Goal: Use online tool/utility: Utilize a website feature to perform a specific function

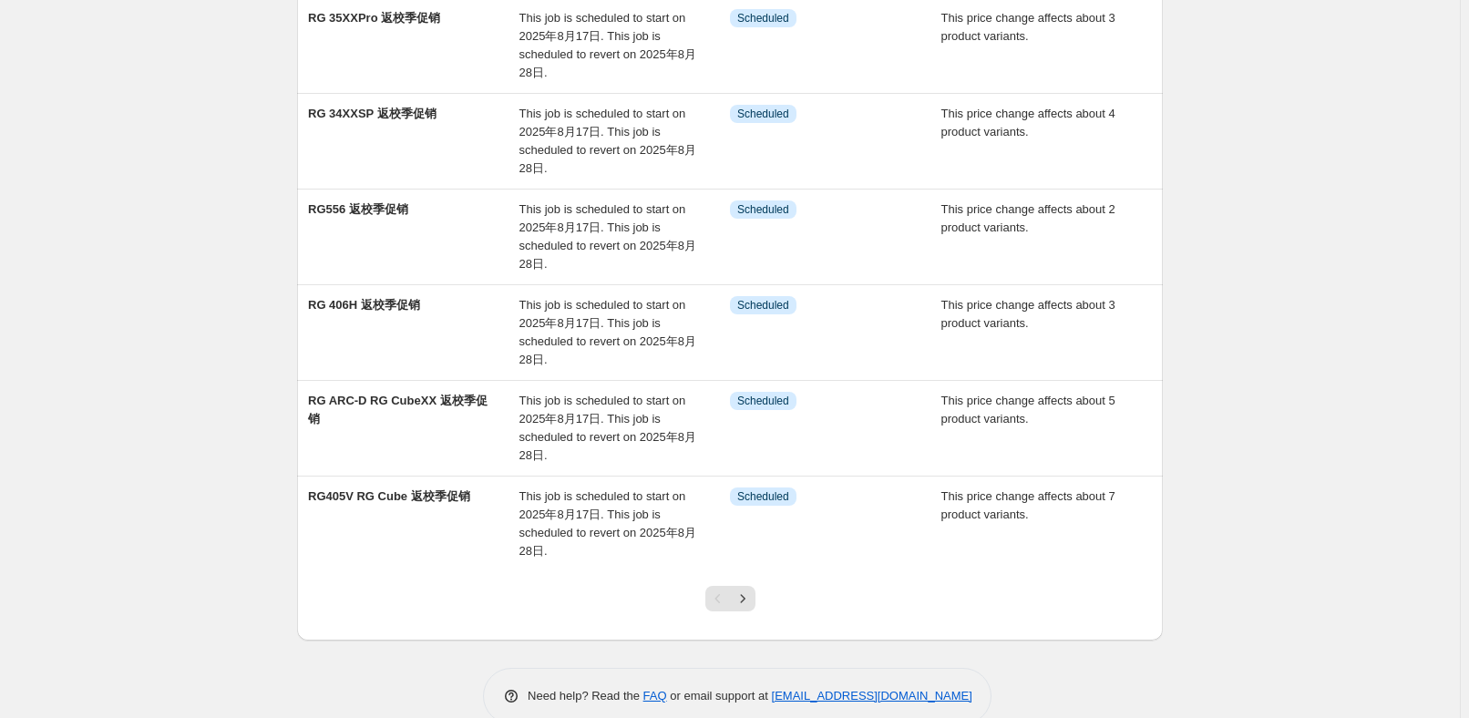
scroll to position [580, 0]
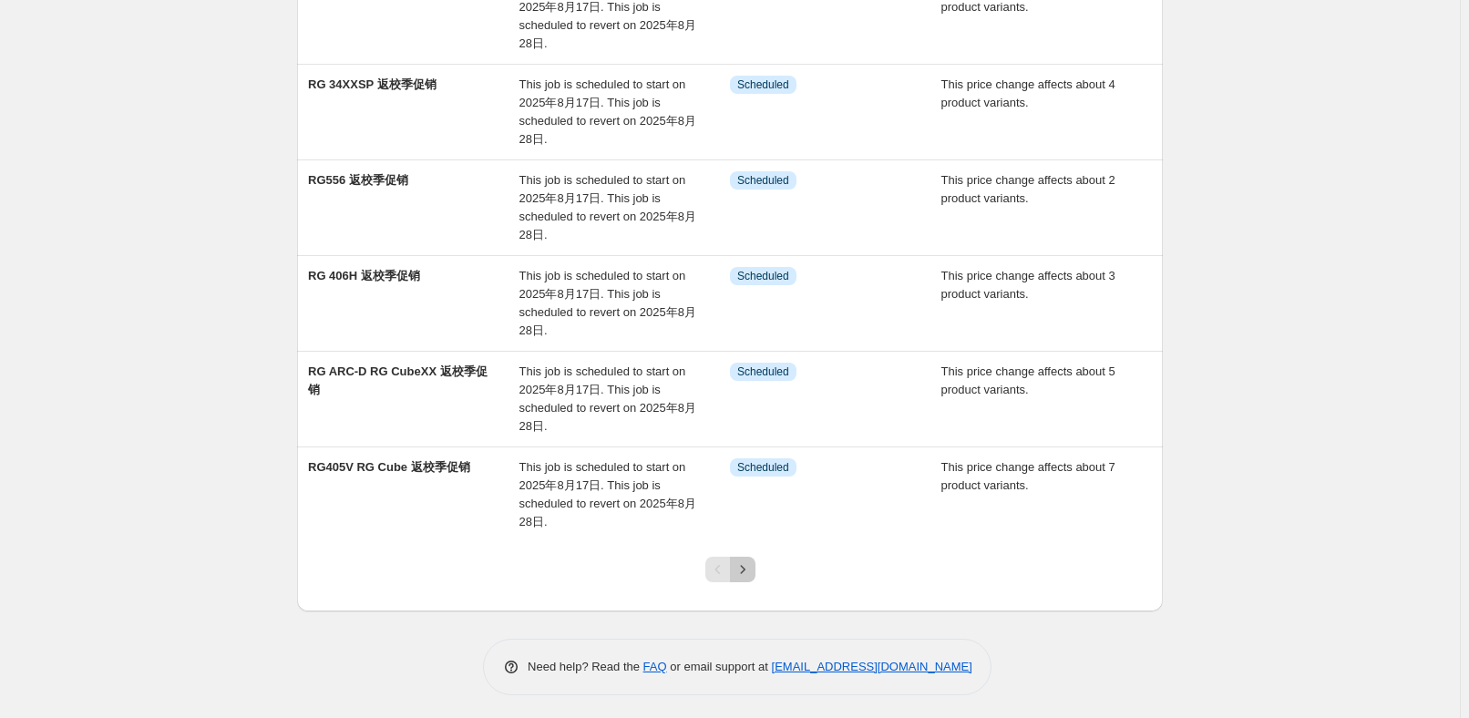
click at [752, 560] on icon "Next" at bounding box center [742, 569] width 18 height 18
click at [755, 557] on button "Next" at bounding box center [743, 570] width 26 height 26
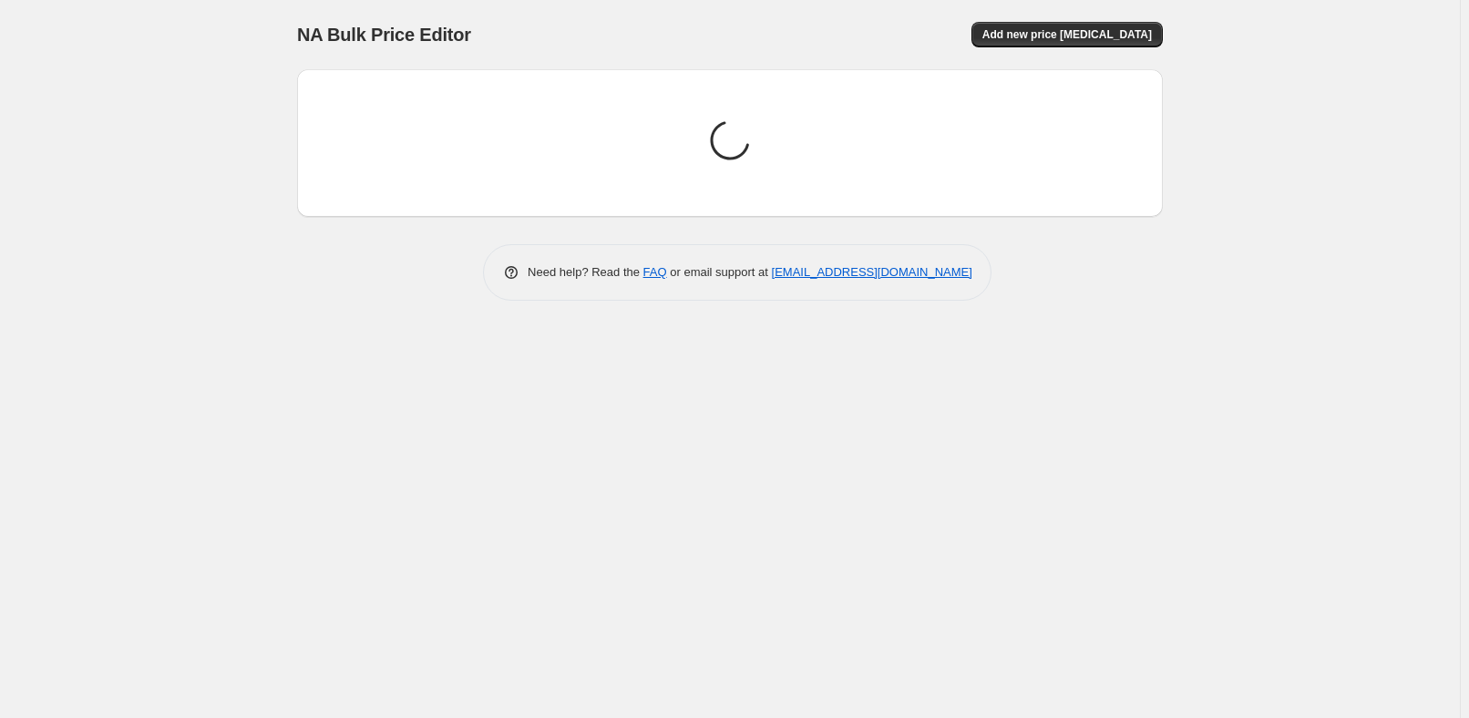
scroll to position [0, 0]
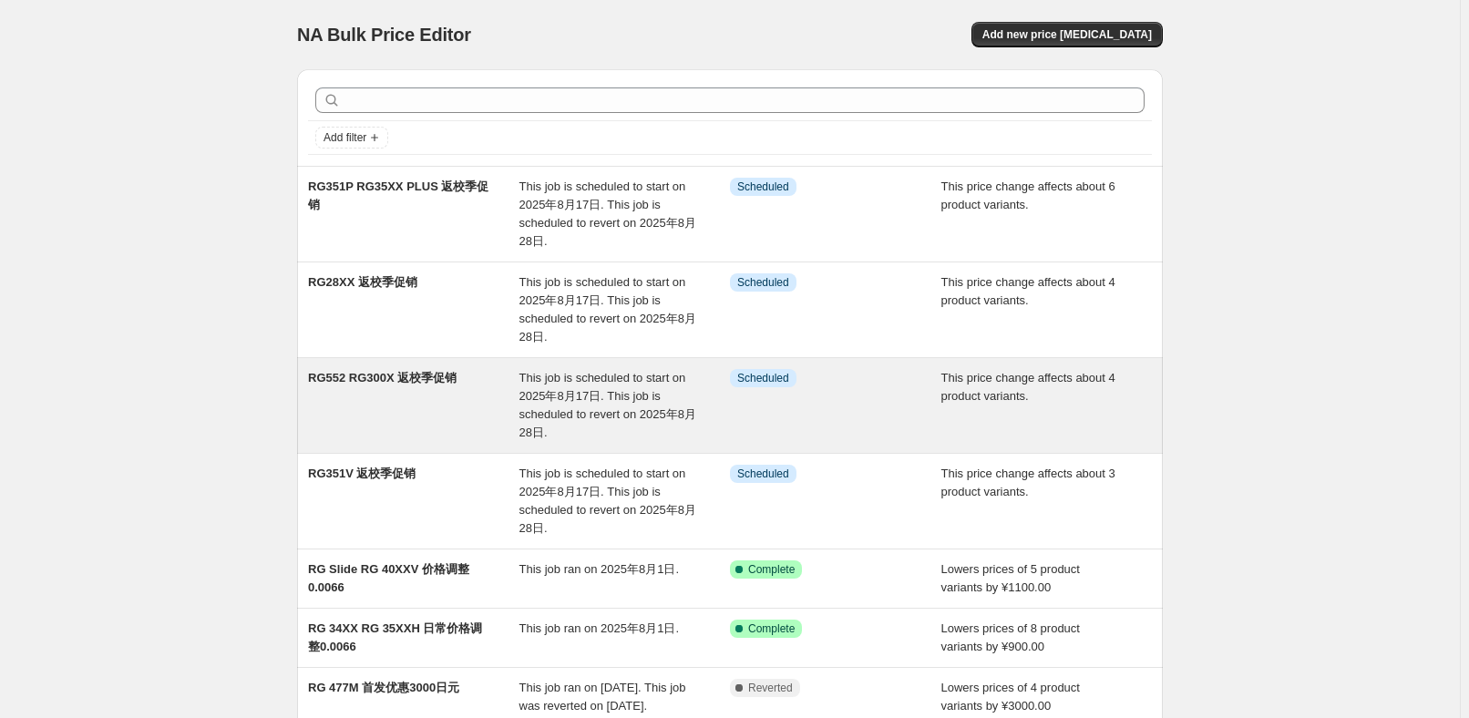
click at [430, 403] on div "RG552 RG300X 返校季促销" at bounding box center [413, 405] width 211 height 73
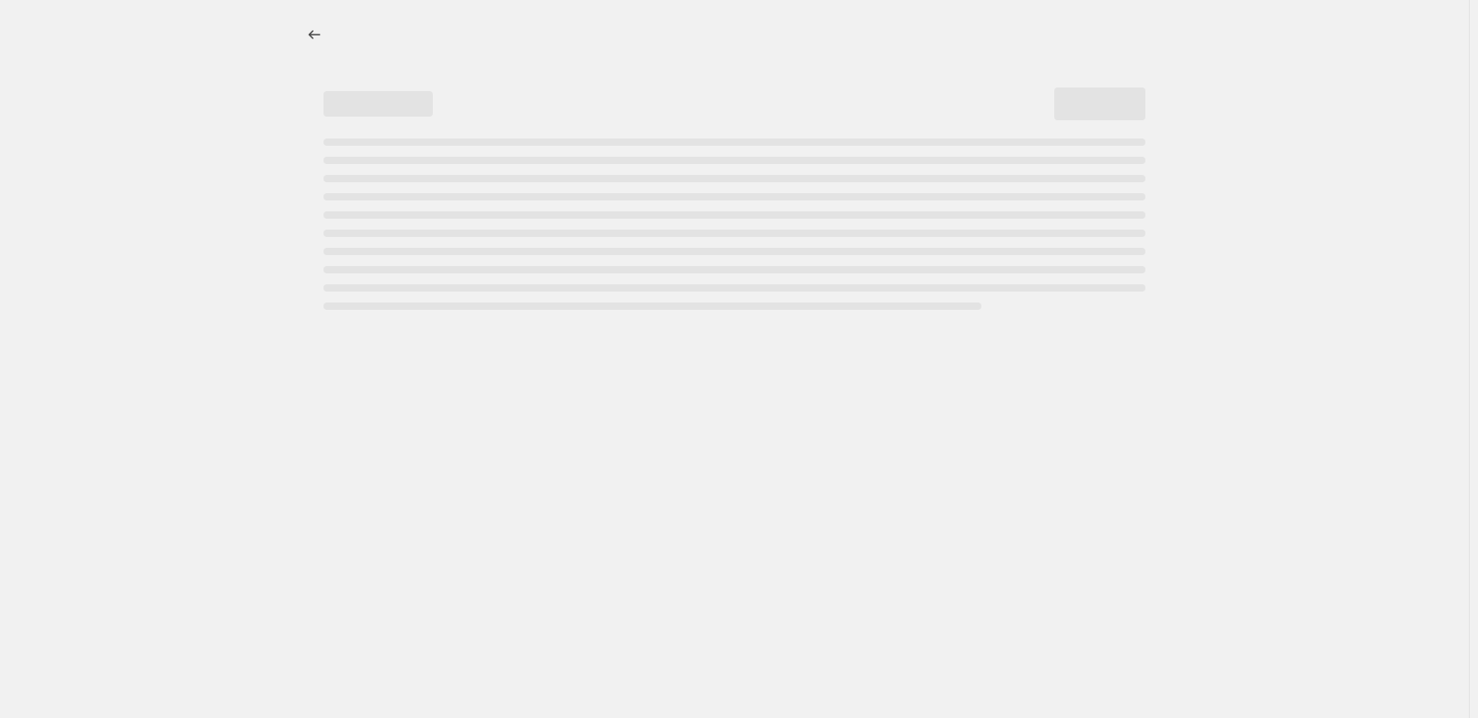
select select "pcap"
select select "no_change"
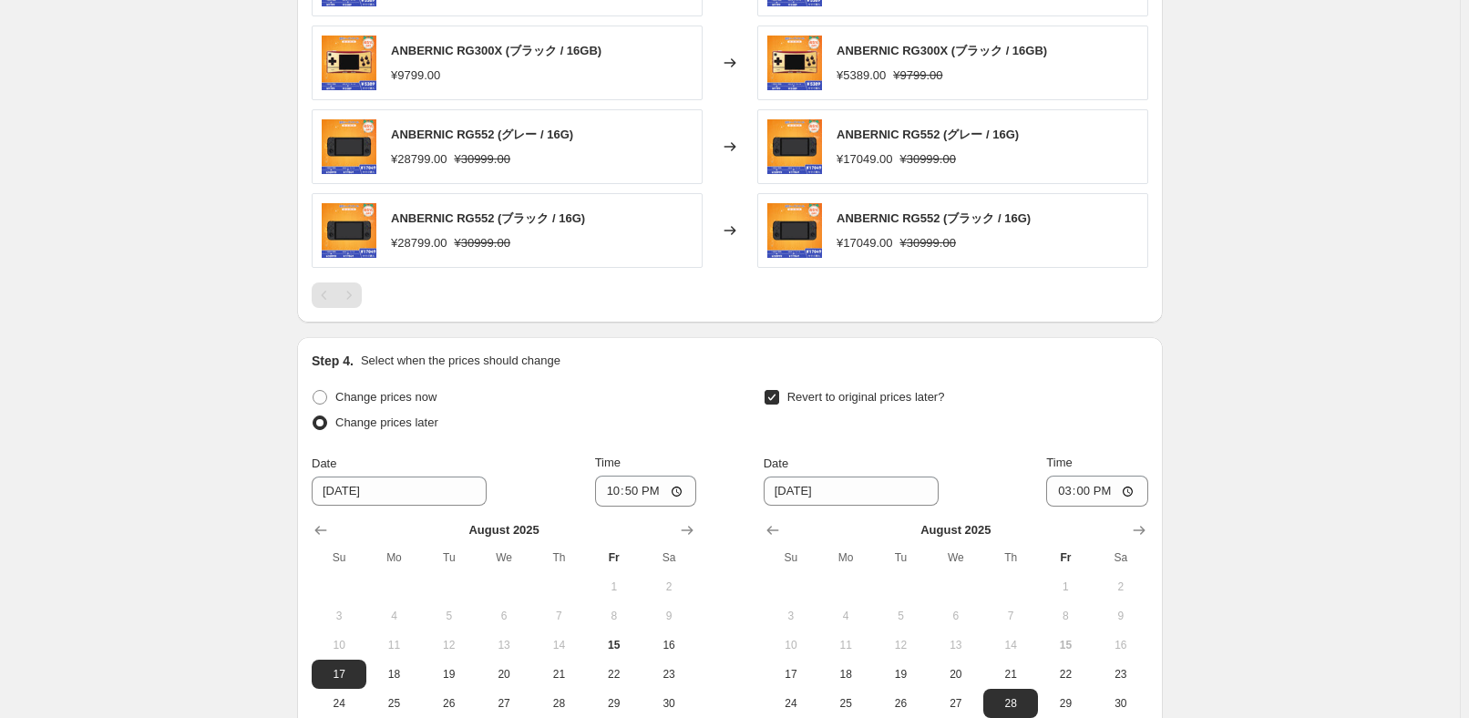
scroll to position [1325, 0]
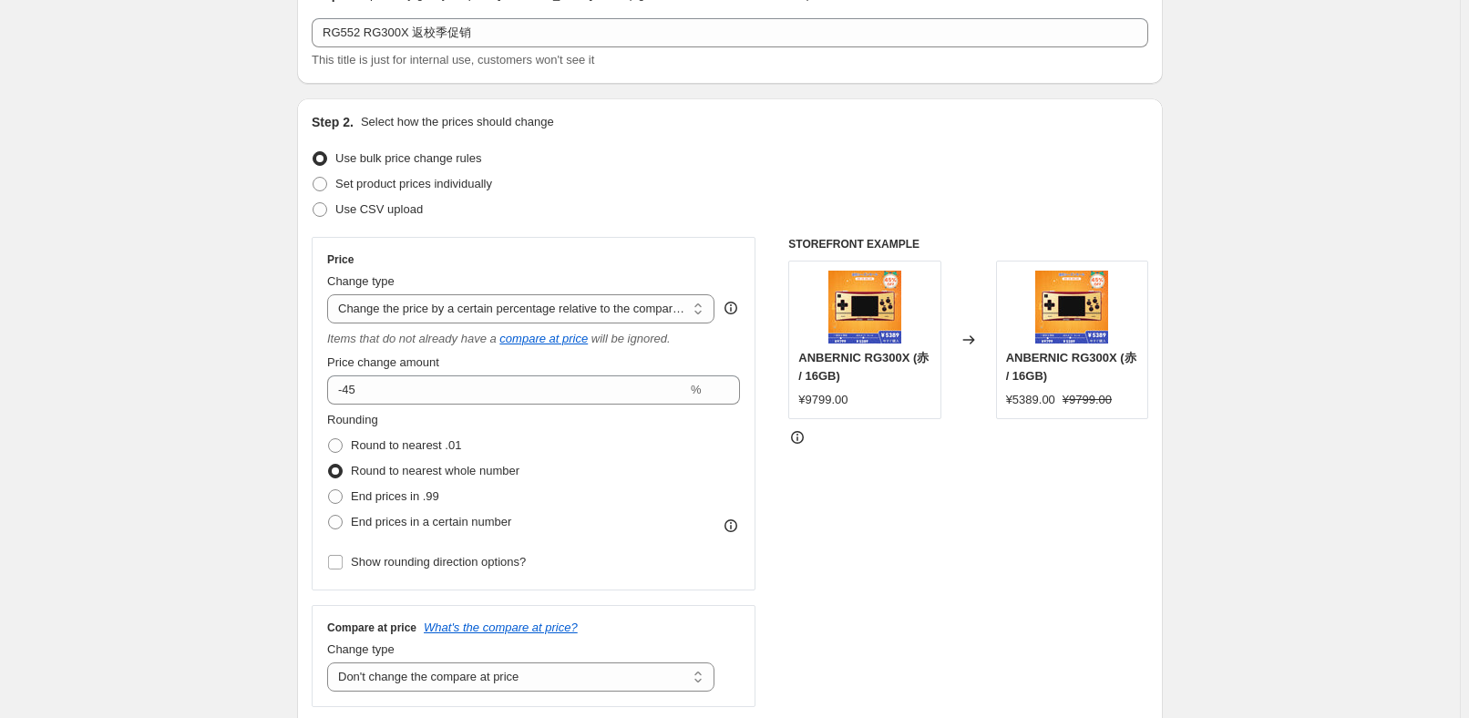
scroll to position [0, 0]
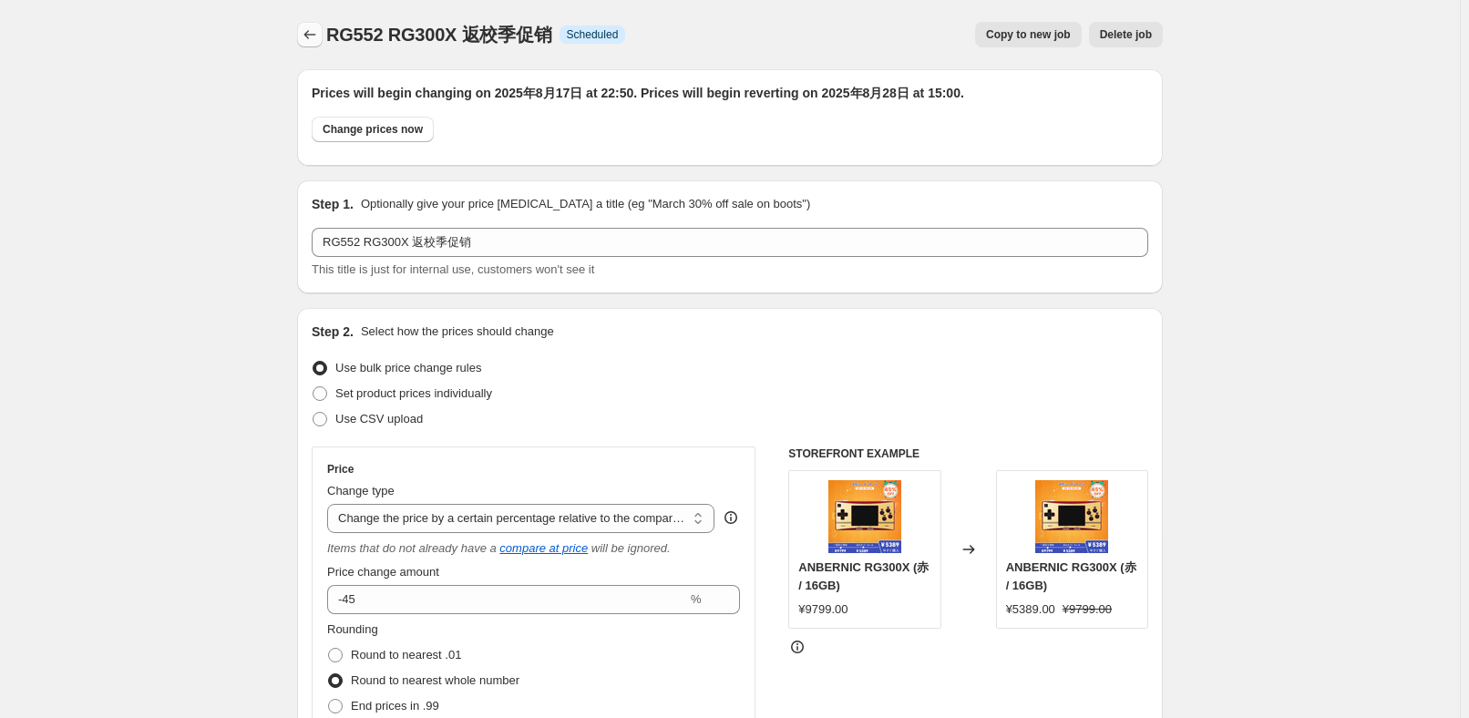
click at [309, 38] on icon "Price change jobs" at bounding box center [310, 35] width 18 height 18
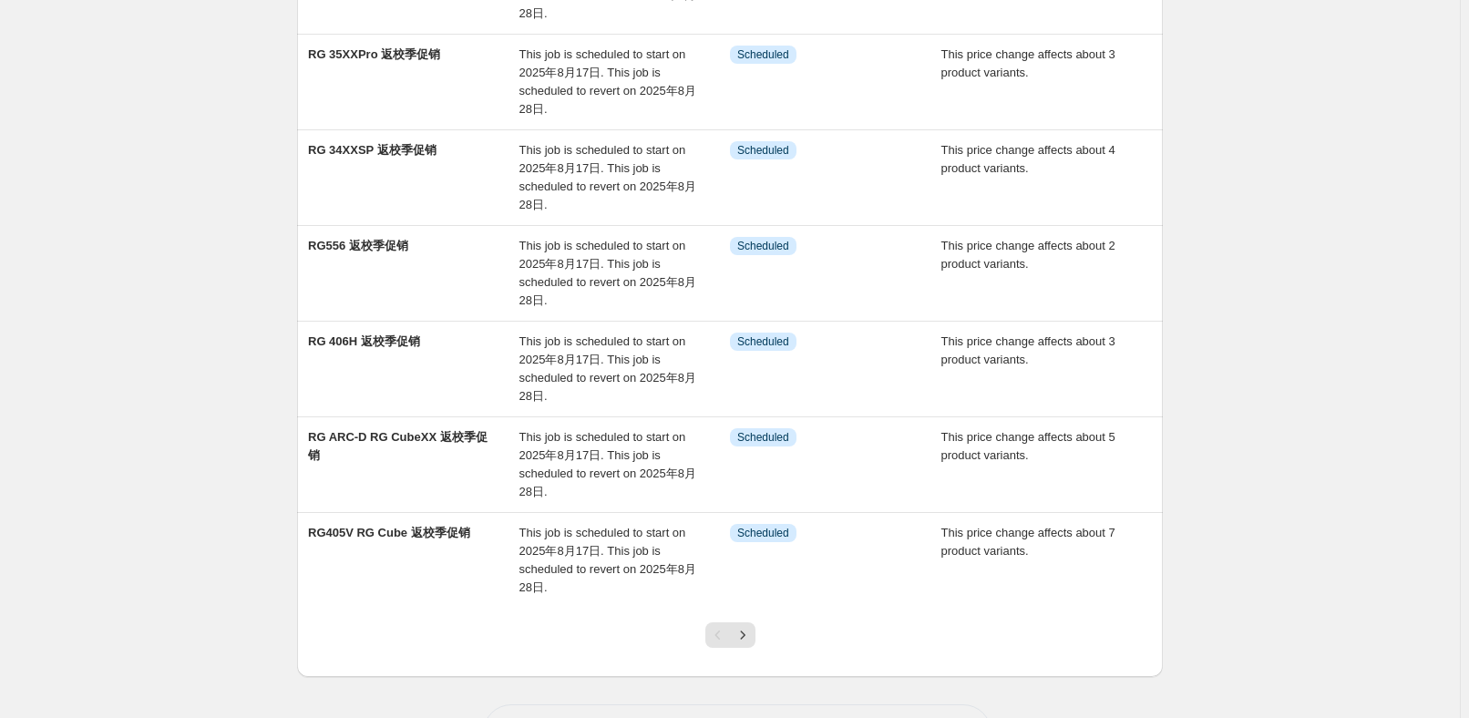
scroll to position [580, 0]
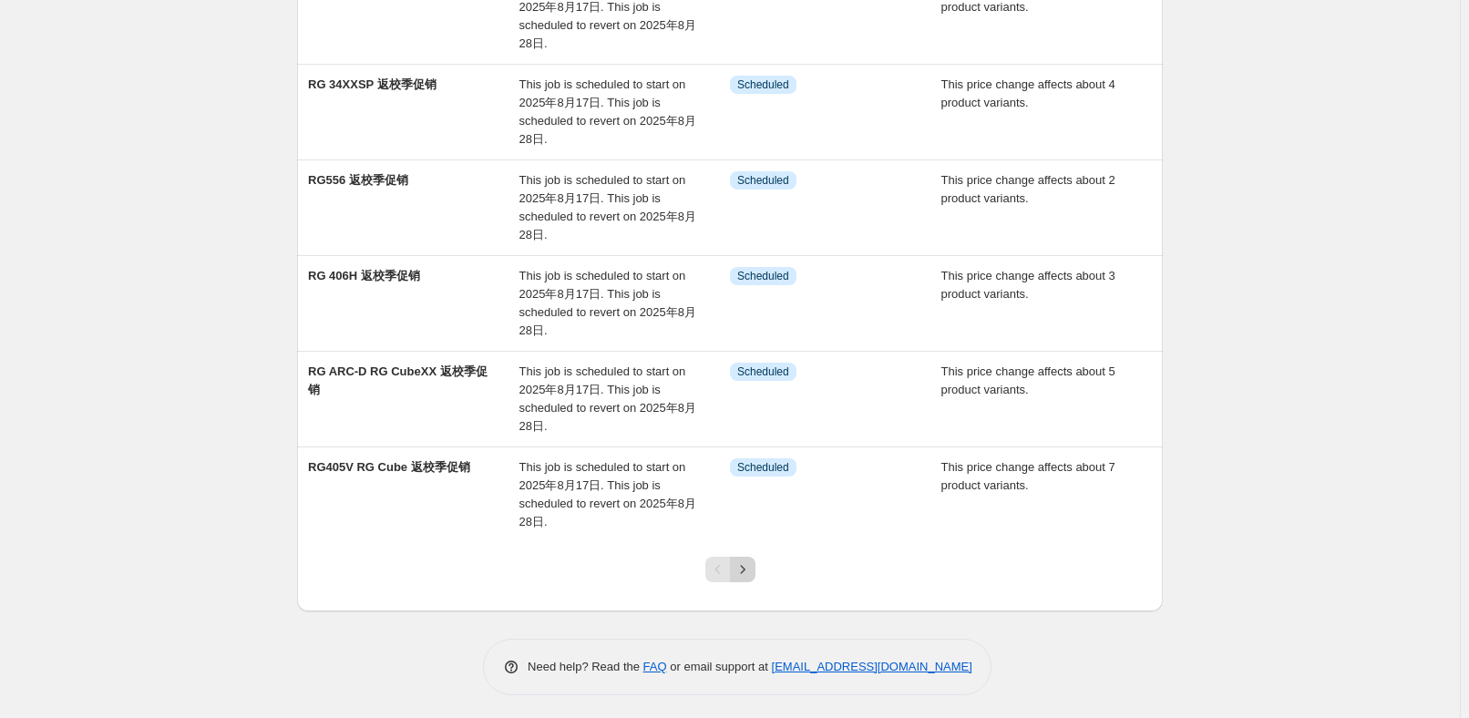
click at [749, 575] on button "Next" at bounding box center [743, 570] width 26 height 26
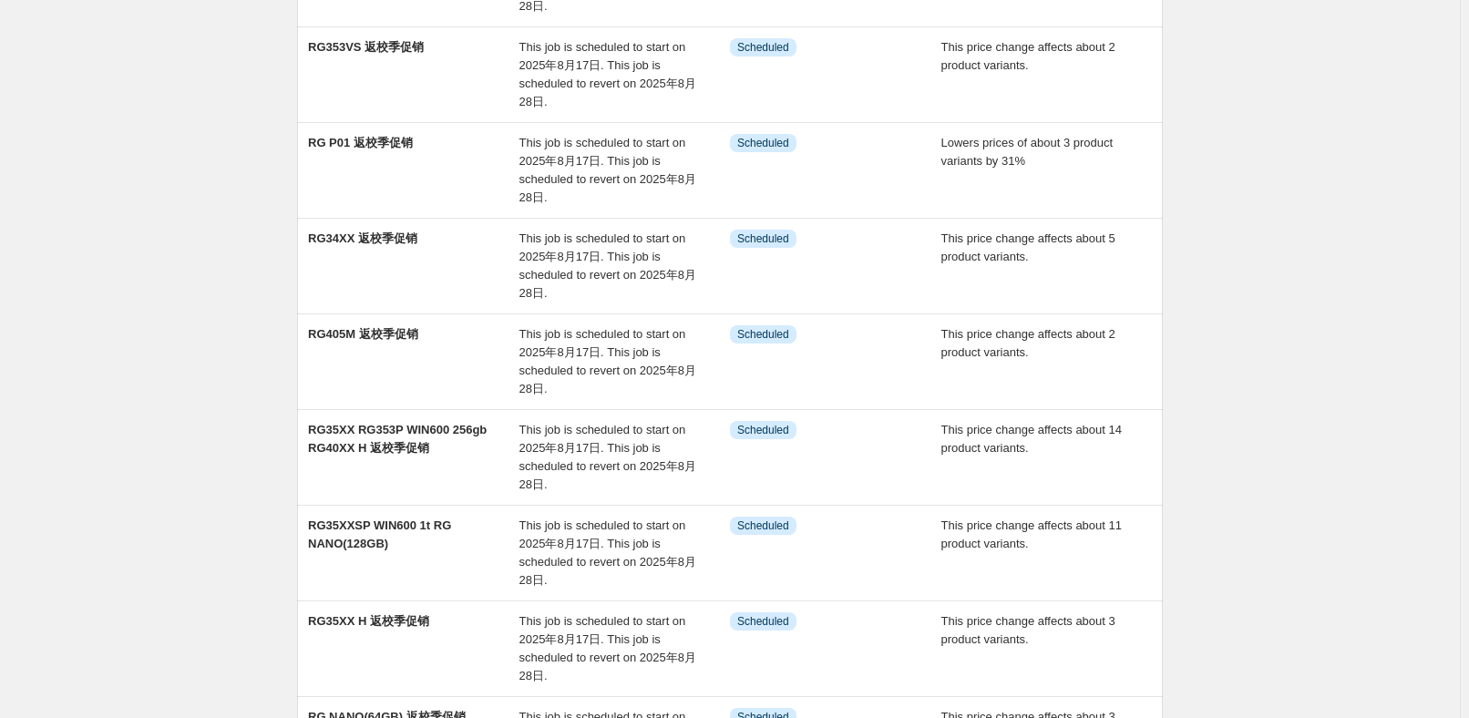
scroll to position [579, 0]
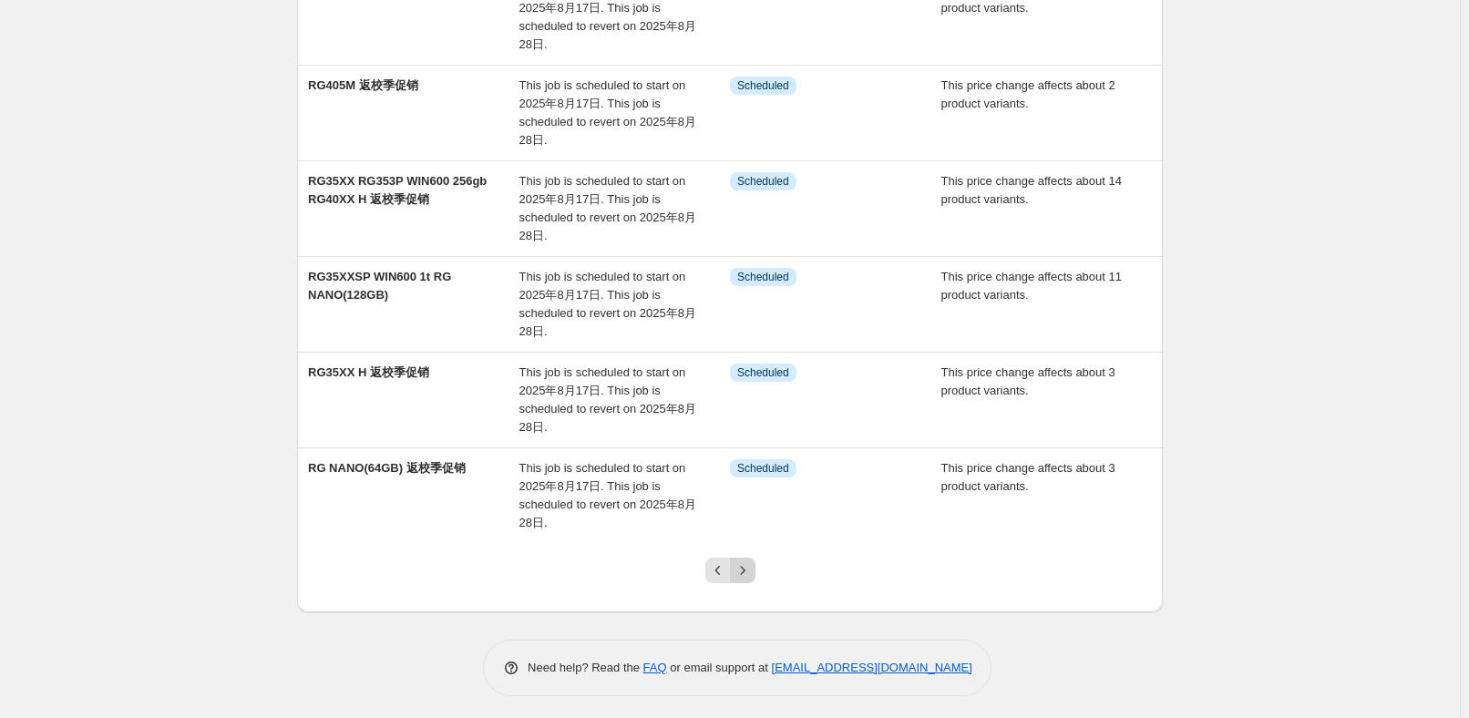
click at [750, 570] on icon "Next" at bounding box center [742, 570] width 18 height 18
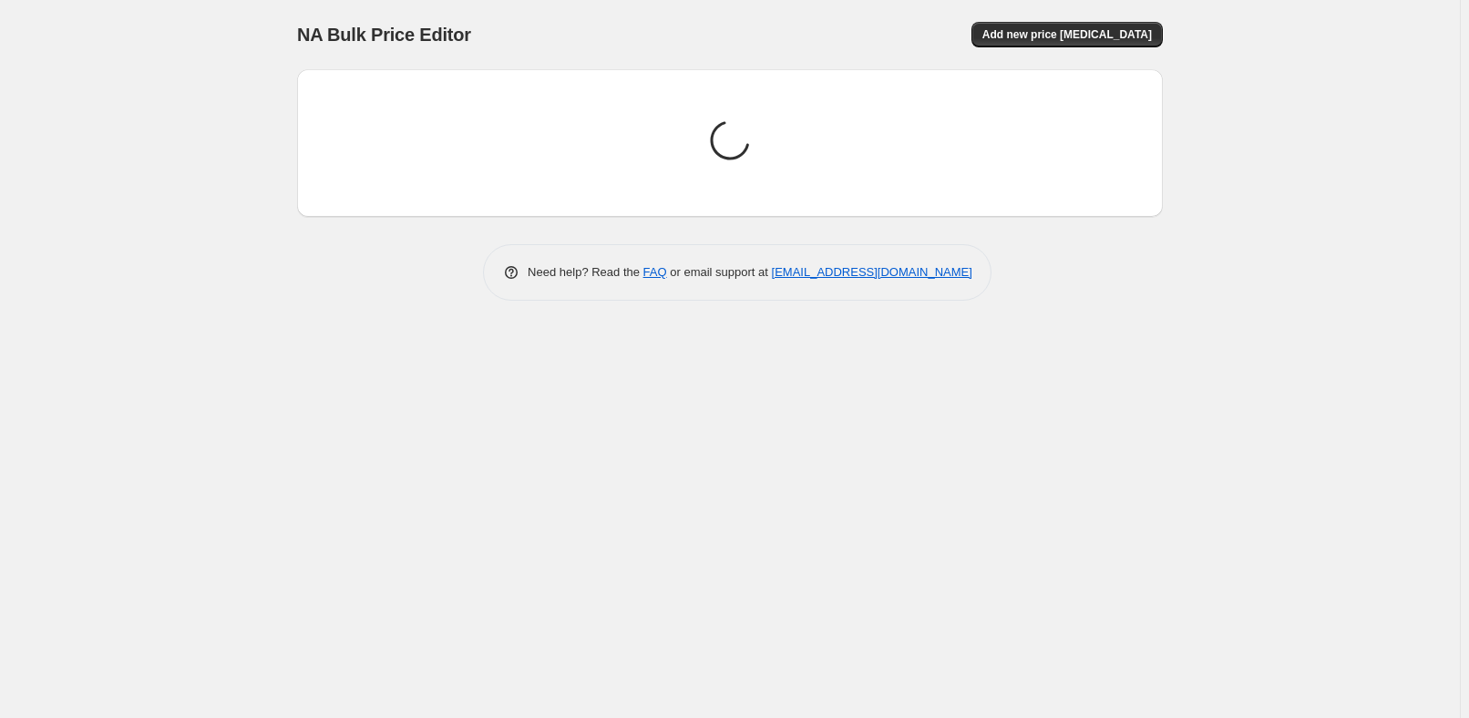
scroll to position [0, 0]
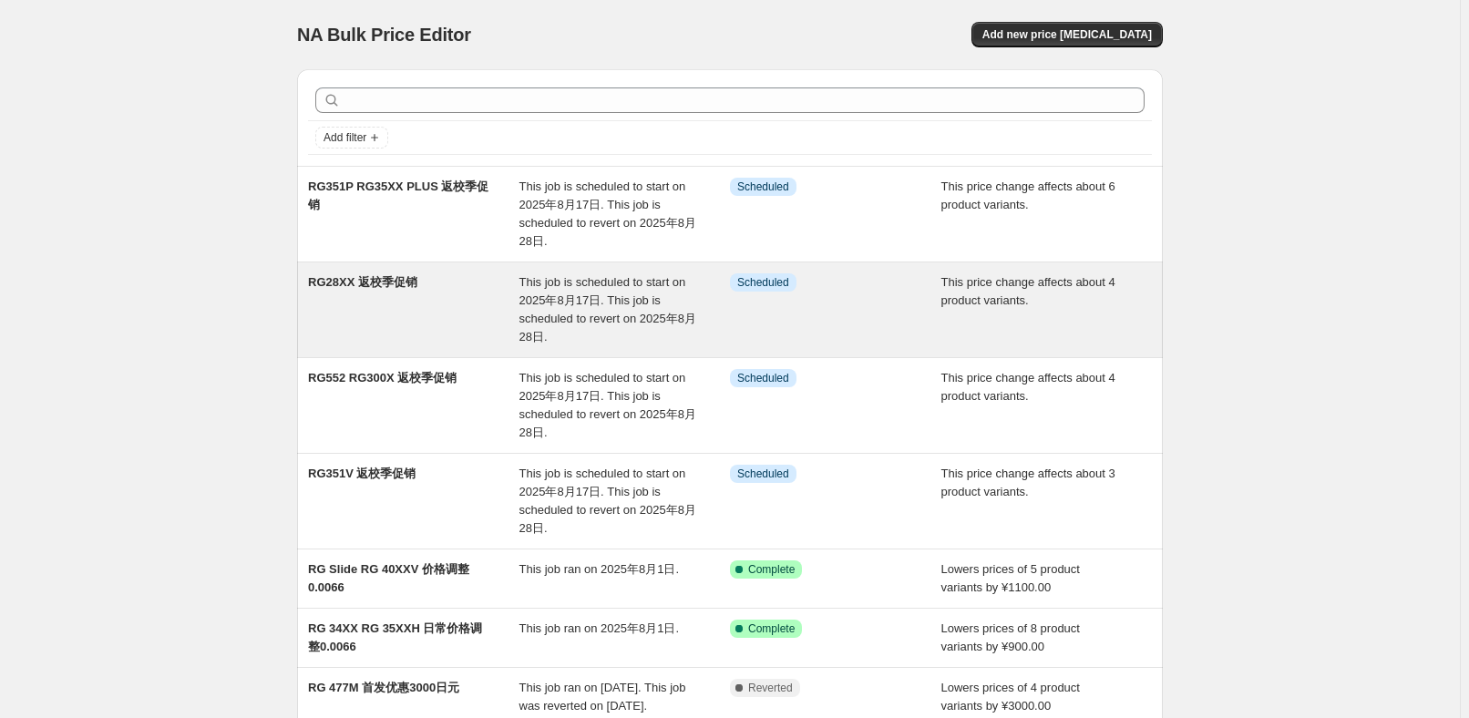
click at [518, 288] on div "RG28XX 返校季促销" at bounding box center [413, 309] width 211 height 73
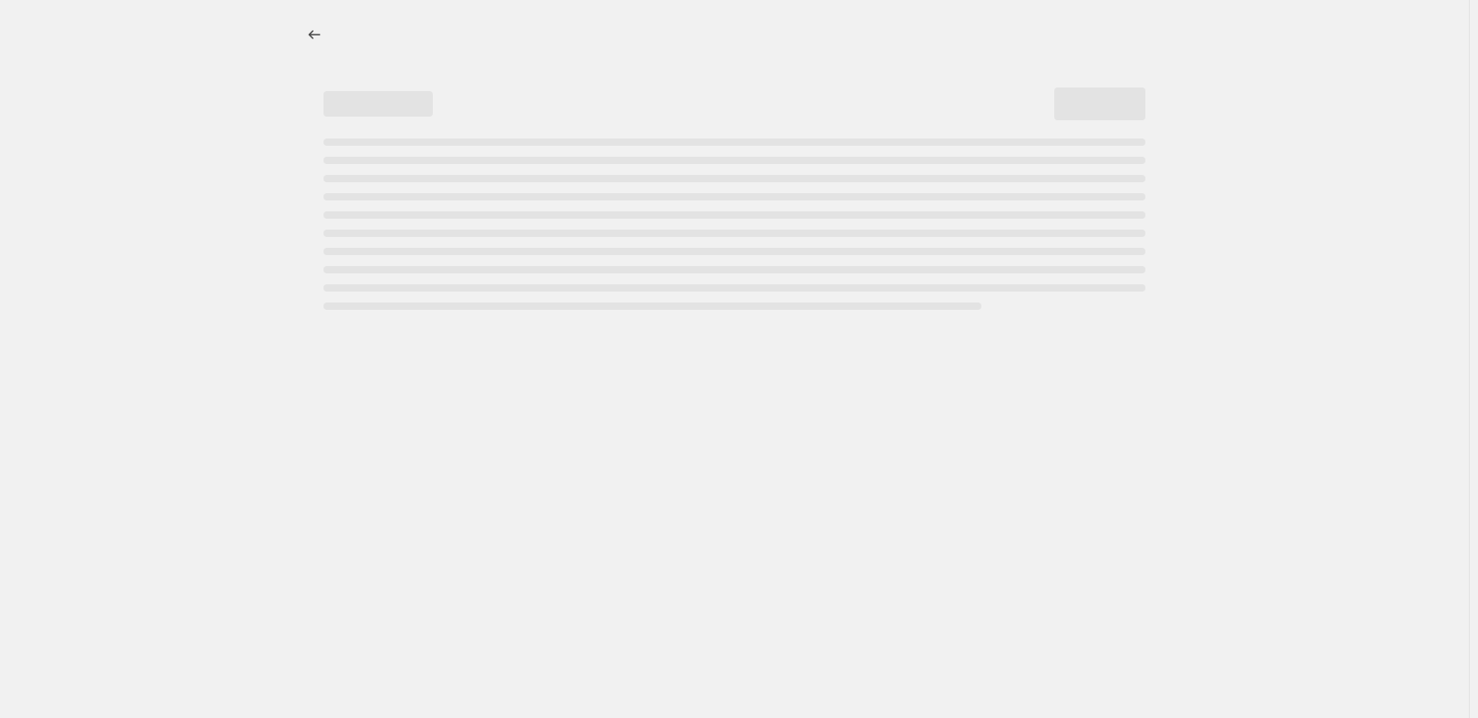
select select "pcap"
select select "no_change"
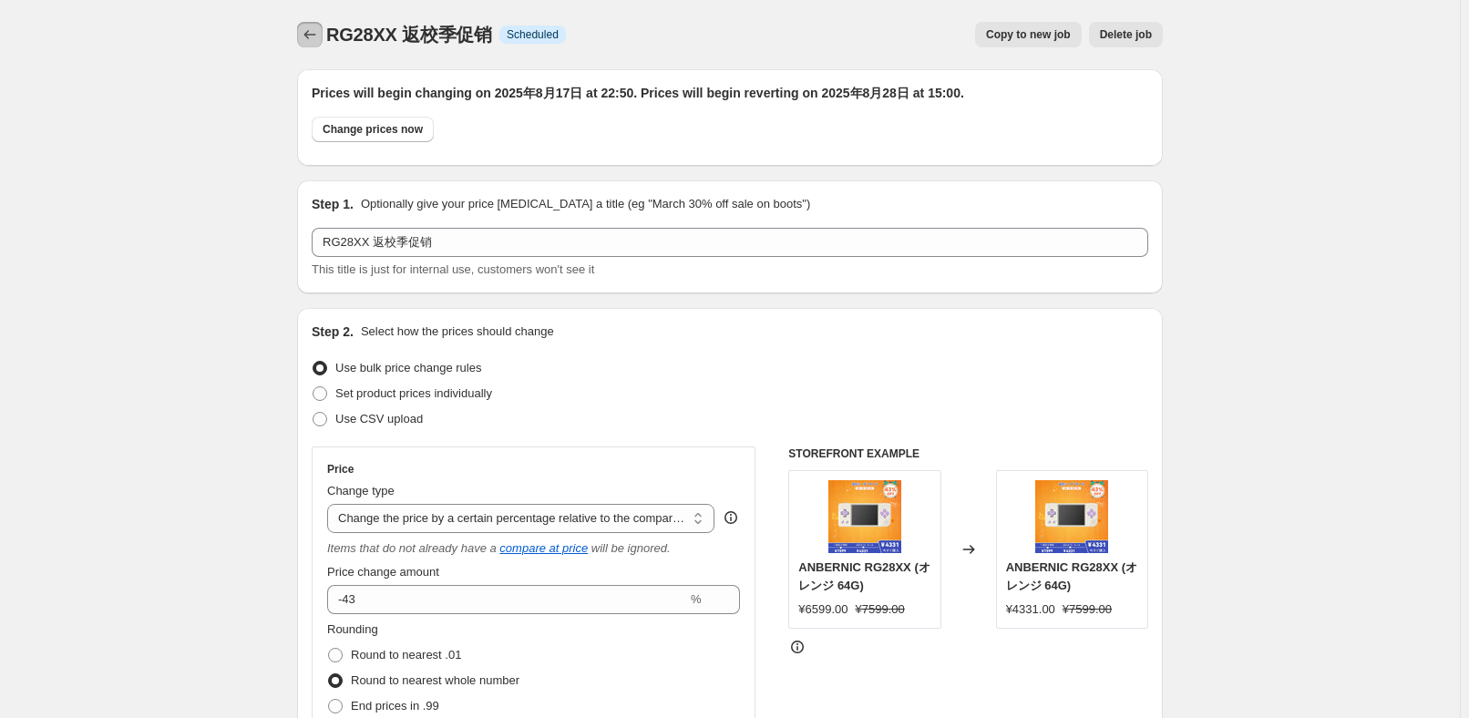
click at [308, 37] on icon "Price change jobs" at bounding box center [310, 35] width 18 height 18
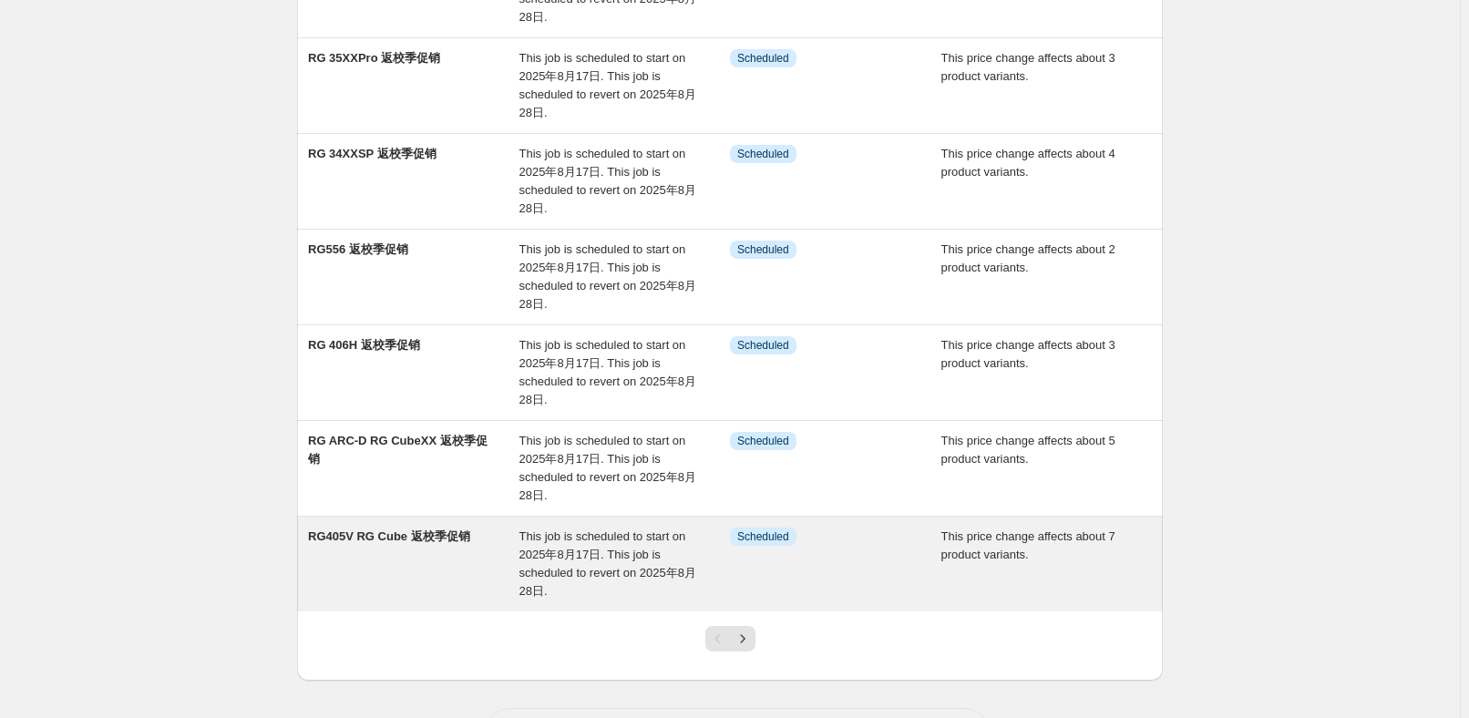
scroll to position [580, 0]
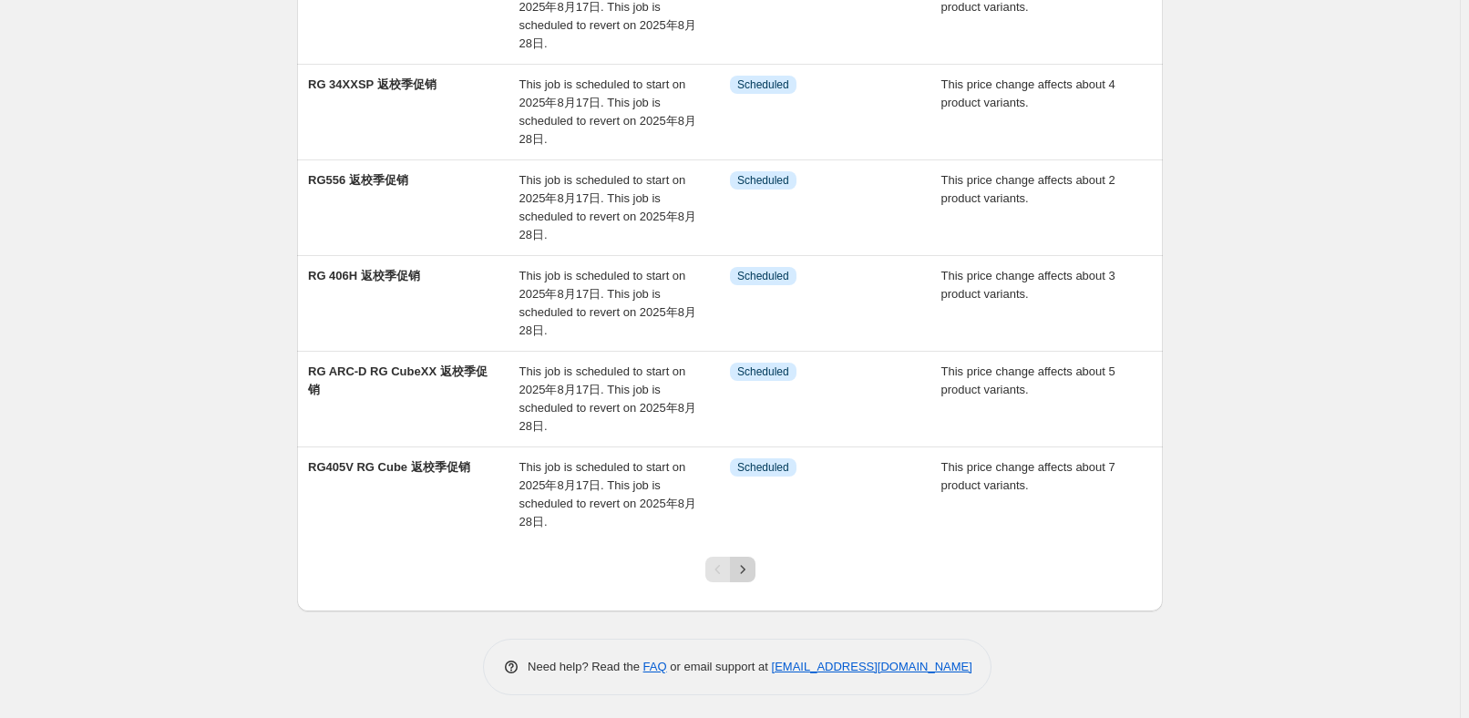
click at [752, 560] on icon "Next" at bounding box center [742, 569] width 18 height 18
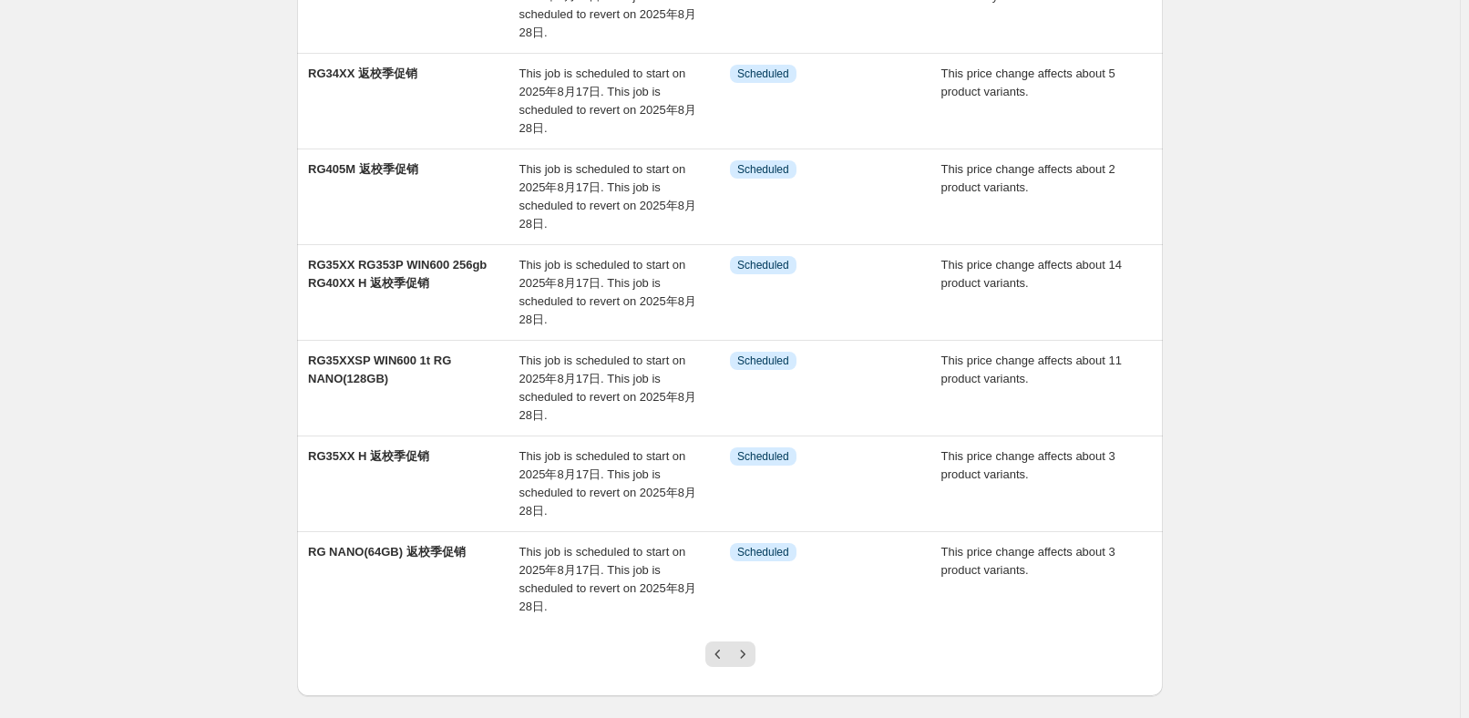
scroll to position [579, 0]
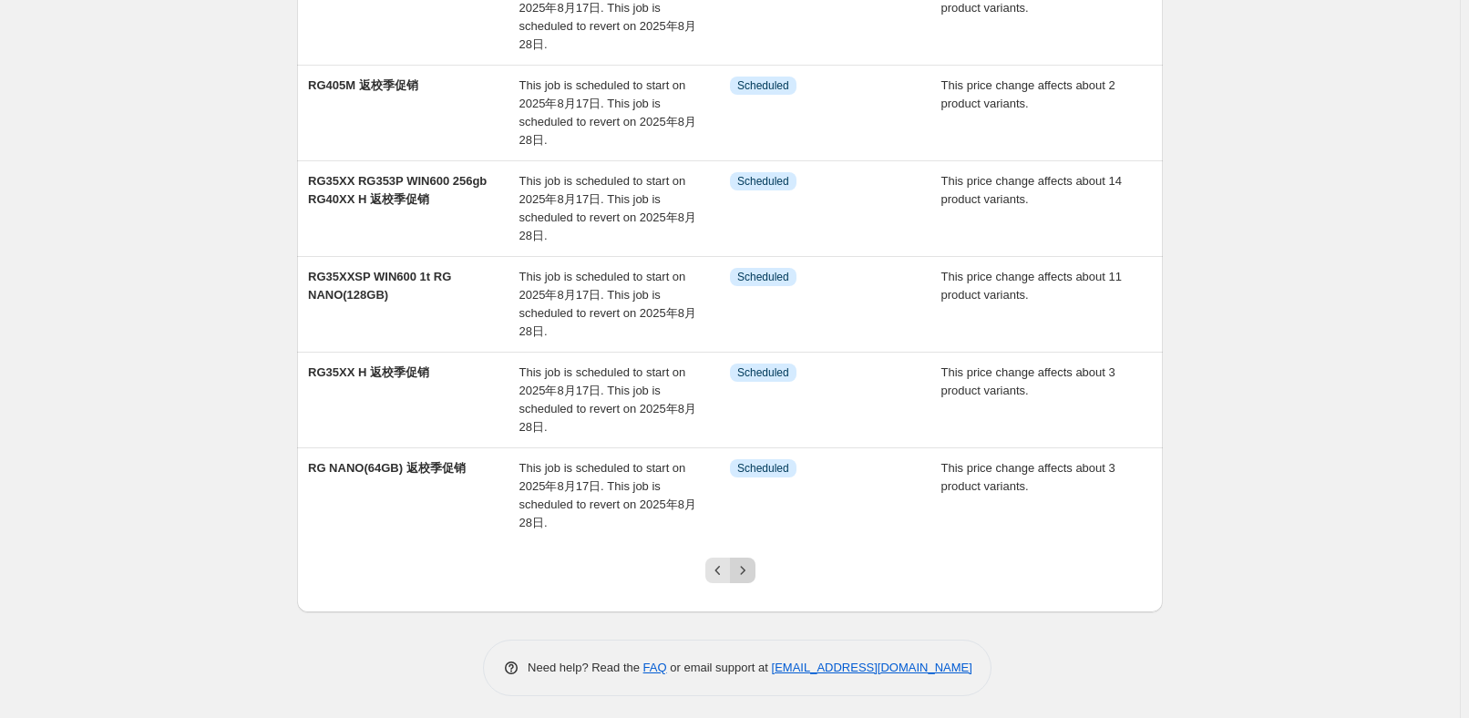
click at [740, 577] on button "Next" at bounding box center [743, 571] width 26 height 26
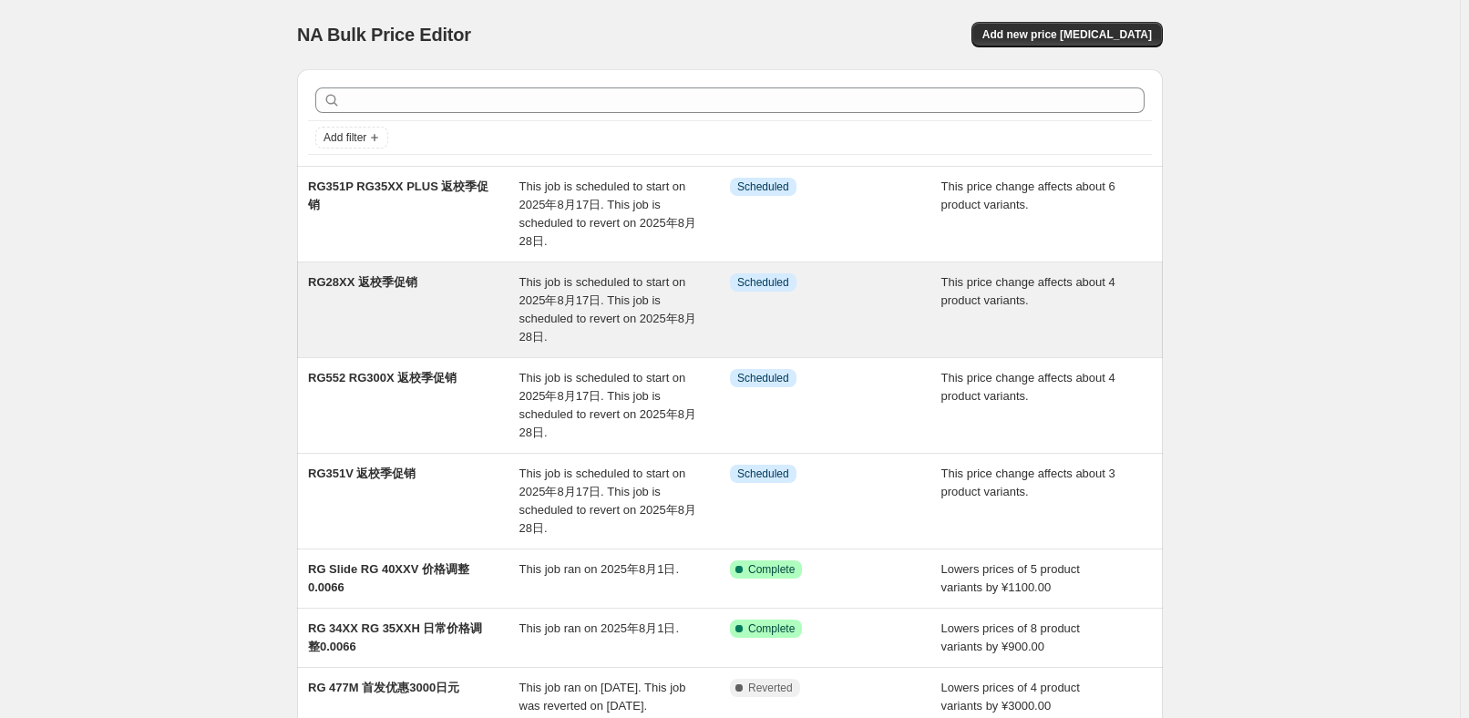
click at [478, 327] on div "RG28XX 返校季促销" at bounding box center [413, 309] width 211 height 73
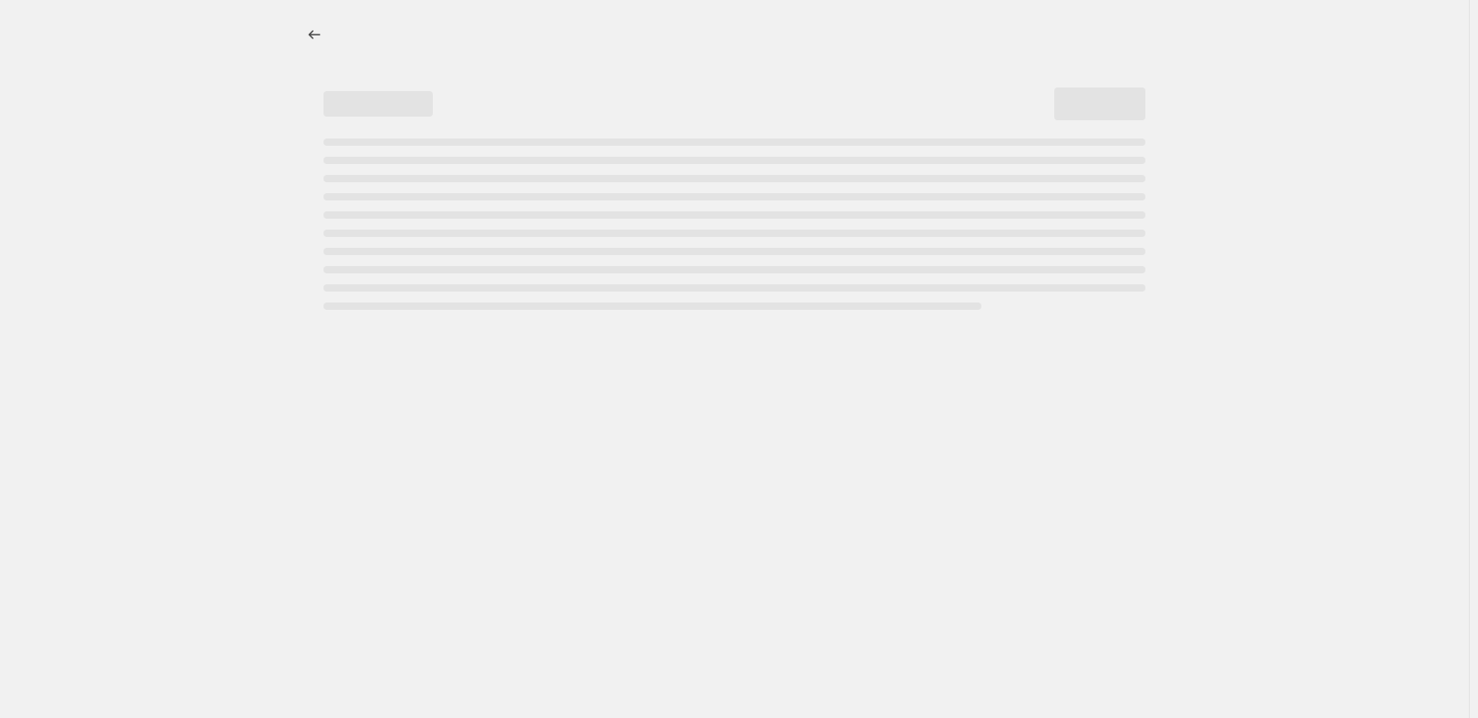
select select "pcap"
select select "no_change"
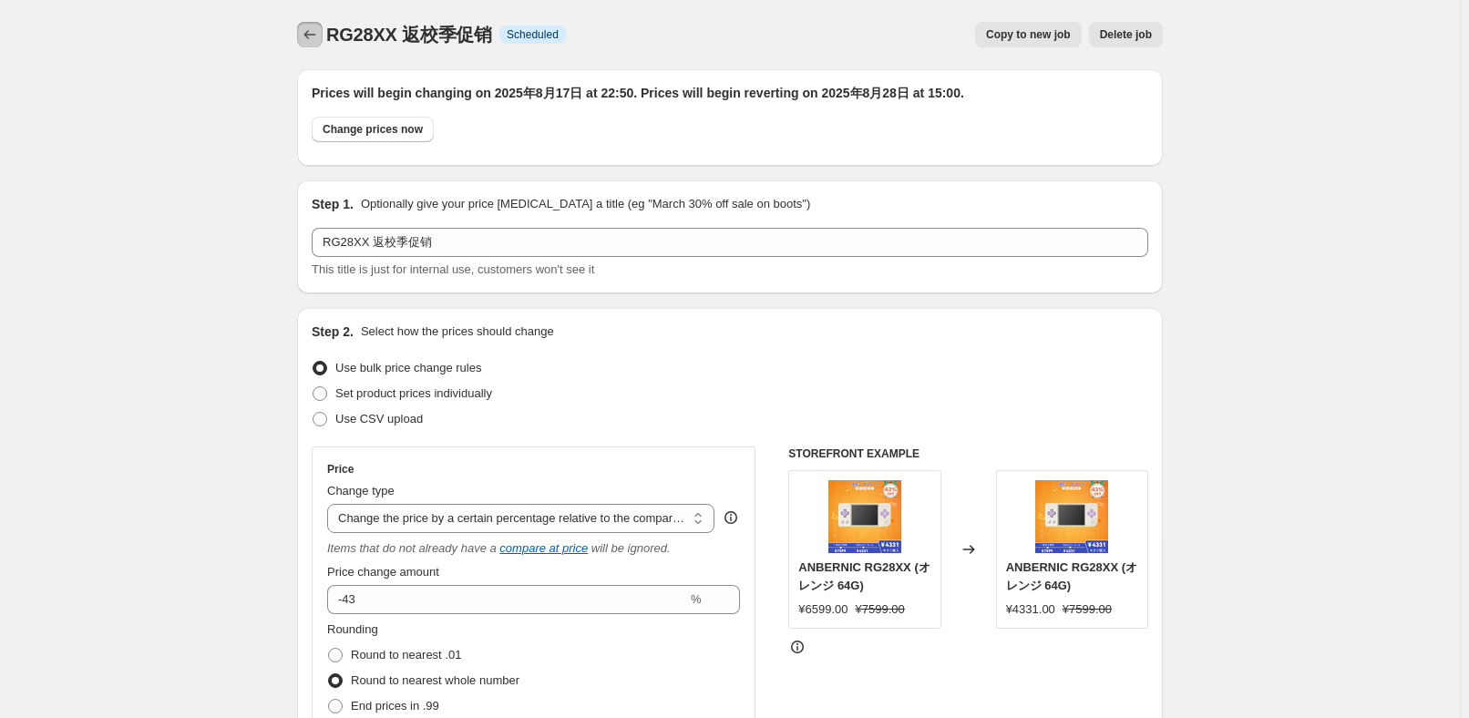
click at [319, 27] on icon "Price change jobs" at bounding box center [310, 35] width 18 height 18
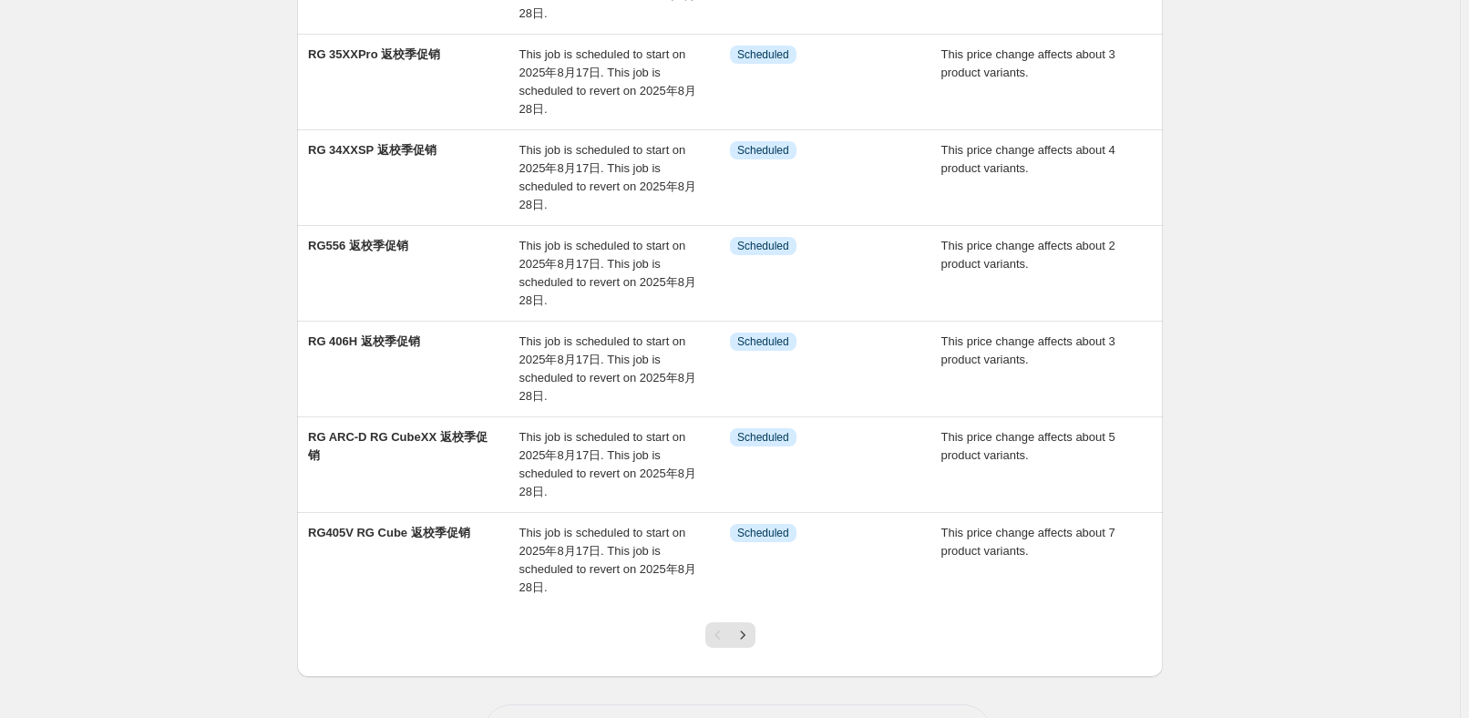
scroll to position [580, 0]
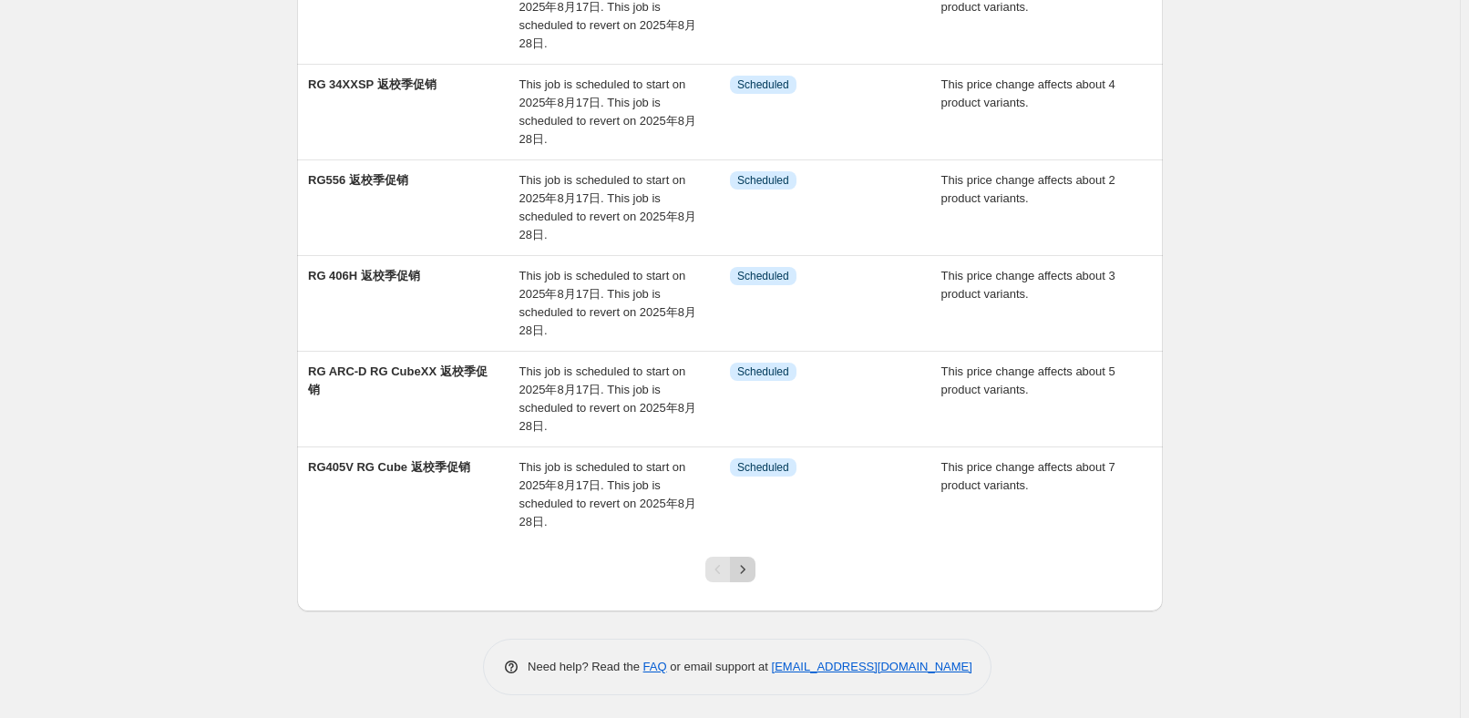
click at [749, 575] on button "Next" at bounding box center [743, 570] width 26 height 26
click at [743, 573] on icon "Next" at bounding box center [742, 569] width 18 height 18
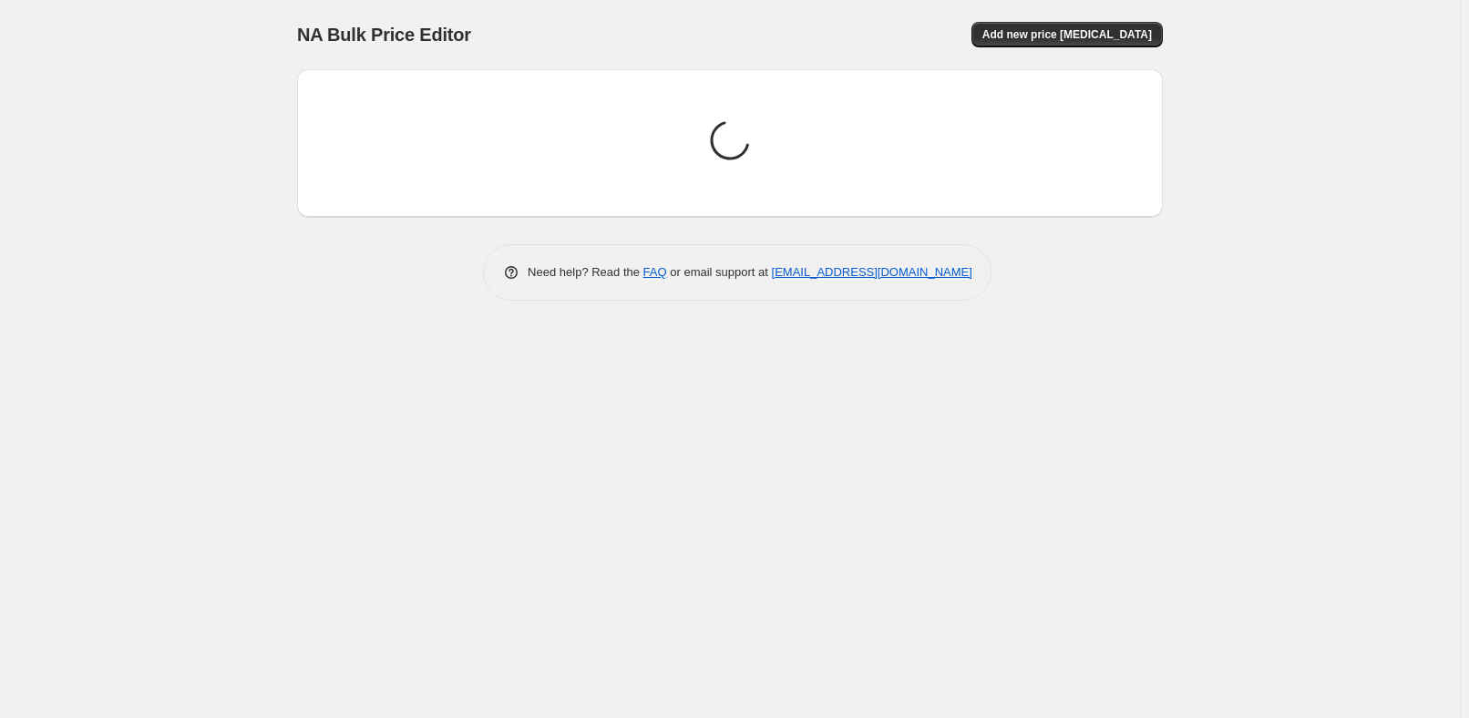
scroll to position [0, 0]
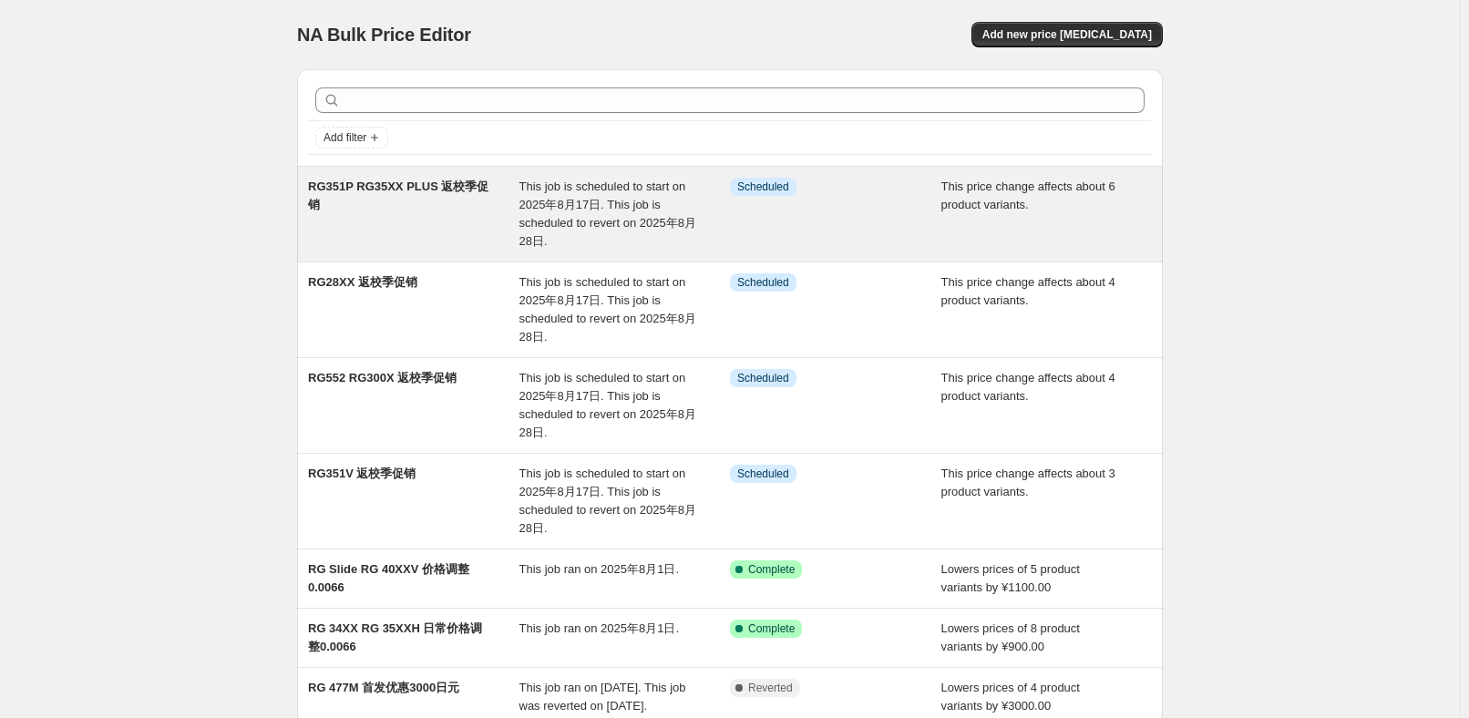
click at [591, 213] on div "This job is scheduled to start on 2025年8月17日. This job is scheduled to revert o…" at bounding box center [624, 214] width 211 height 73
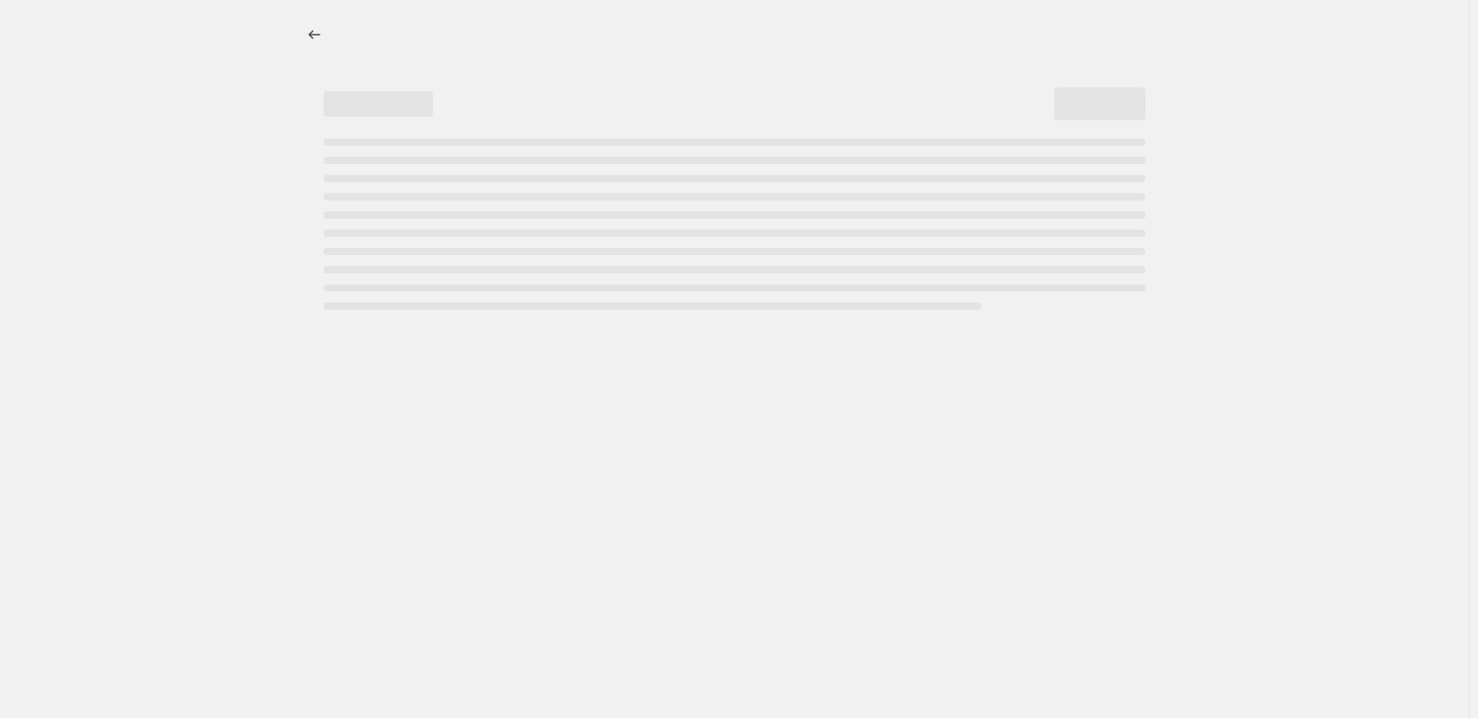
select select "pcap"
select select "no_change"
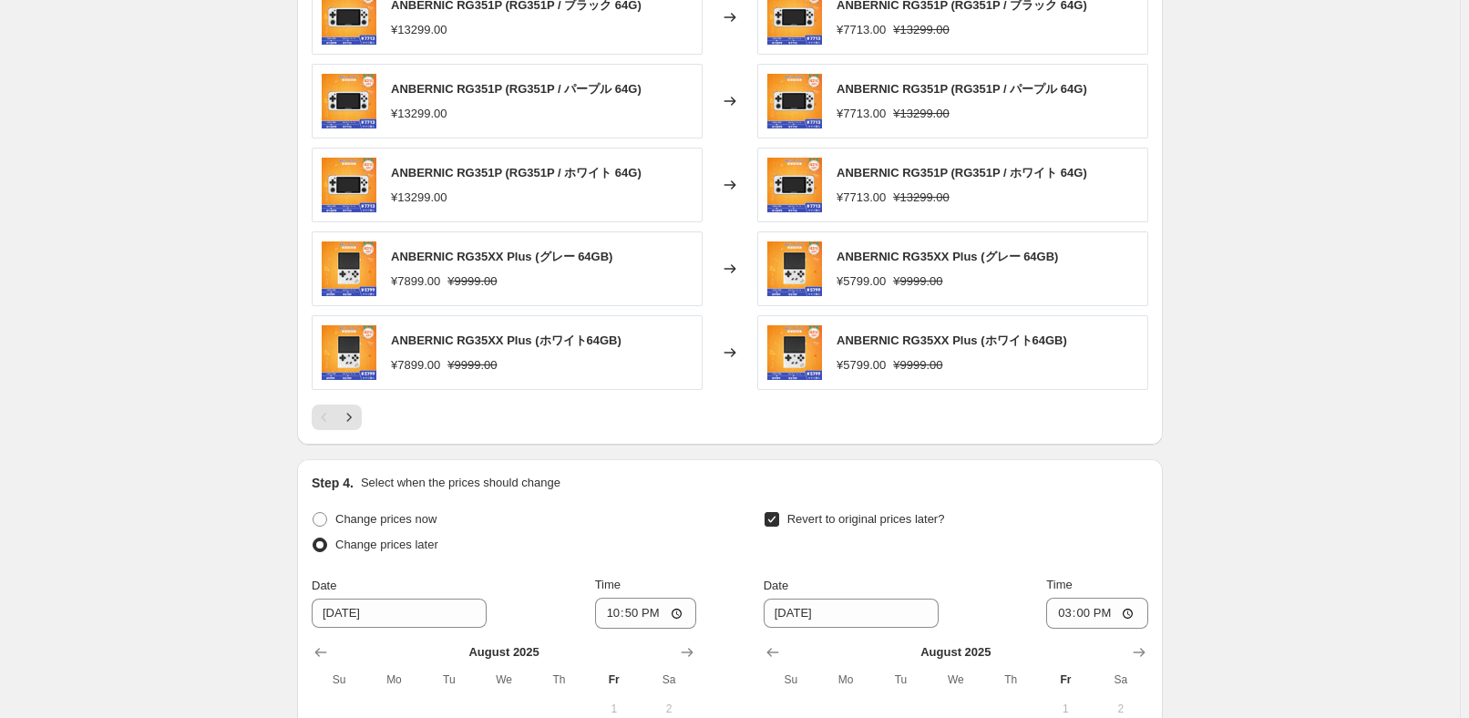
scroll to position [1159, 0]
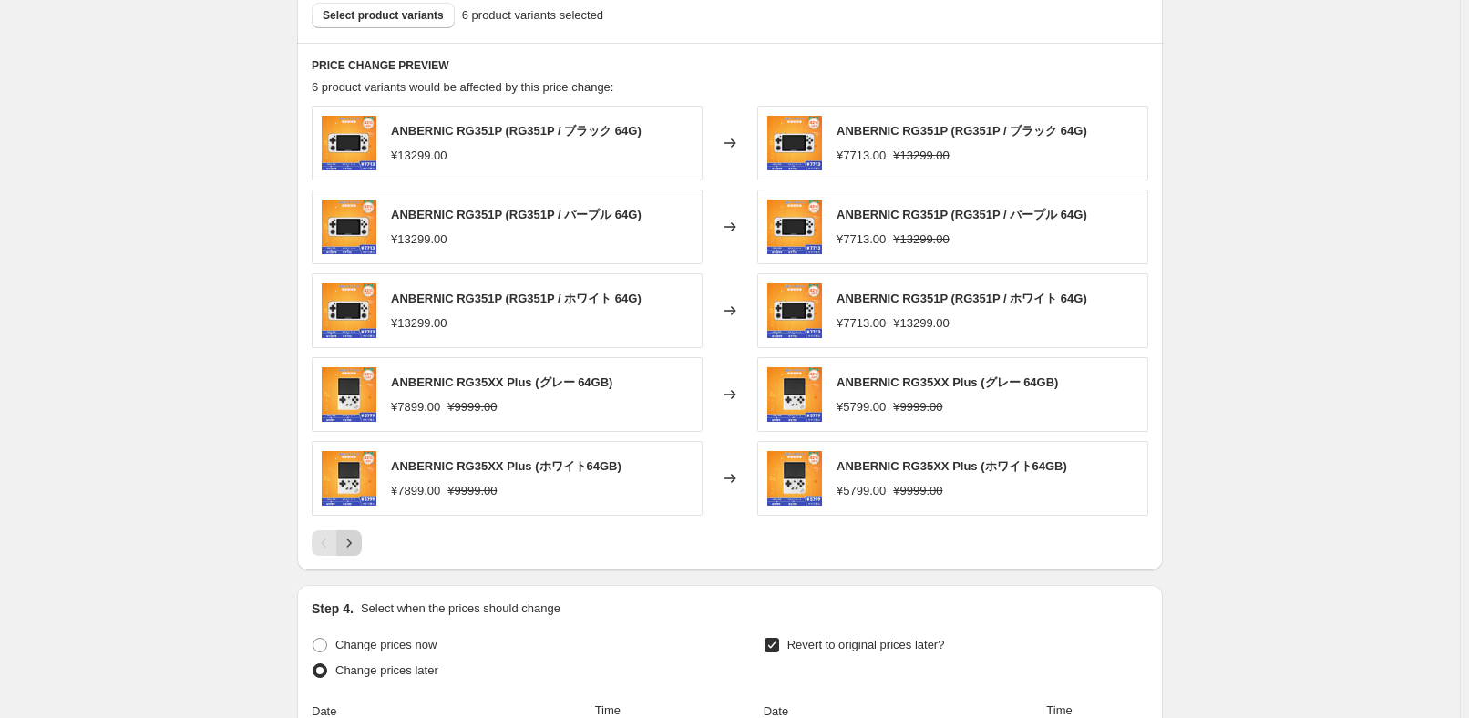
click at [357, 538] on icon "Next" at bounding box center [349, 543] width 18 height 18
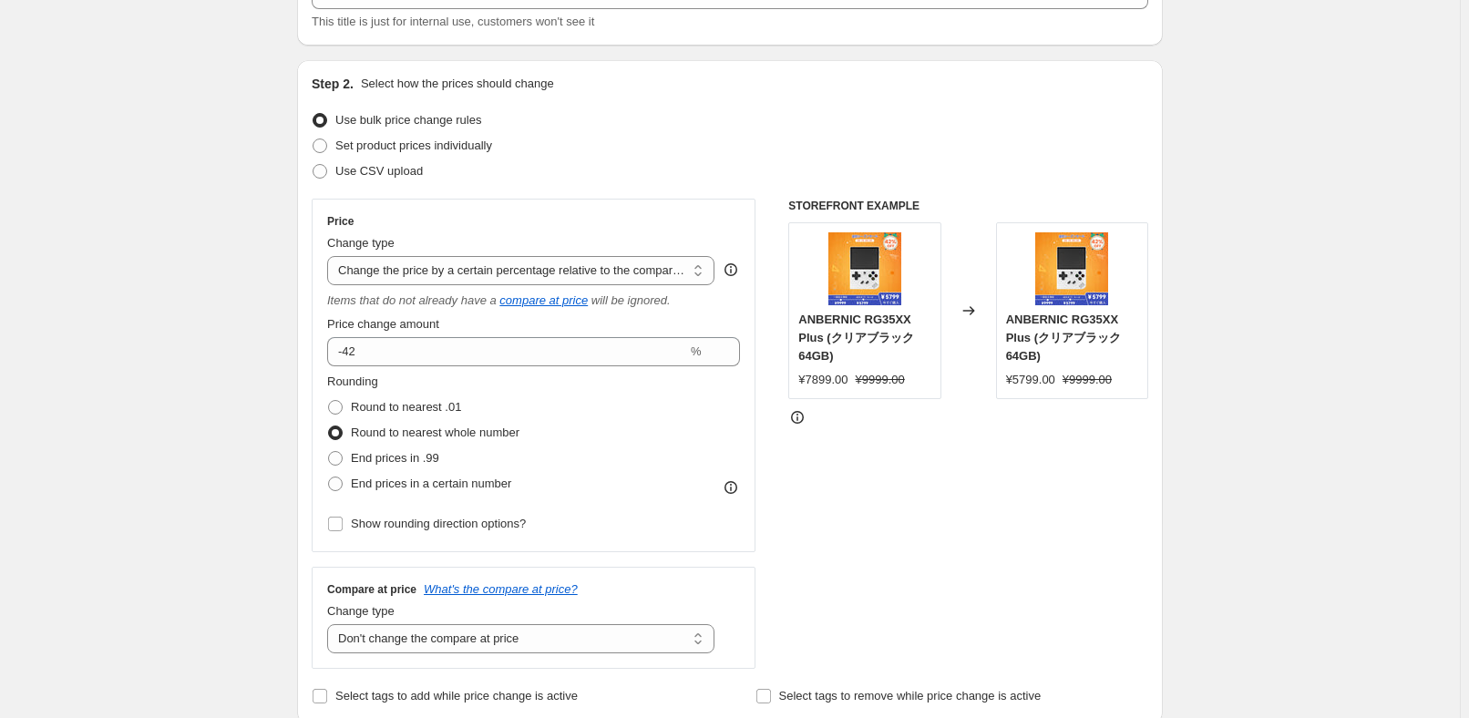
scroll to position [0, 0]
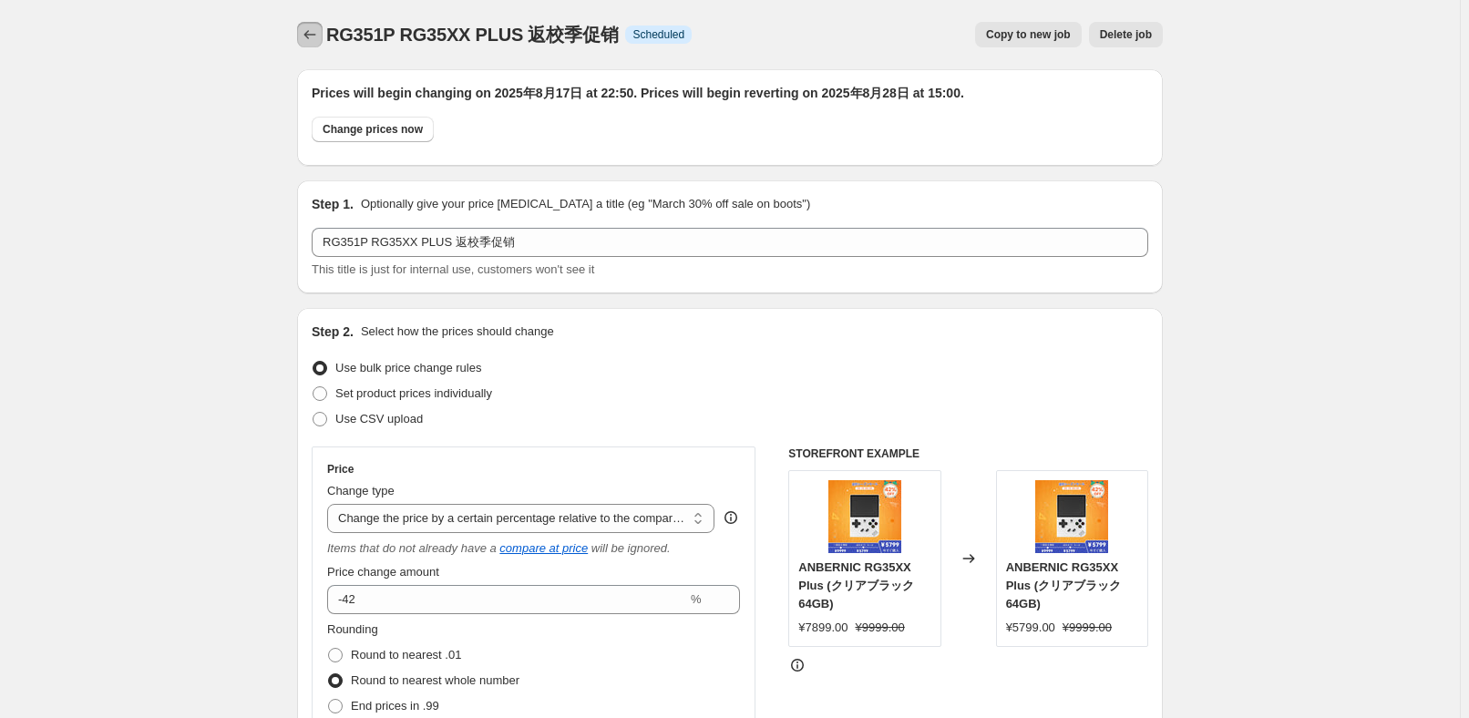
click at [315, 38] on icon "Price change jobs" at bounding box center [310, 35] width 18 height 18
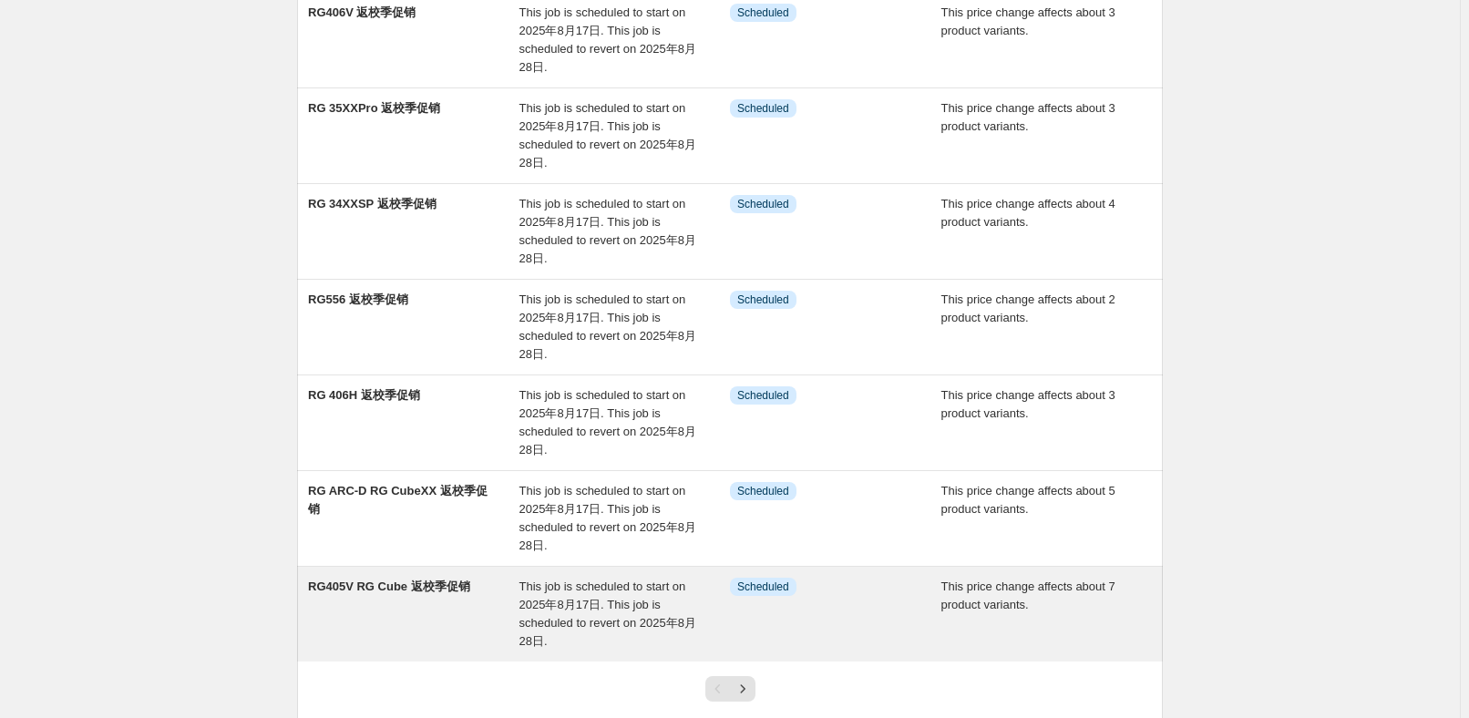
scroll to position [580, 0]
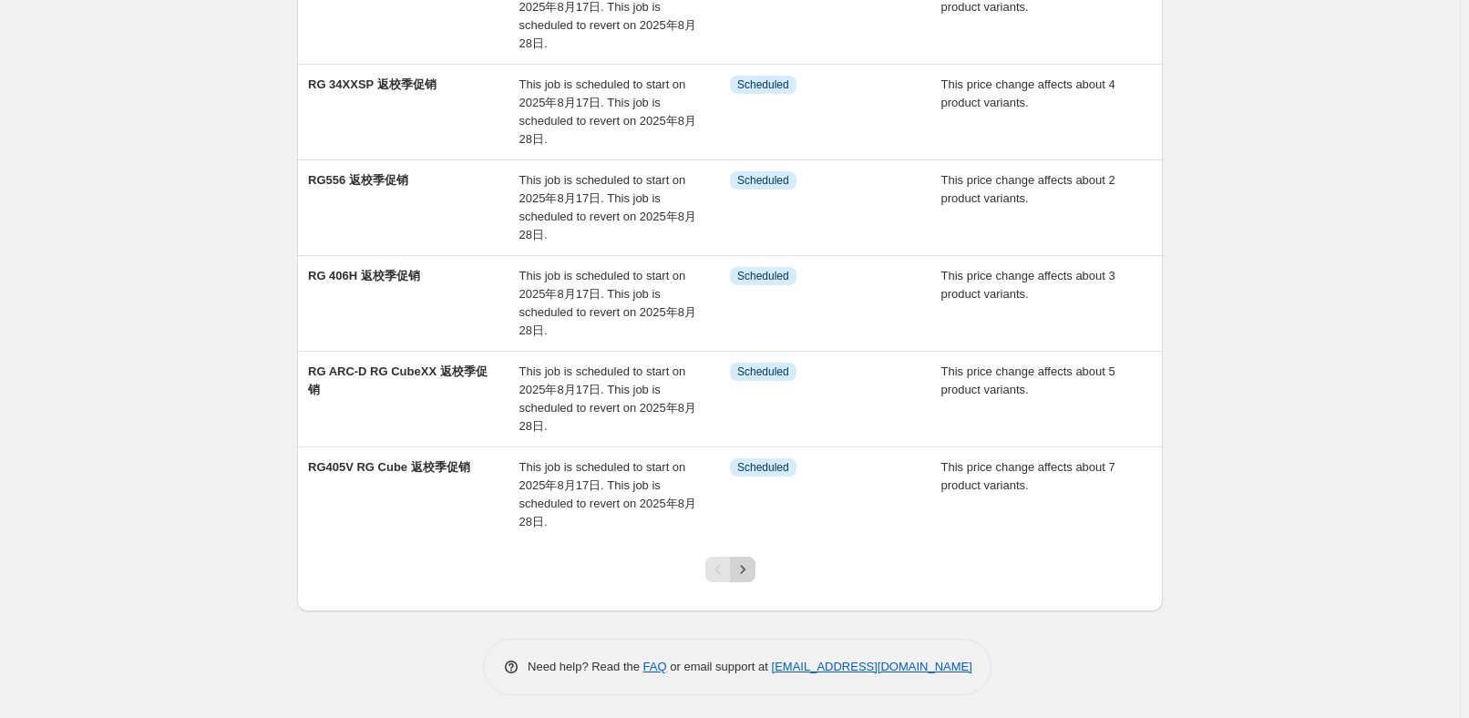
click at [751, 575] on button "Next" at bounding box center [743, 570] width 26 height 26
click at [752, 563] on icon "Next" at bounding box center [742, 569] width 18 height 18
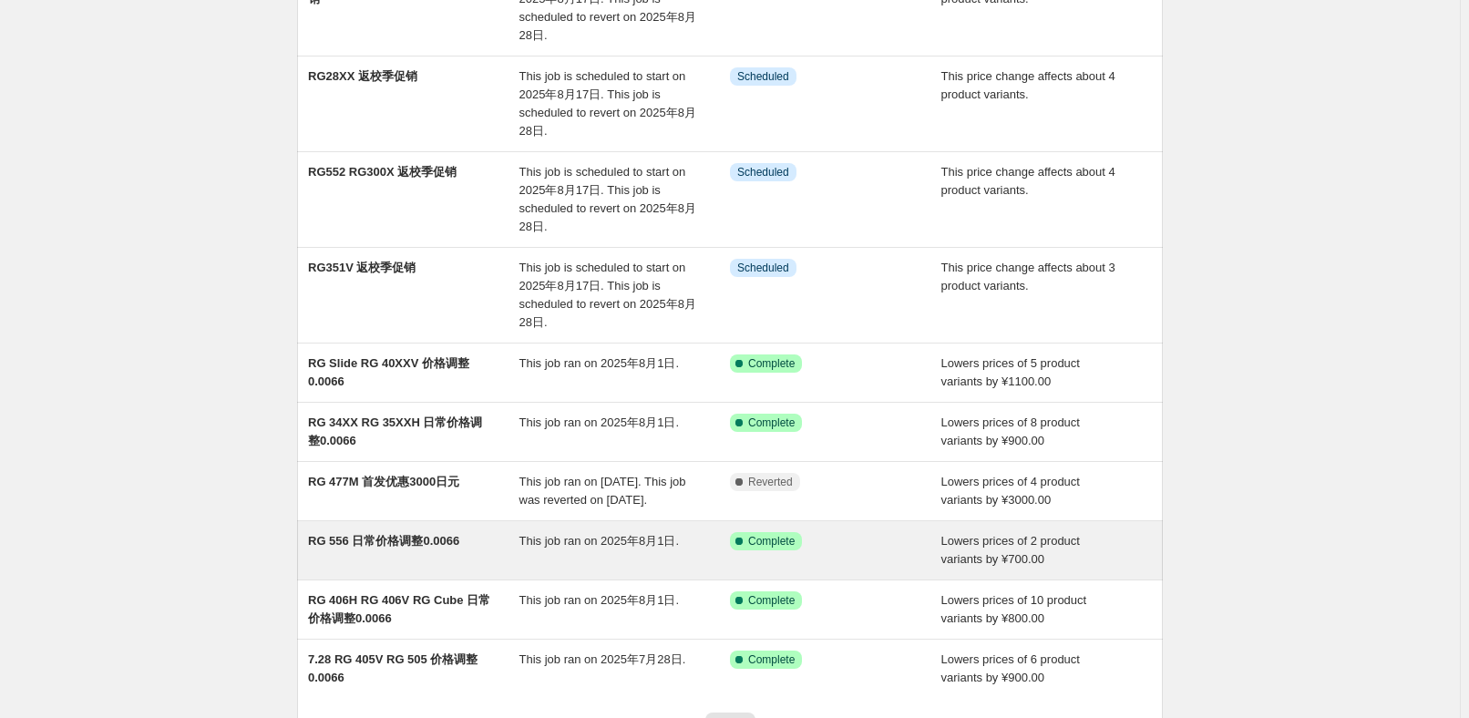
scroll to position [381, 0]
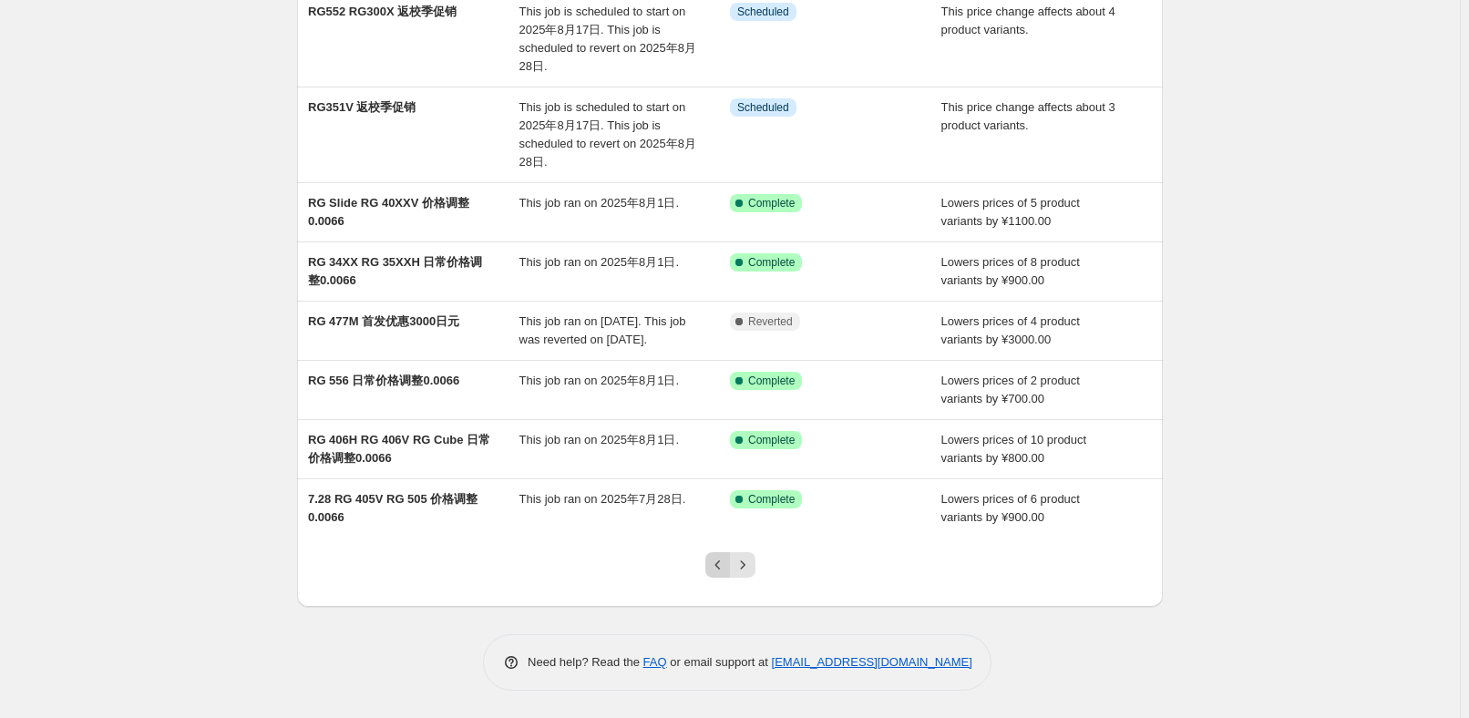
click at [720, 561] on icon "Previous" at bounding box center [718, 565] width 18 height 18
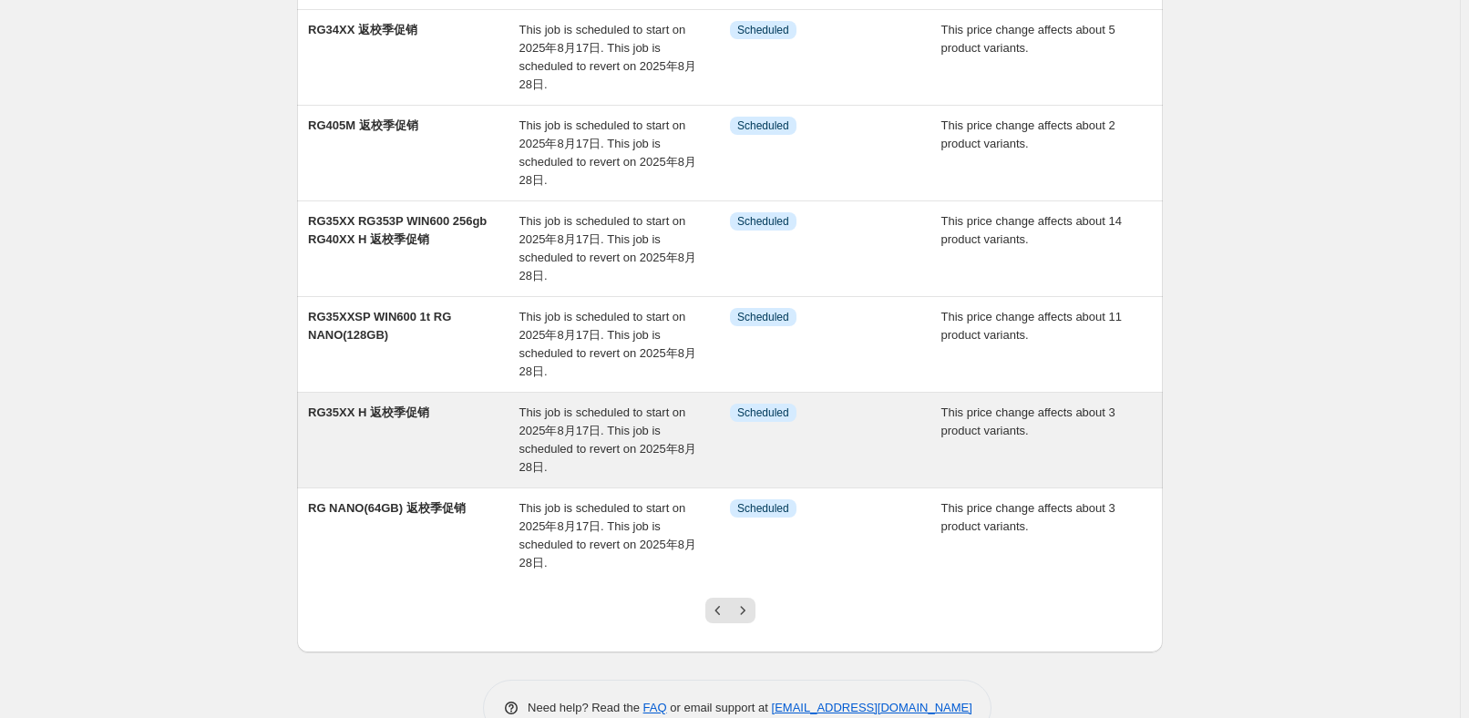
scroll to position [580, 0]
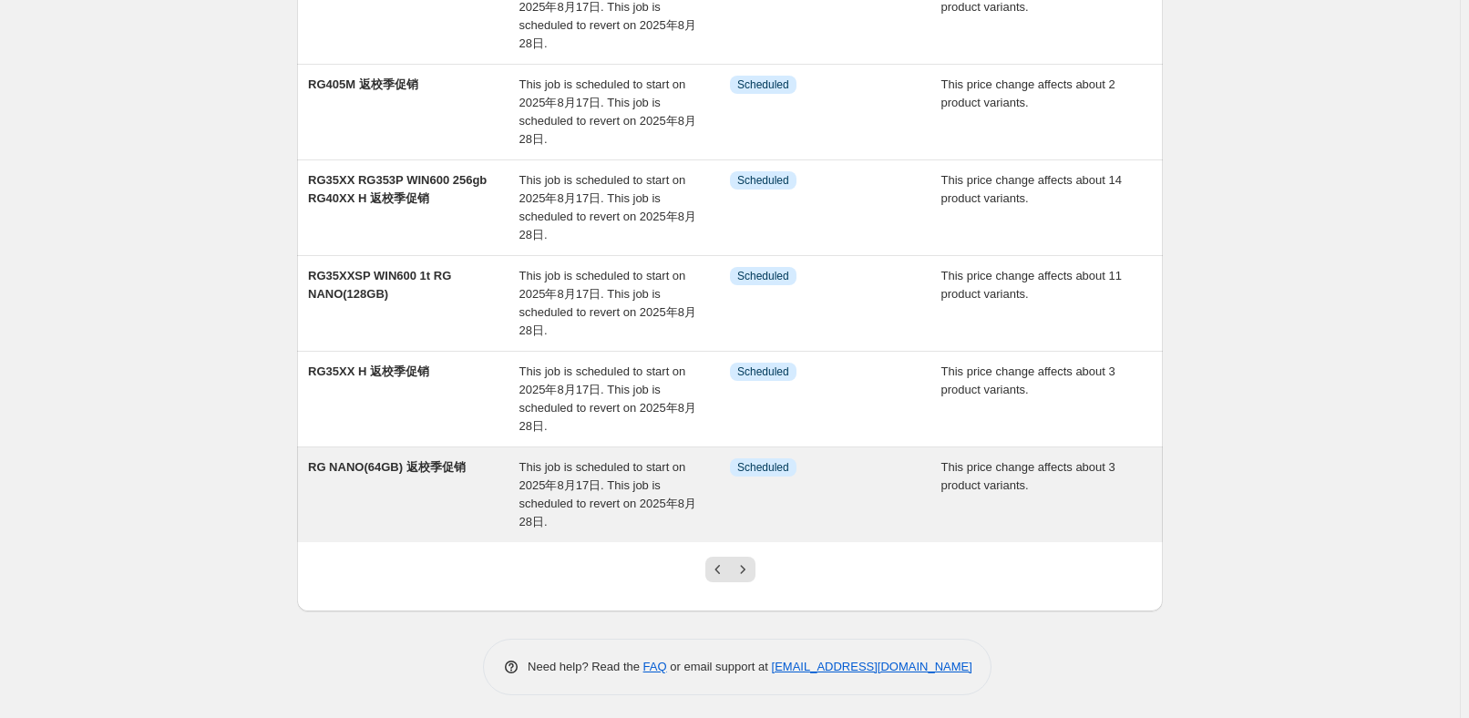
click at [631, 477] on span "This job is scheduled to start on 2025年8月17日. This job is scheduled to revert o…" at bounding box center [607, 494] width 177 height 68
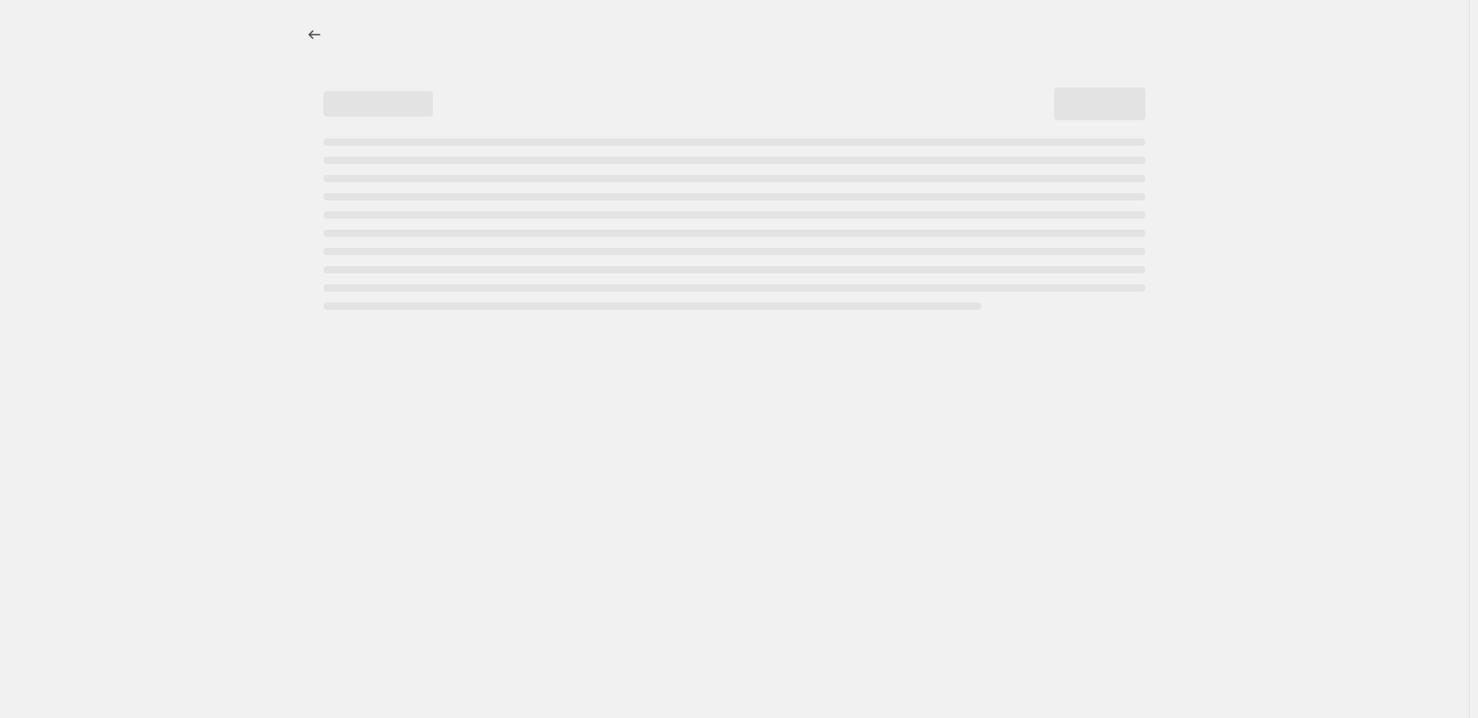
select select "pcap"
select select "no_change"
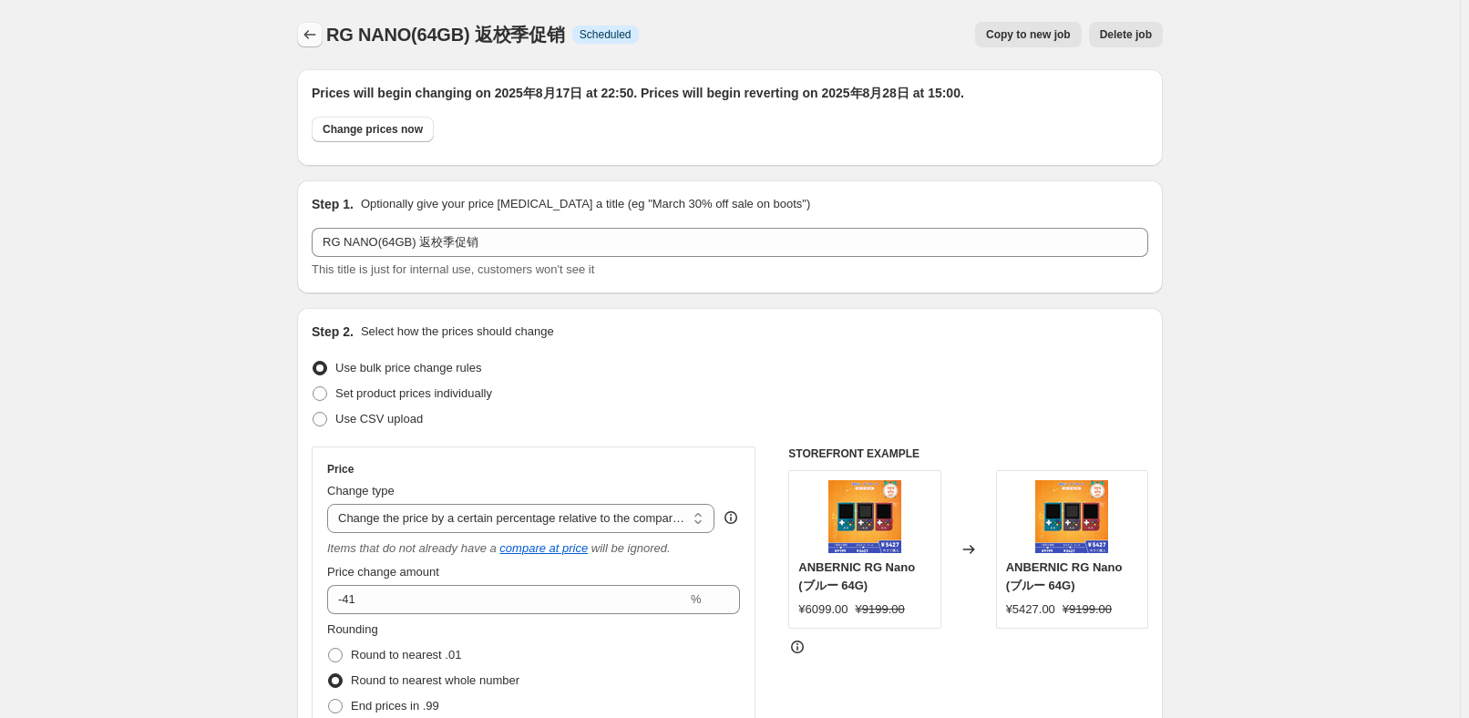
click at [317, 33] on icon "Price change jobs" at bounding box center [310, 35] width 18 height 18
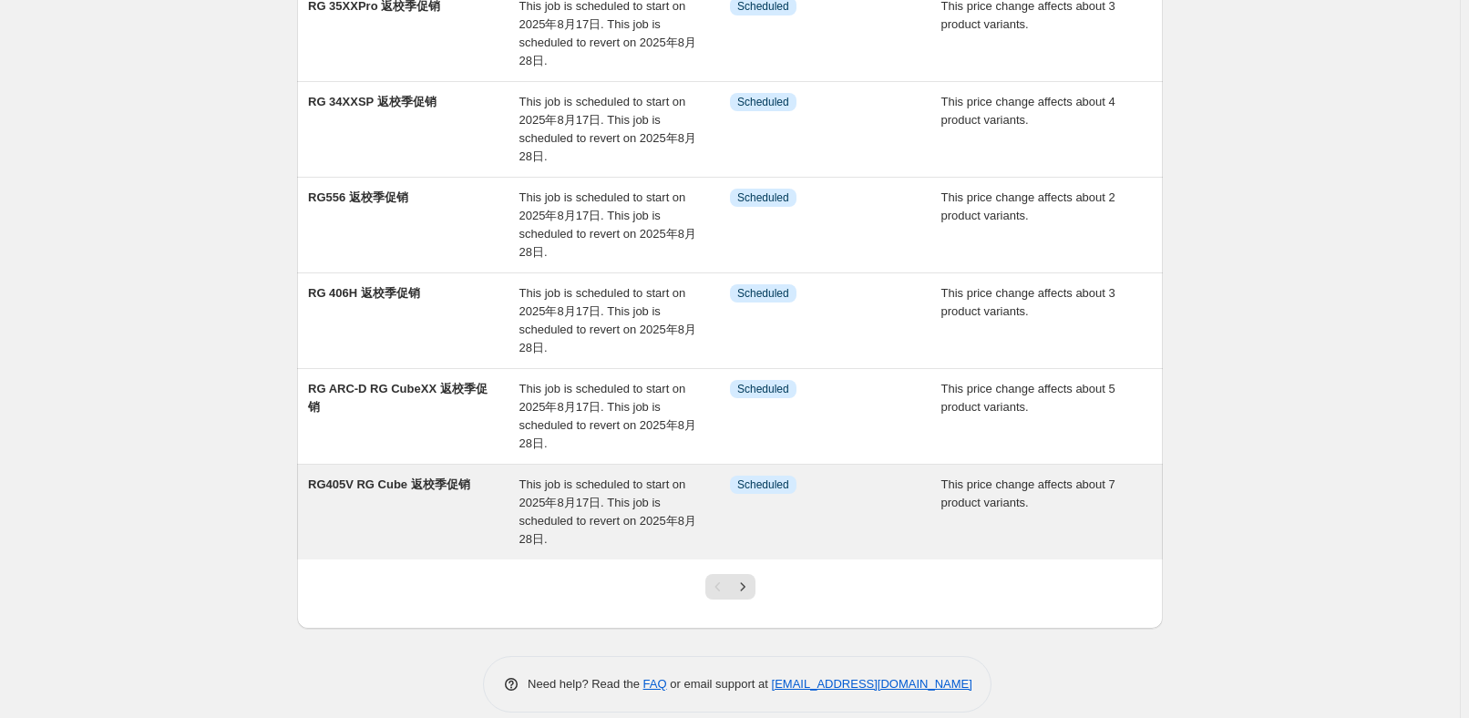
scroll to position [579, 0]
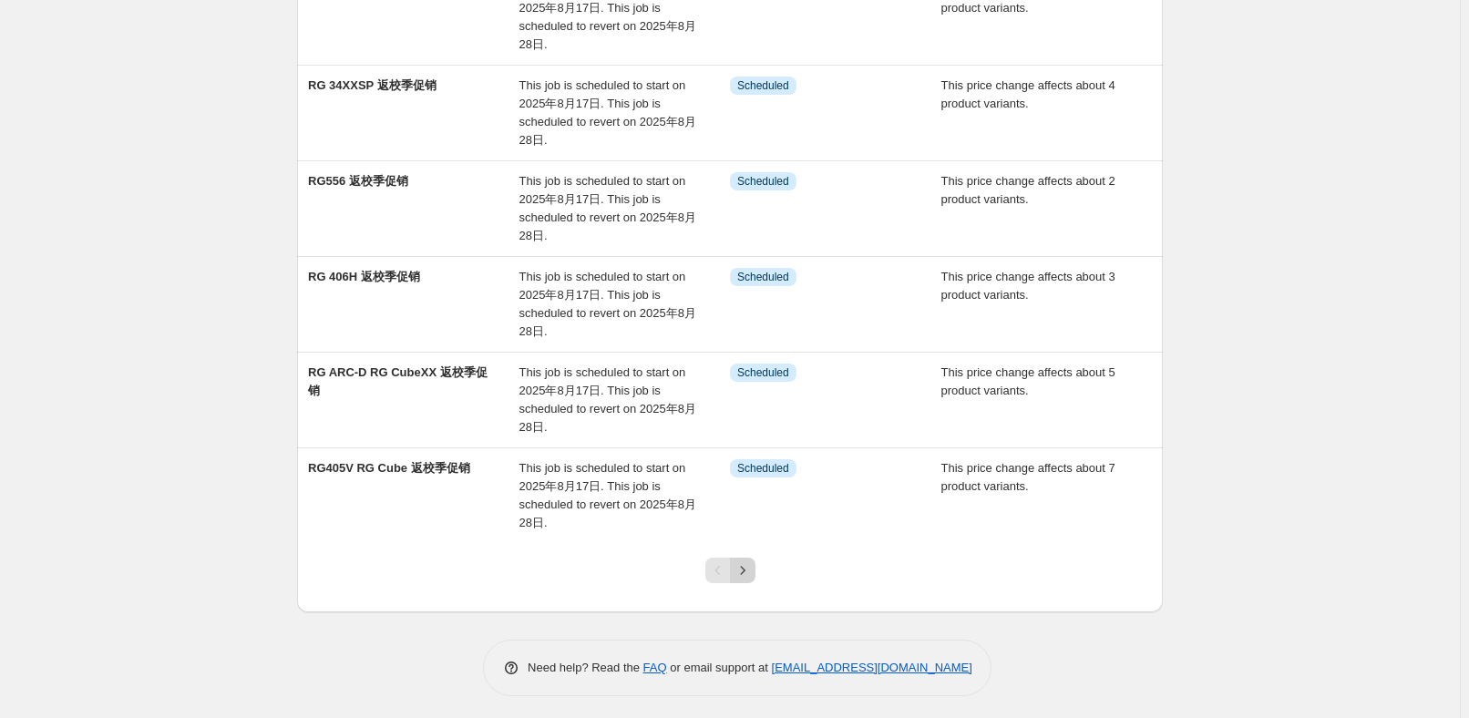
click at [742, 571] on icon "Next" at bounding box center [742, 570] width 18 height 18
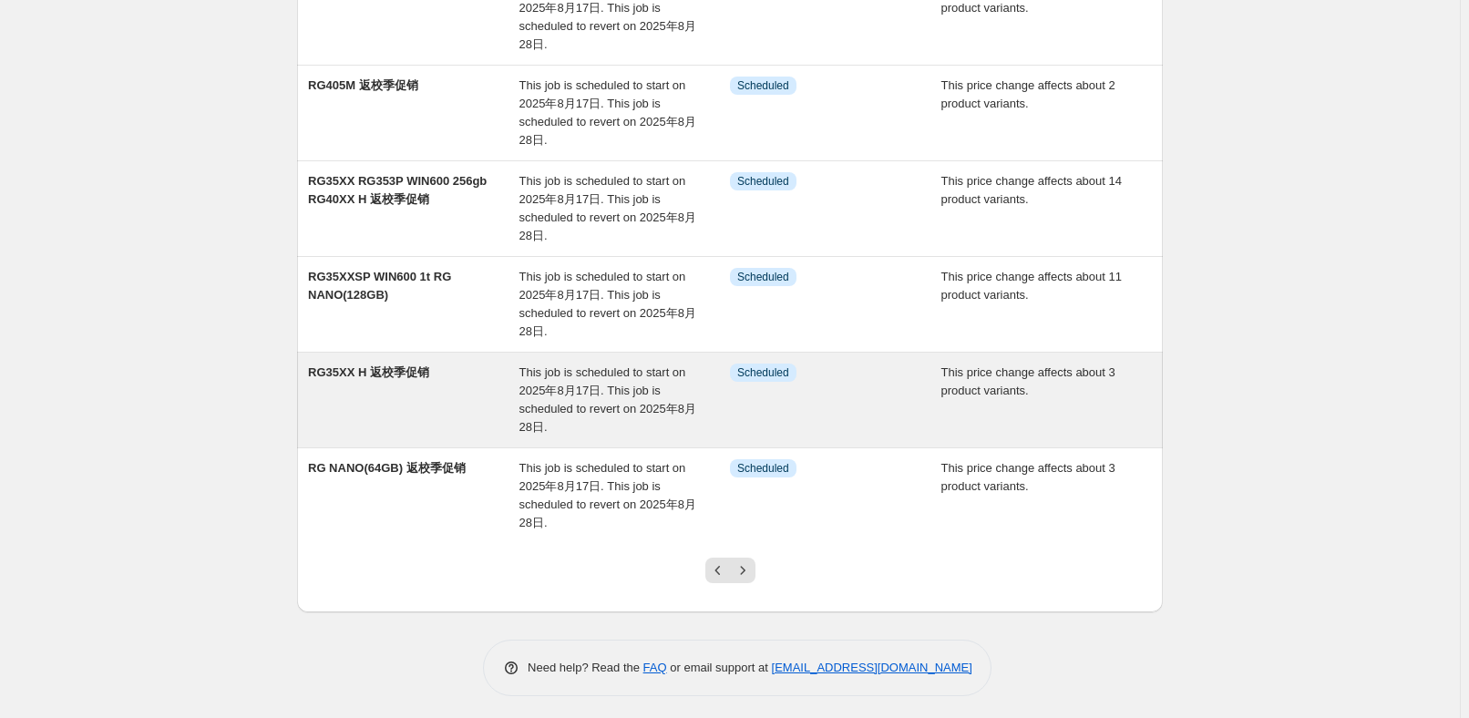
click at [501, 399] on div "RG35XX H 返校季促销" at bounding box center [413, 400] width 211 height 73
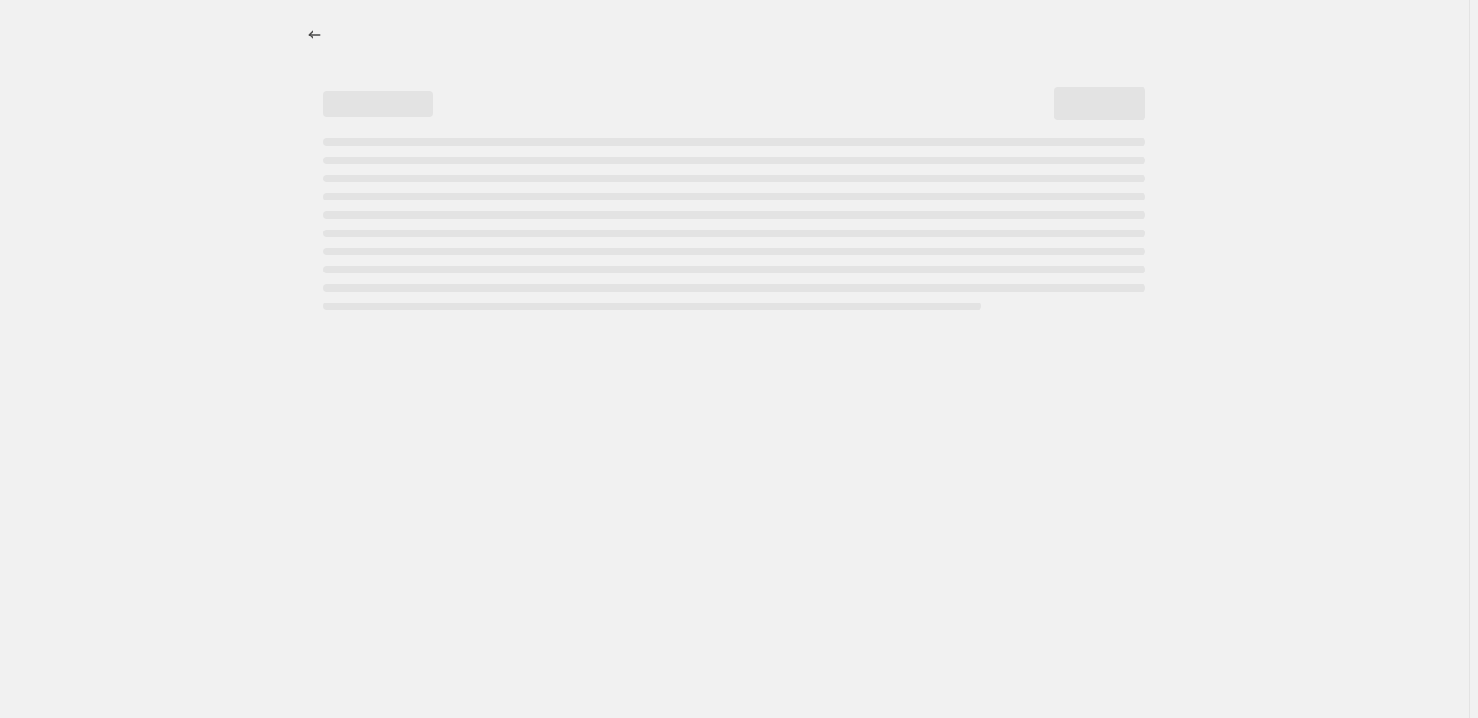
select select "pcap"
select select "no_change"
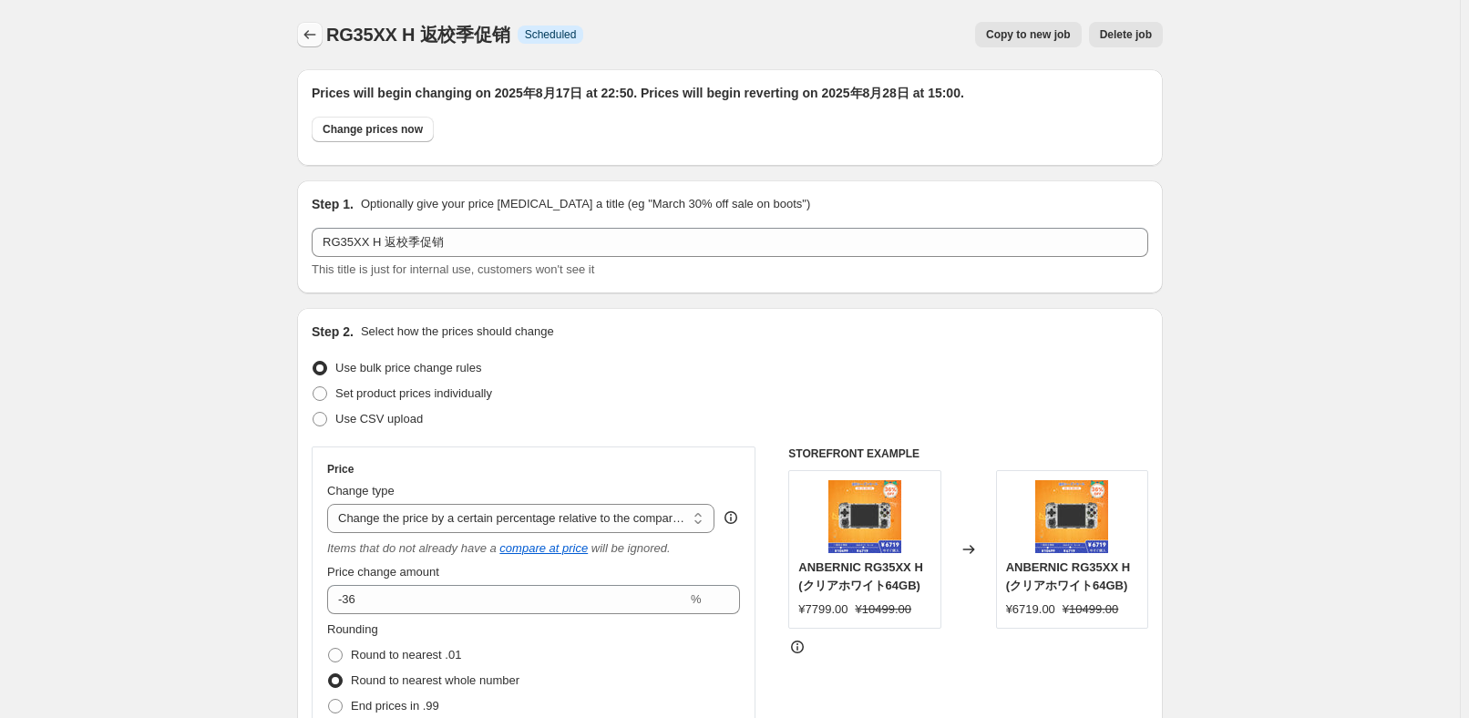
click at [309, 39] on icon "Price change jobs" at bounding box center [310, 35] width 18 height 18
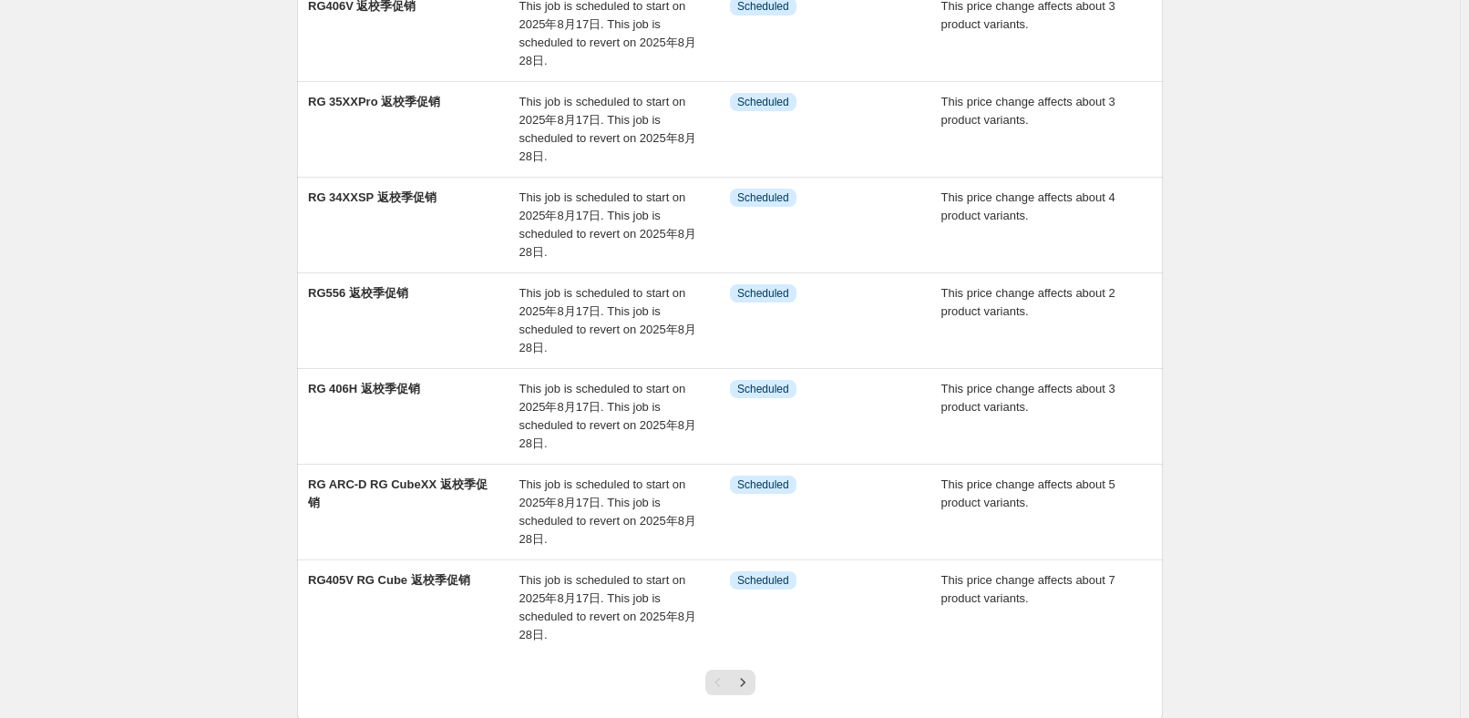
scroll to position [497, 0]
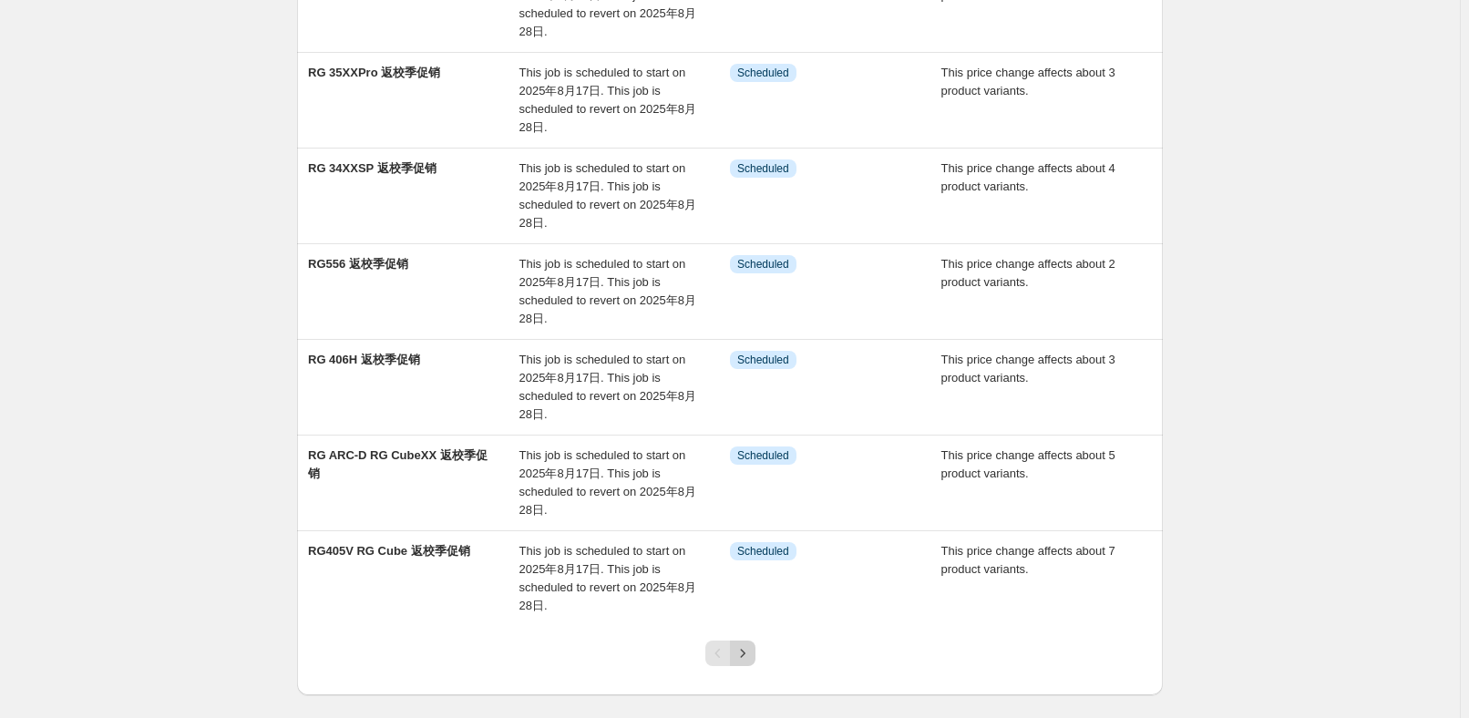
click at [752, 652] on icon "Next" at bounding box center [742, 653] width 18 height 18
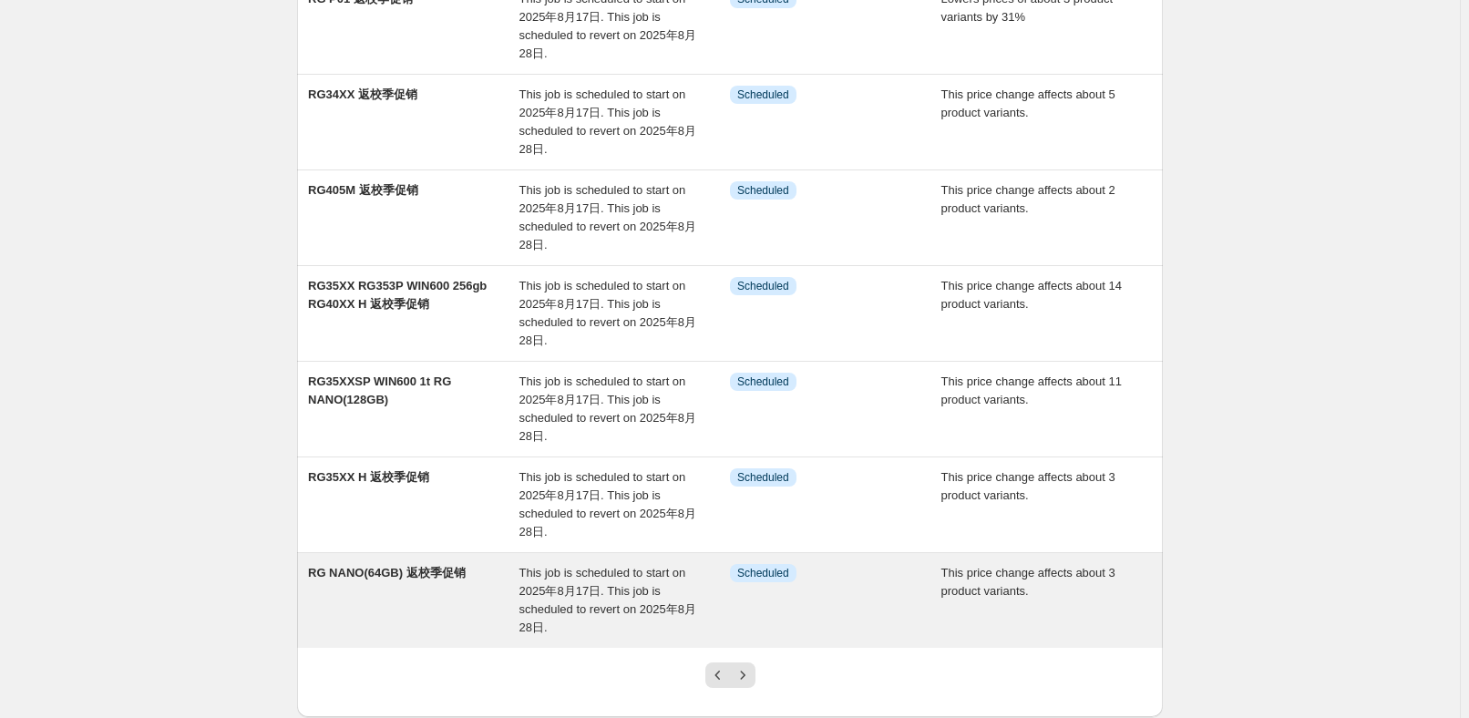
scroll to position [579, 0]
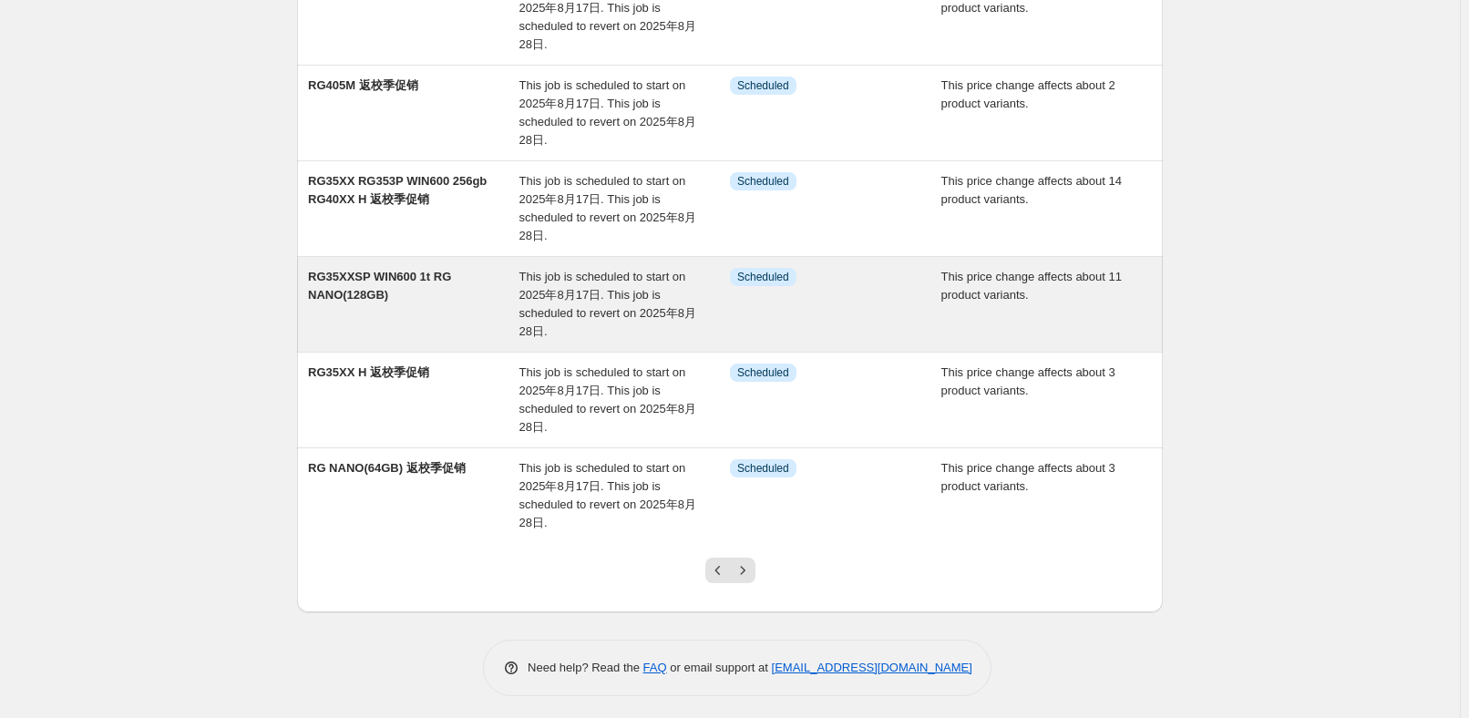
click at [461, 311] on div "RG35XXSP WIN600 1t RG NANO(128GB)" at bounding box center [413, 304] width 211 height 73
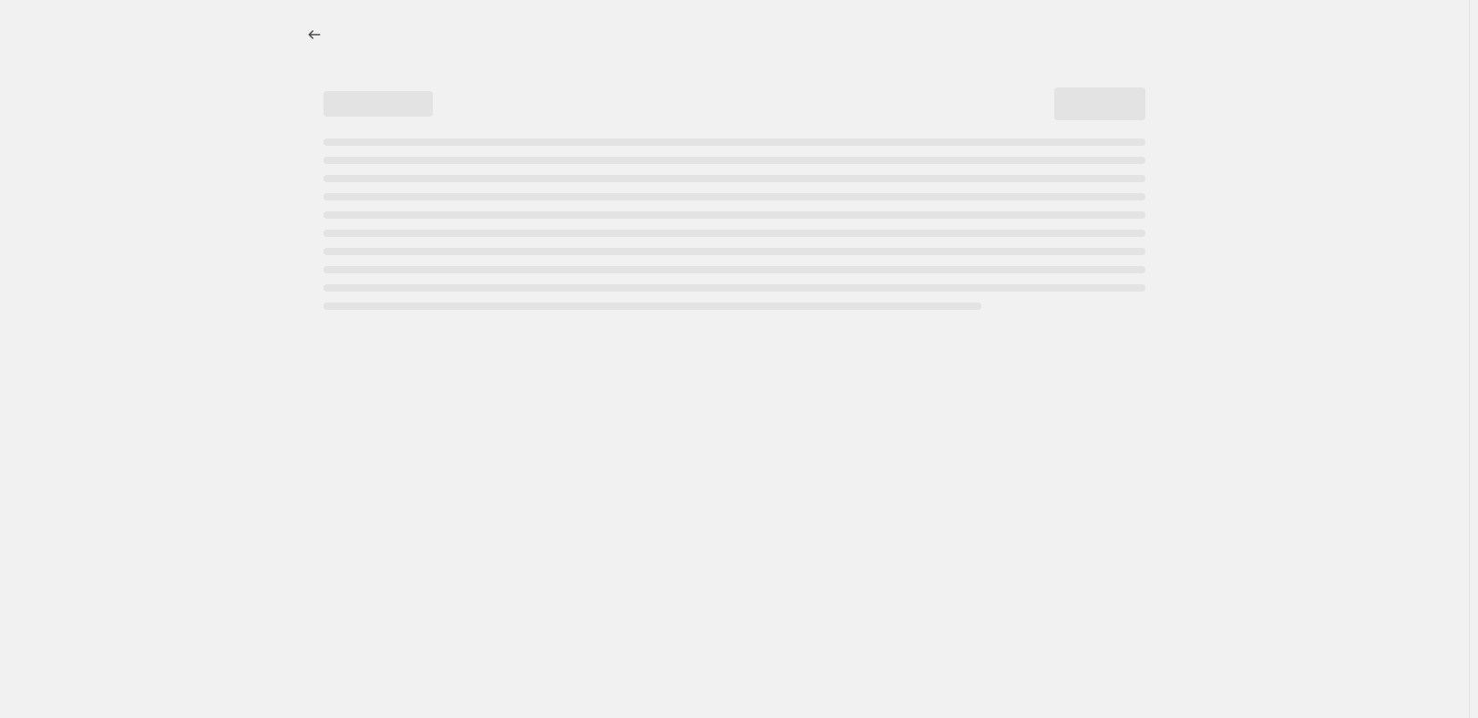
select select "pcap"
select select "no_change"
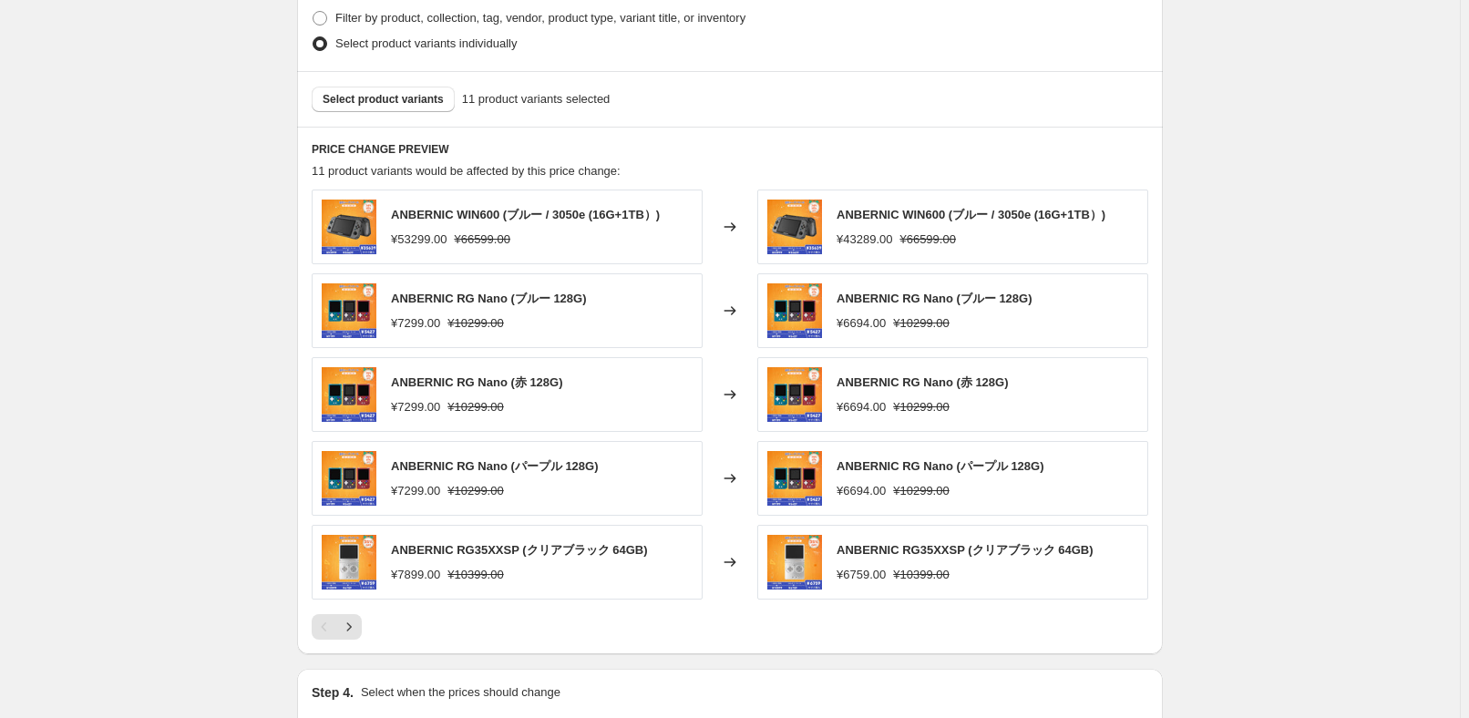
scroll to position [1076, 0]
click at [346, 624] on icon "Next" at bounding box center [349, 626] width 18 height 18
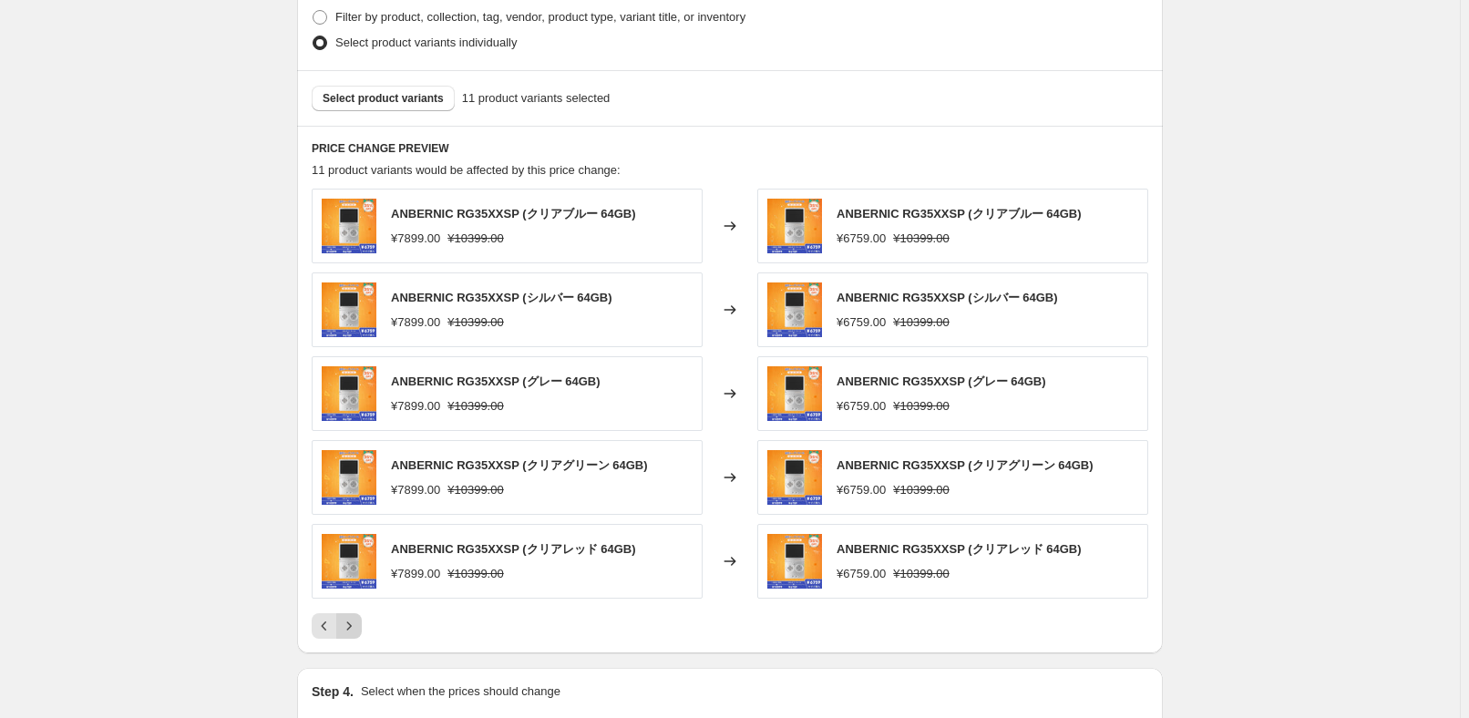
click at [362, 622] on button "Next" at bounding box center [349, 626] width 26 height 26
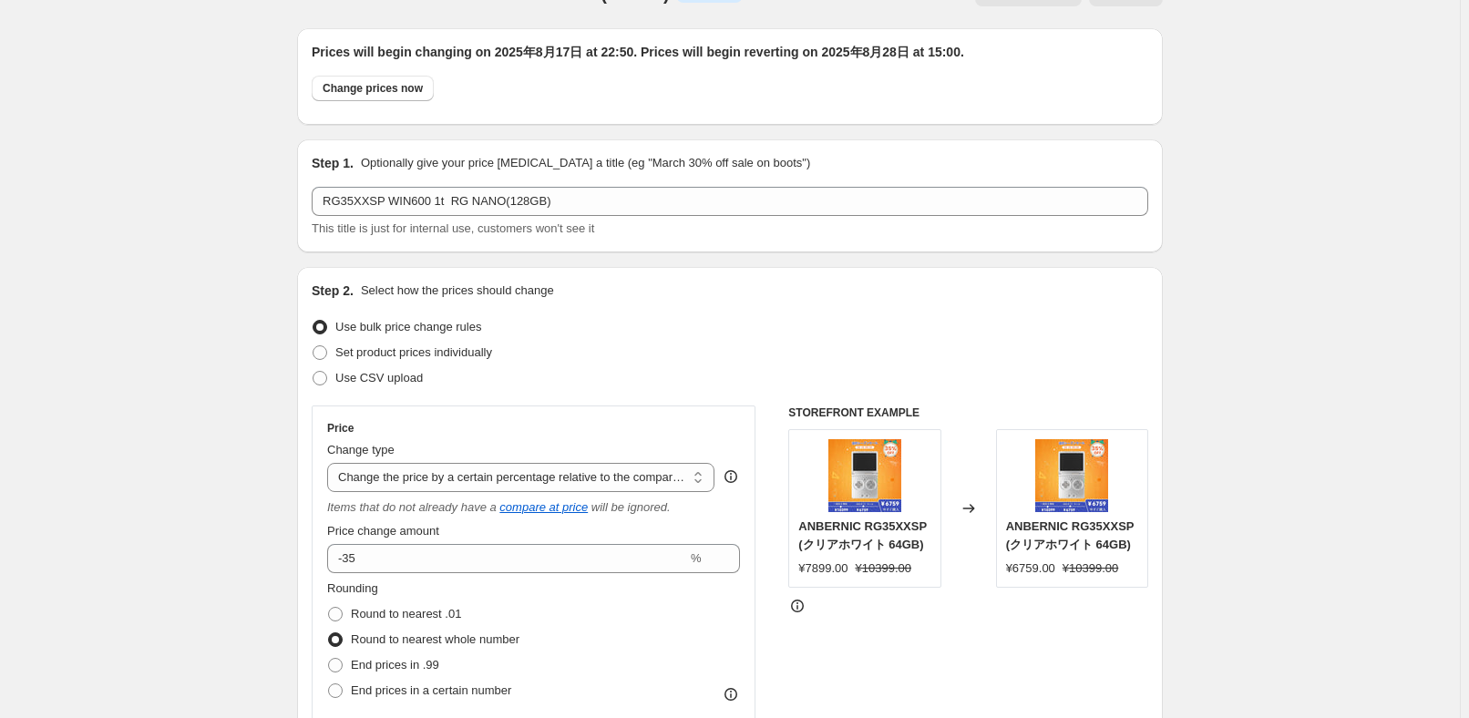
scroll to position [0, 0]
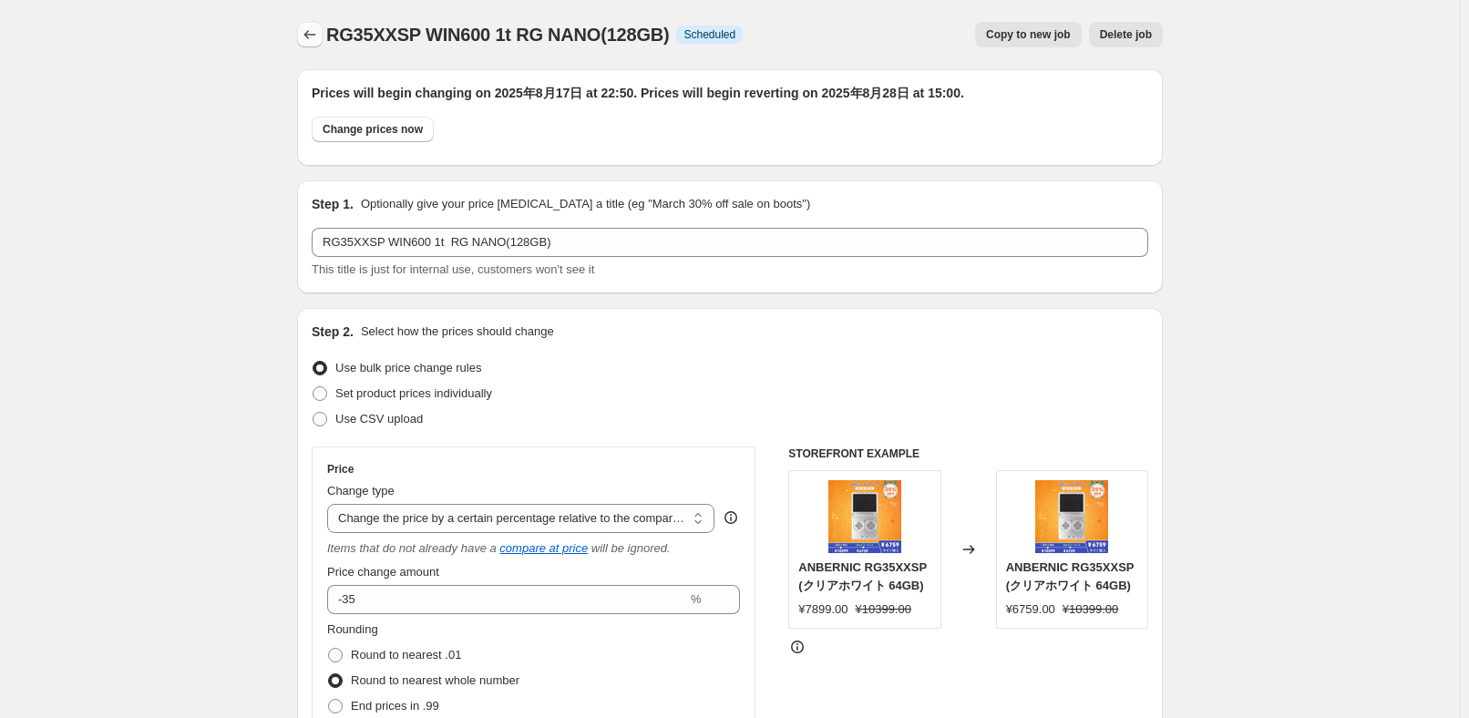
click at [313, 36] on icon "Price change jobs" at bounding box center [310, 35] width 18 height 18
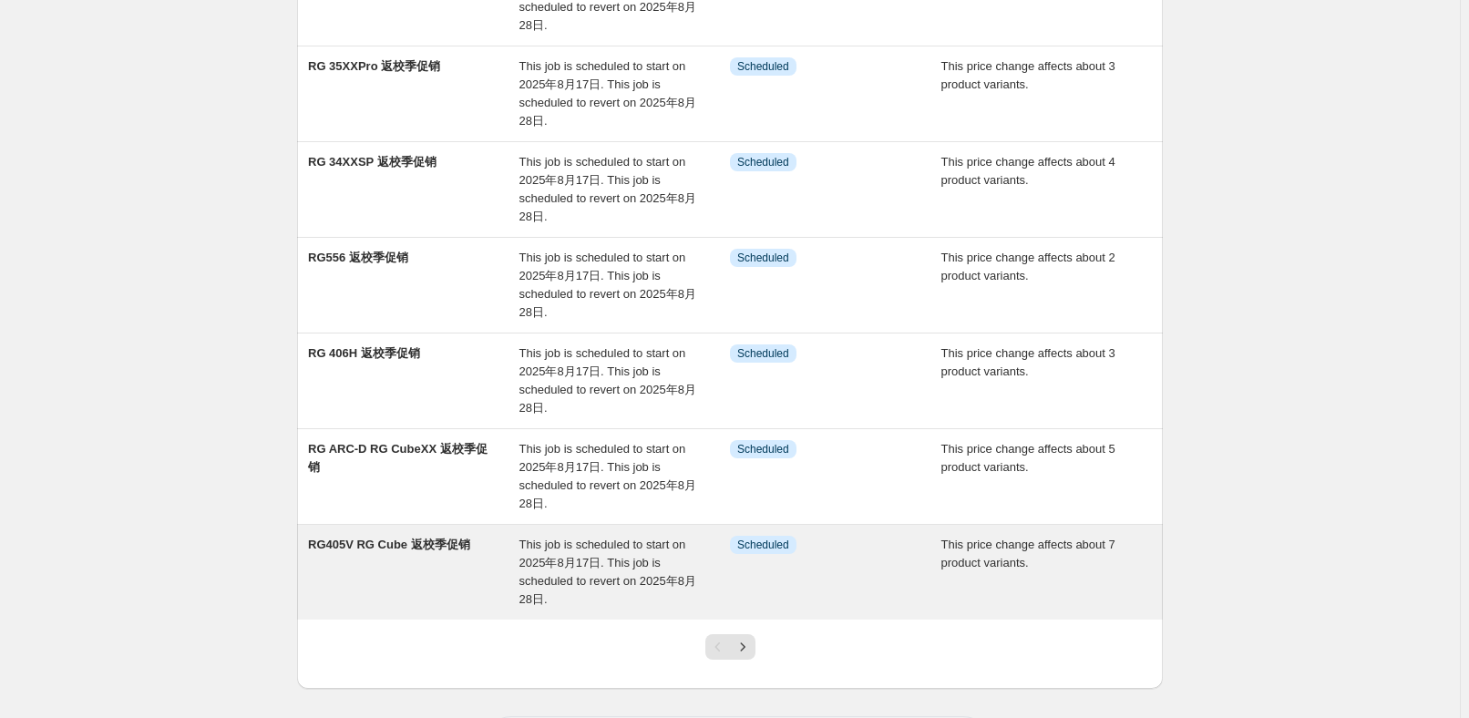
scroll to position [580, 0]
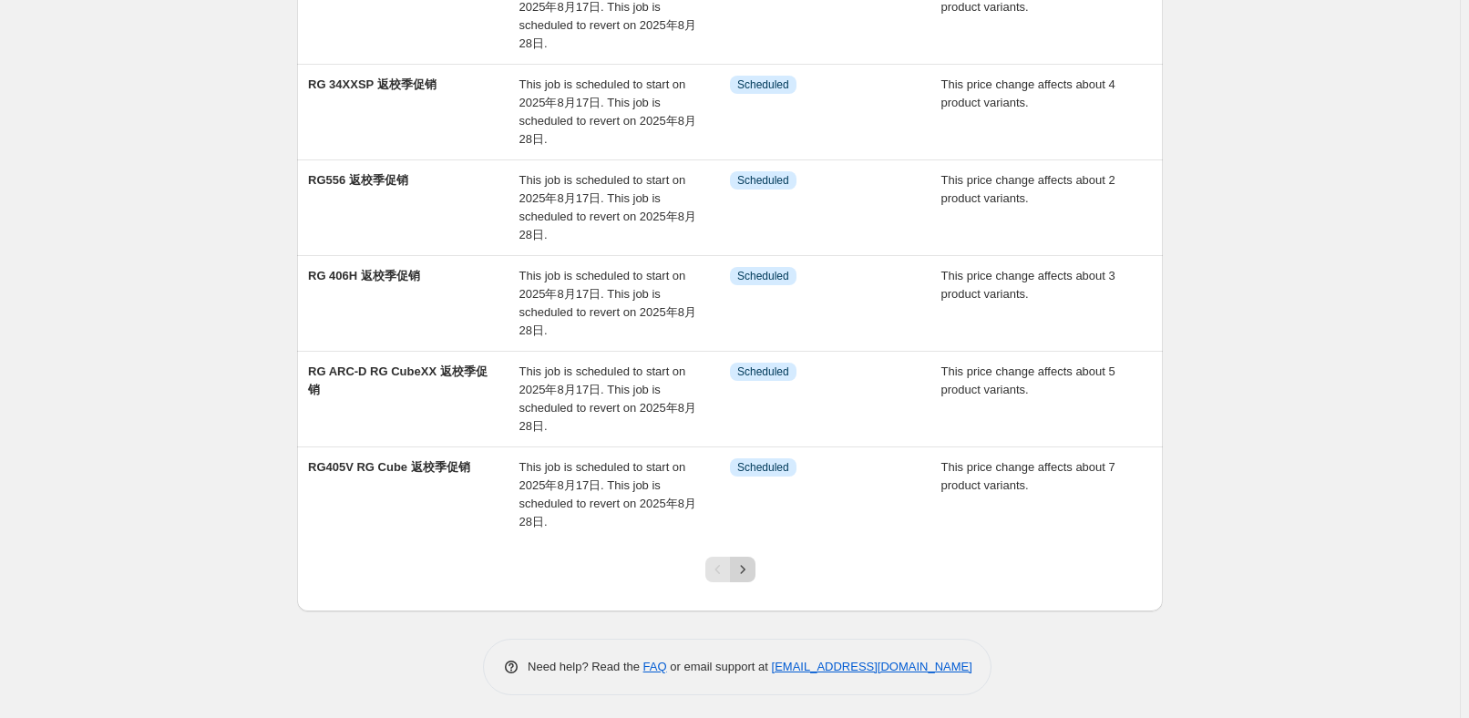
click at [752, 562] on icon "Next" at bounding box center [742, 569] width 18 height 18
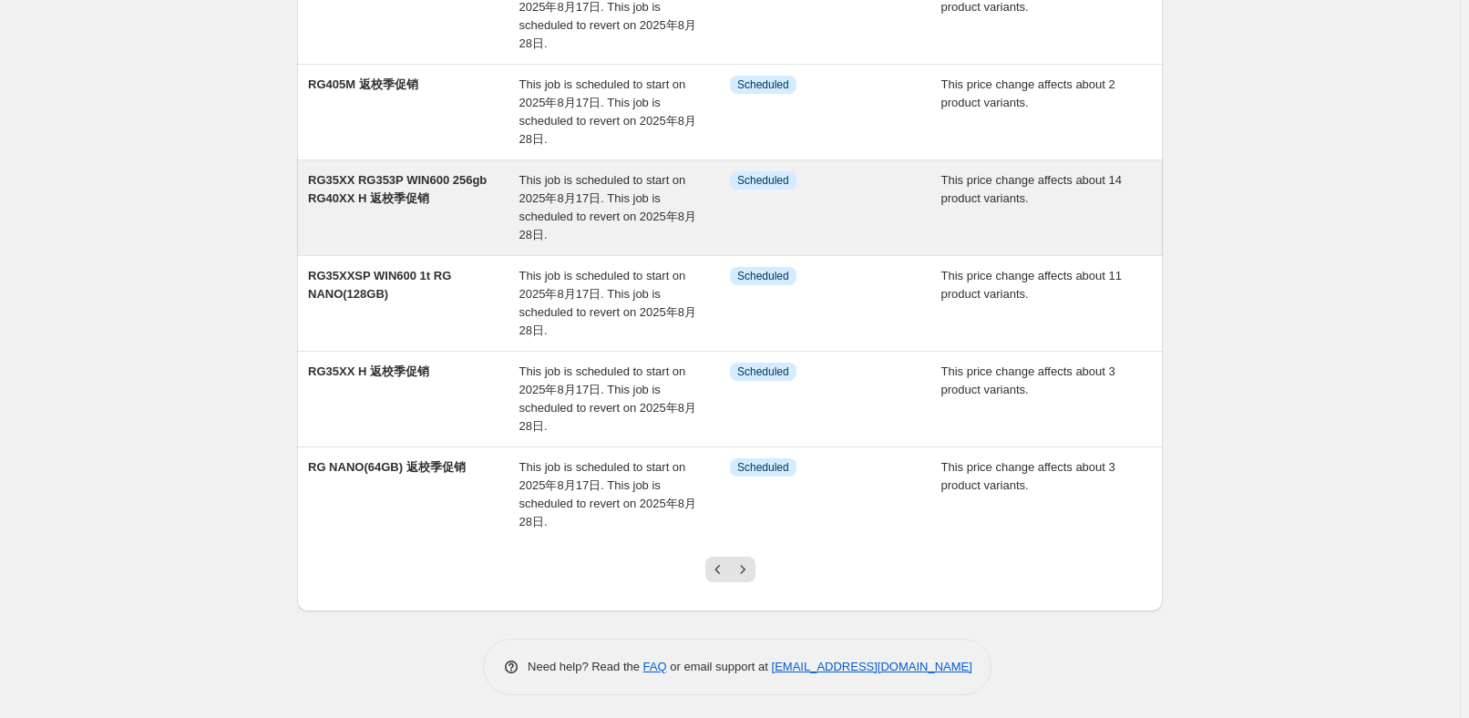
click at [471, 209] on div "RG35XX RG353P WIN600 256gb RG40XX H 返校季促销" at bounding box center [413, 207] width 211 height 73
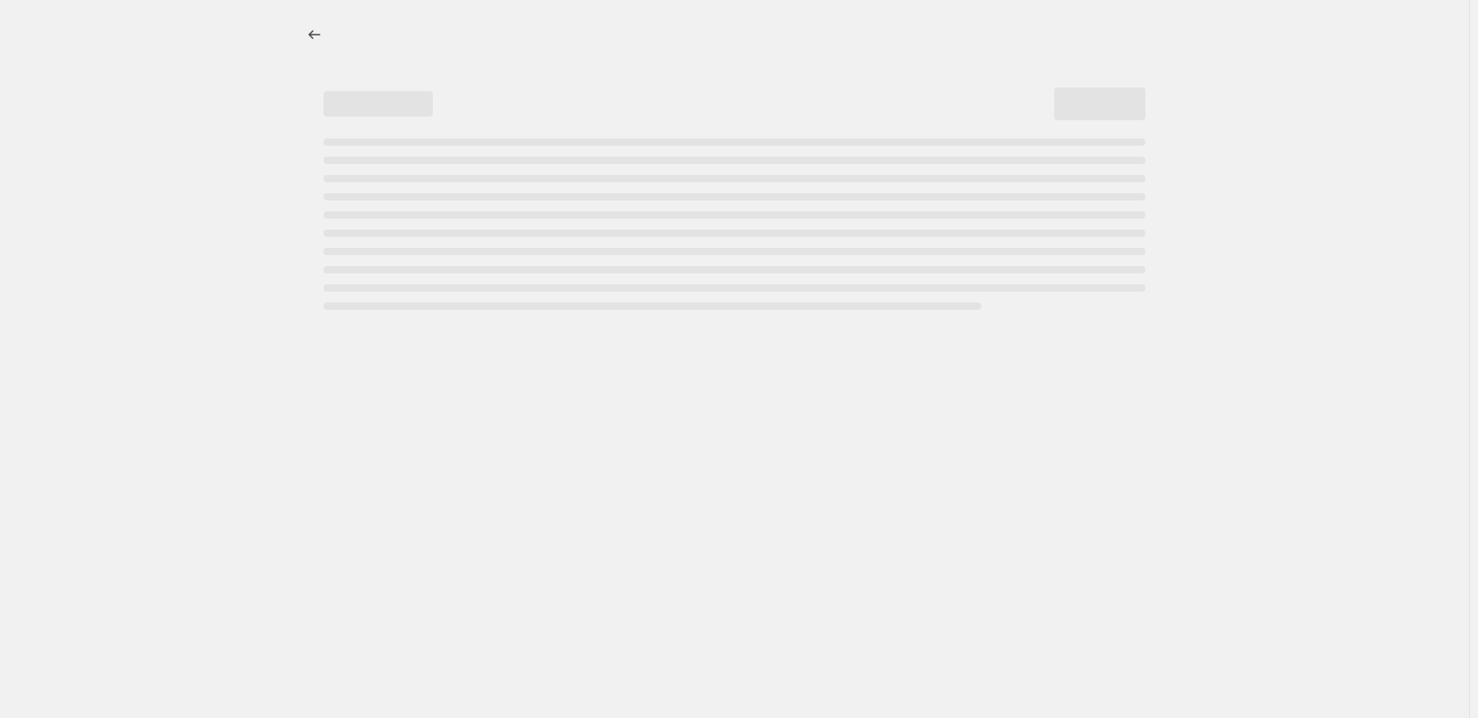
select select "pcap"
select select "no_change"
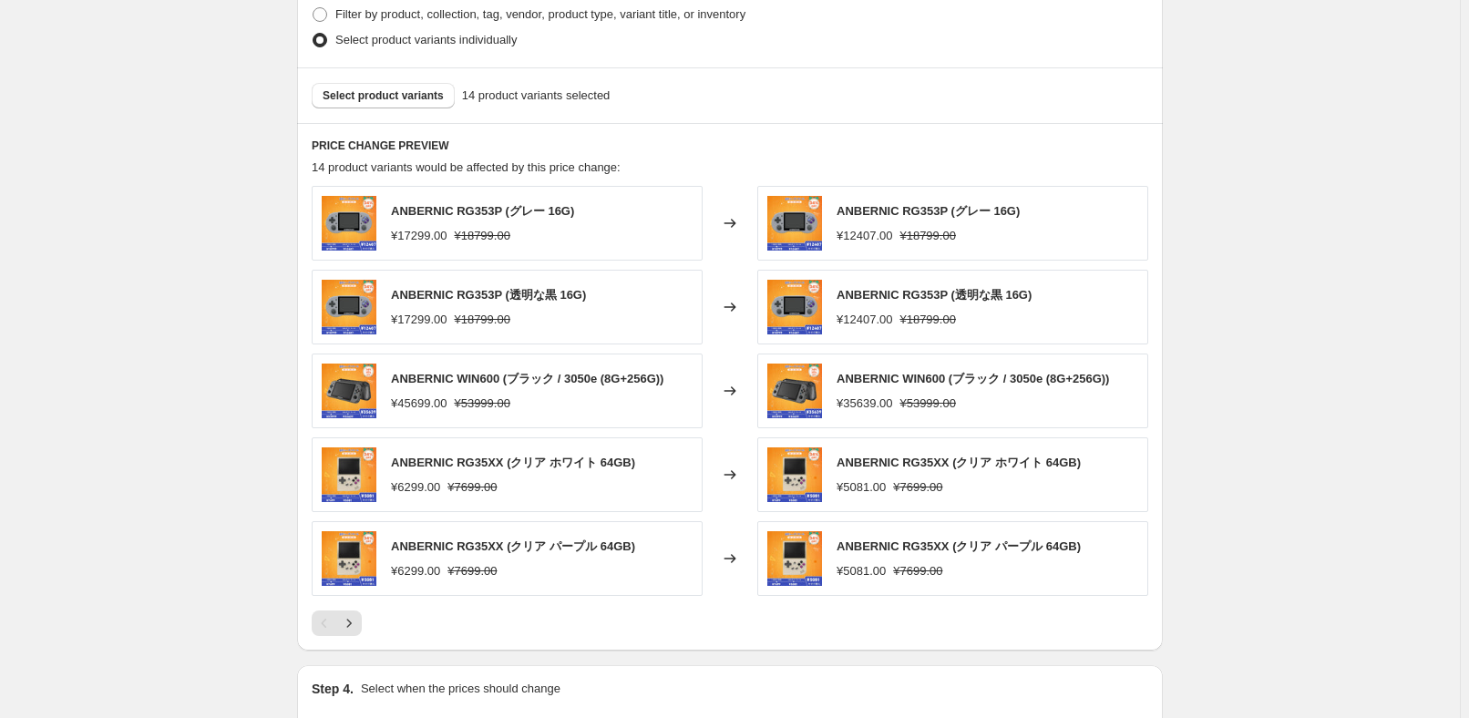
scroll to position [1159, 0]
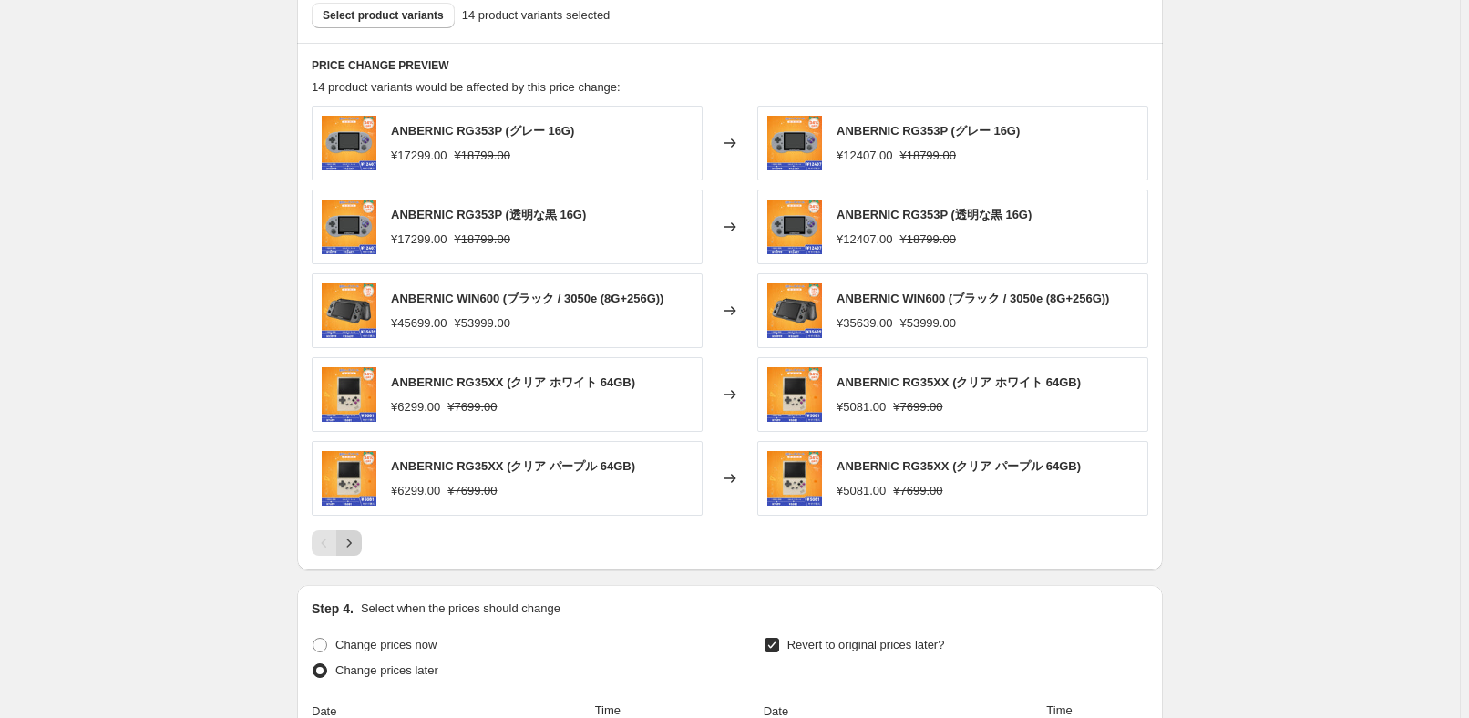
click at [354, 544] on icon "Next" at bounding box center [349, 543] width 18 height 18
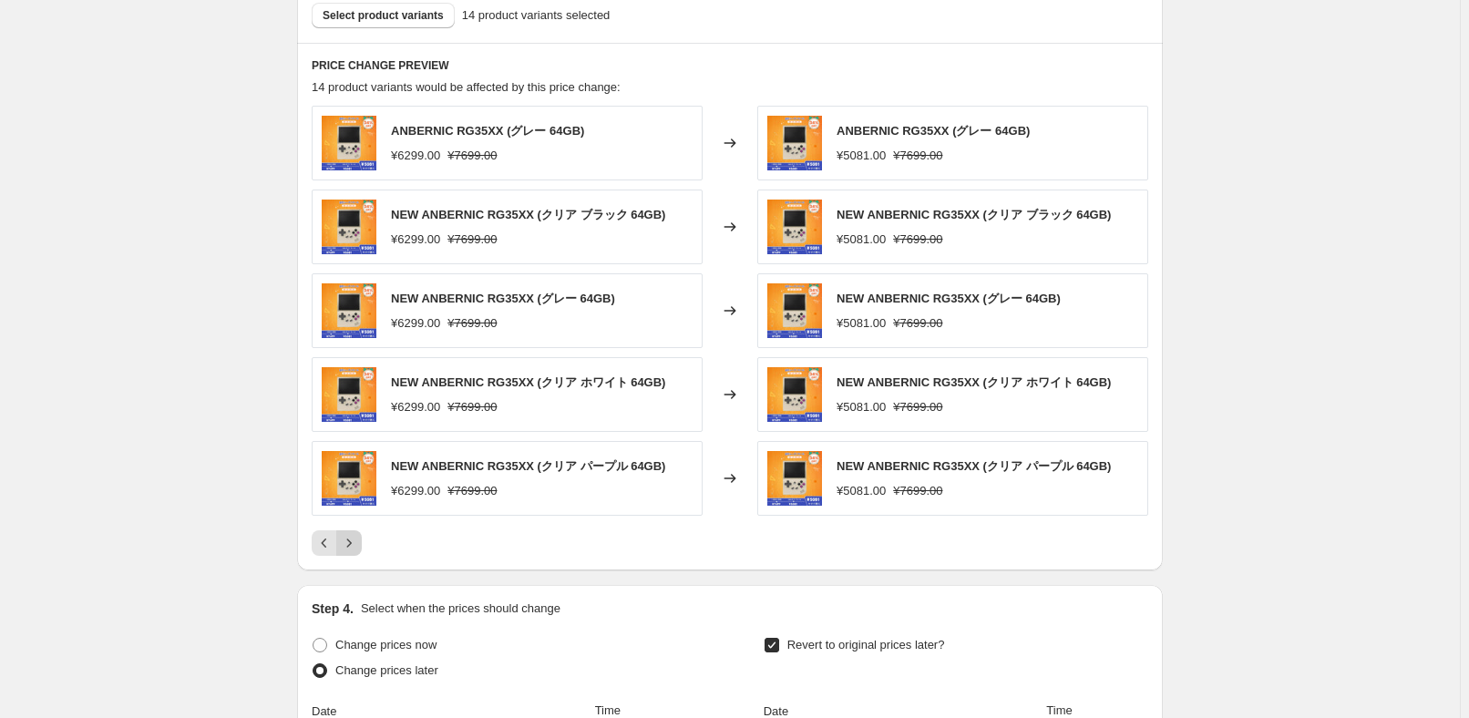
click at [358, 541] on icon "Next" at bounding box center [349, 543] width 18 height 18
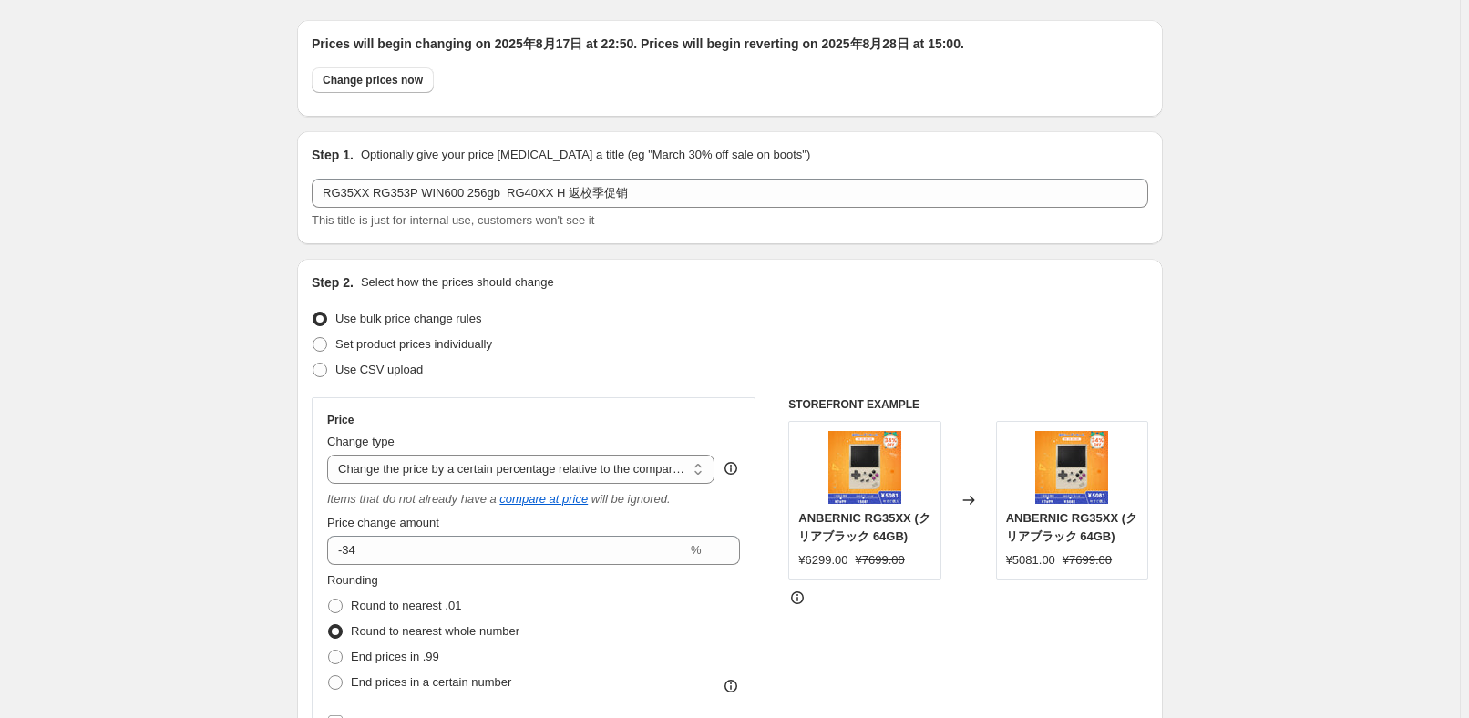
scroll to position [0, 0]
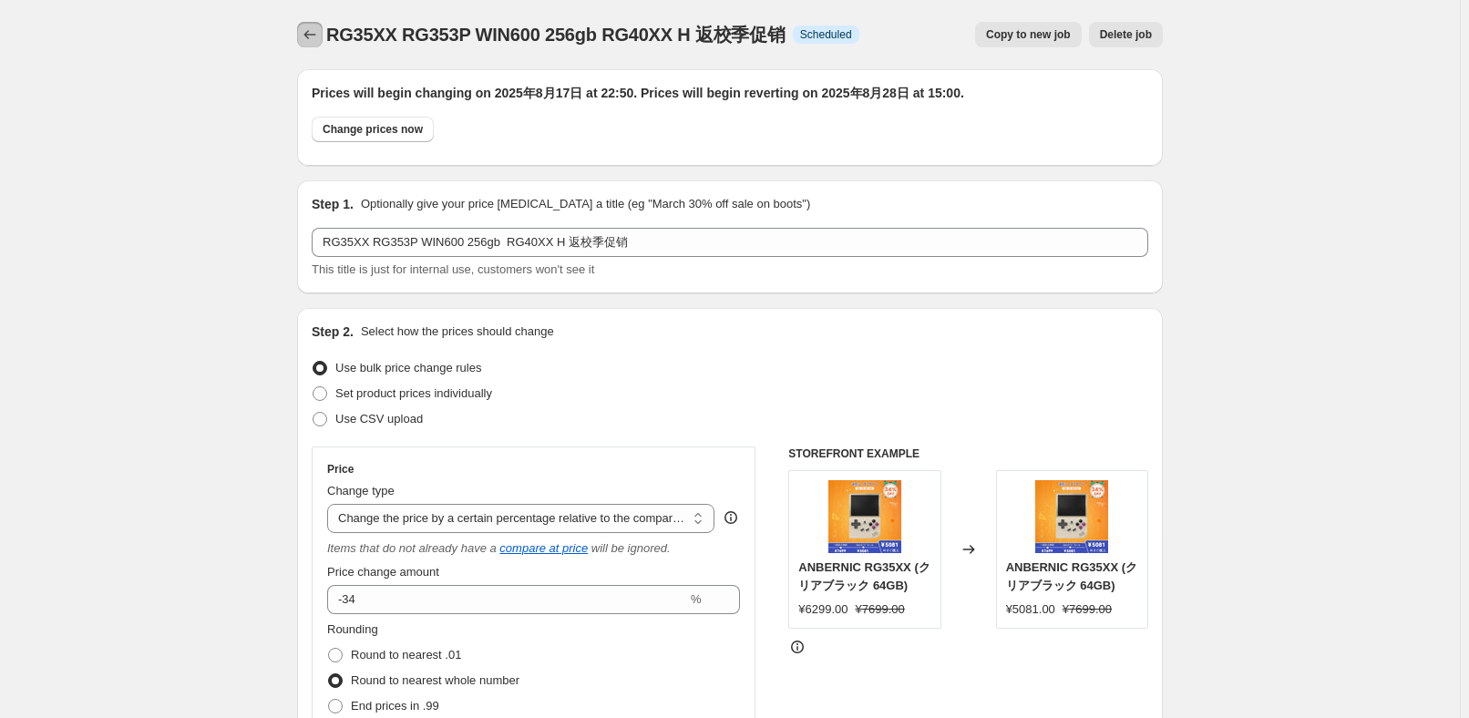
click at [312, 37] on icon "Price change jobs" at bounding box center [310, 35] width 18 height 18
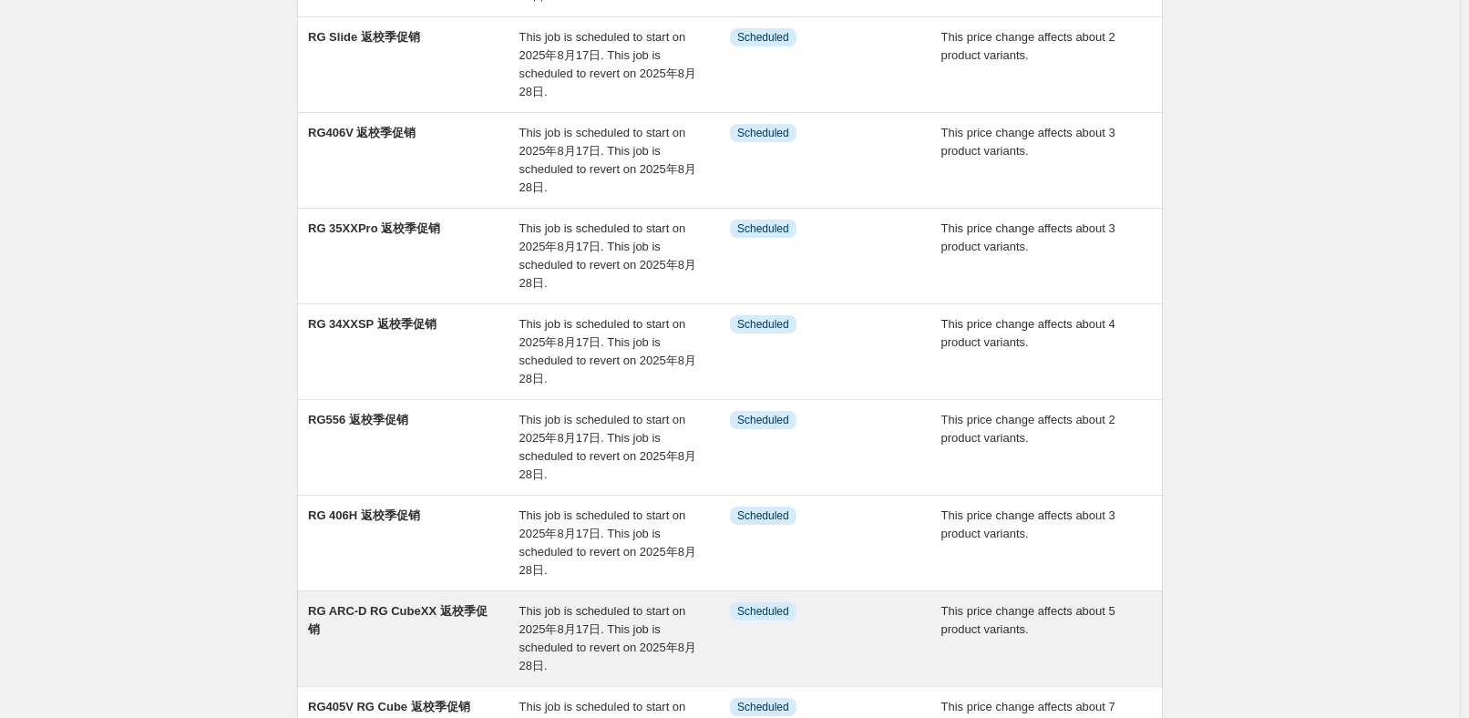
scroll to position [497, 0]
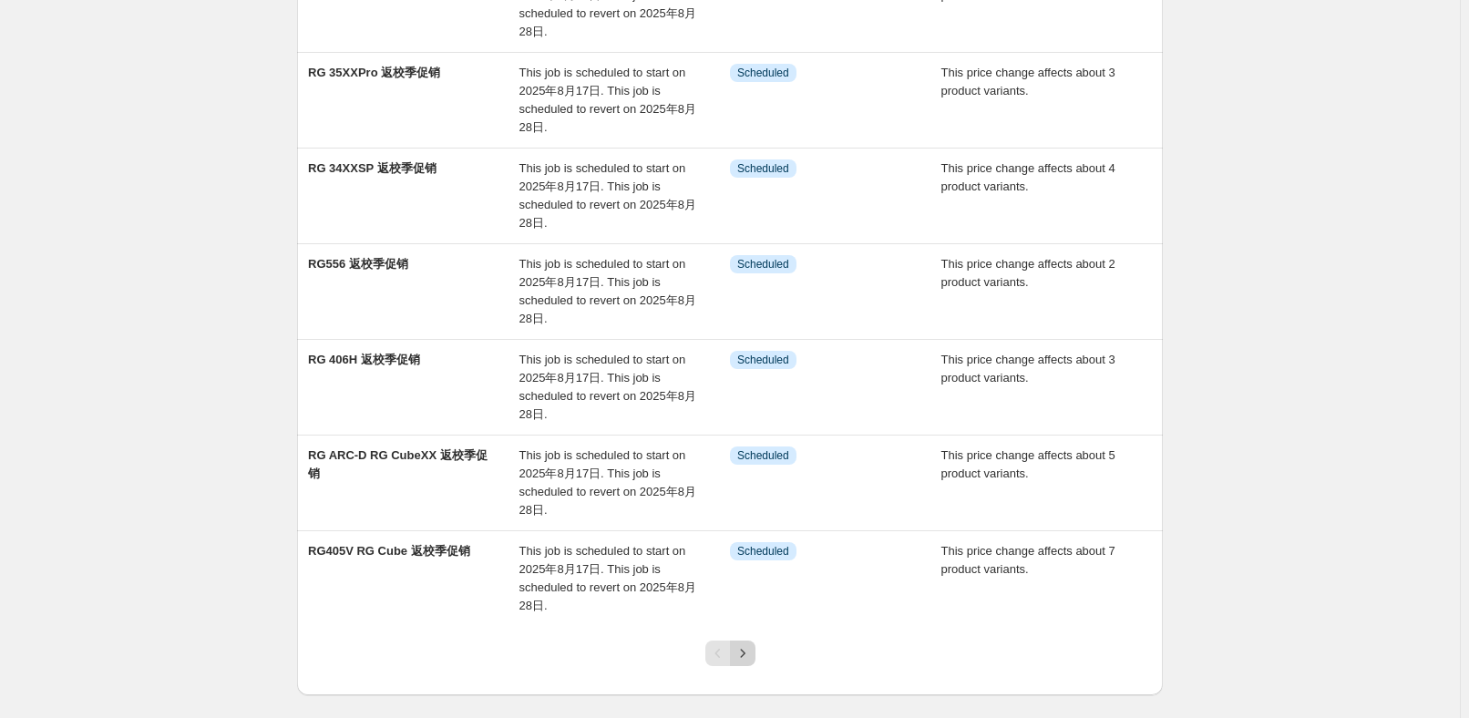
click at [752, 651] on icon "Next" at bounding box center [742, 653] width 18 height 18
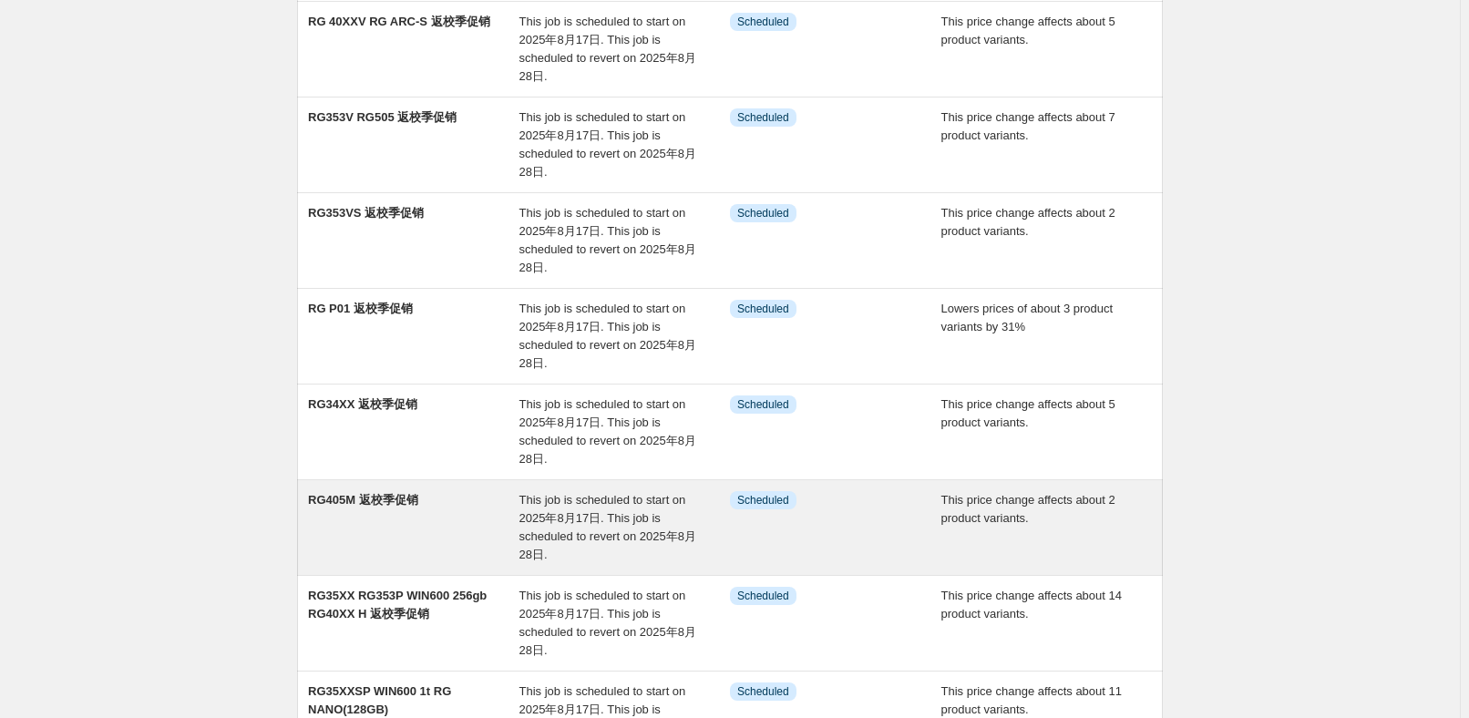
scroll to position [248, 0]
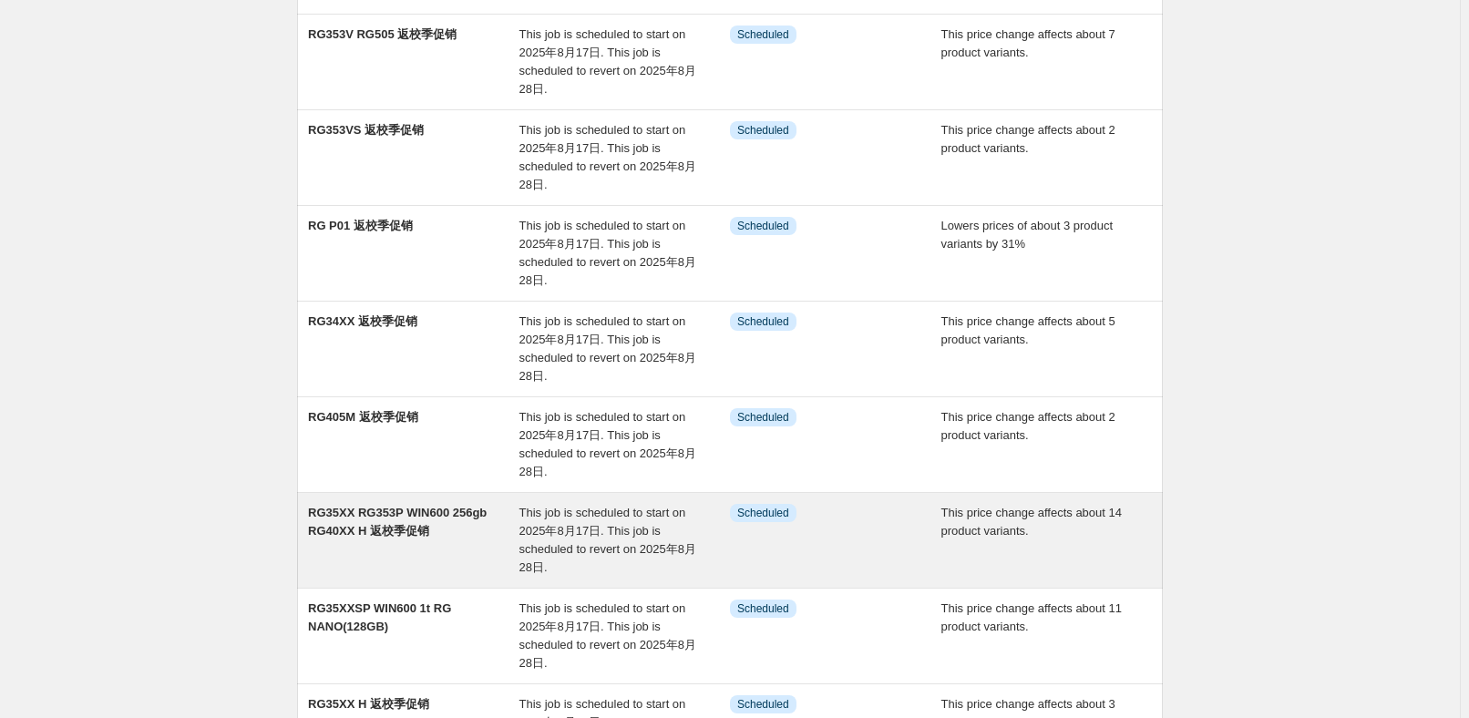
click at [443, 520] on div "RG35XX RG353P WIN600 256gb RG40XX H 返校季促销" at bounding box center [413, 540] width 211 height 73
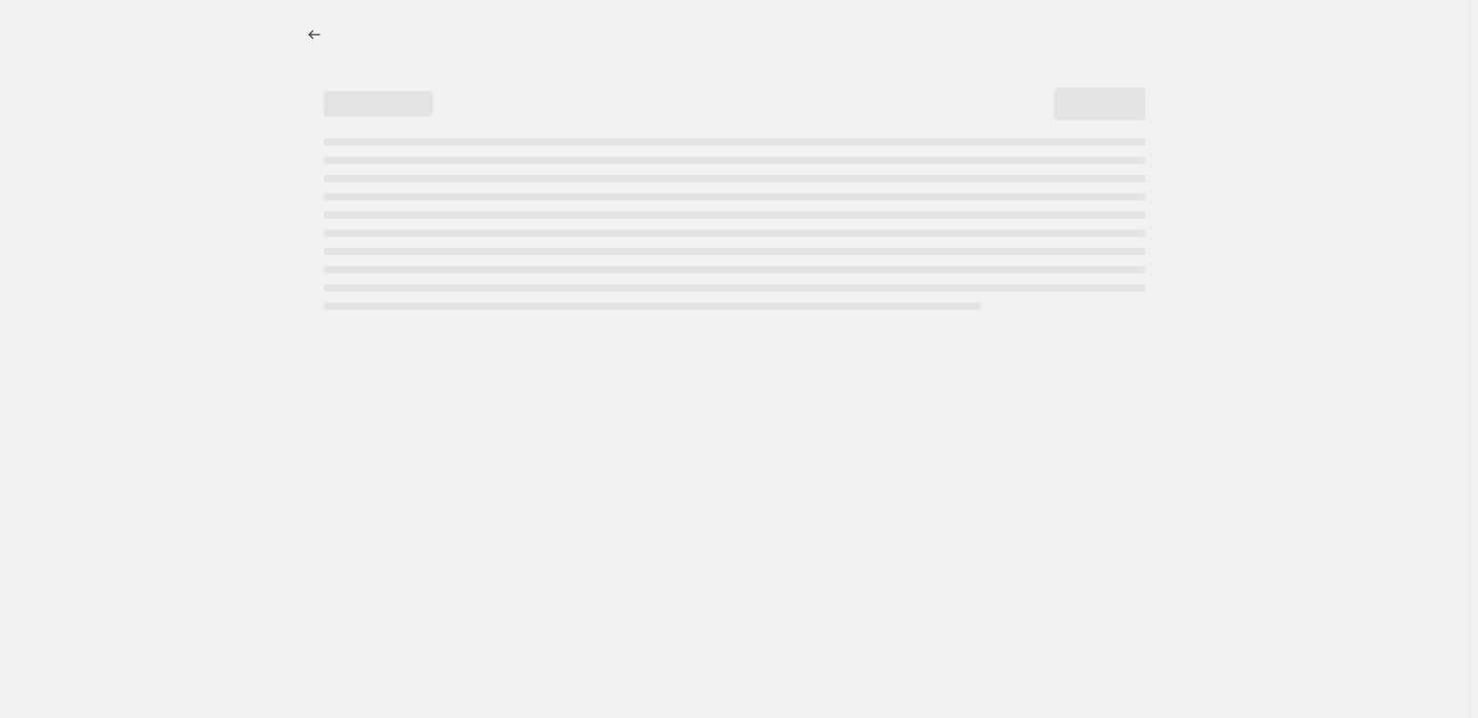
select select "pcap"
select select "no_change"
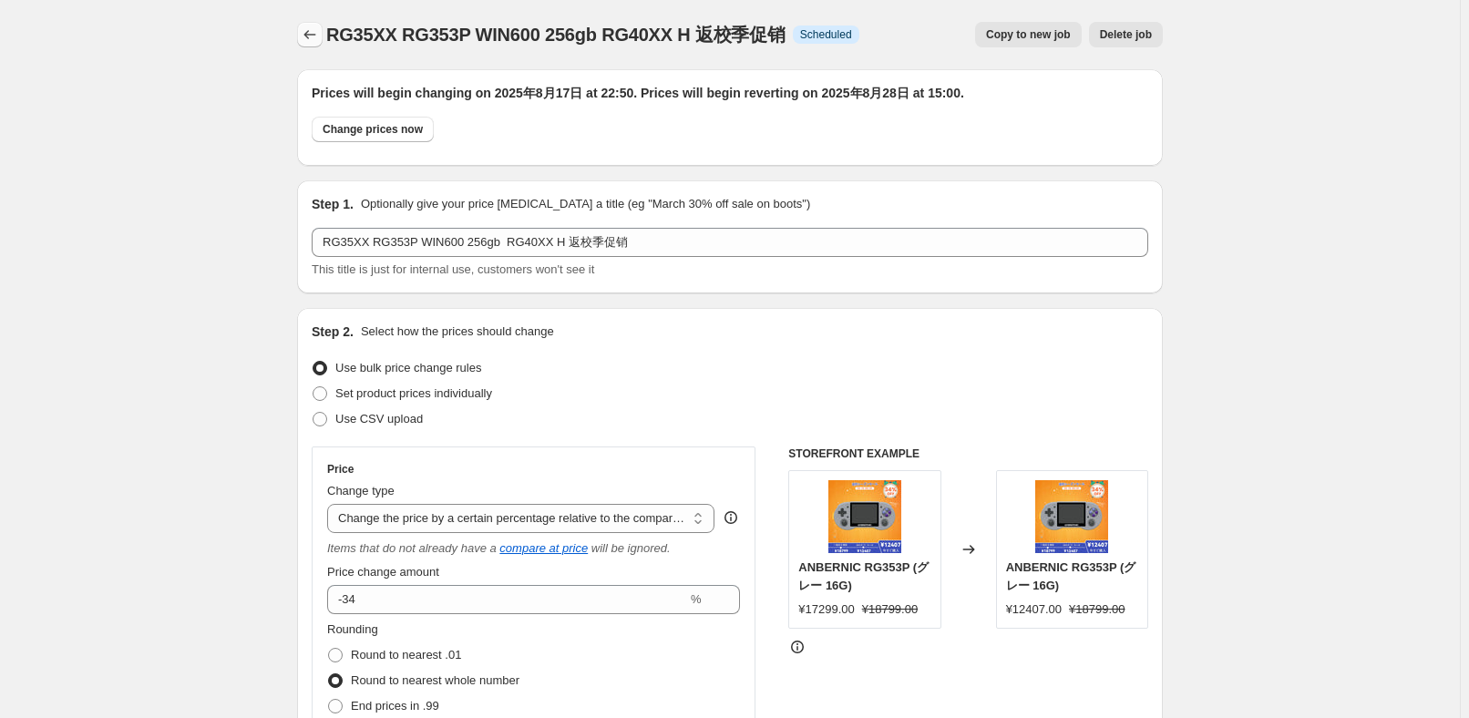
click at [314, 23] on button "Price change jobs" at bounding box center [310, 35] width 26 height 26
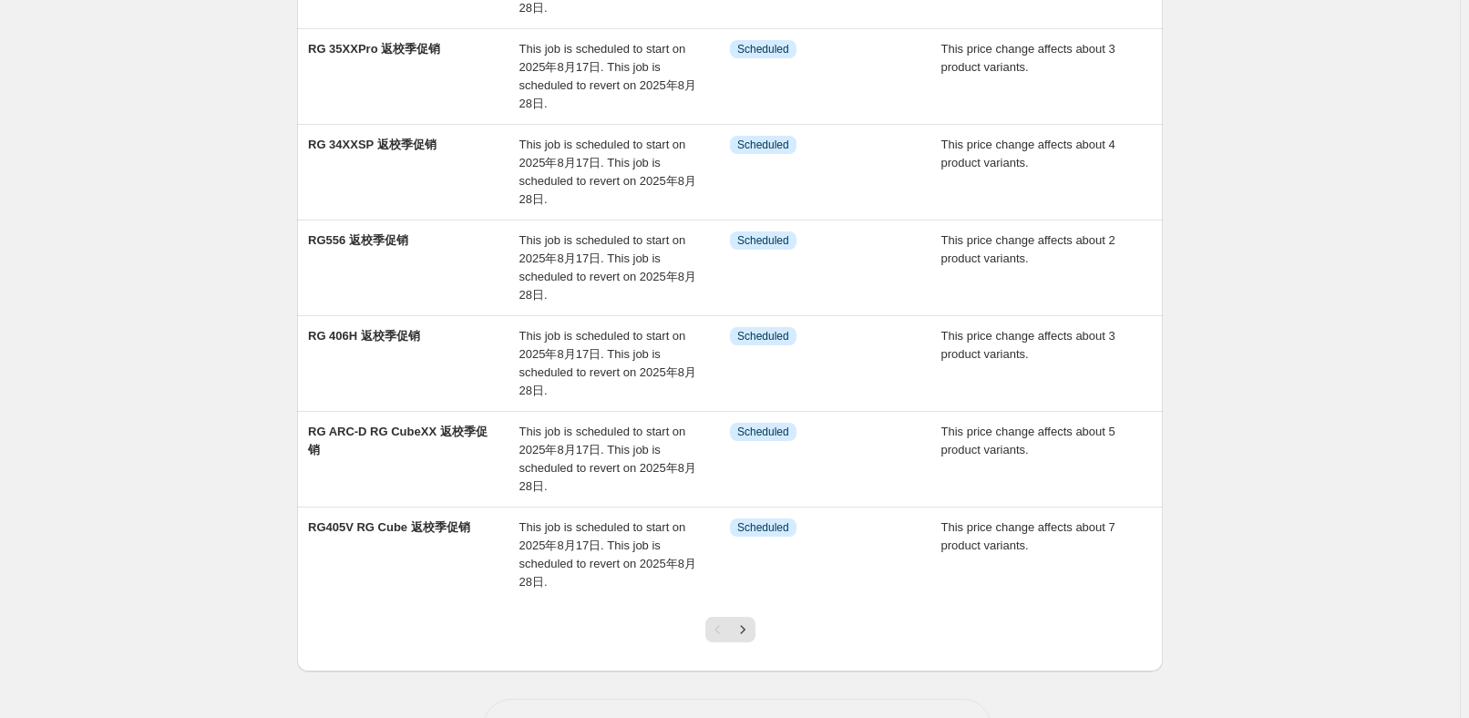
scroll to position [579, 0]
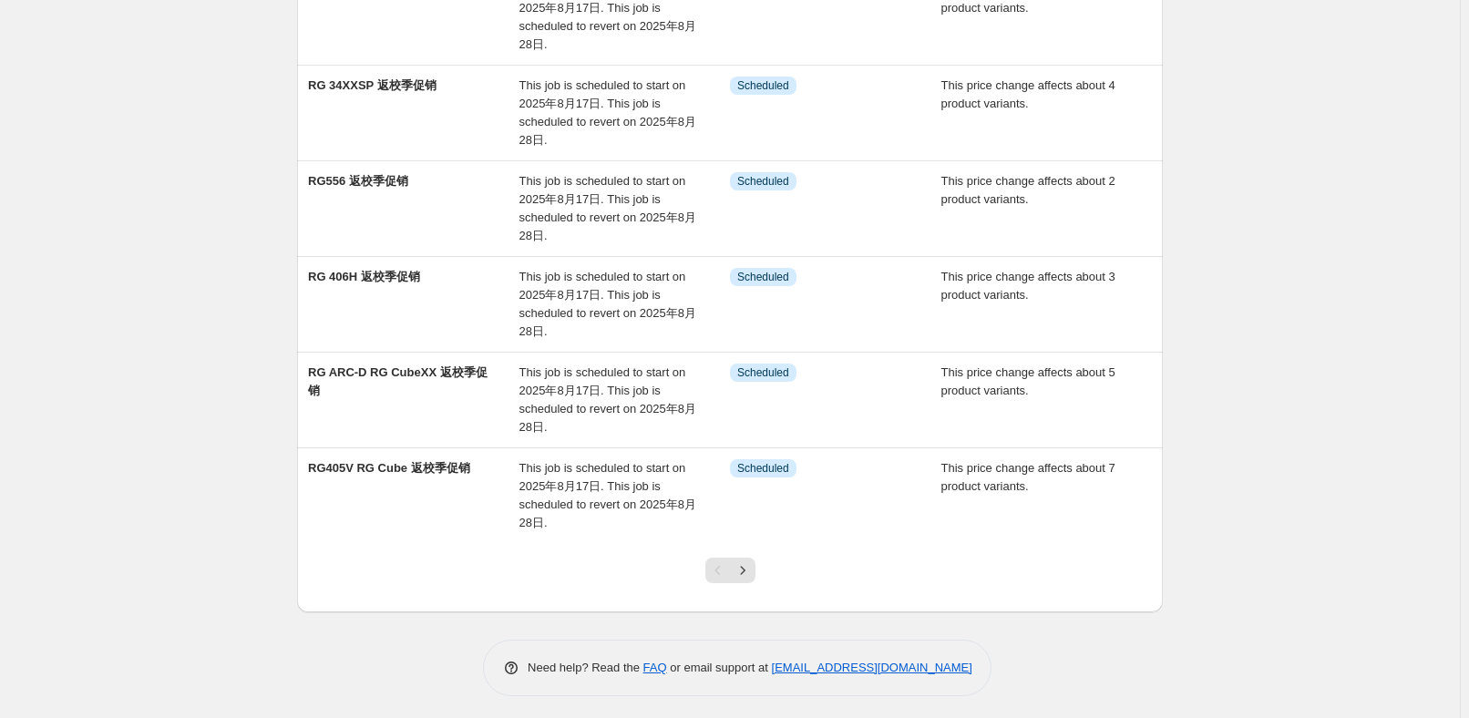
click at [753, 579] on div "Pagination" at bounding box center [743, 571] width 26 height 26
click at [752, 570] on icon "Next" at bounding box center [742, 570] width 18 height 18
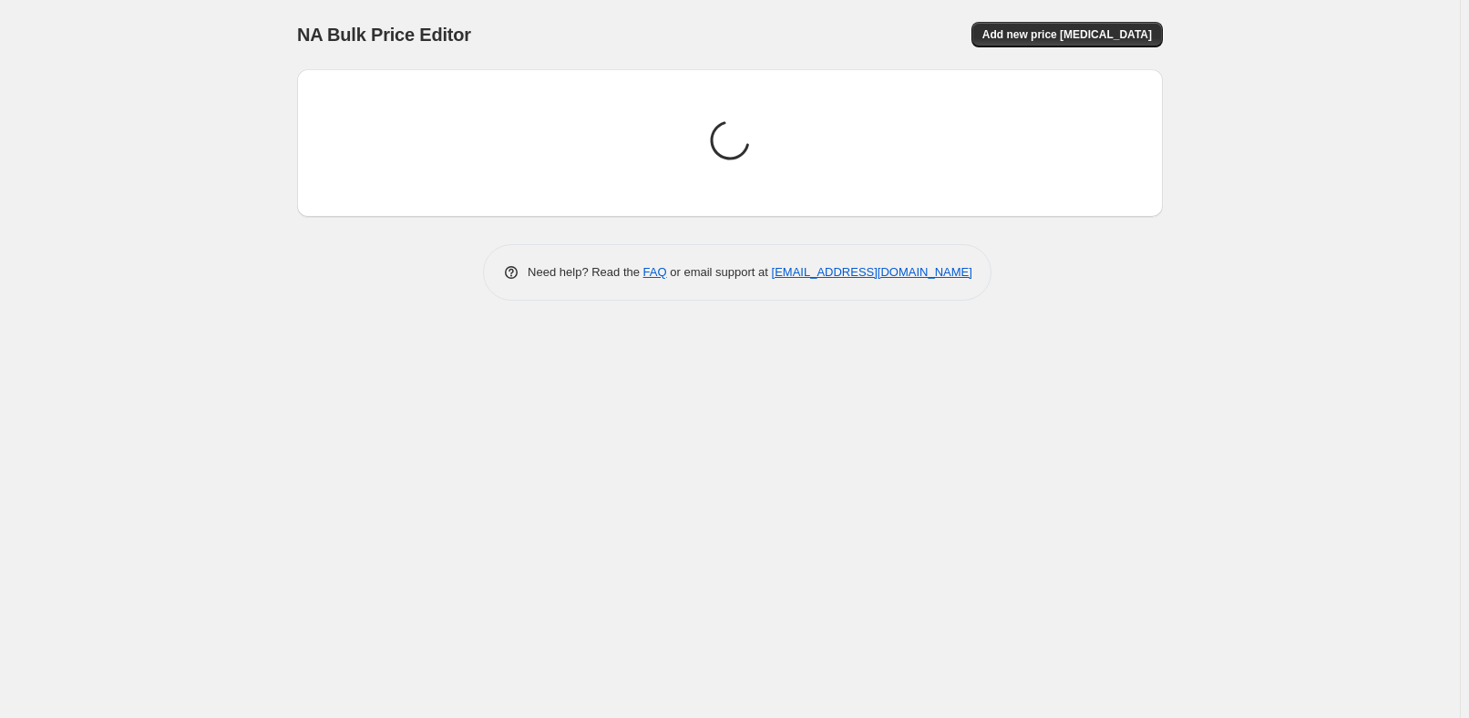
scroll to position [0, 0]
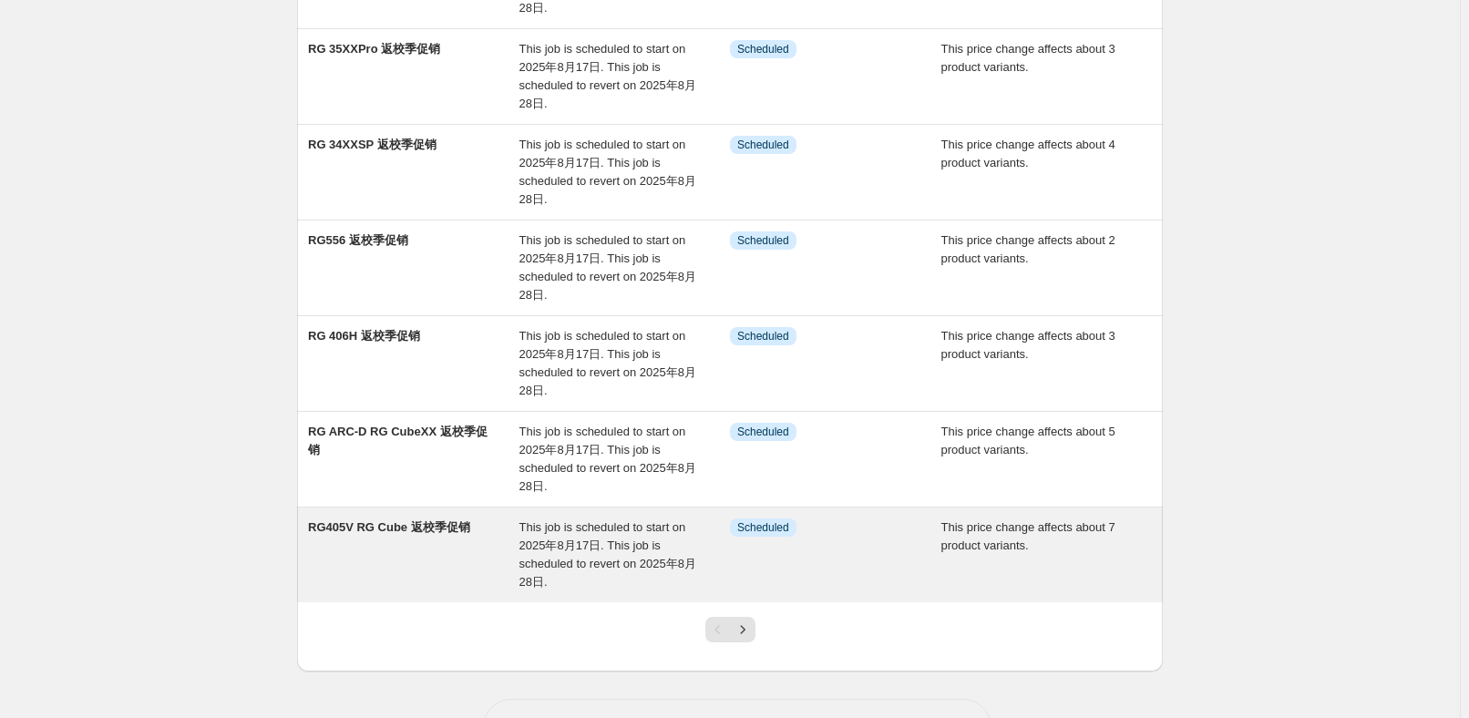
scroll to position [580, 0]
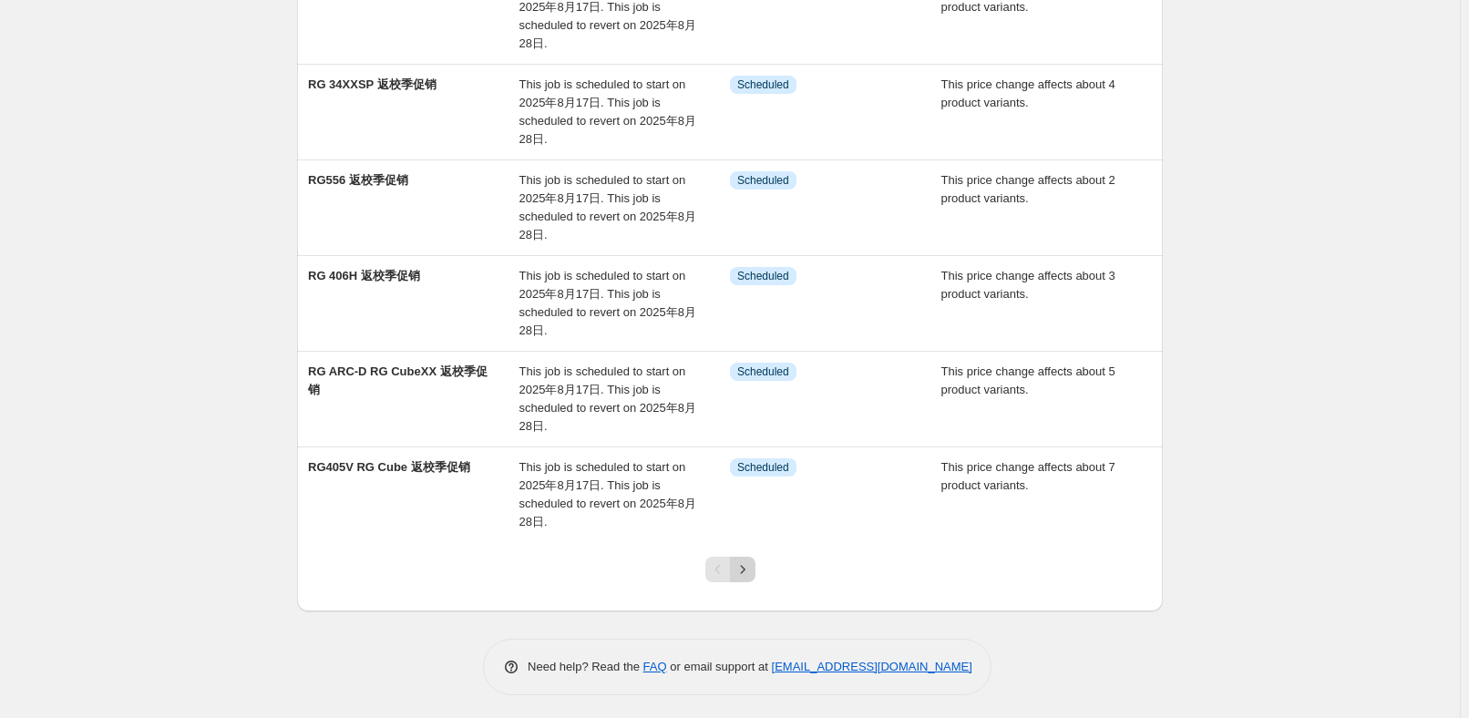
click at [741, 568] on icon "Next" at bounding box center [742, 569] width 18 height 18
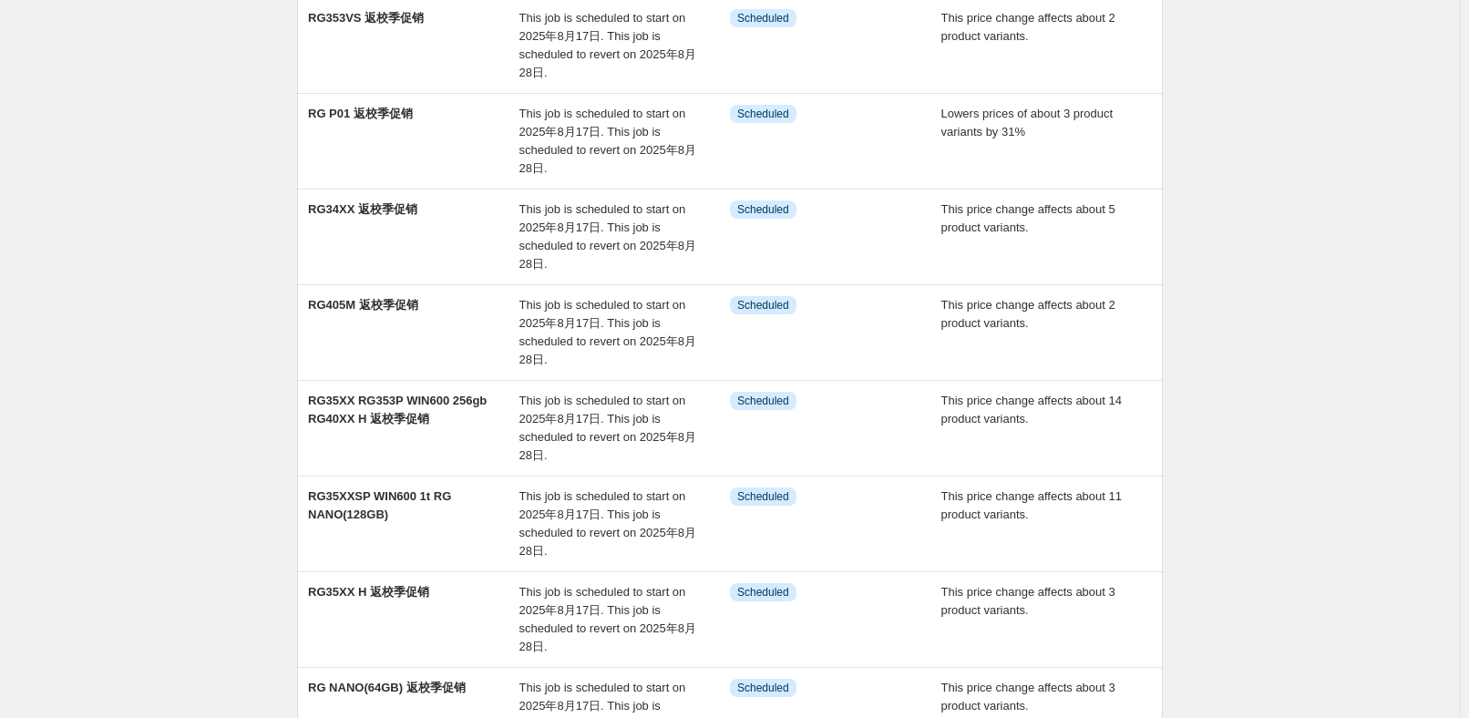
scroll to position [414, 0]
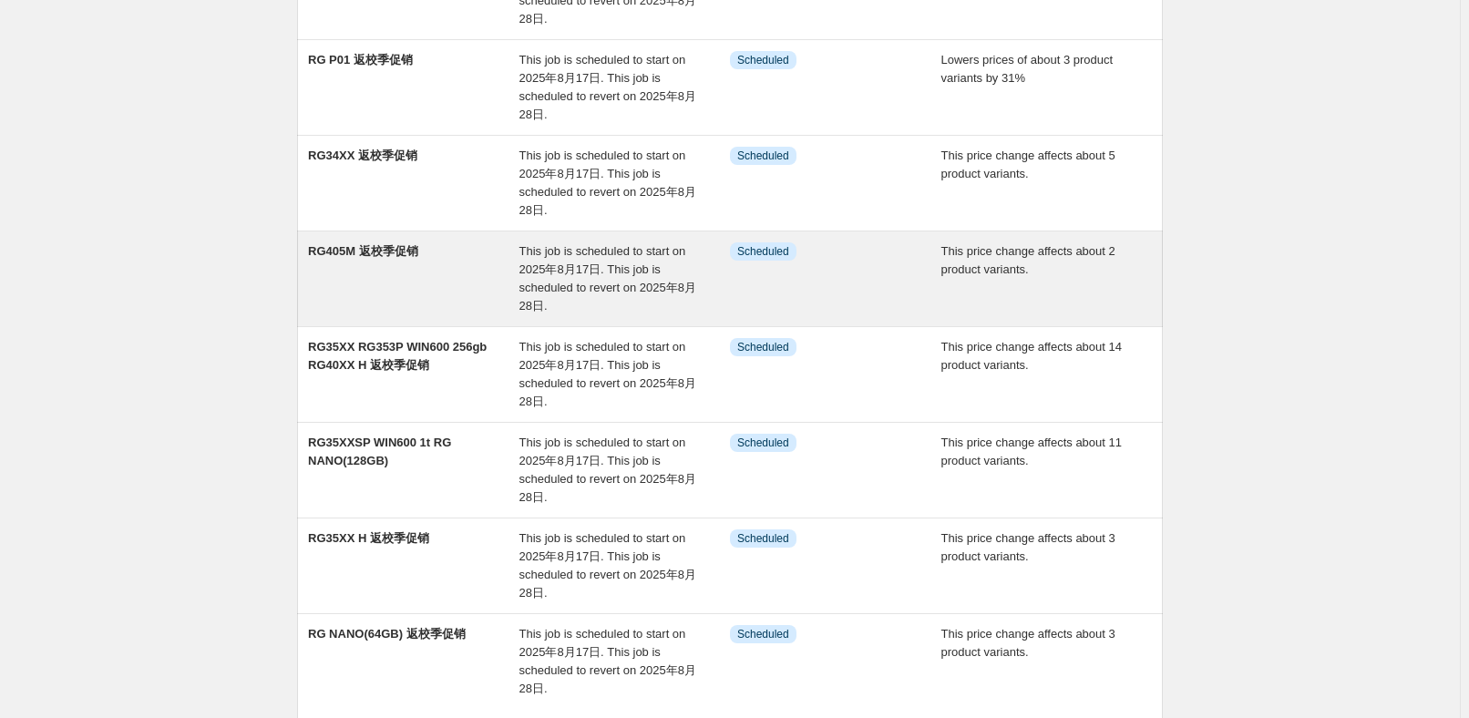
click at [610, 297] on div "This job is scheduled to start on 2025年8月17日. This job is scheduled to revert o…" at bounding box center [624, 278] width 211 height 73
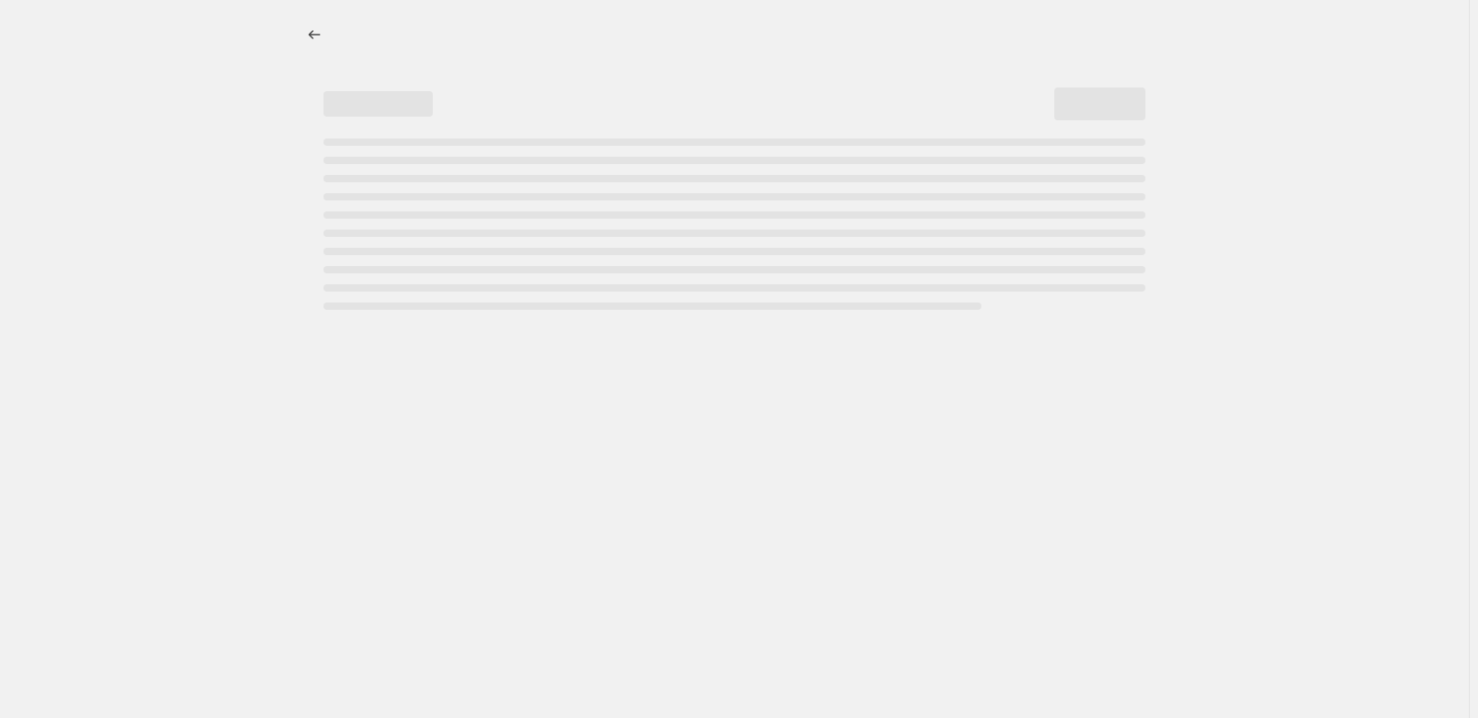
select select "pcap"
select select "no_change"
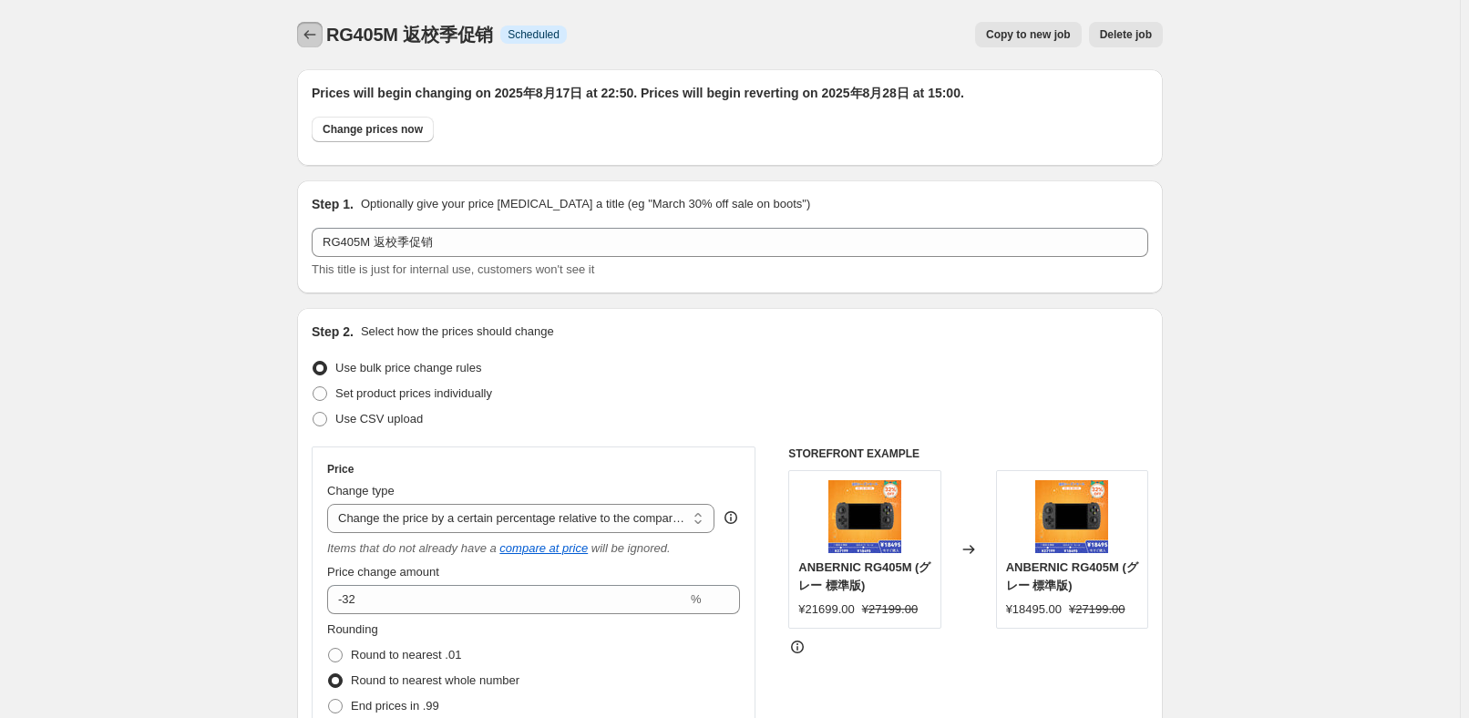
click at [319, 36] on icon "Price change jobs" at bounding box center [310, 35] width 18 height 18
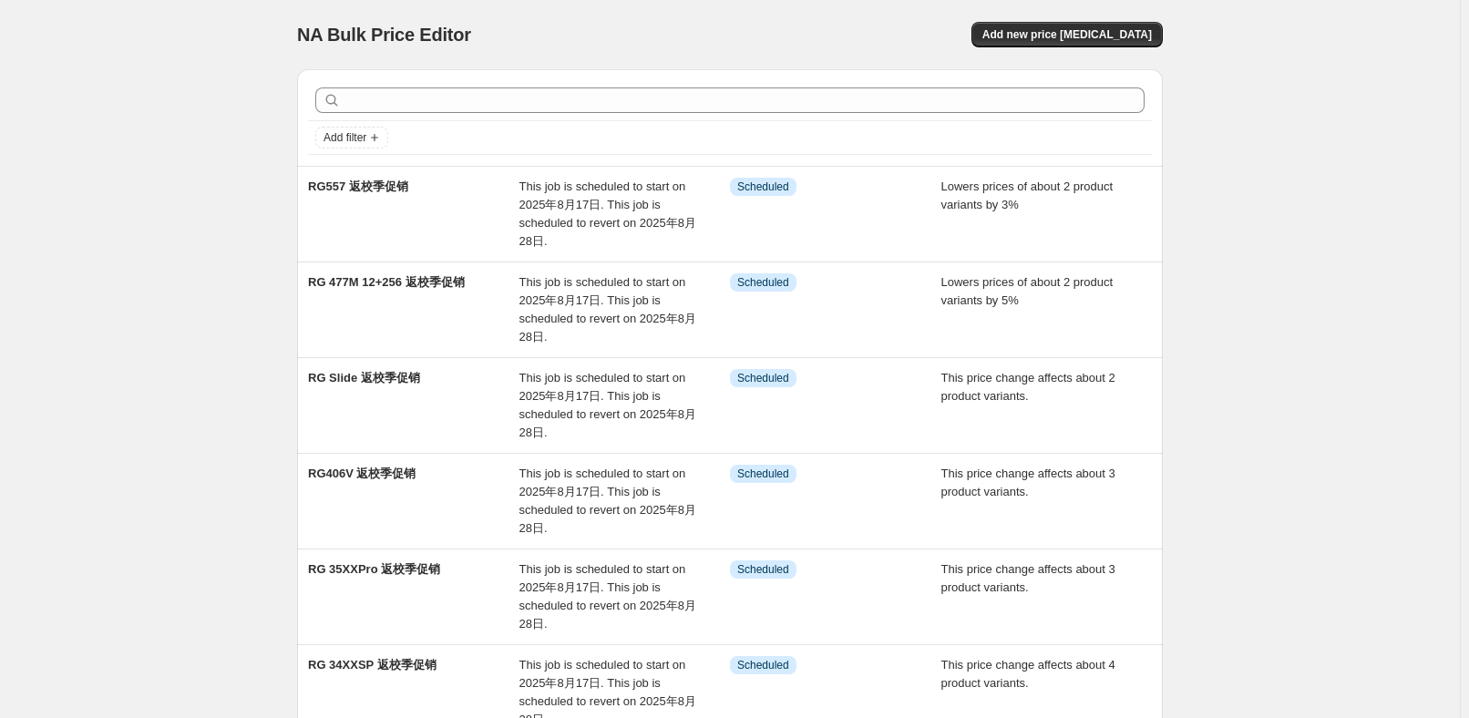
click at [1260, 235] on div "NA Bulk Price Editor. This page is ready NA Bulk Price Editor Add new price [ME…" at bounding box center [730, 651] width 1460 height 1303
click at [1309, 260] on div "NA Bulk Price Editor. This page is ready NA Bulk Price Editor Add new price [ME…" at bounding box center [730, 651] width 1460 height 1303
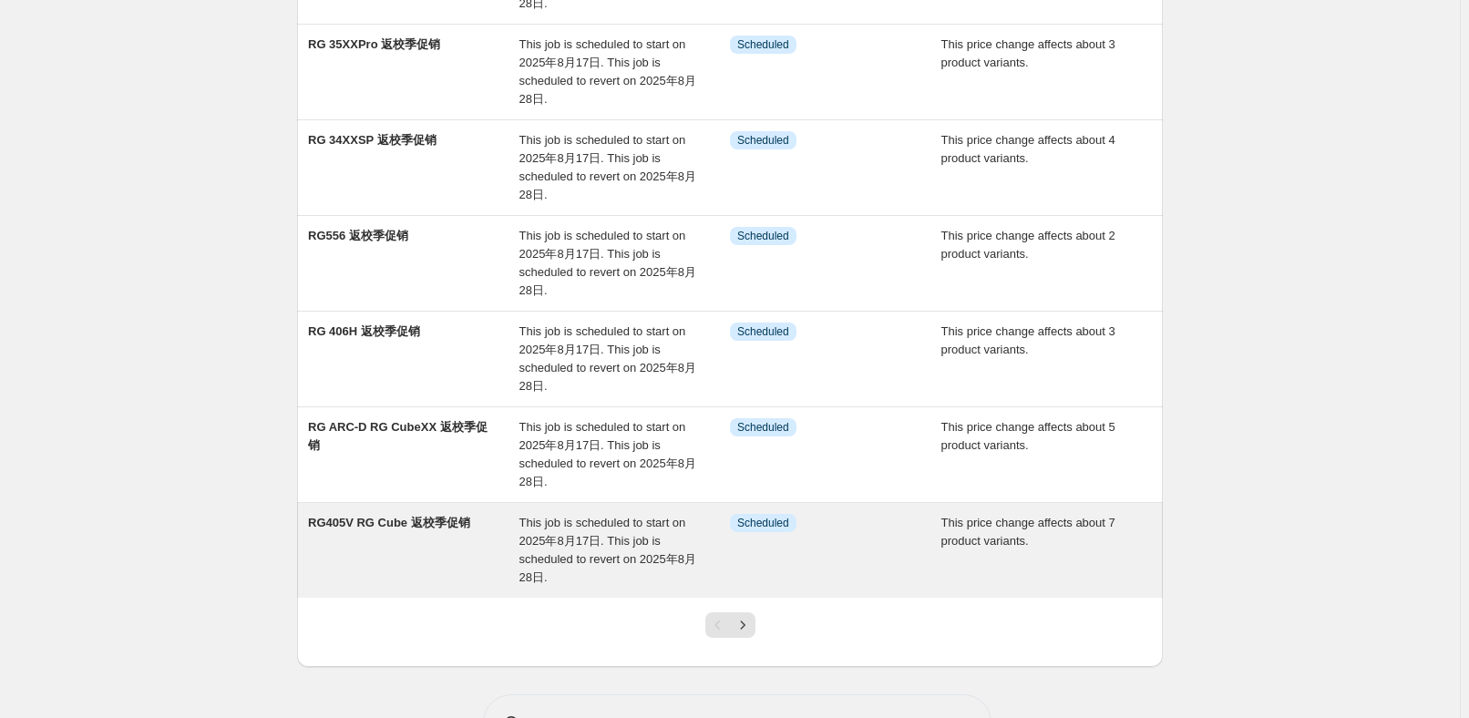
scroll to position [580, 0]
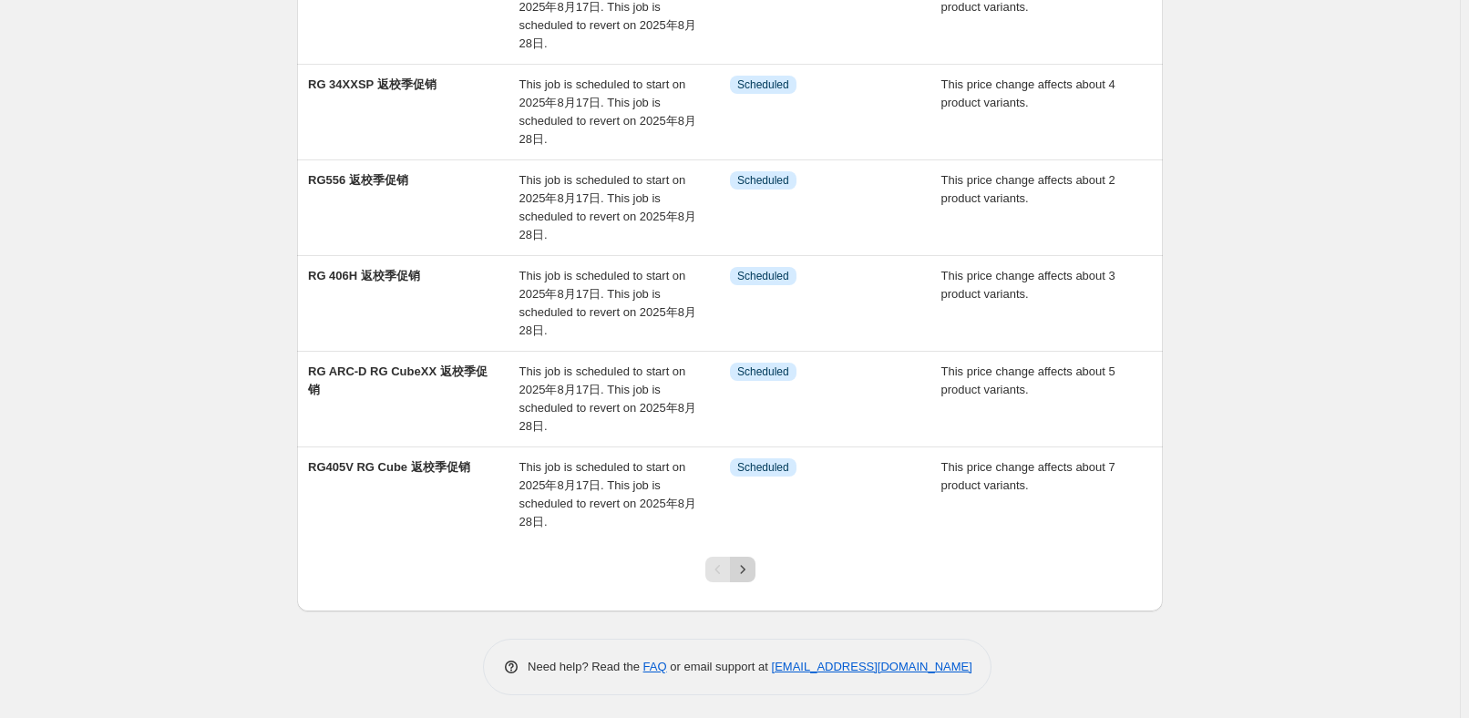
click at [744, 566] on icon "Next" at bounding box center [742, 569] width 5 height 8
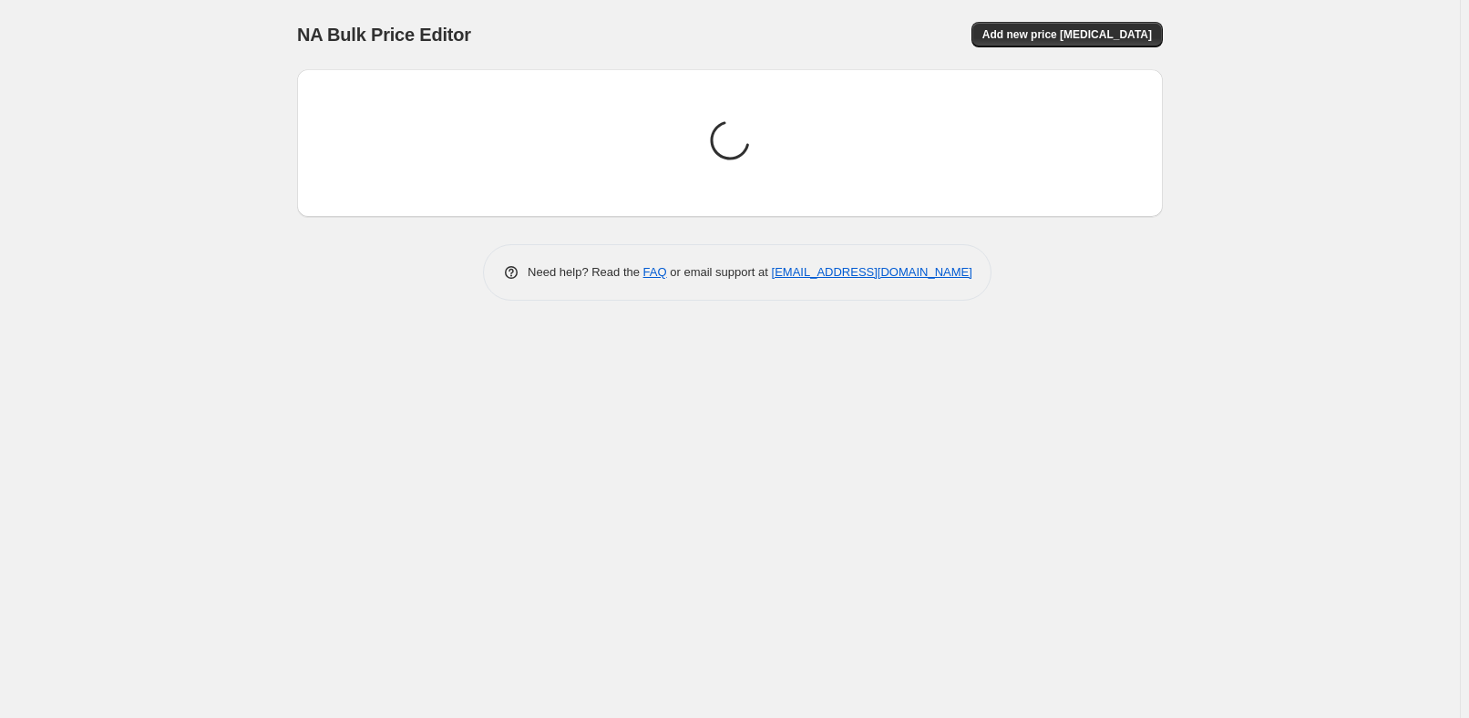
scroll to position [0, 0]
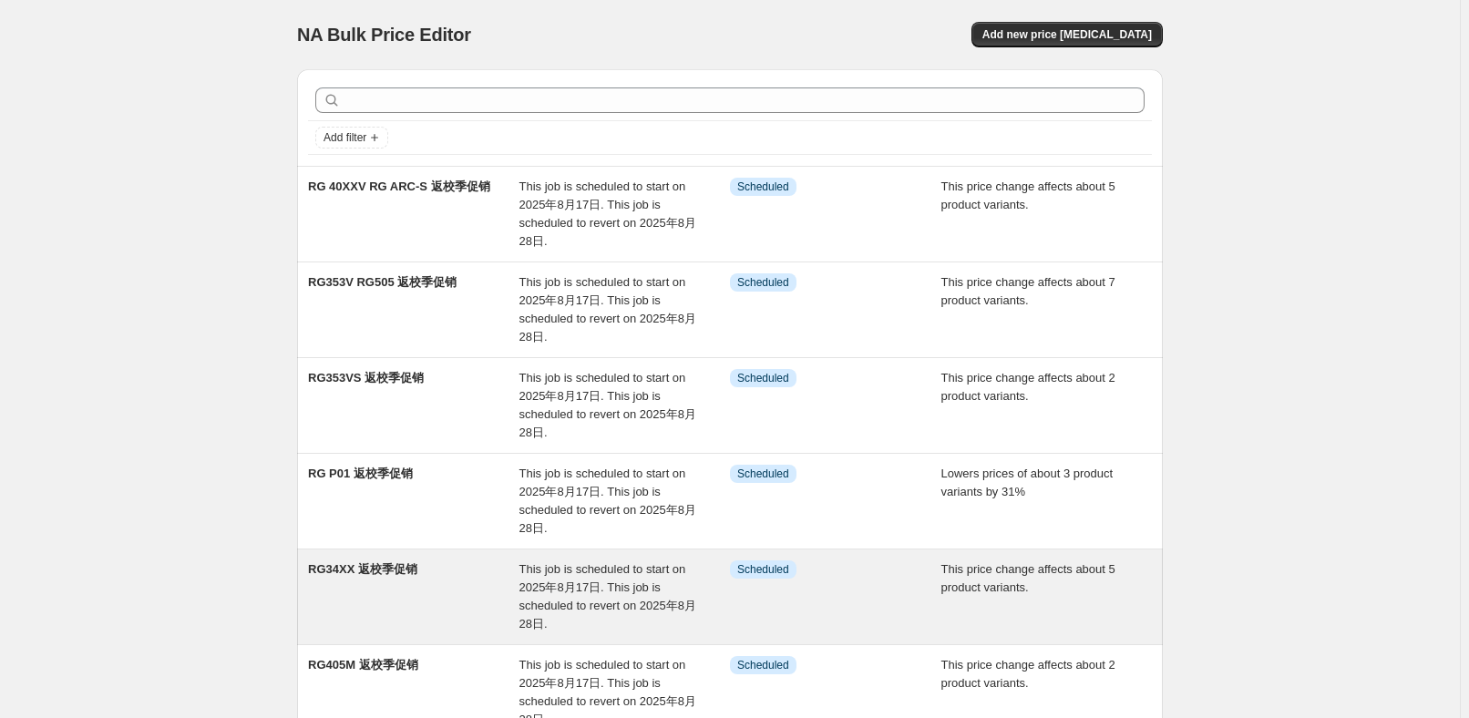
click at [437, 591] on div "RG34XX 返校季促销" at bounding box center [413, 596] width 211 height 73
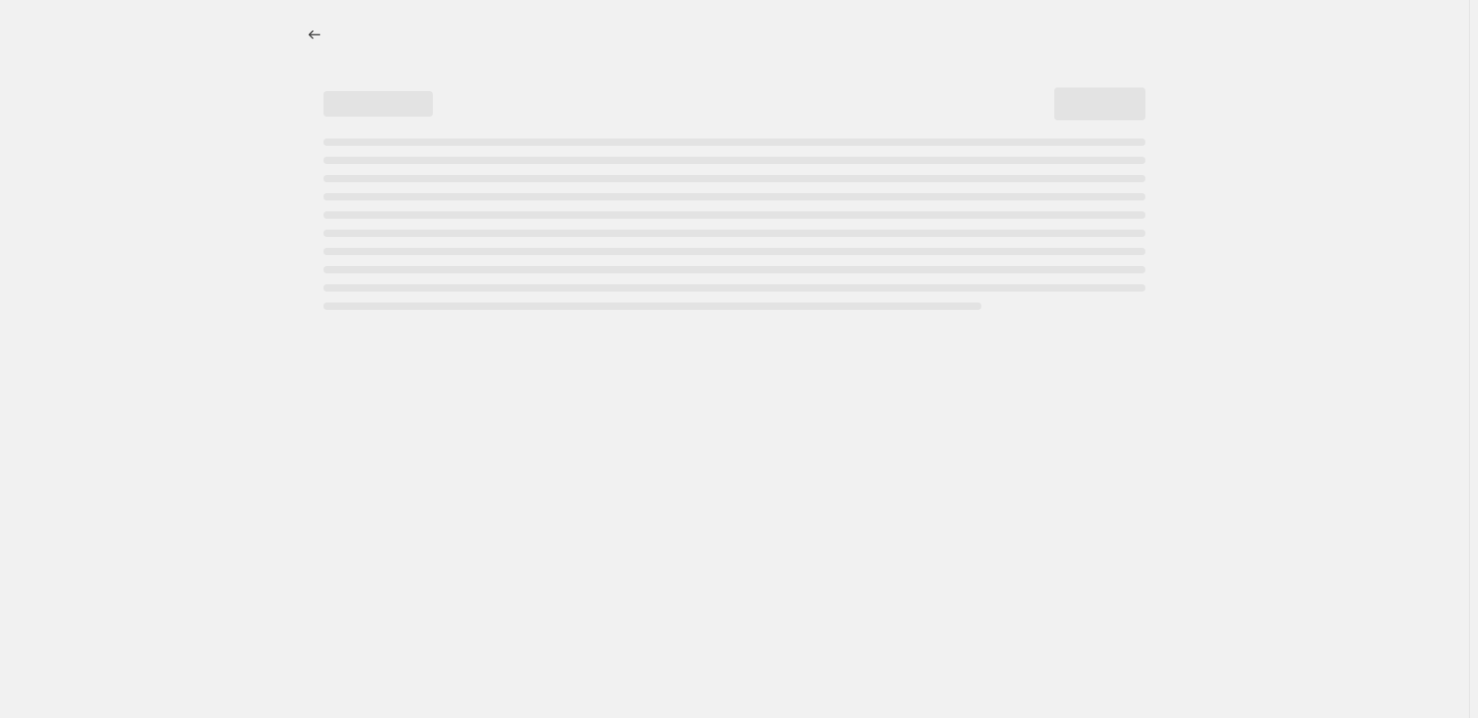
select select "pcap"
select select "no_change"
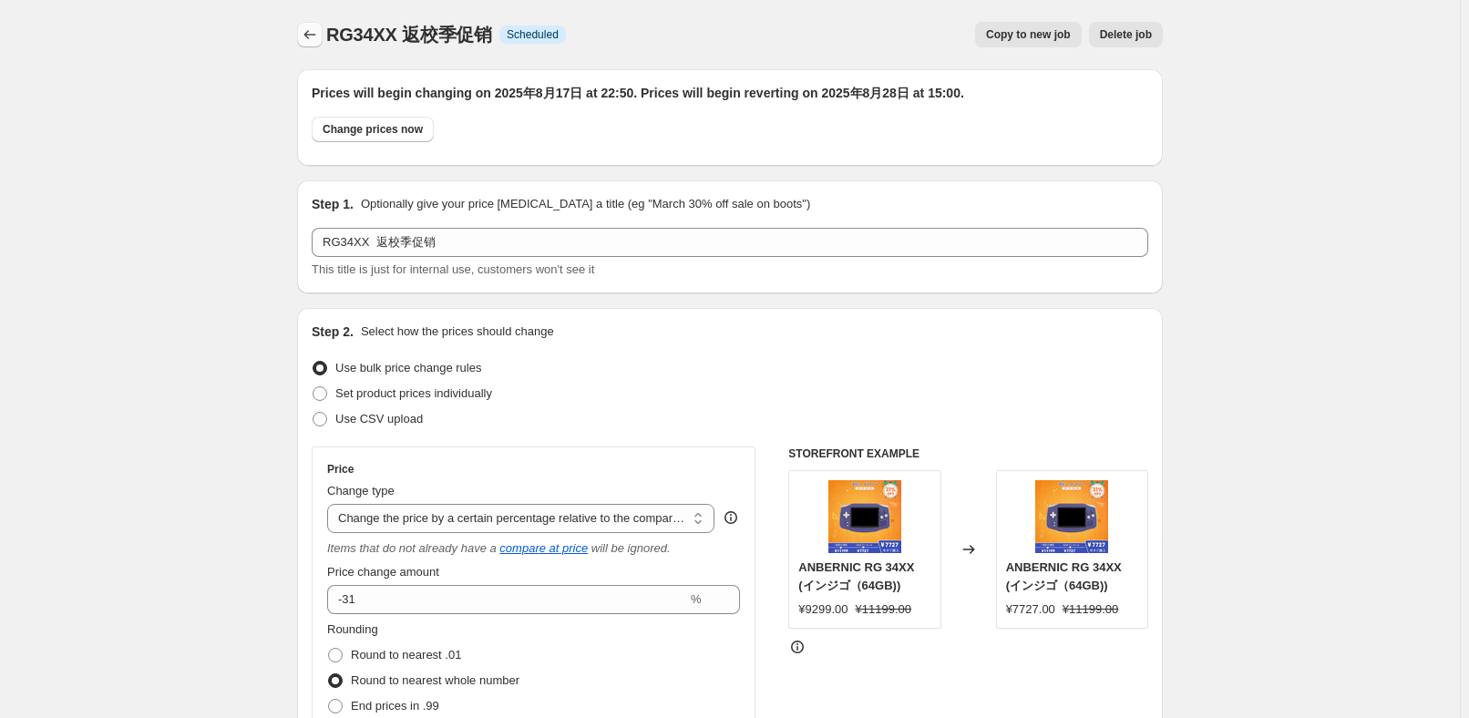
click at [310, 33] on icon "Price change jobs" at bounding box center [310, 35] width 18 height 18
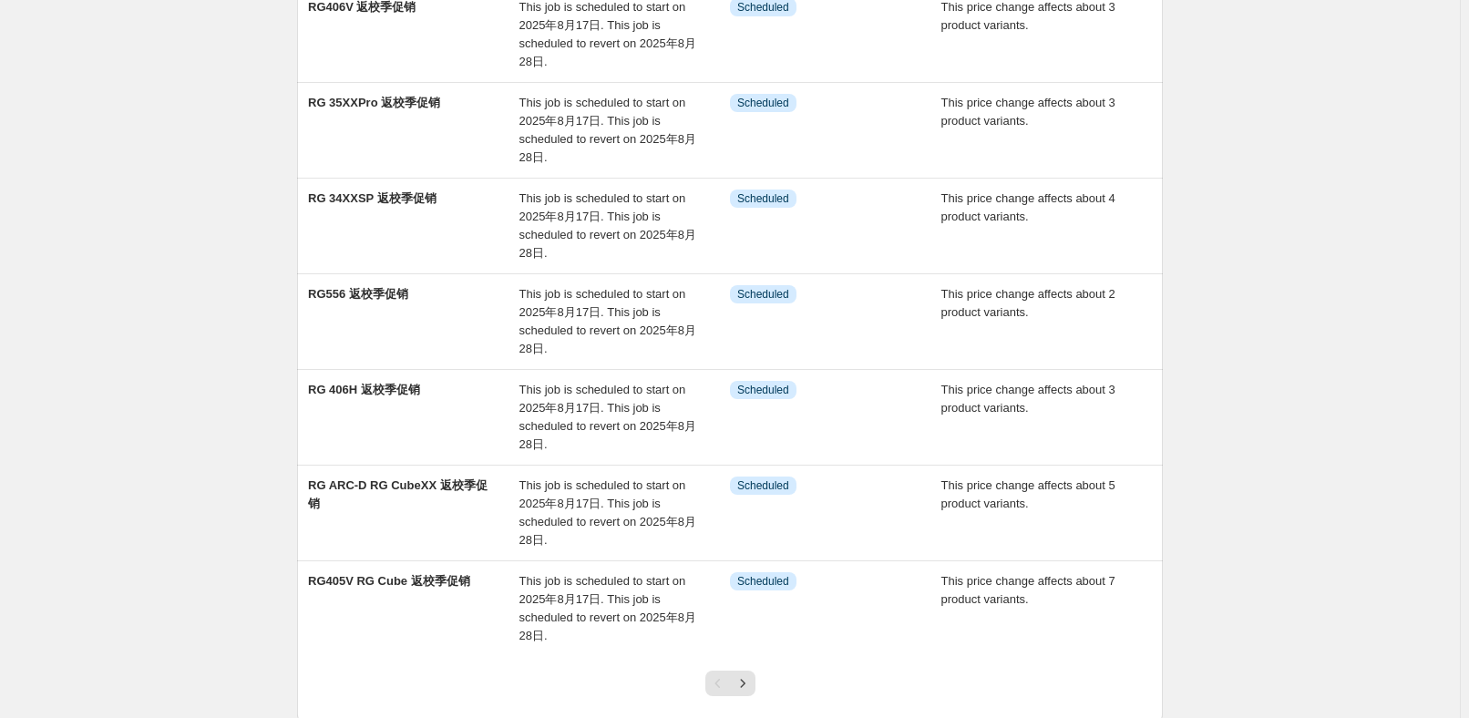
scroll to position [580, 0]
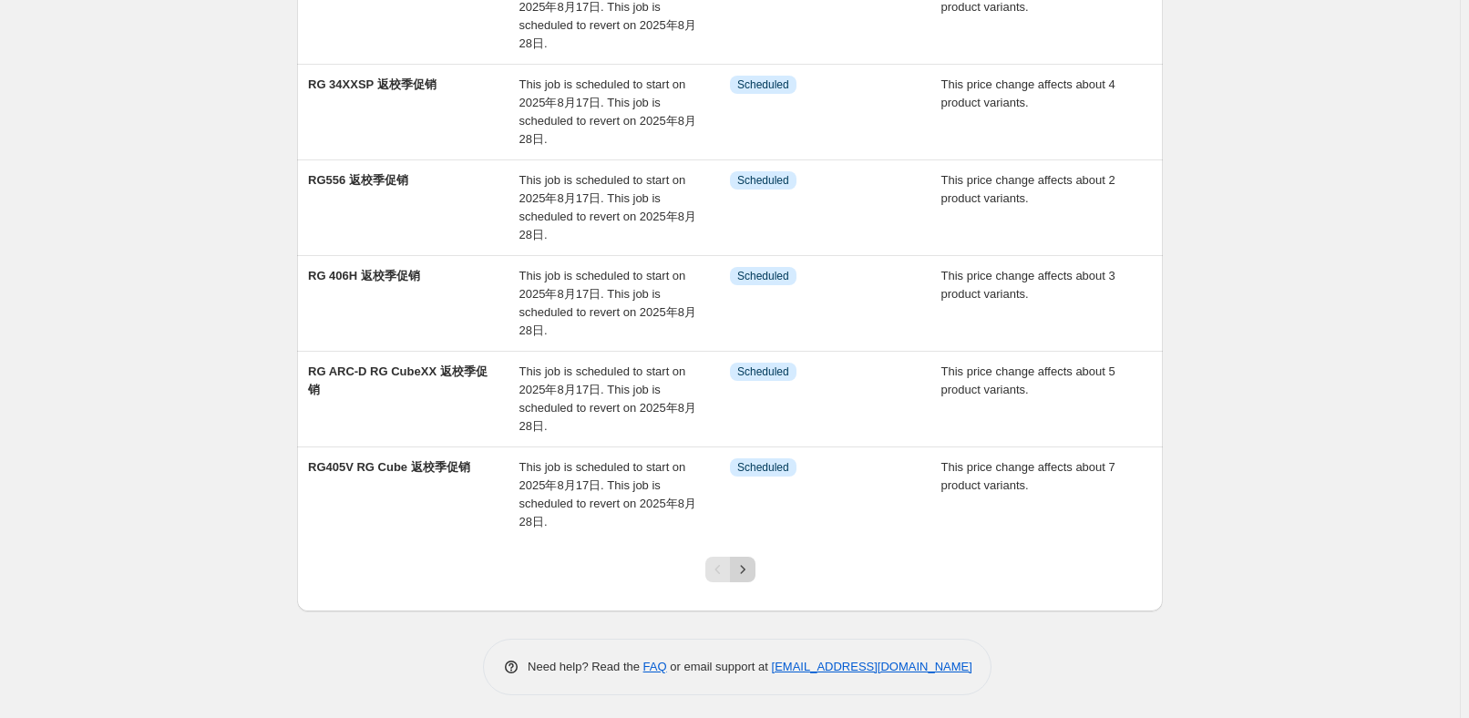
click at [749, 575] on button "Next" at bounding box center [743, 570] width 26 height 26
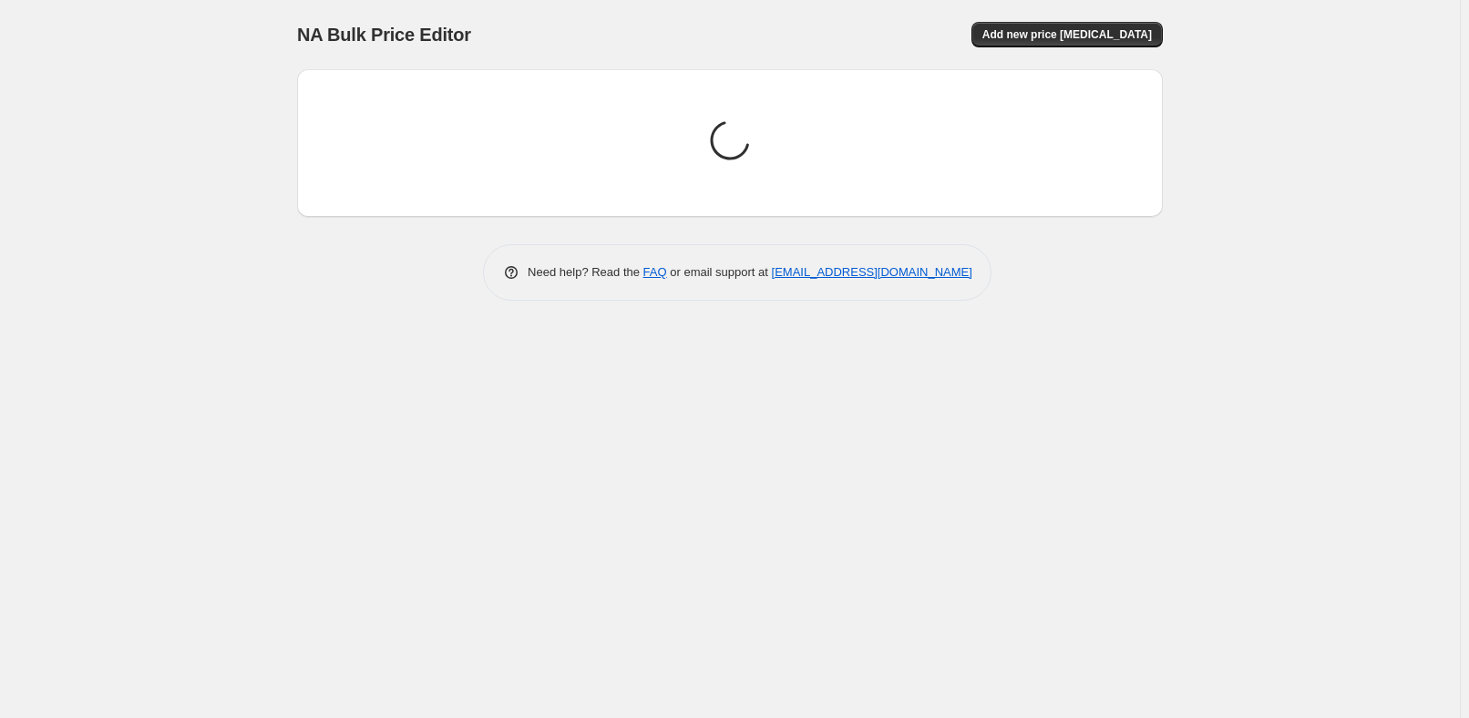
scroll to position [0, 0]
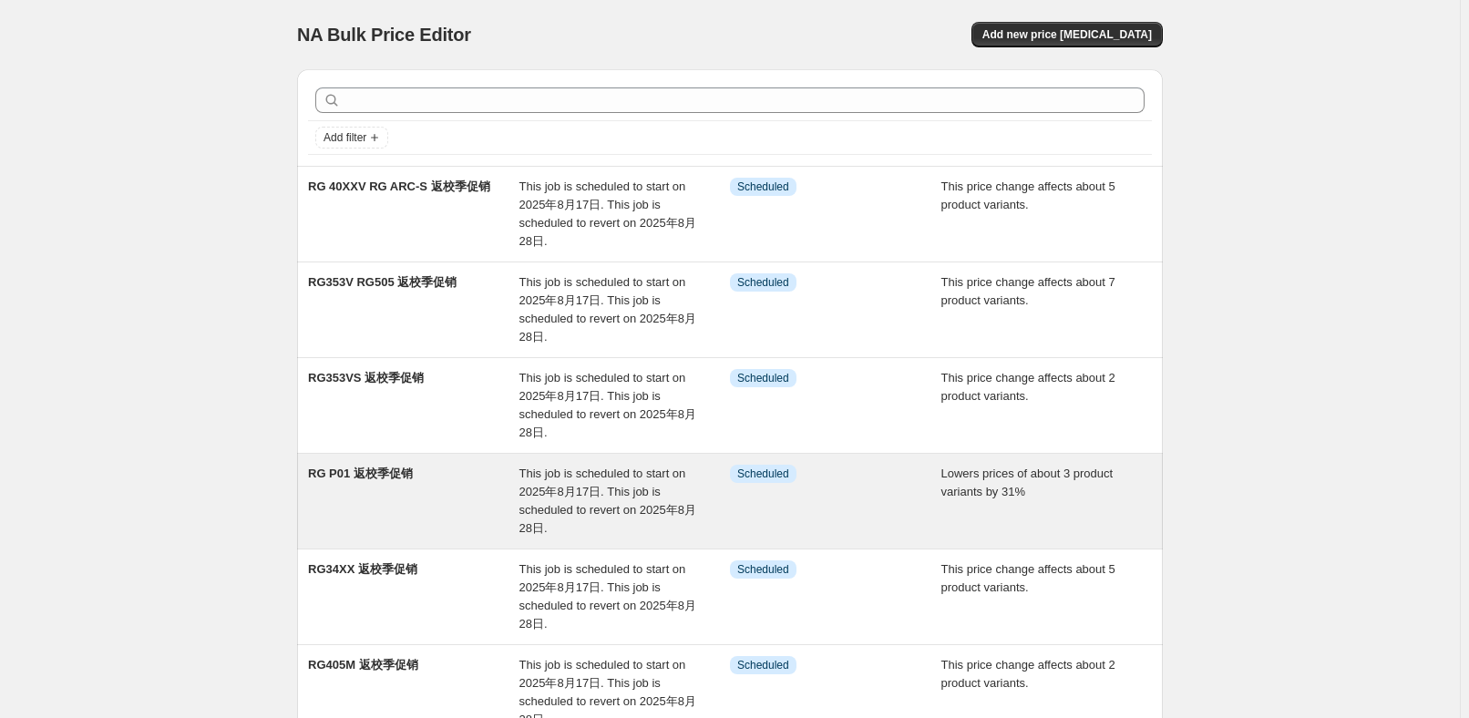
click at [429, 517] on div "RG P01 返校季促销" at bounding box center [413, 501] width 211 height 73
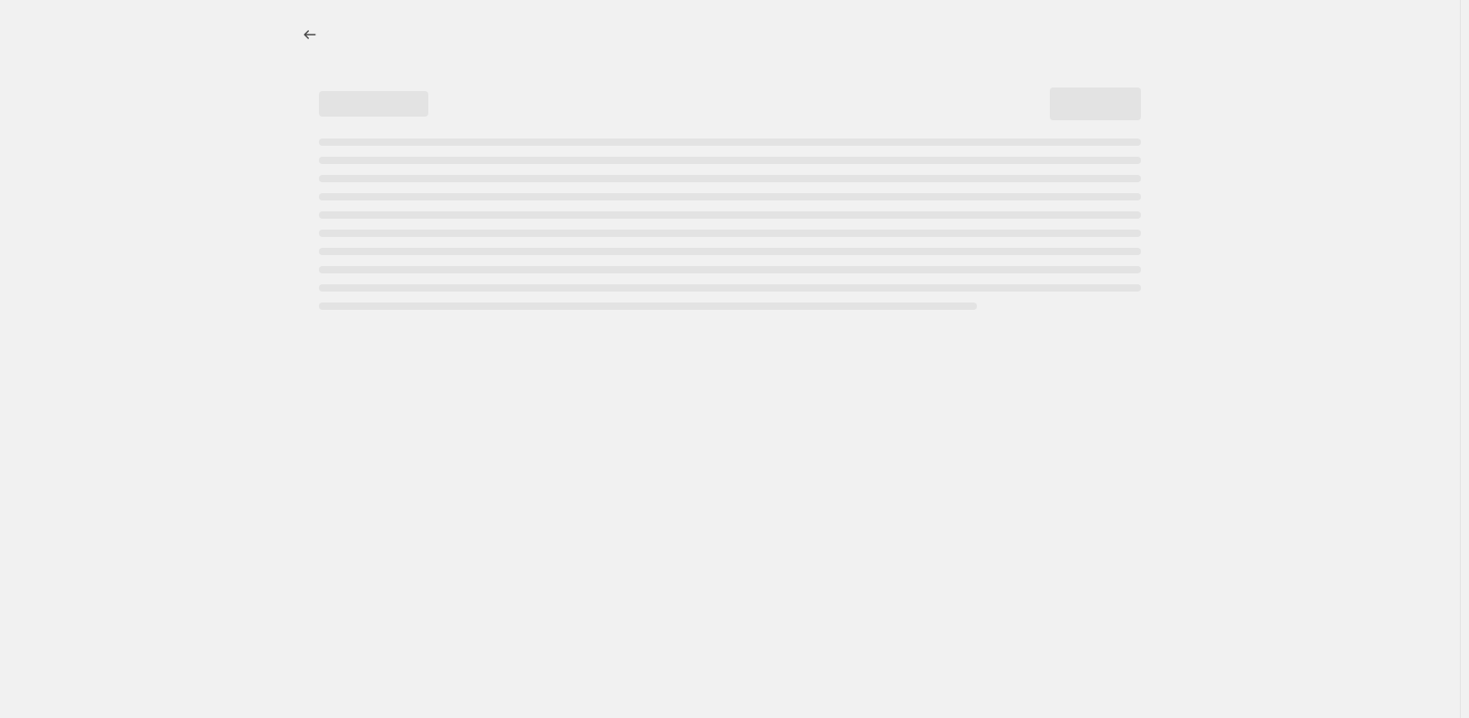
select select "percentage"
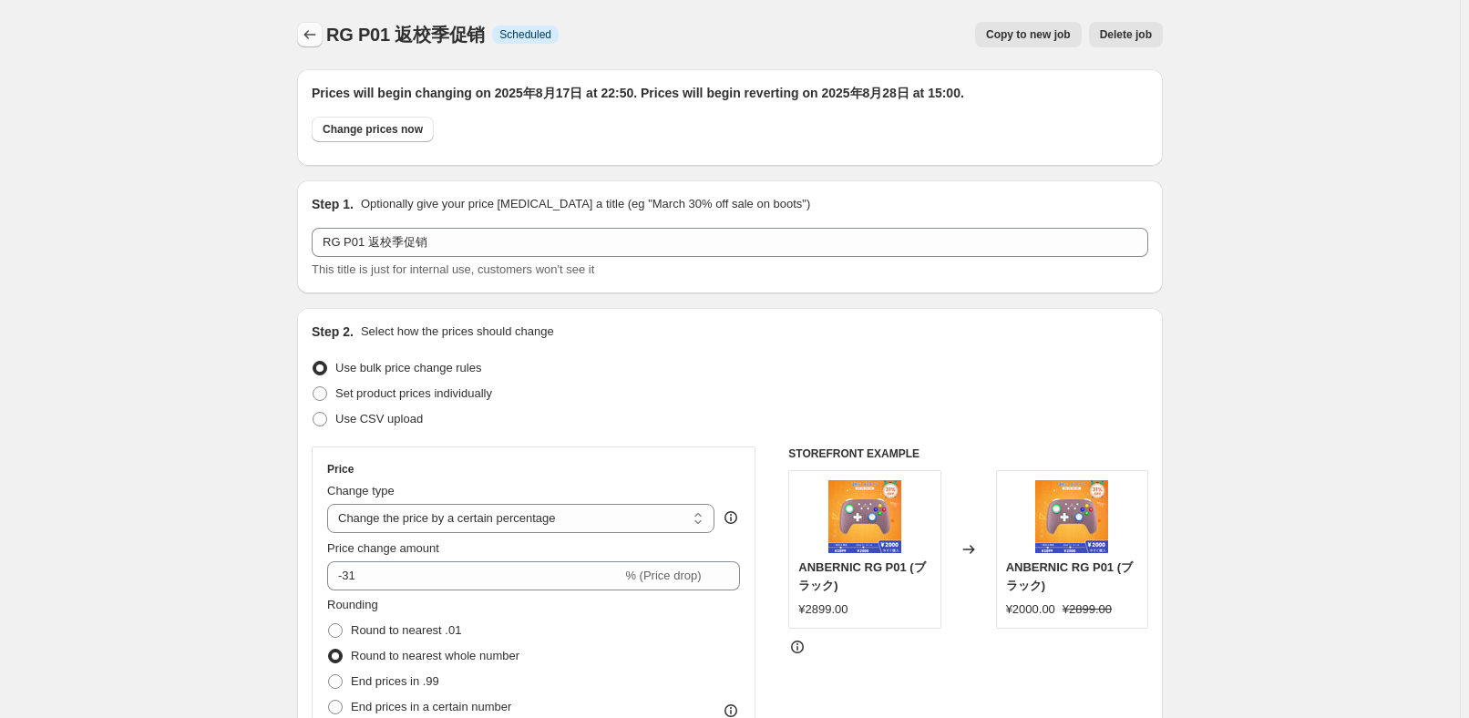
click at [319, 39] on icon "Price change jobs" at bounding box center [310, 35] width 18 height 18
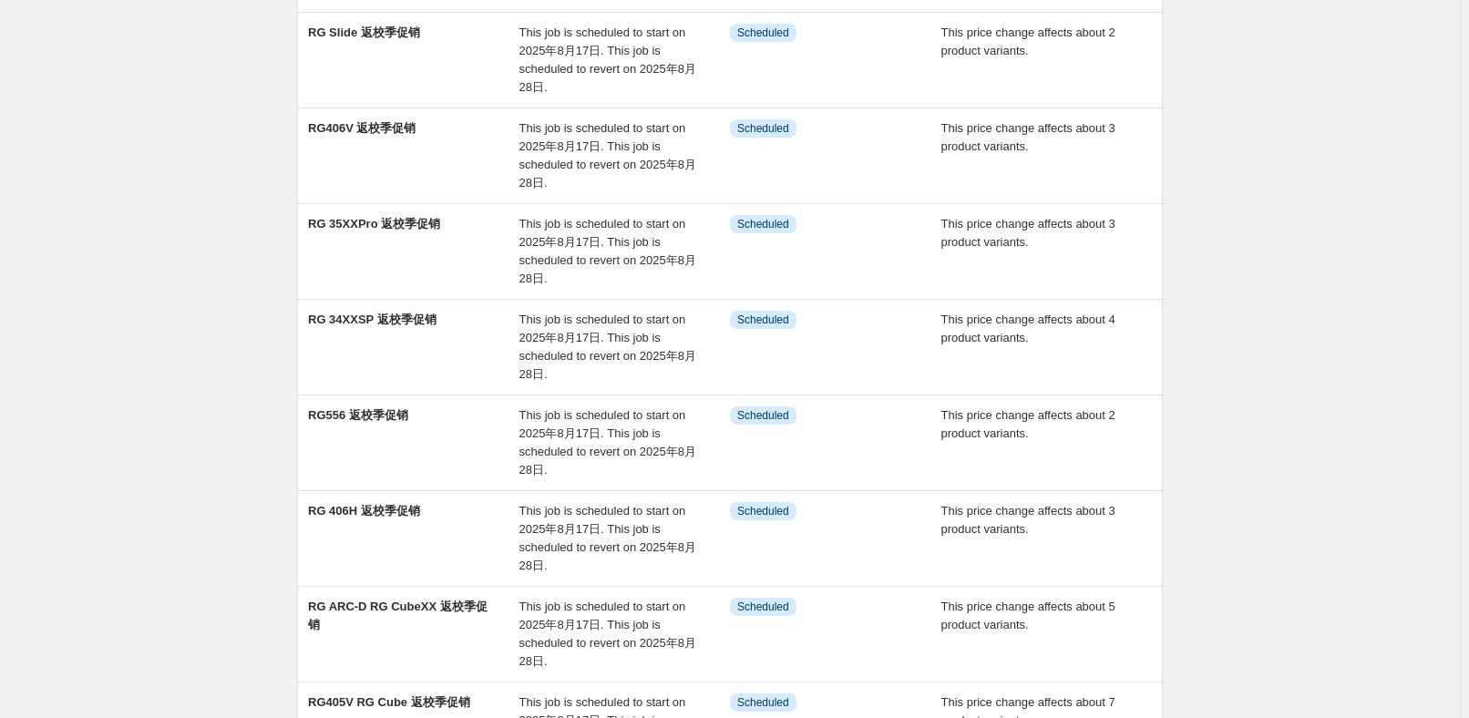
scroll to position [579, 0]
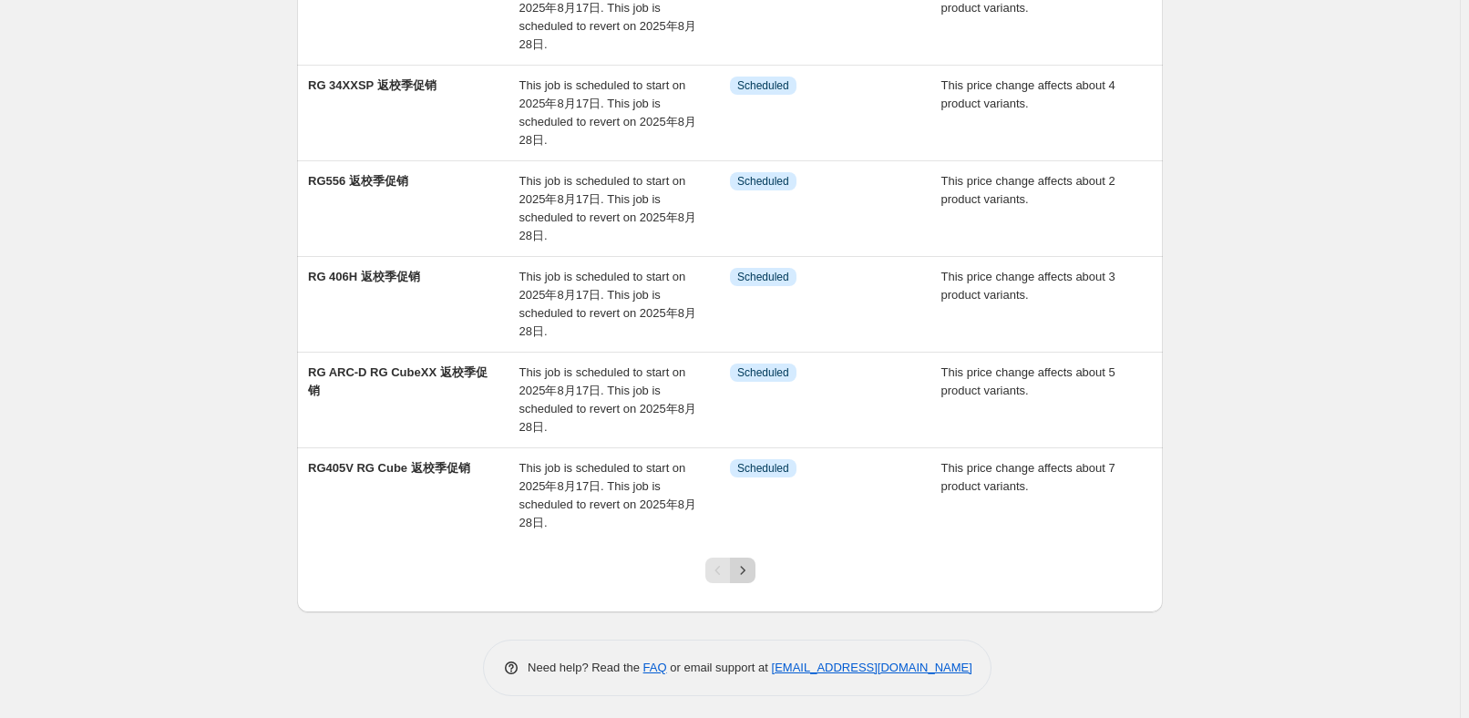
click at [743, 576] on button "Next" at bounding box center [743, 571] width 26 height 26
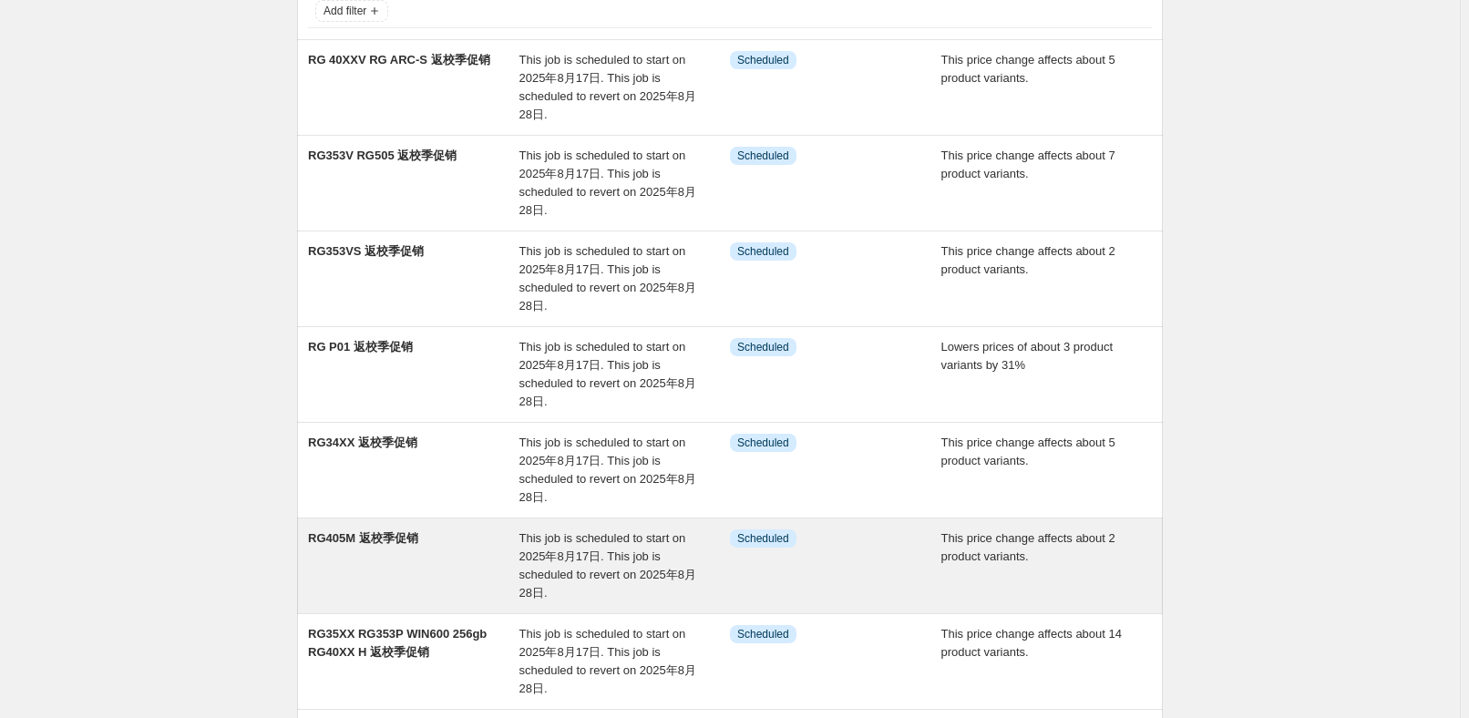
scroll to position [248, 0]
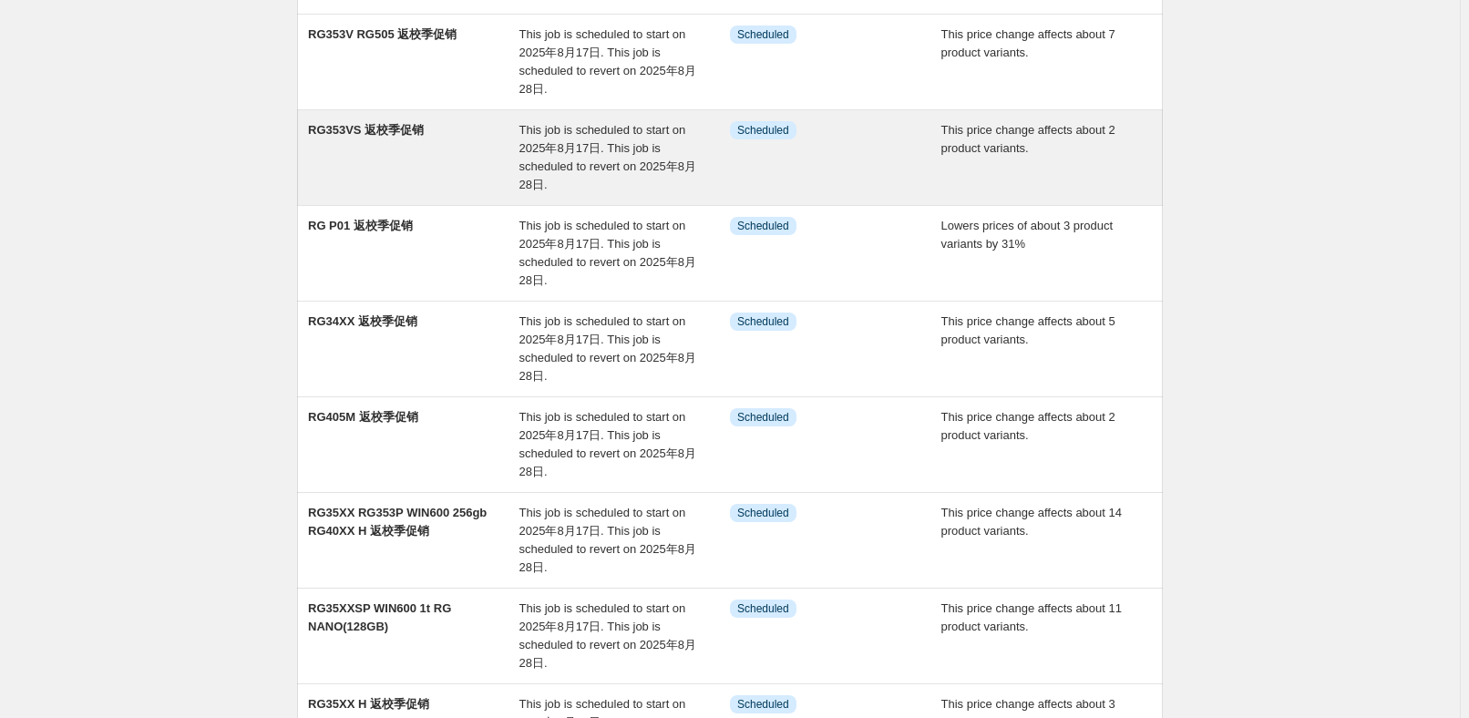
click at [450, 140] on div "RG353VS 返校季促销" at bounding box center [413, 157] width 211 height 73
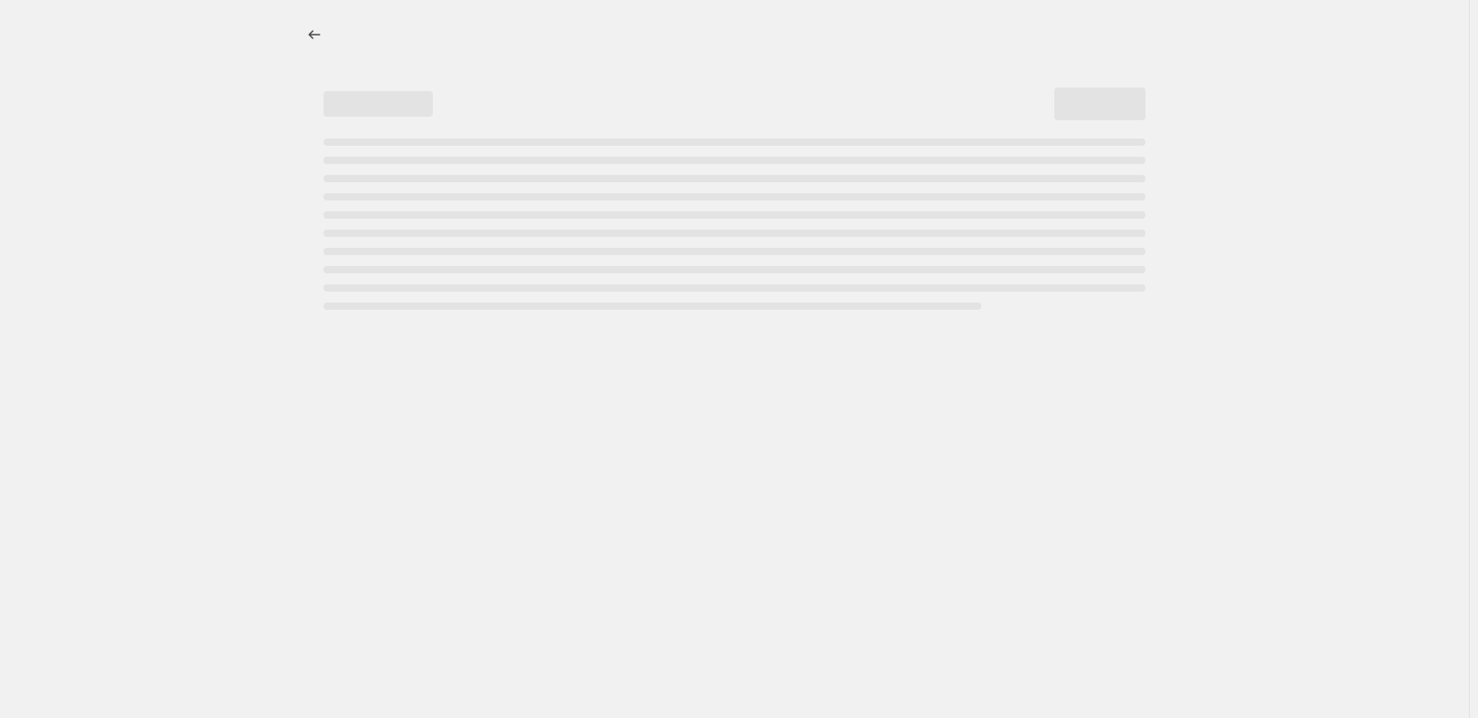
select select "pcap"
select select "no_change"
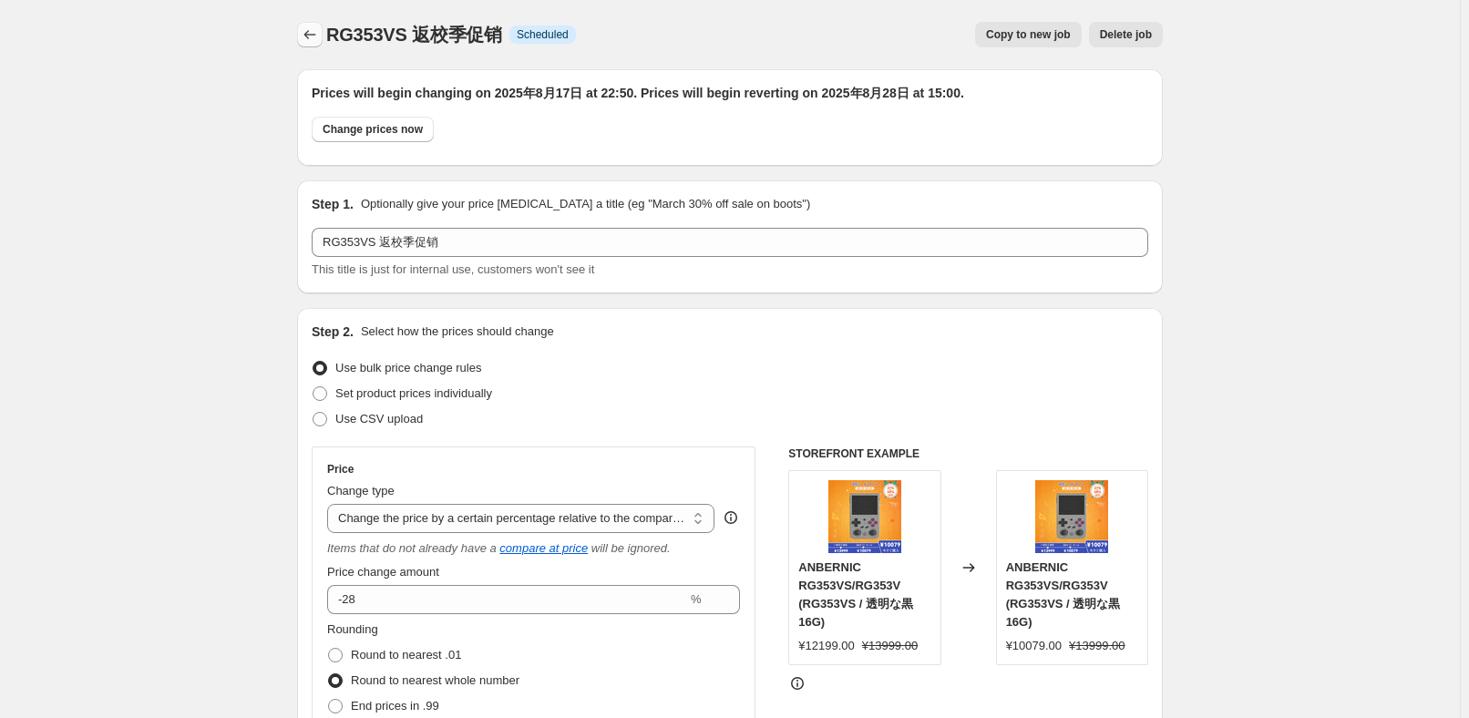
click at [315, 31] on icon "Price change jobs" at bounding box center [310, 35] width 18 height 18
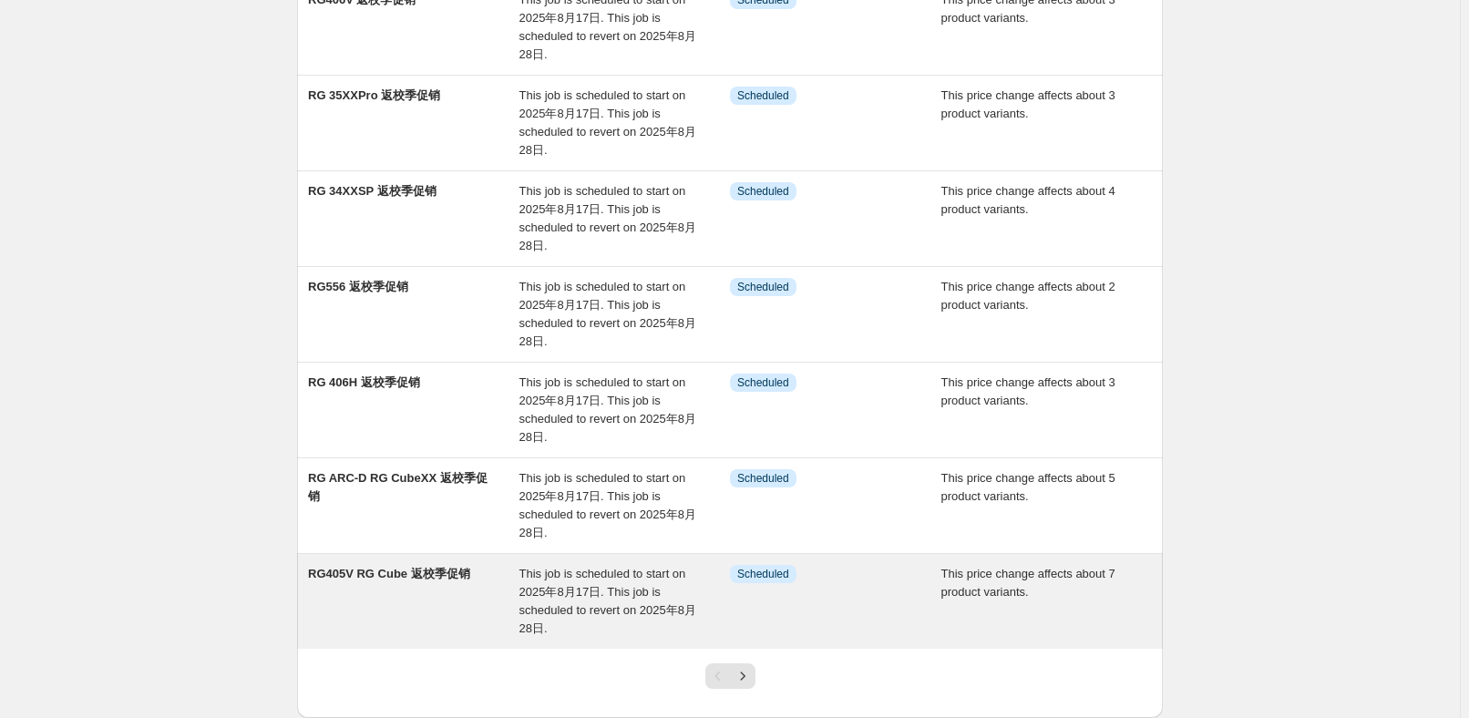
scroll to position [580, 0]
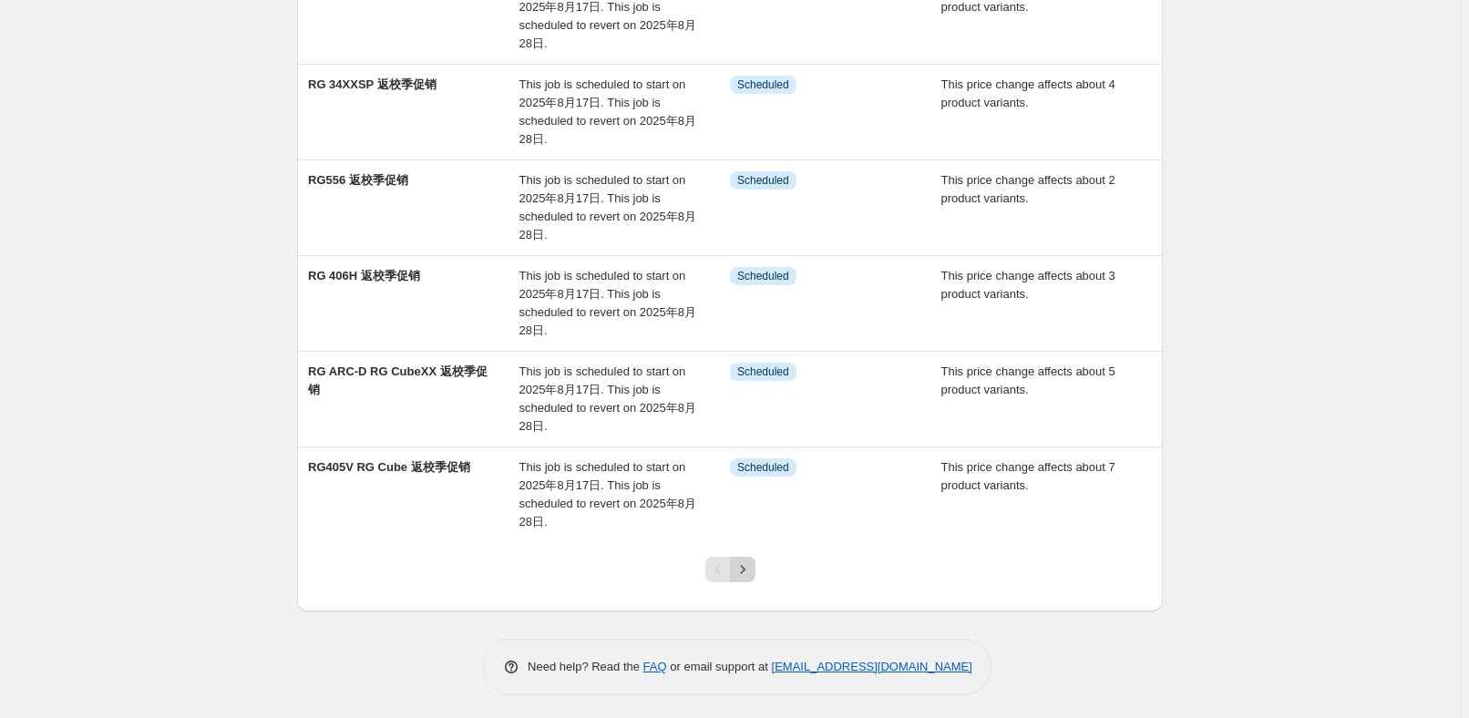
click at [748, 570] on icon "Next" at bounding box center [742, 569] width 18 height 18
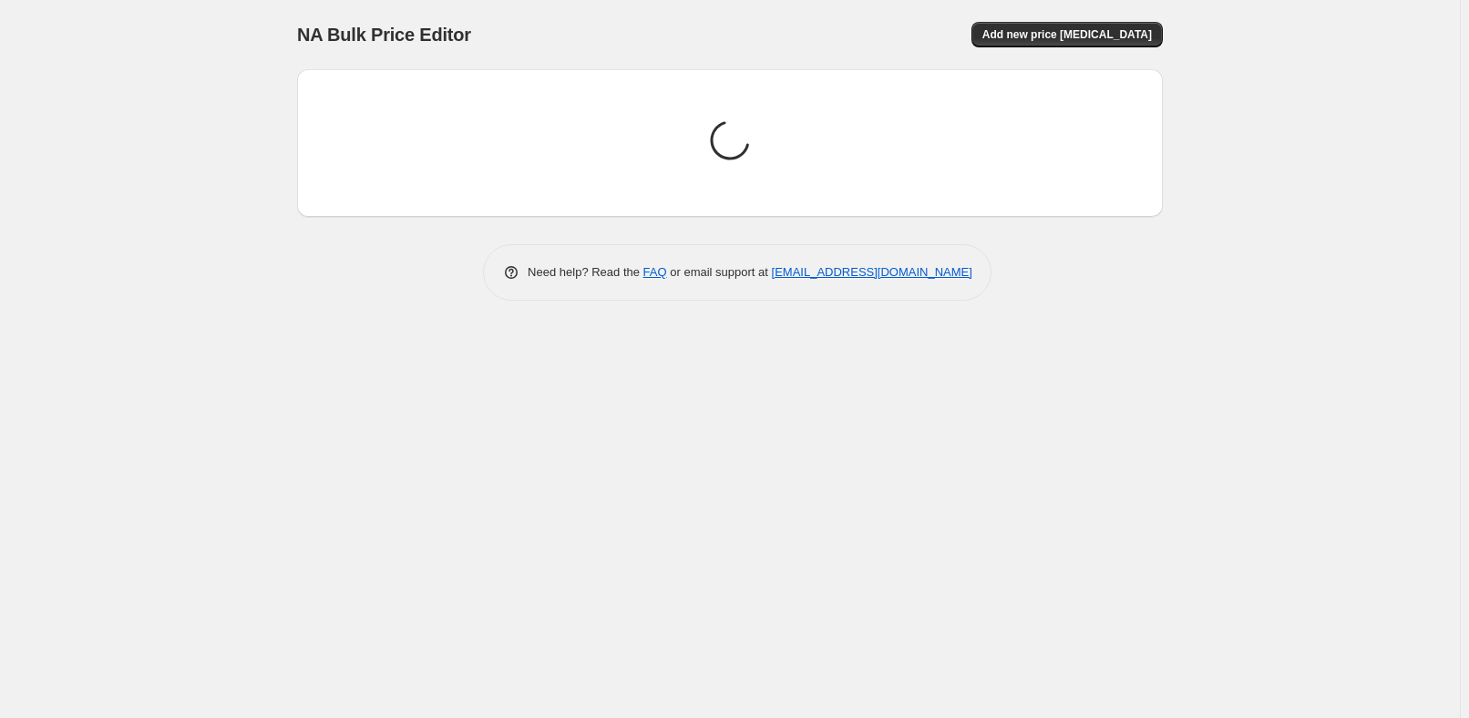
scroll to position [0, 0]
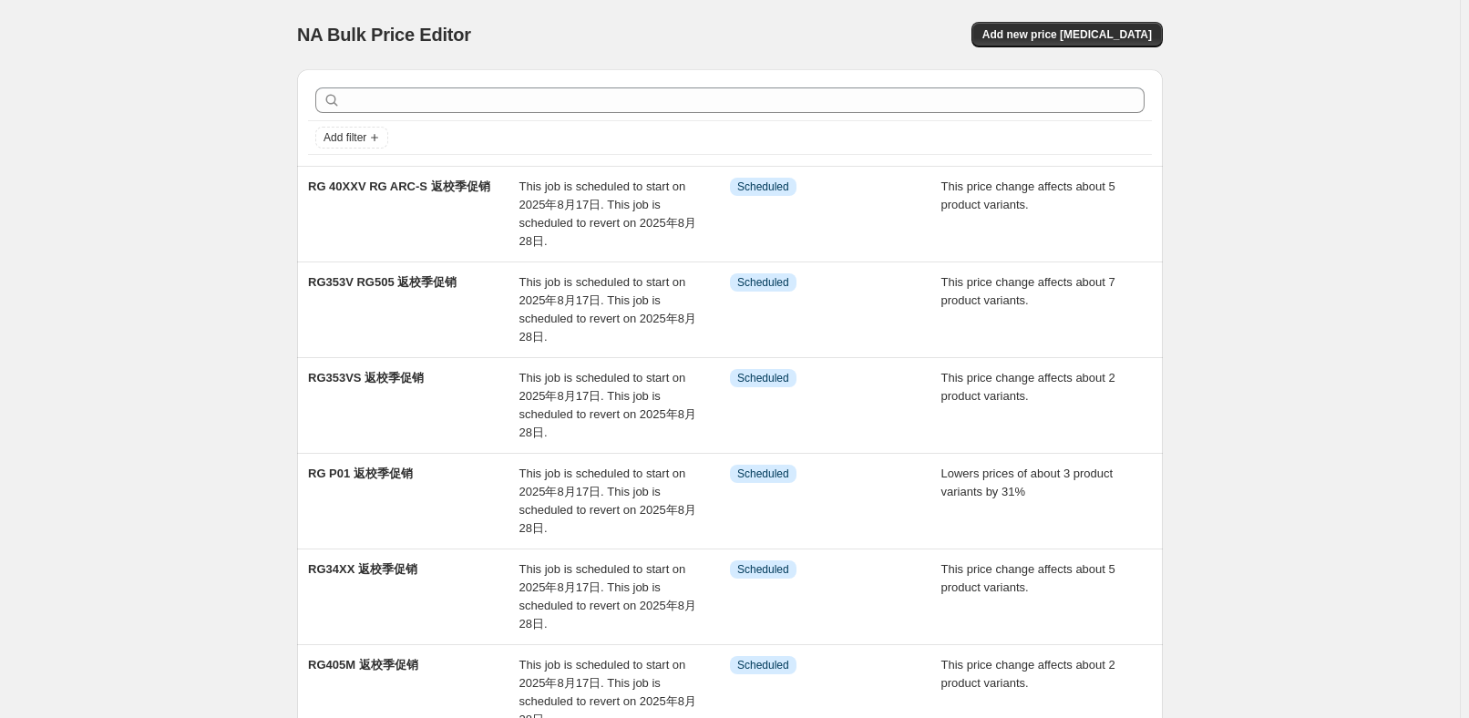
click at [1378, 289] on div "NA Bulk Price Editor. This page is ready NA Bulk Price Editor Add new price [ME…" at bounding box center [730, 651] width 1460 height 1303
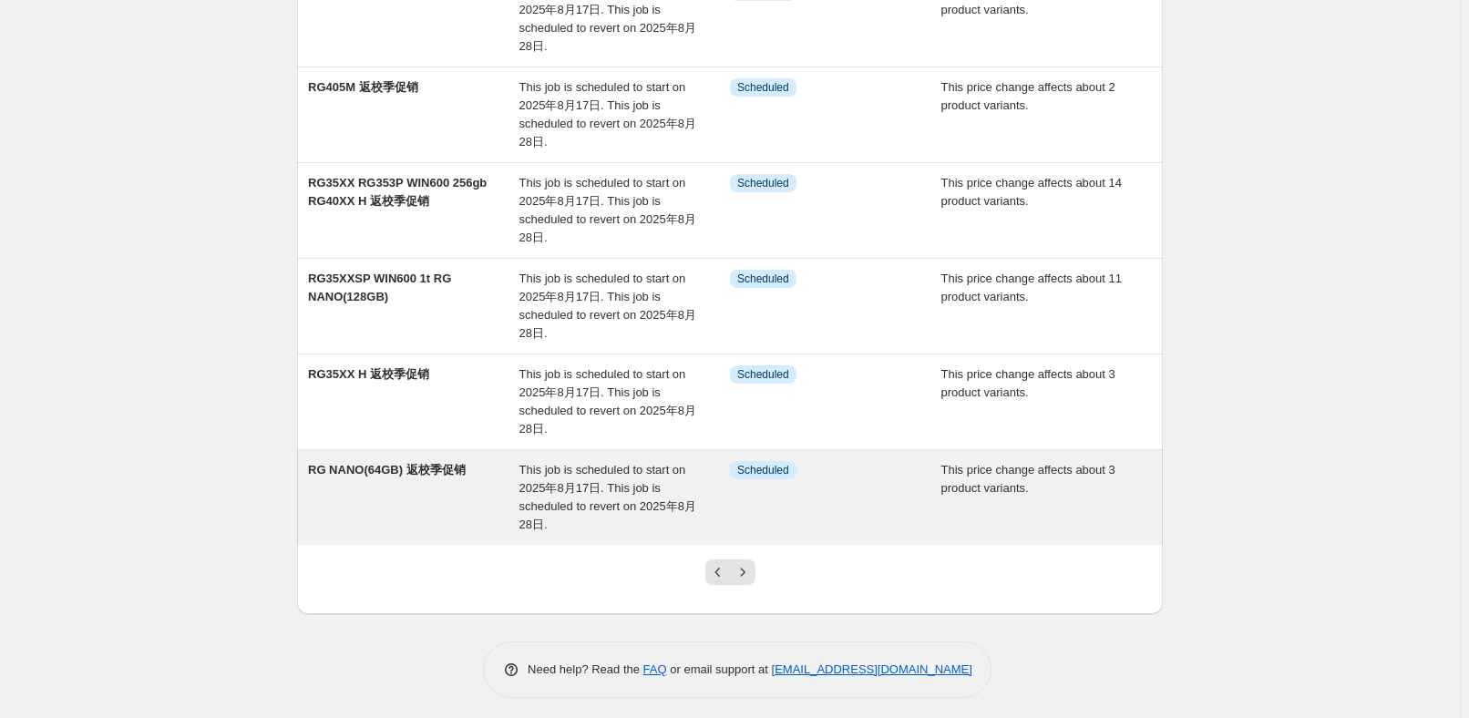
scroll to position [580, 0]
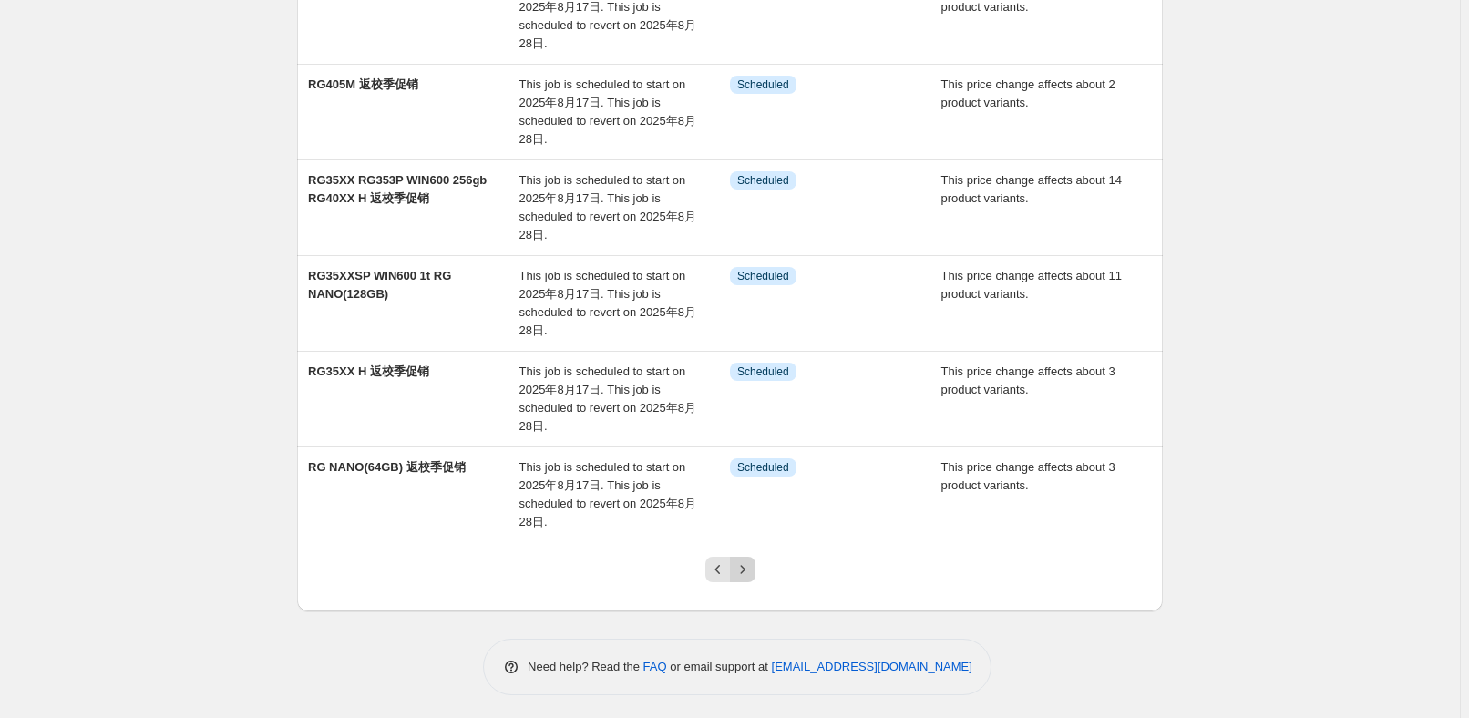
click at [751, 557] on button "Next" at bounding box center [743, 570] width 26 height 26
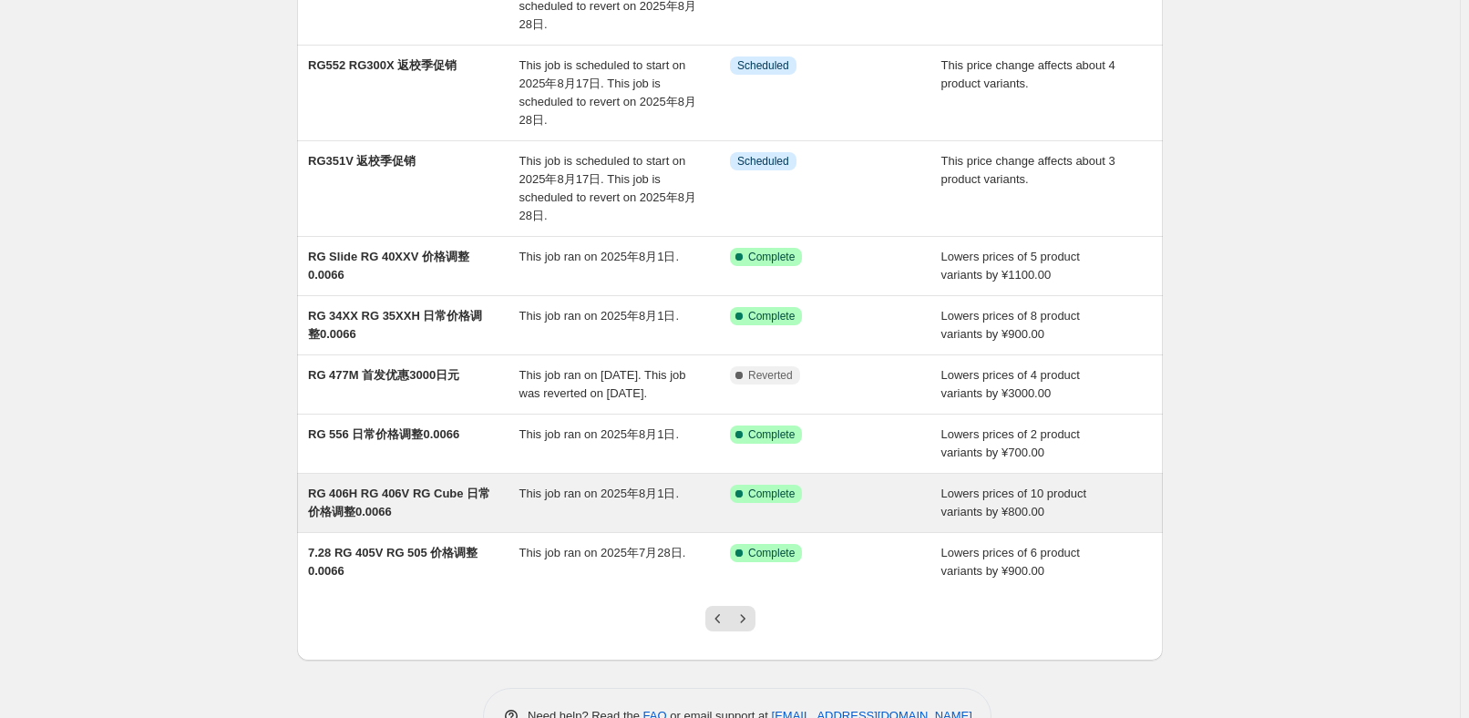
scroll to position [381, 0]
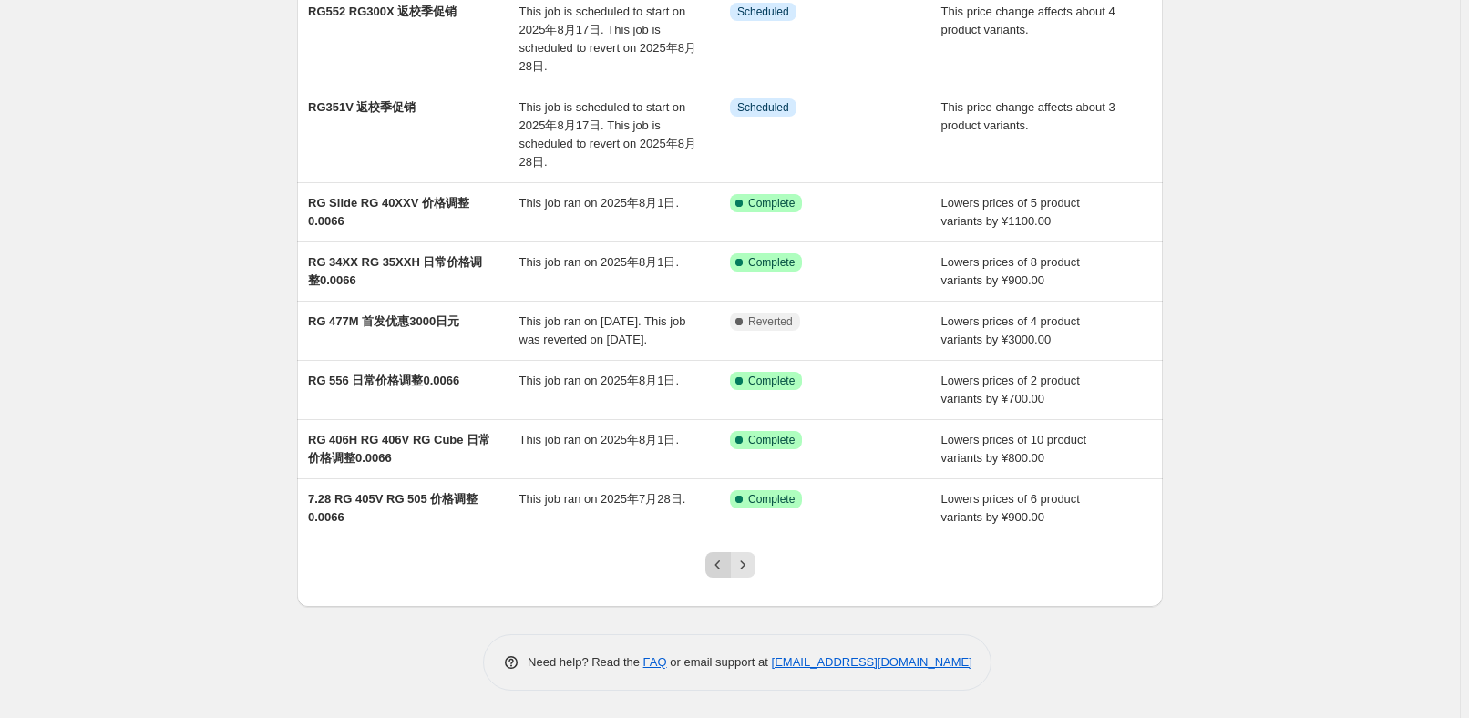
click at [727, 565] on icon "Previous" at bounding box center [718, 565] width 18 height 18
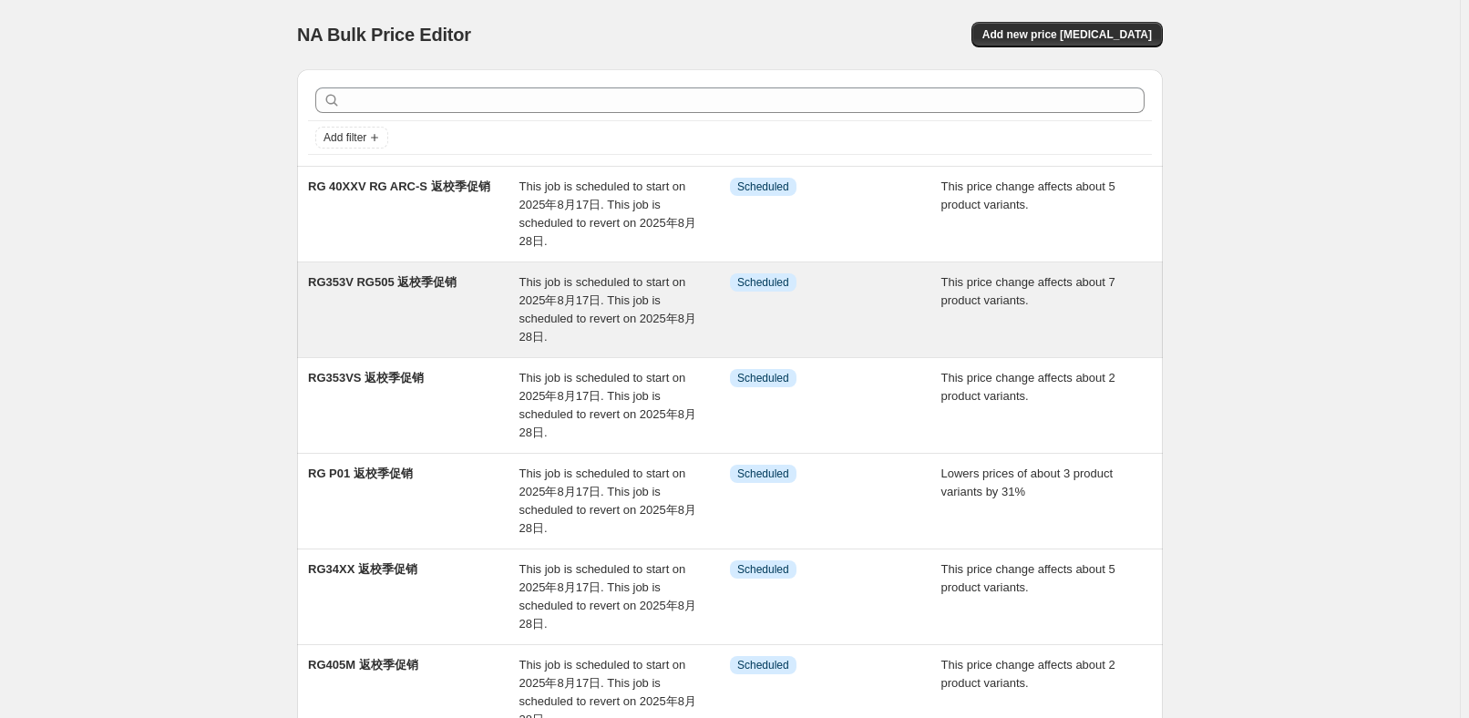
click at [596, 282] on span "This job is scheduled to start on 2025年8月17日. This job is scheduled to revert o…" at bounding box center [607, 309] width 177 height 68
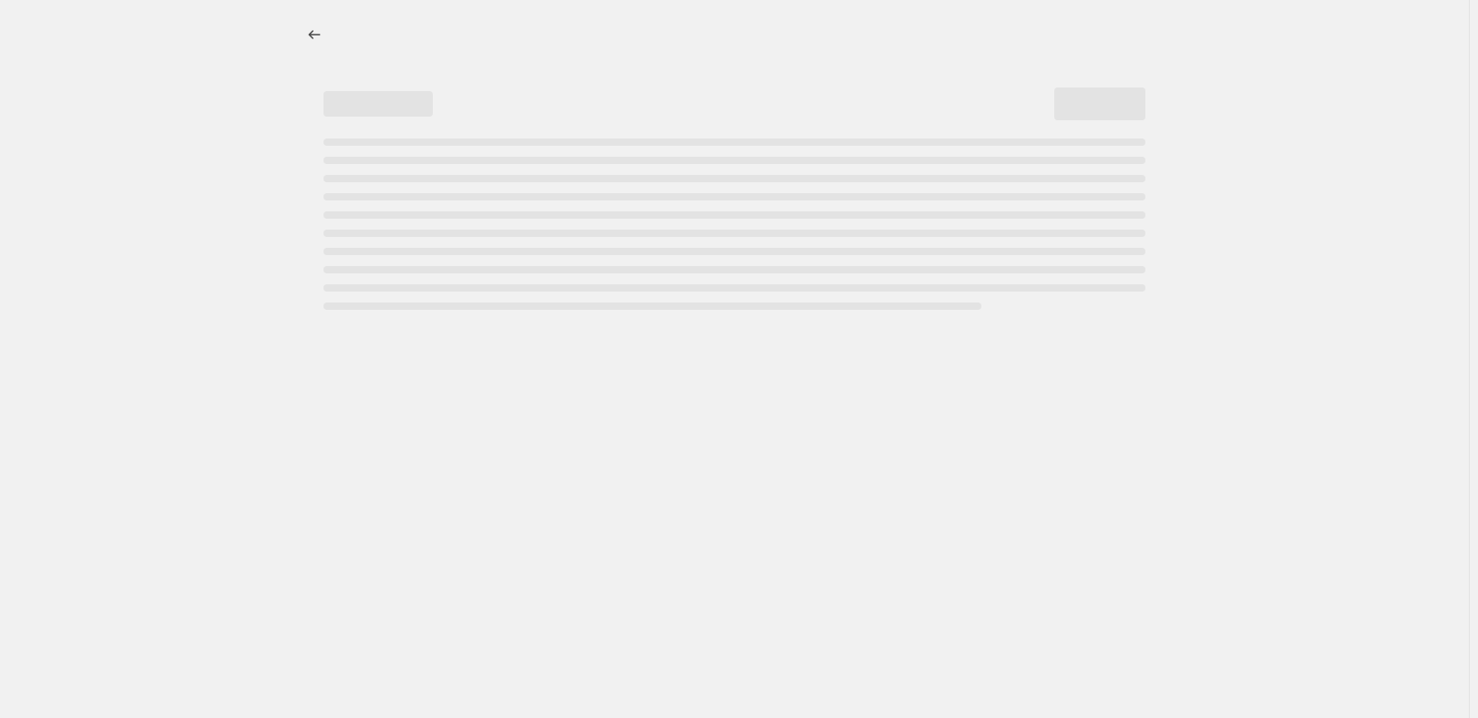
select select "pcap"
select select "no_change"
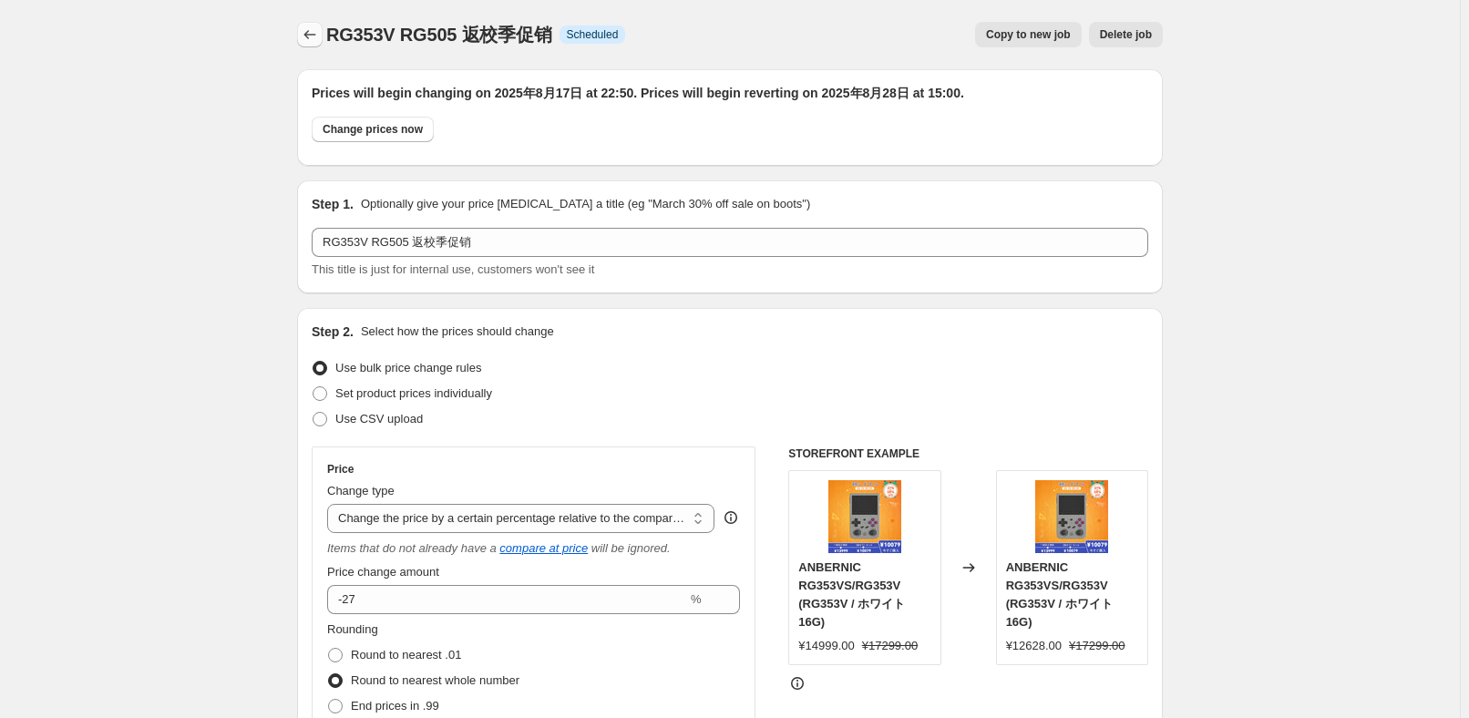
click at [313, 24] on button "Price change jobs" at bounding box center [310, 35] width 26 height 26
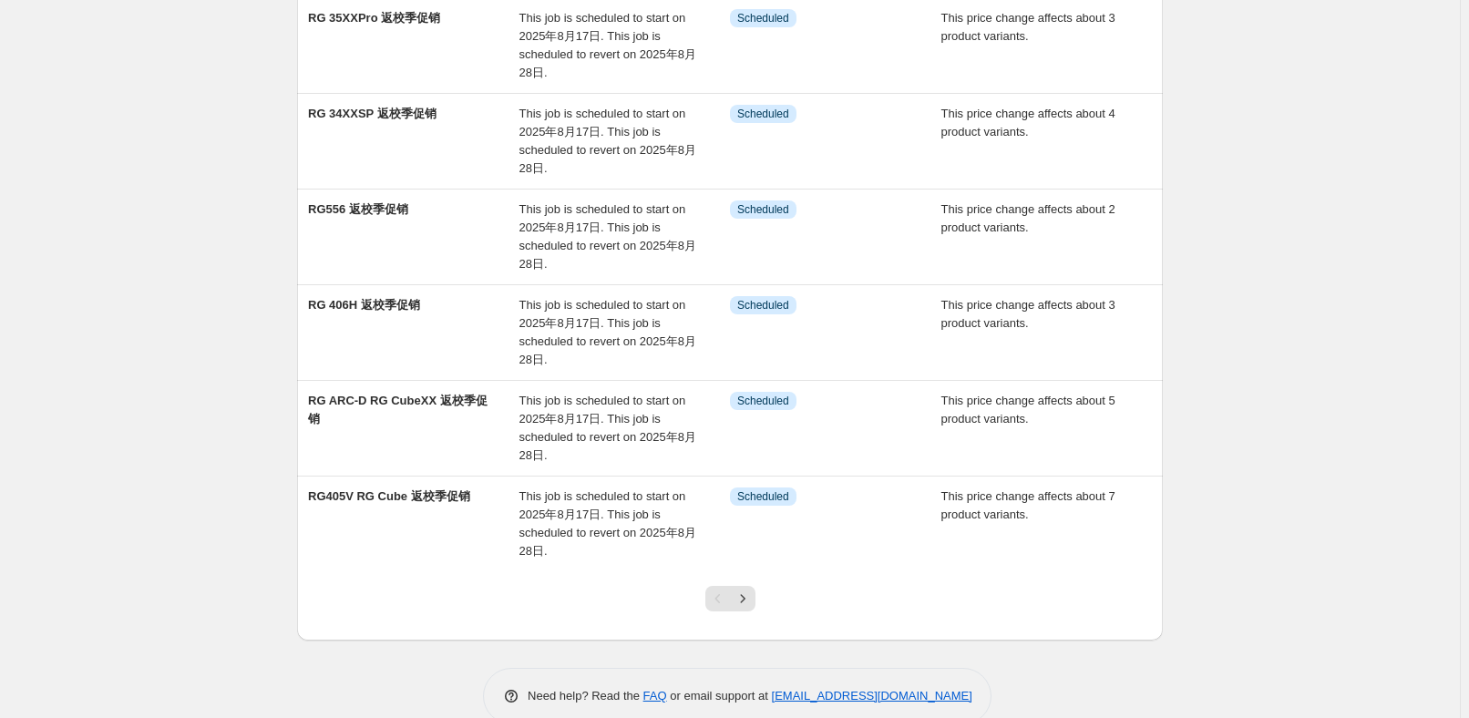
scroll to position [579, 0]
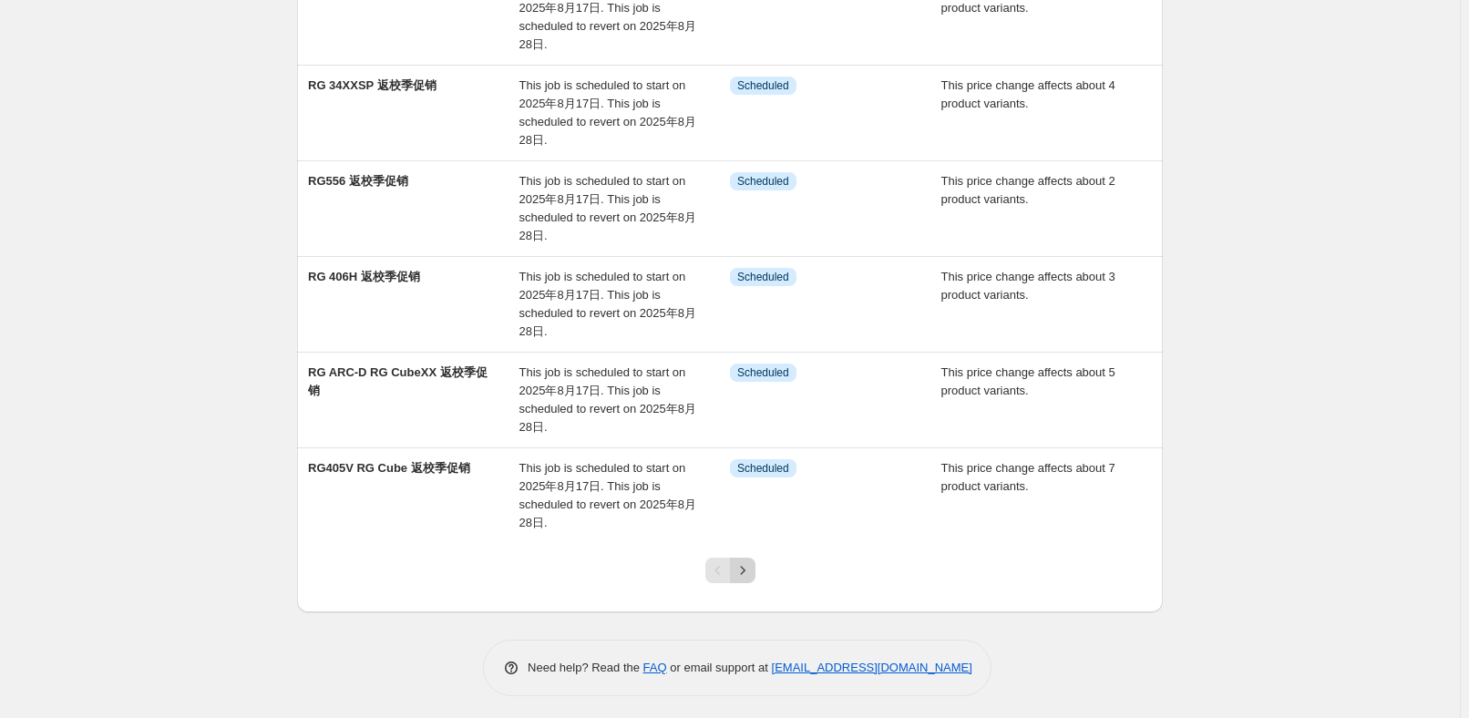
click at [737, 568] on div "Pagination" at bounding box center [730, 571] width 50 height 26
click at [743, 568] on icon "Next" at bounding box center [742, 570] width 18 height 18
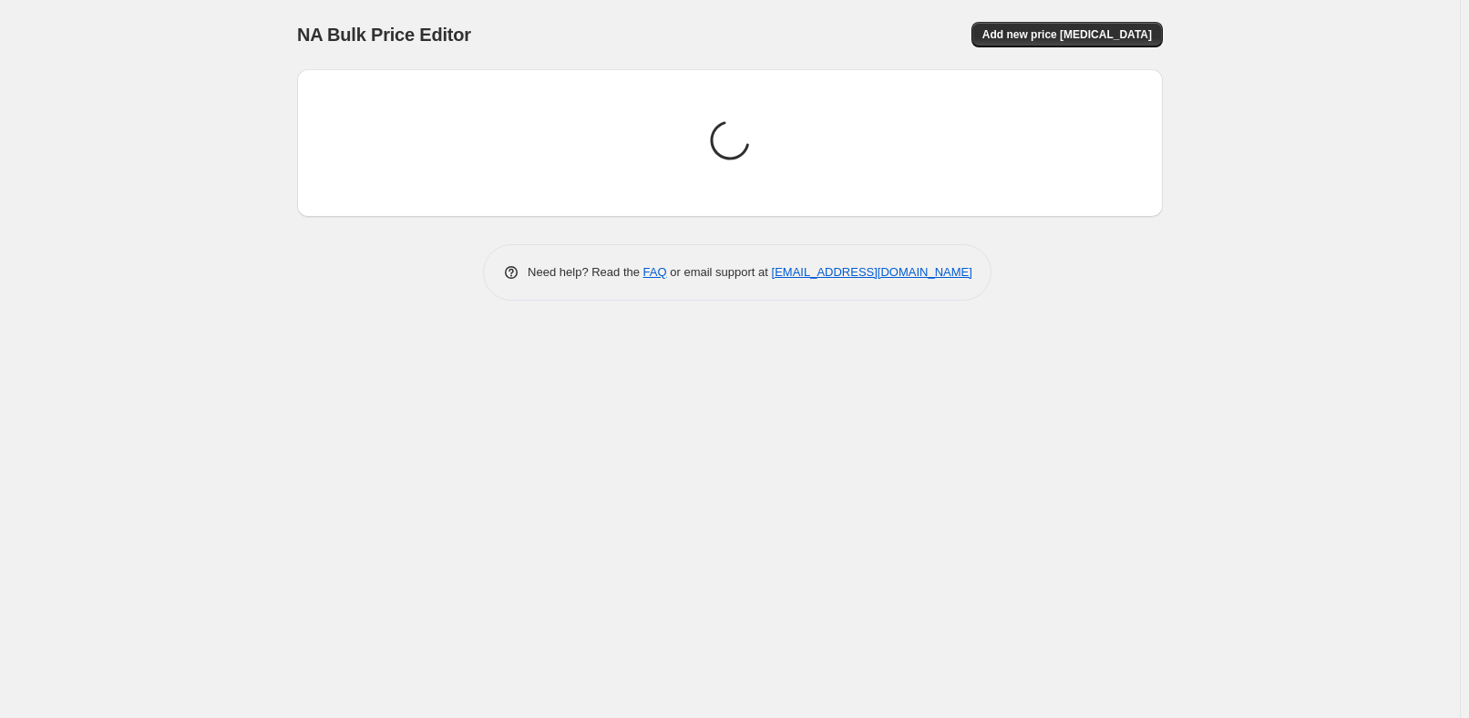
scroll to position [0, 0]
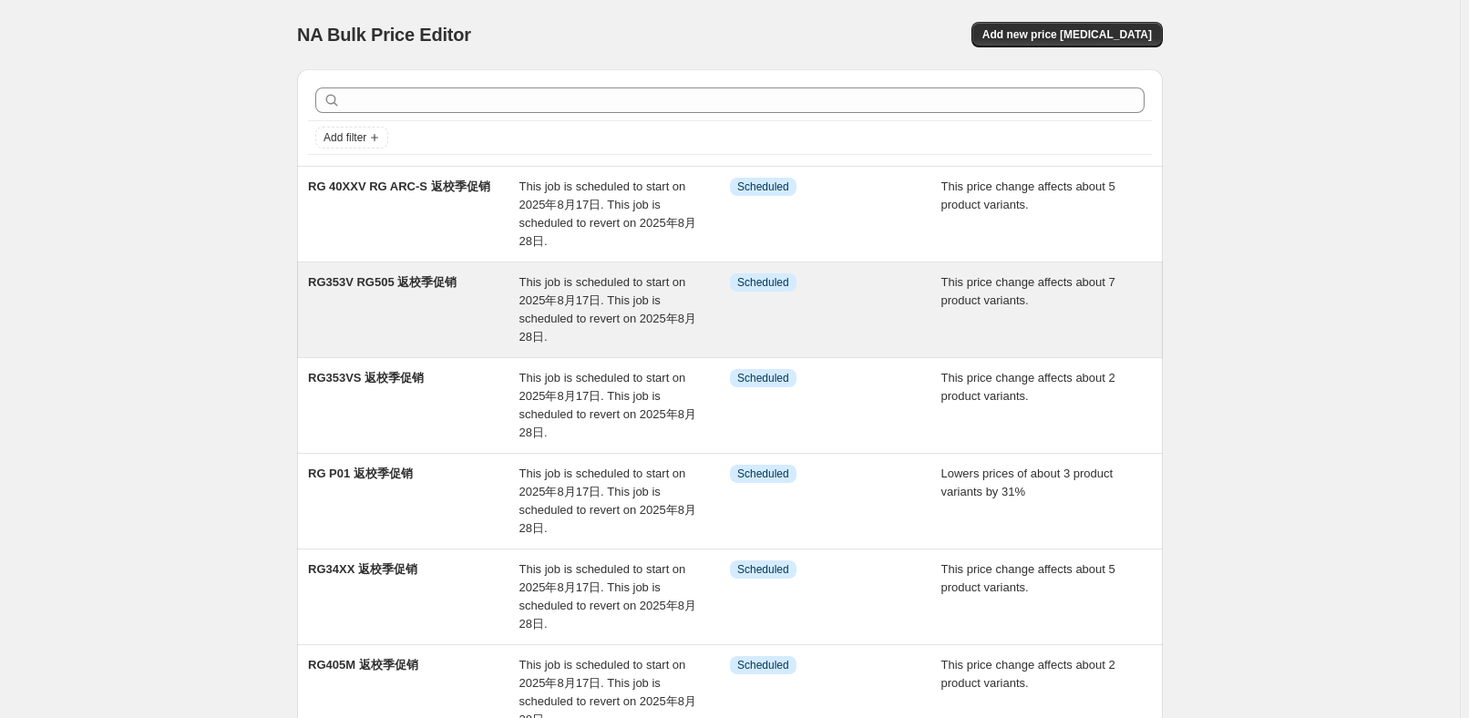
click at [522, 313] on span "This job is scheduled to start on 2025年8月17日. This job is scheduled to revert o…" at bounding box center [607, 309] width 177 height 68
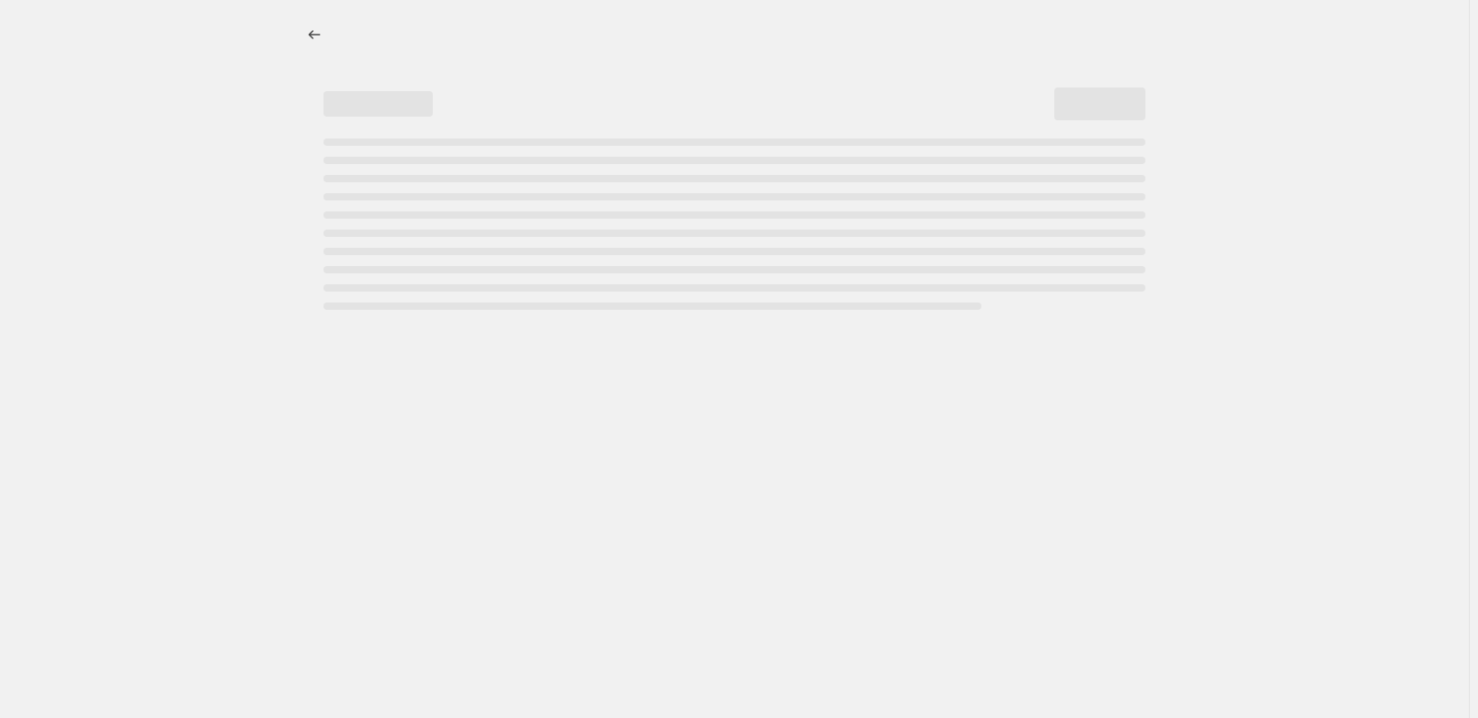
select select "pcap"
select select "no_change"
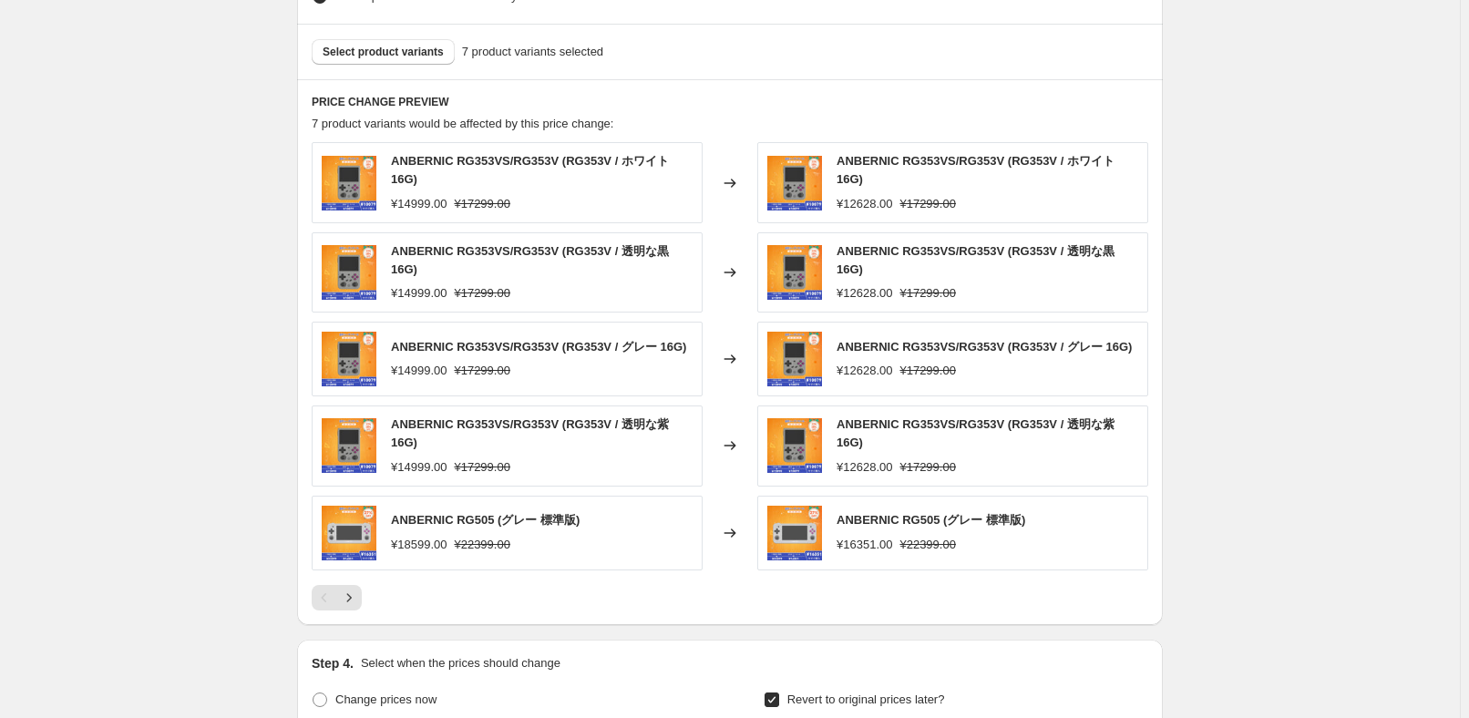
scroll to position [1242, 0]
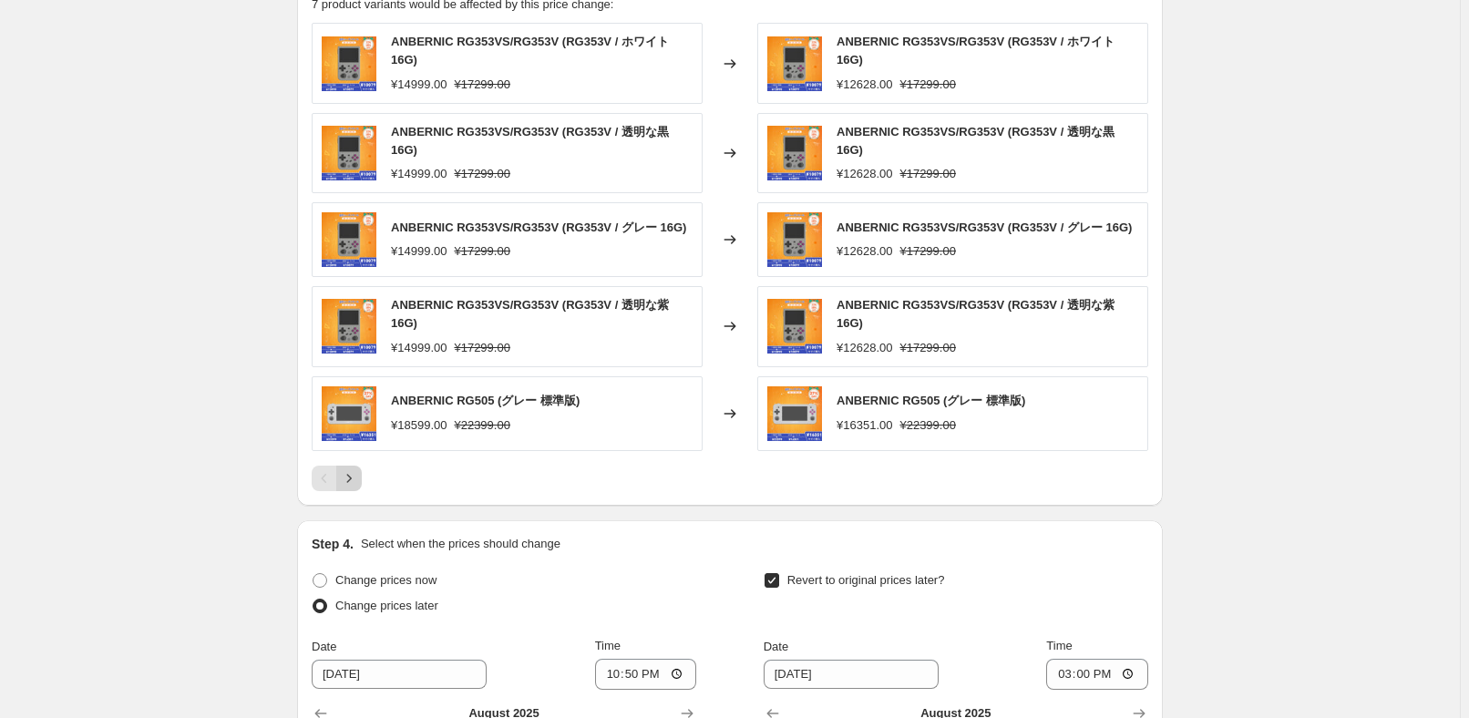
click at [362, 476] on button "Next" at bounding box center [349, 479] width 26 height 26
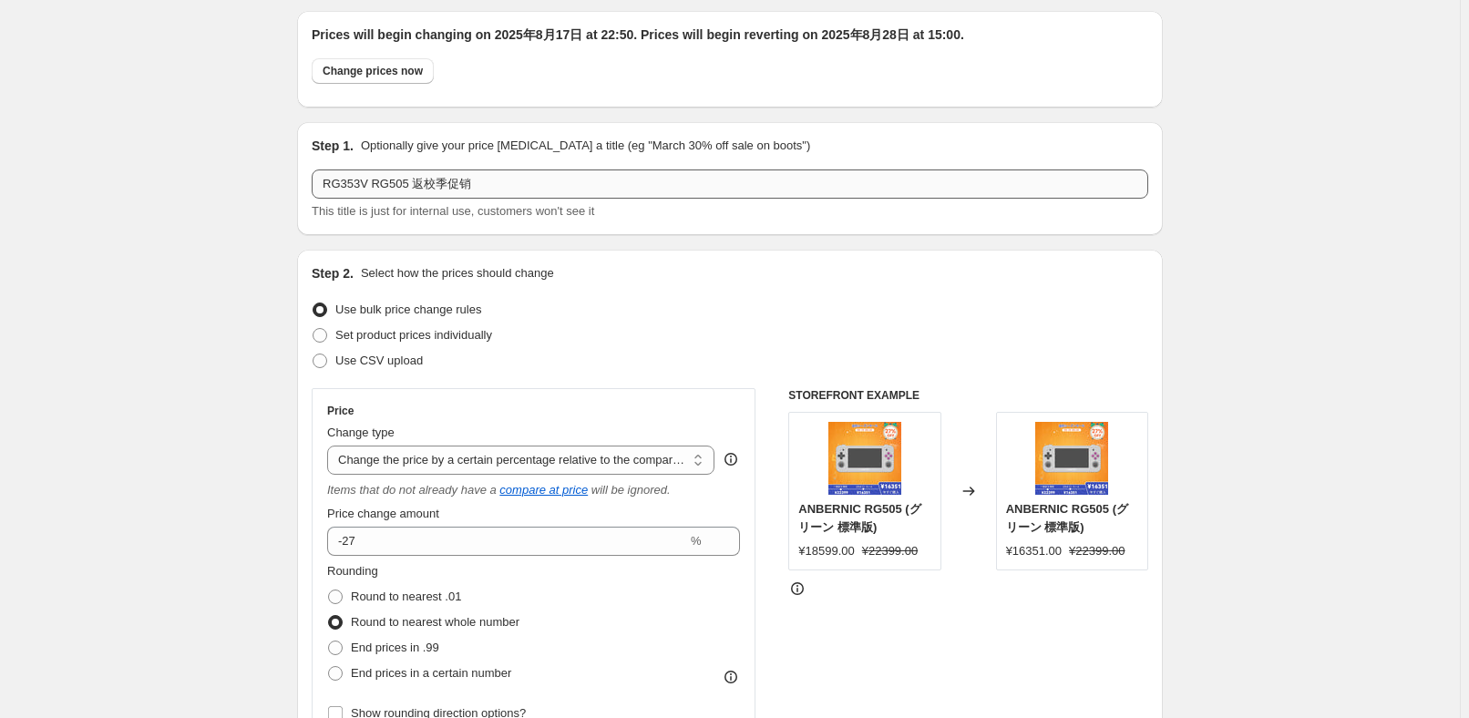
scroll to position [0, 0]
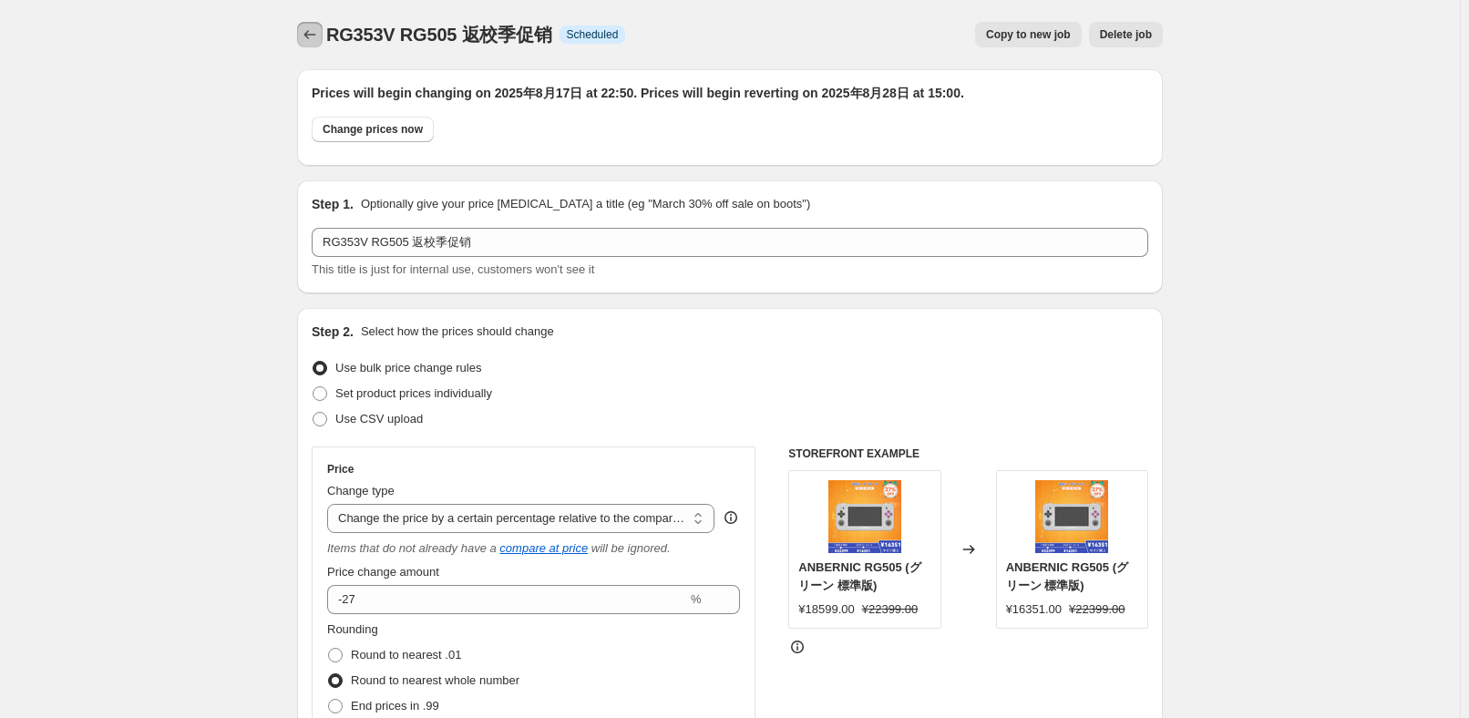
click at [314, 33] on icon "Price change jobs" at bounding box center [310, 35] width 18 height 18
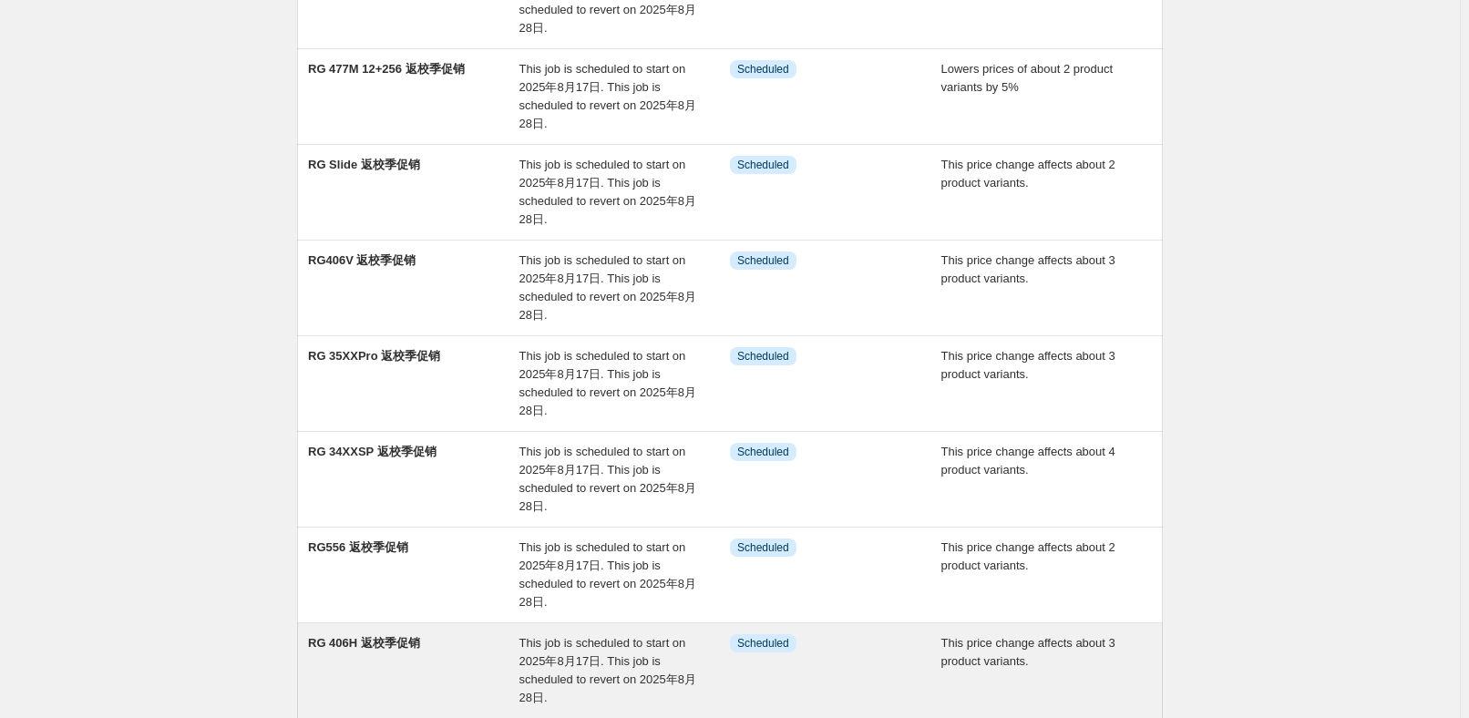
scroll to position [497, 0]
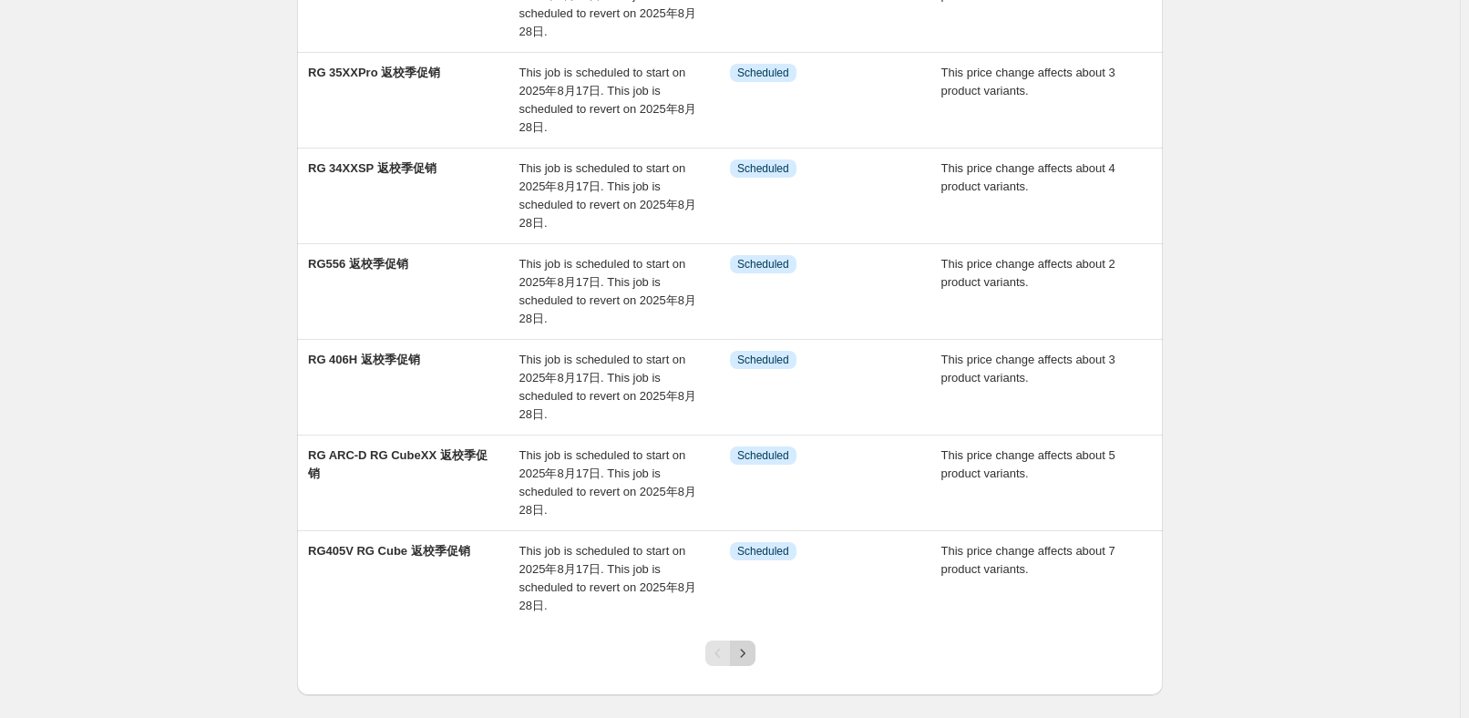
click at [745, 661] on button "Next" at bounding box center [743, 654] width 26 height 26
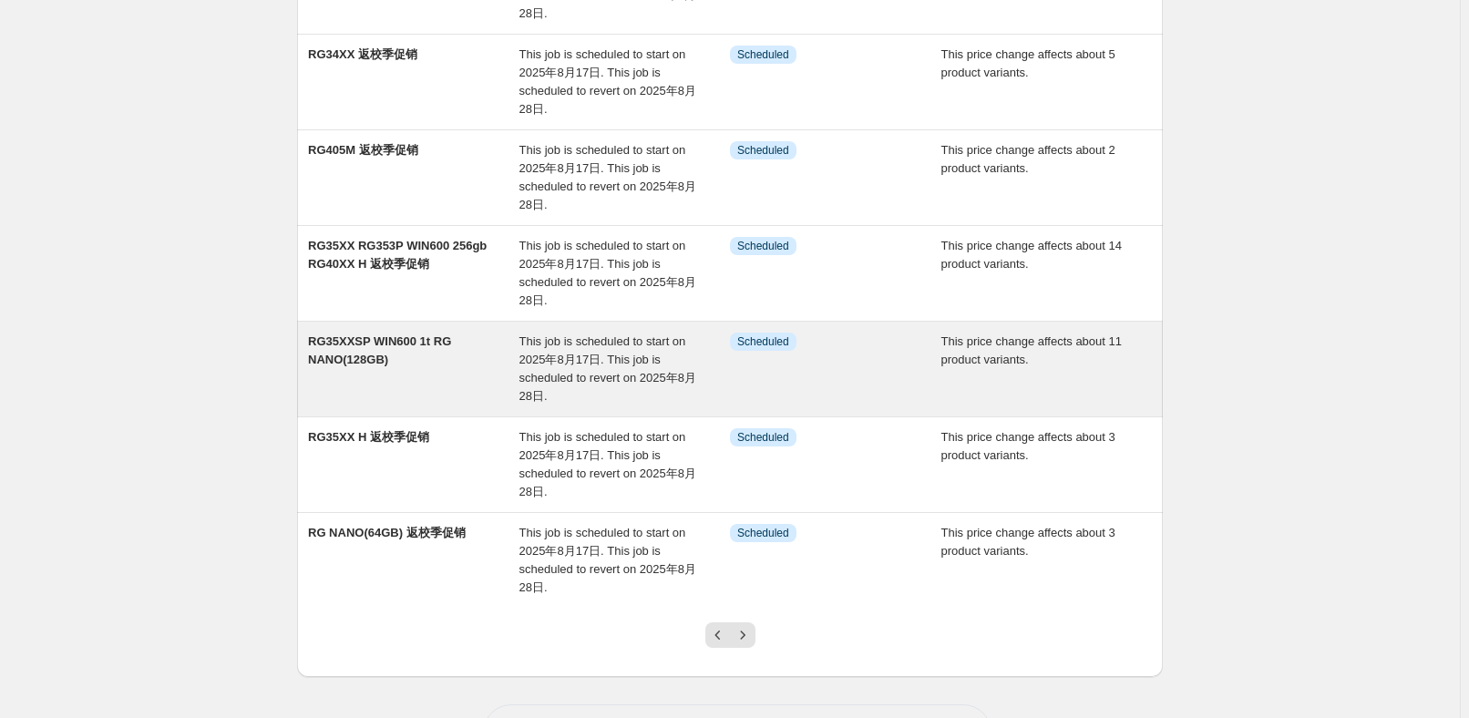
scroll to position [580, 0]
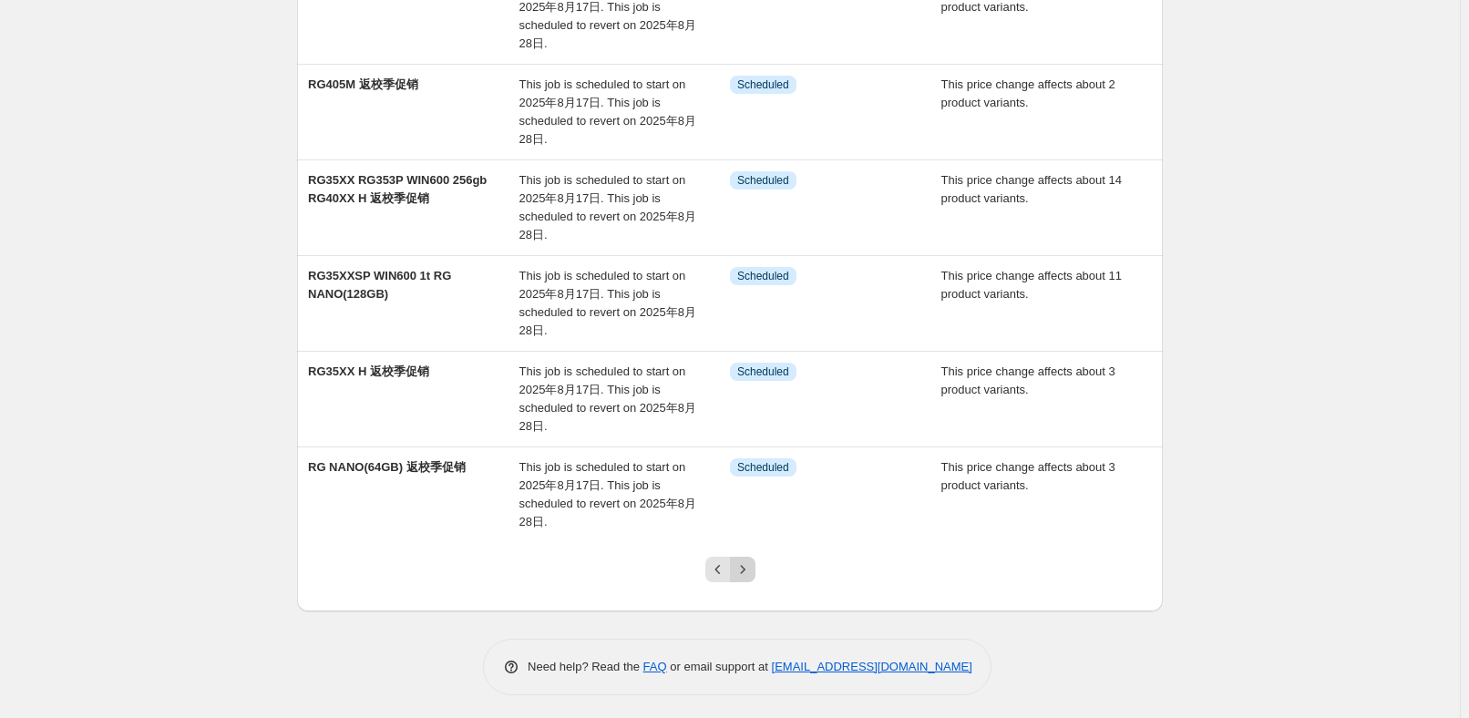
click at [752, 570] on icon "Next" at bounding box center [742, 569] width 18 height 18
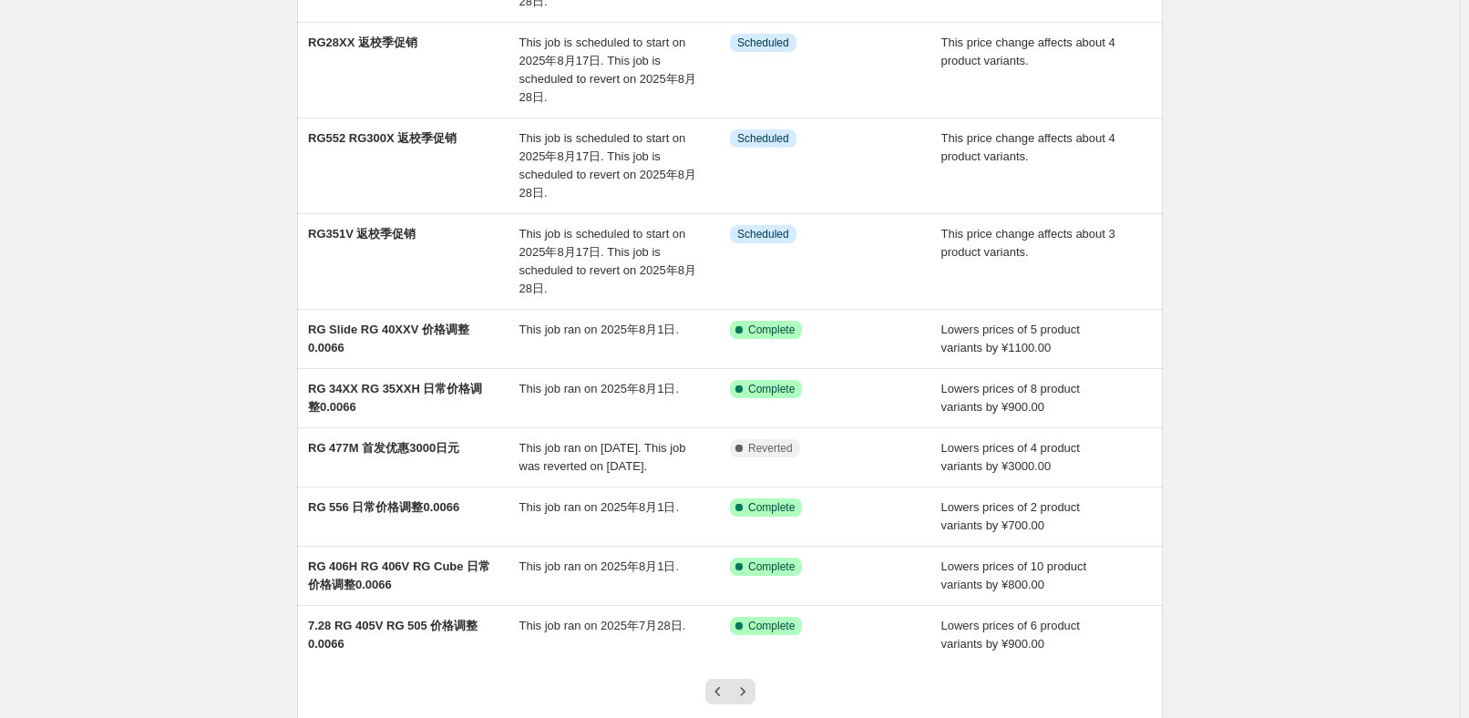
scroll to position [381, 0]
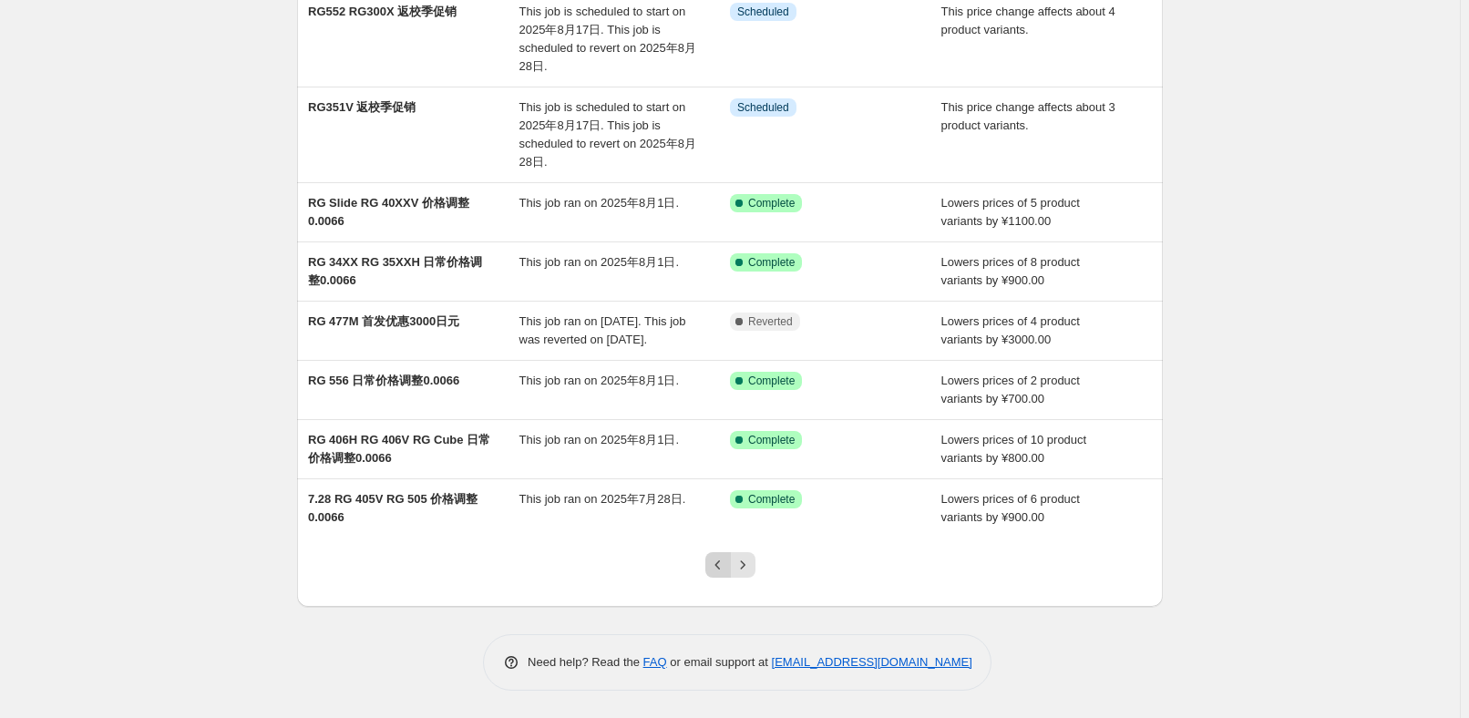
click at [716, 560] on icon "Previous" at bounding box center [718, 565] width 18 height 18
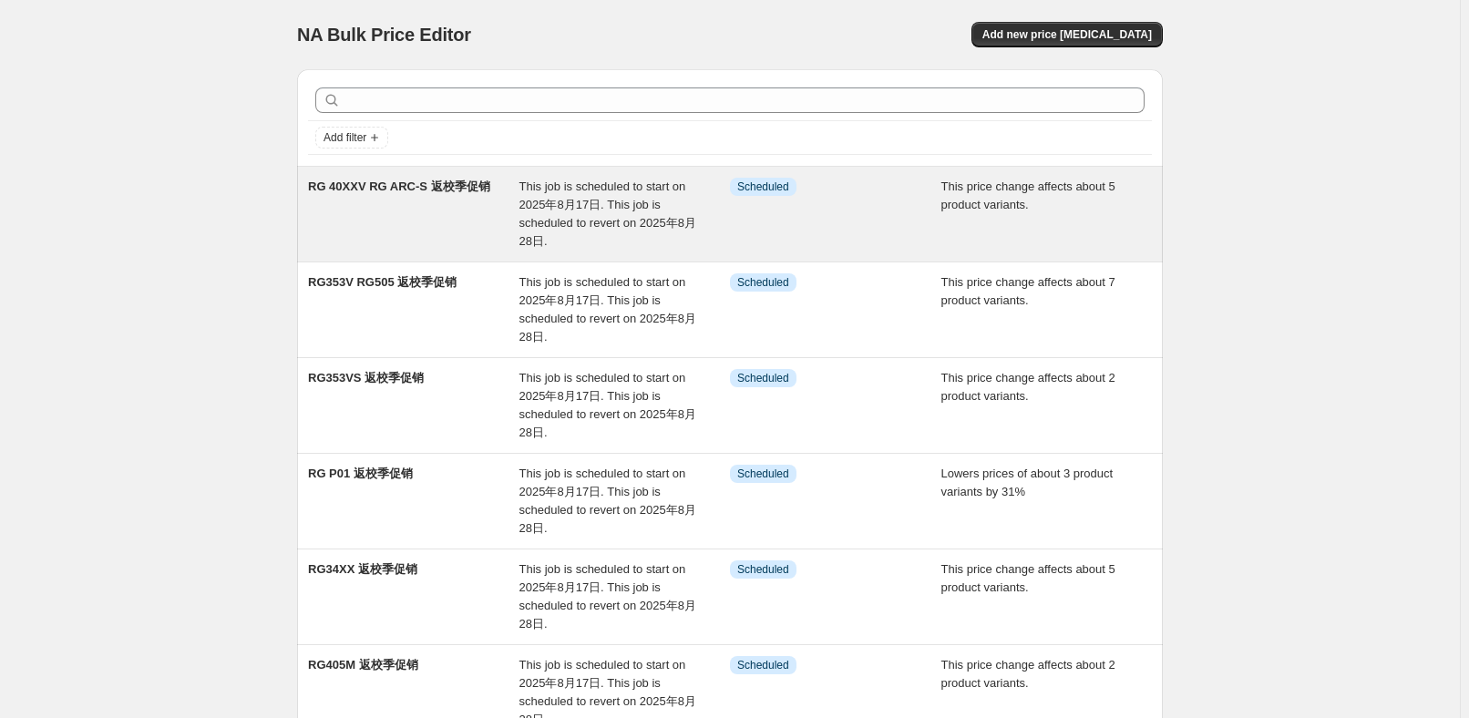
click at [470, 197] on div "RG 40XXV RG ARC-S 返校季促销" at bounding box center [413, 214] width 211 height 73
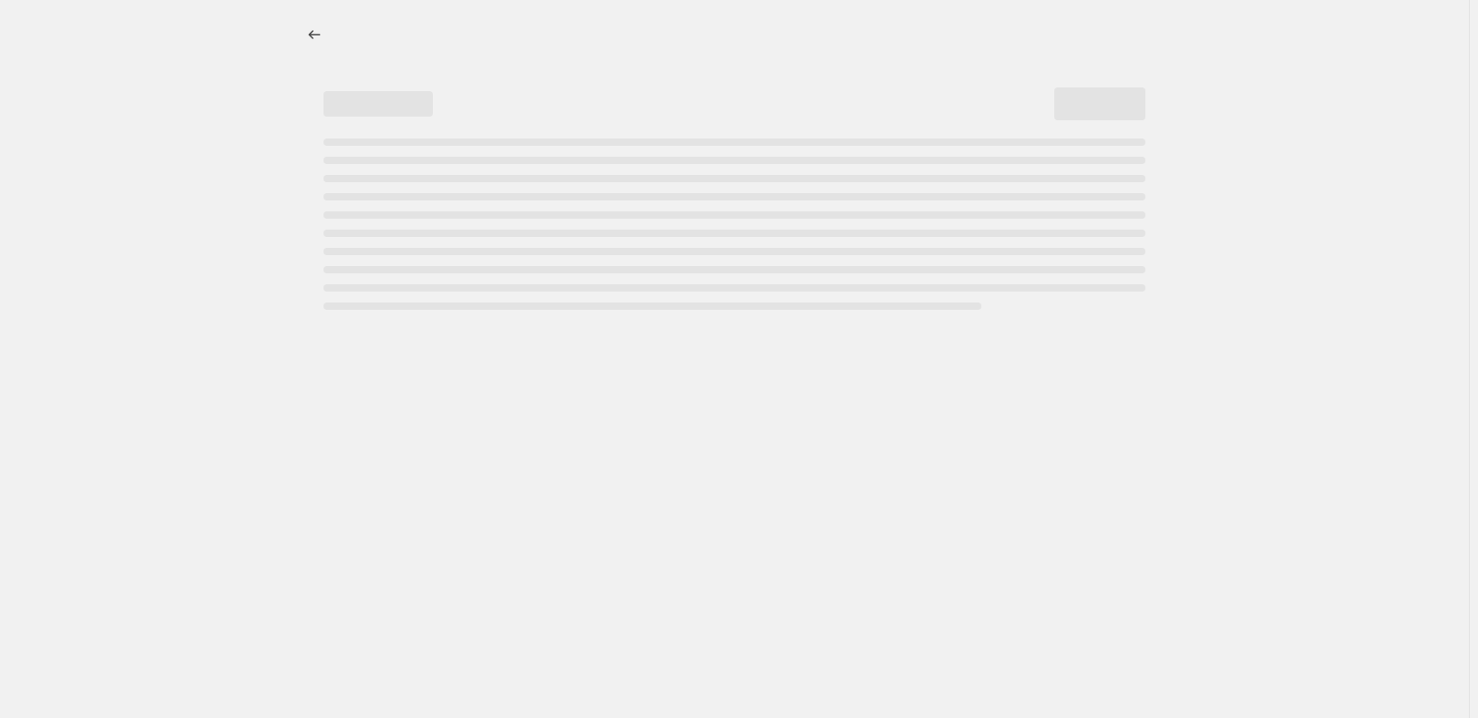
select select "pcap"
select select "no_change"
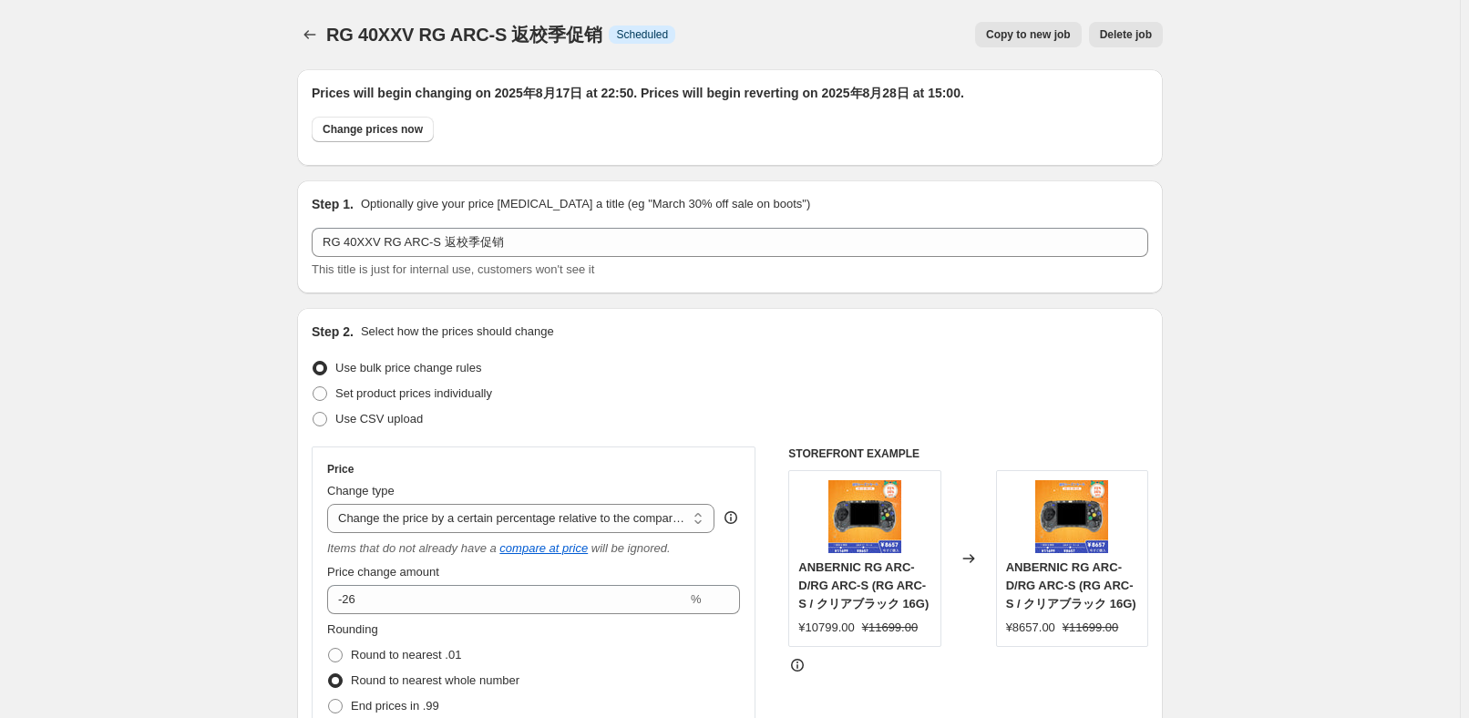
click at [303, 31] on button "Price change jobs" at bounding box center [310, 35] width 26 height 26
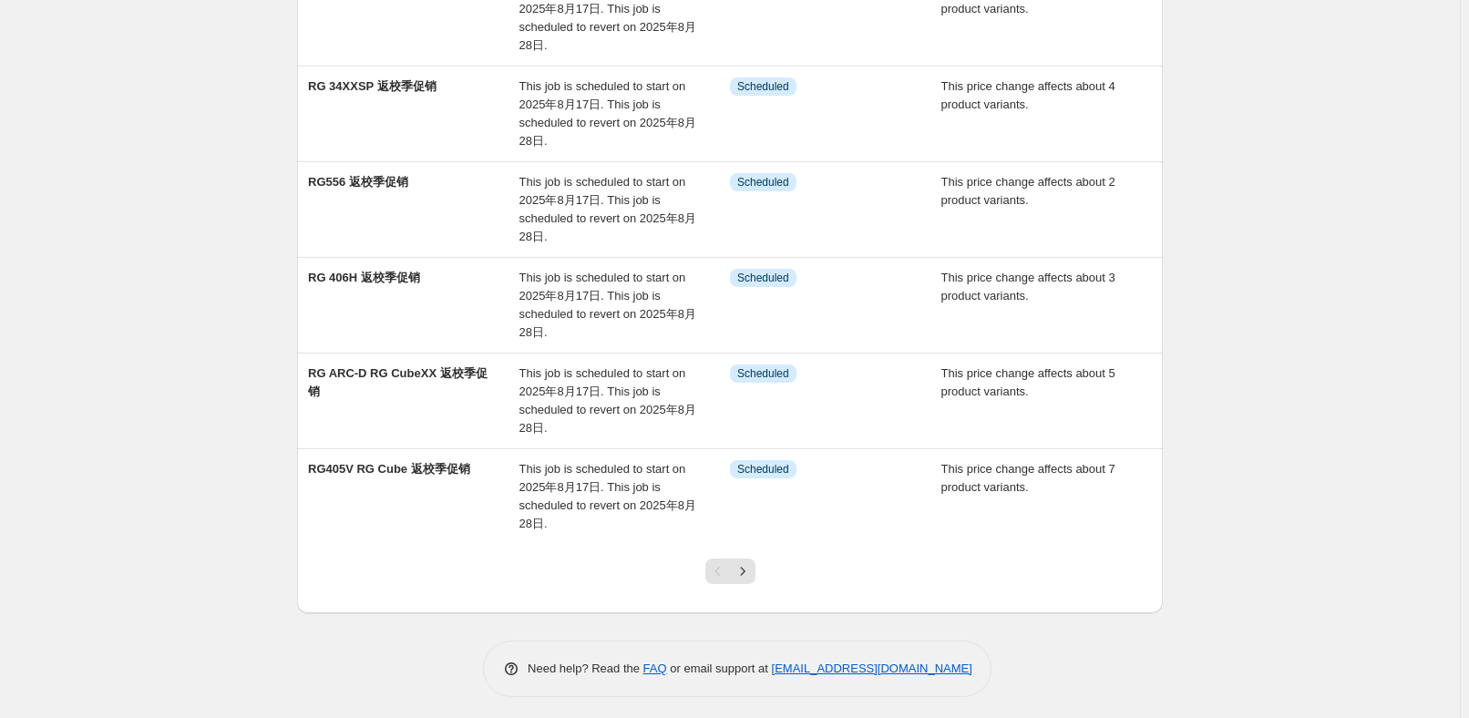
scroll to position [580, 0]
click at [751, 563] on icon "Next" at bounding box center [742, 569] width 18 height 18
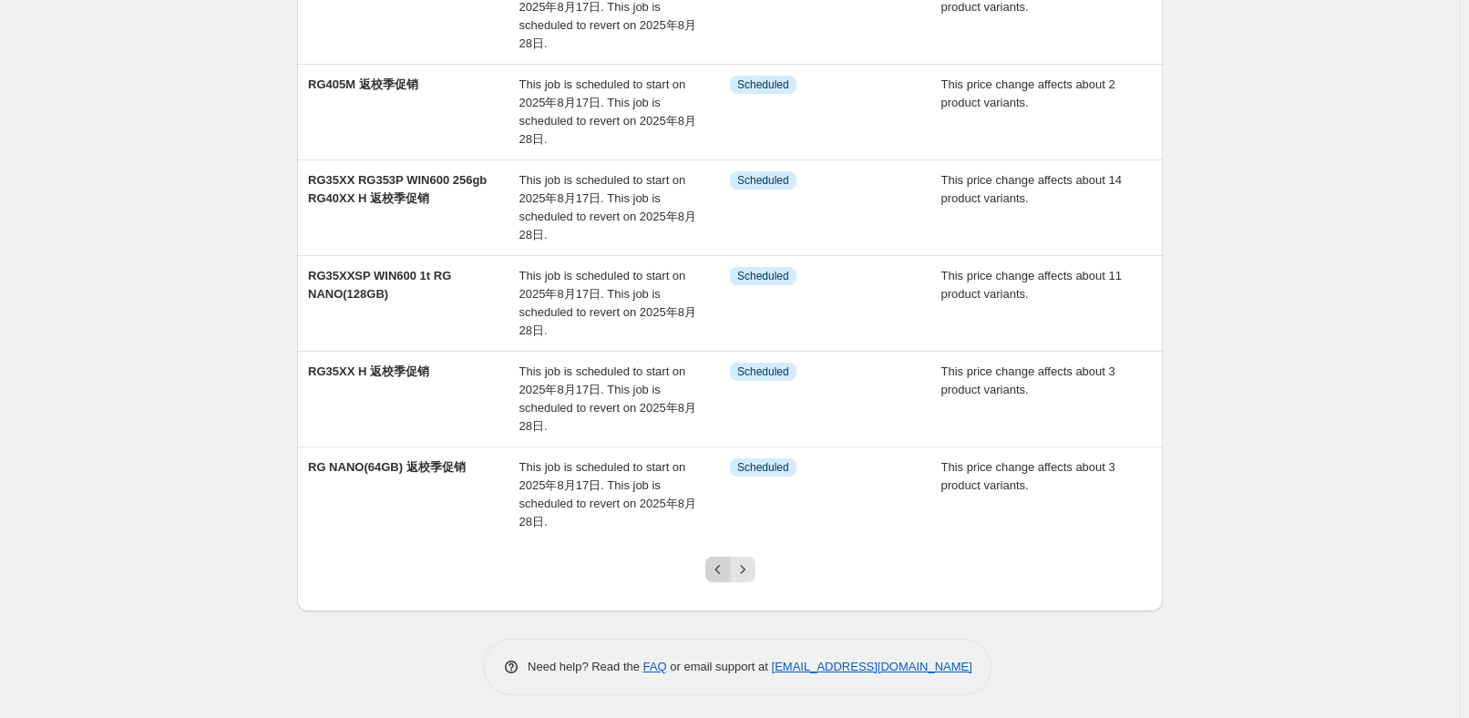
click at [717, 557] on button "Previous" at bounding box center [718, 570] width 26 height 26
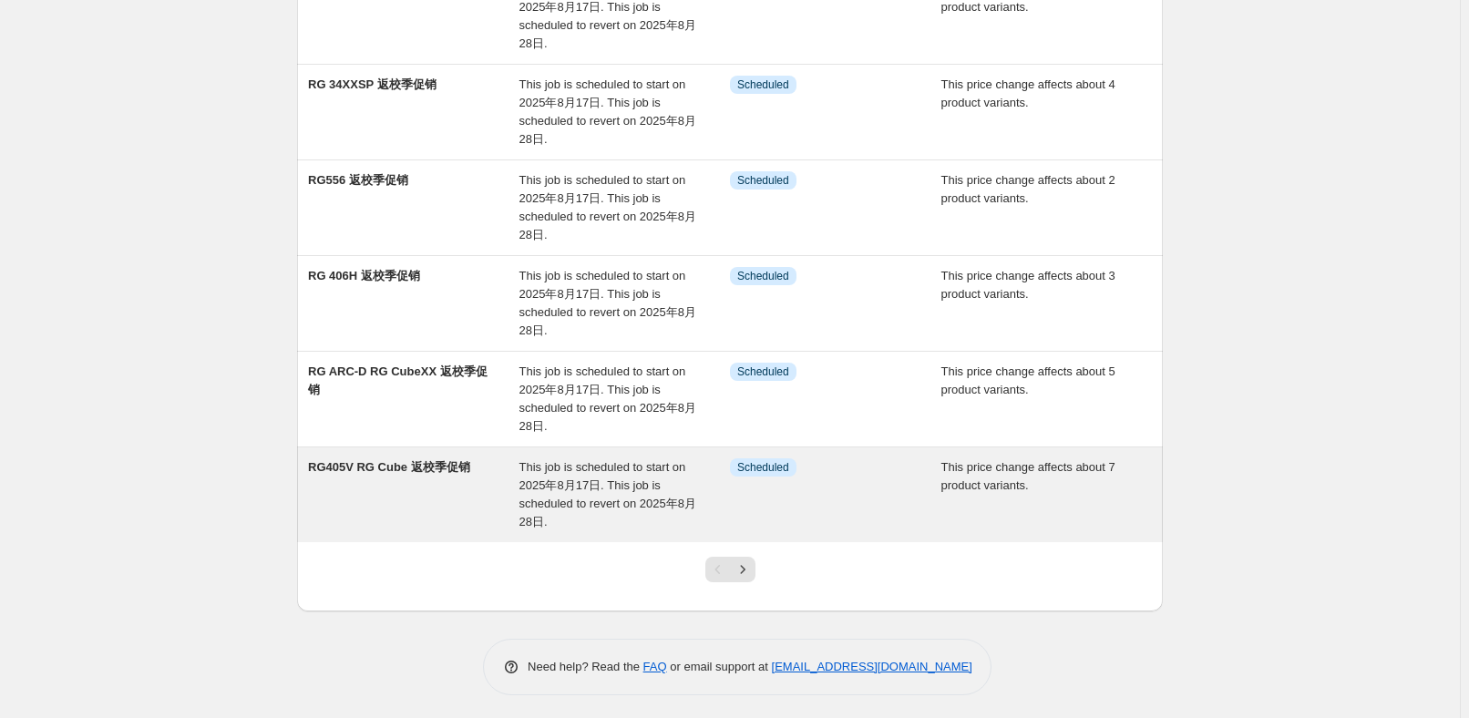
click at [478, 476] on div "RG405V RG Cube 返校季促销" at bounding box center [413, 494] width 211 height 73
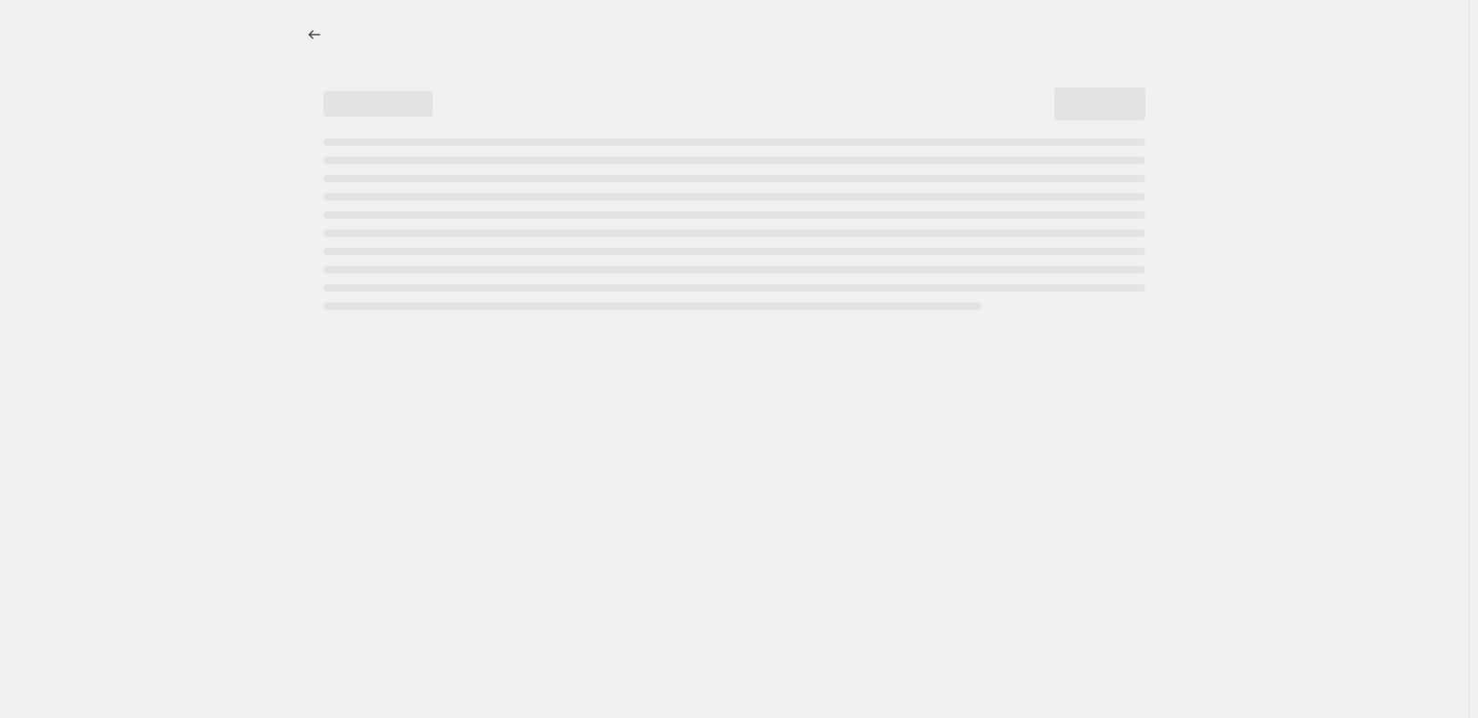
select select "pcap"
select select "no_change"
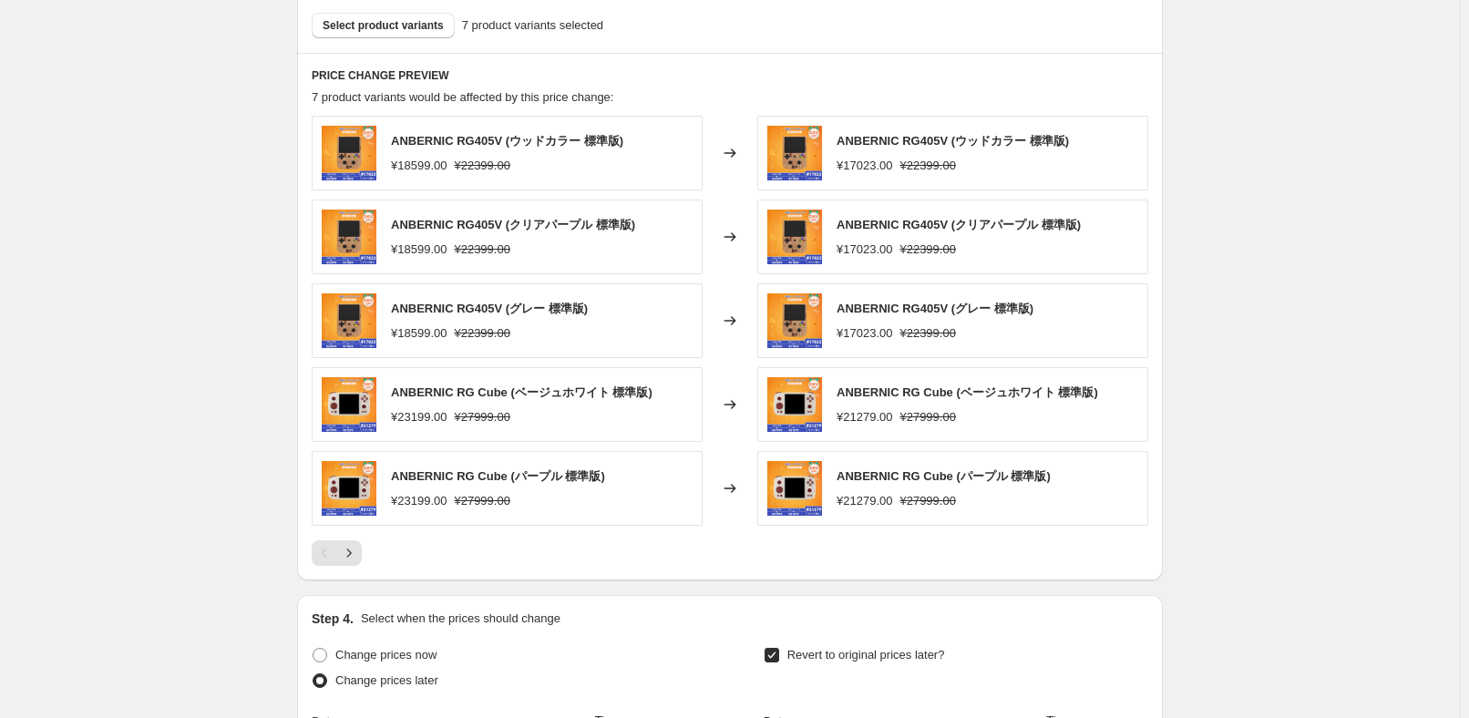
scroll to position [1159, 0]
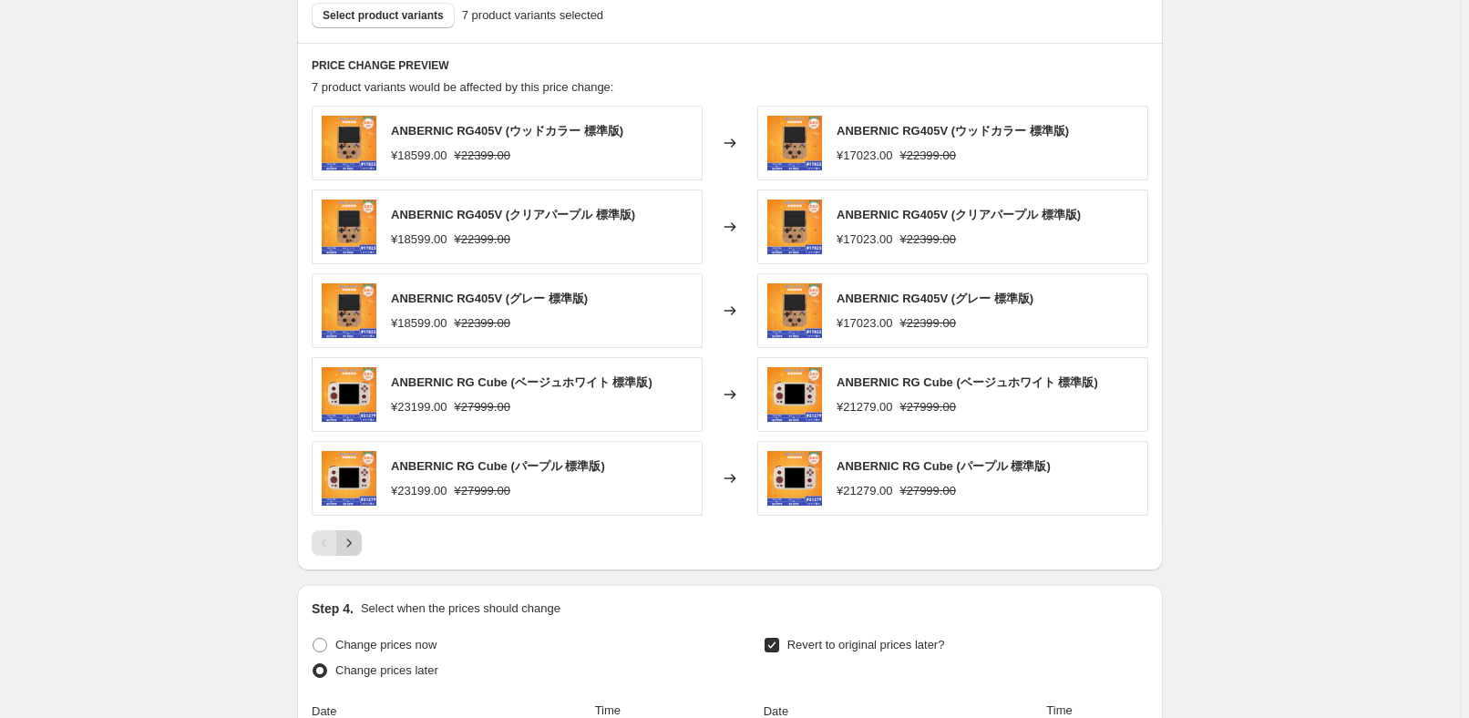
click at [362, 535] on button "Next" at bounding box center [349, 543] width 26 height 26
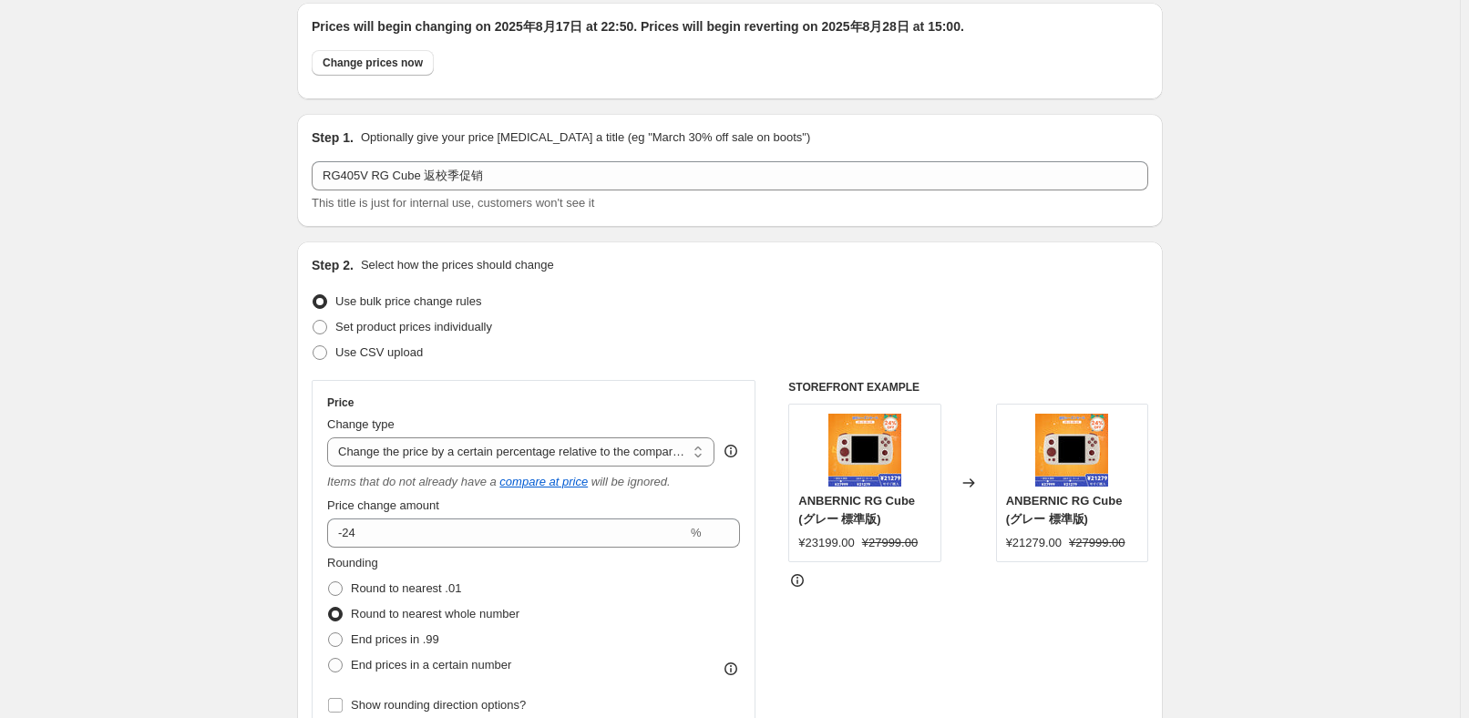
scroll to position [0, 0]
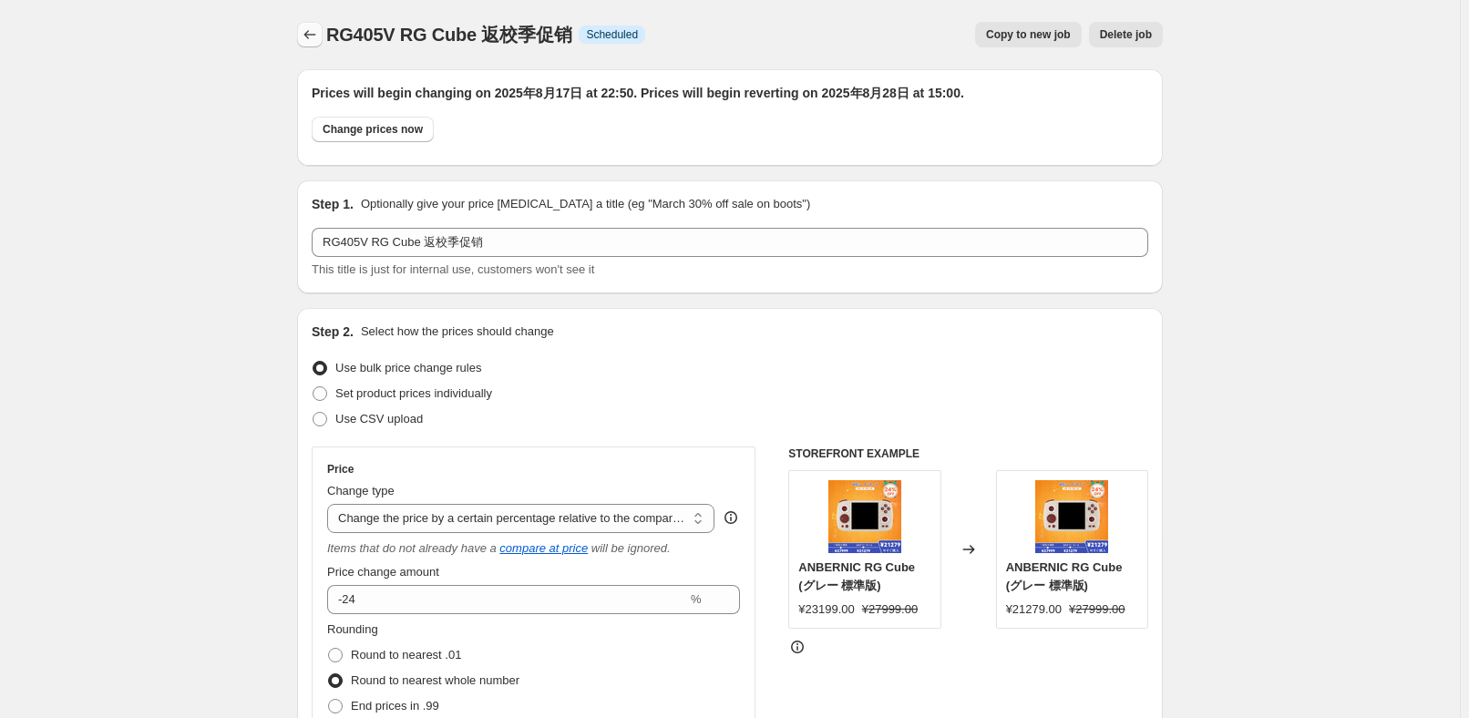
click at [311, 46] on button "Price change jobs" at bounding box center [310, 35] width 26 height 26
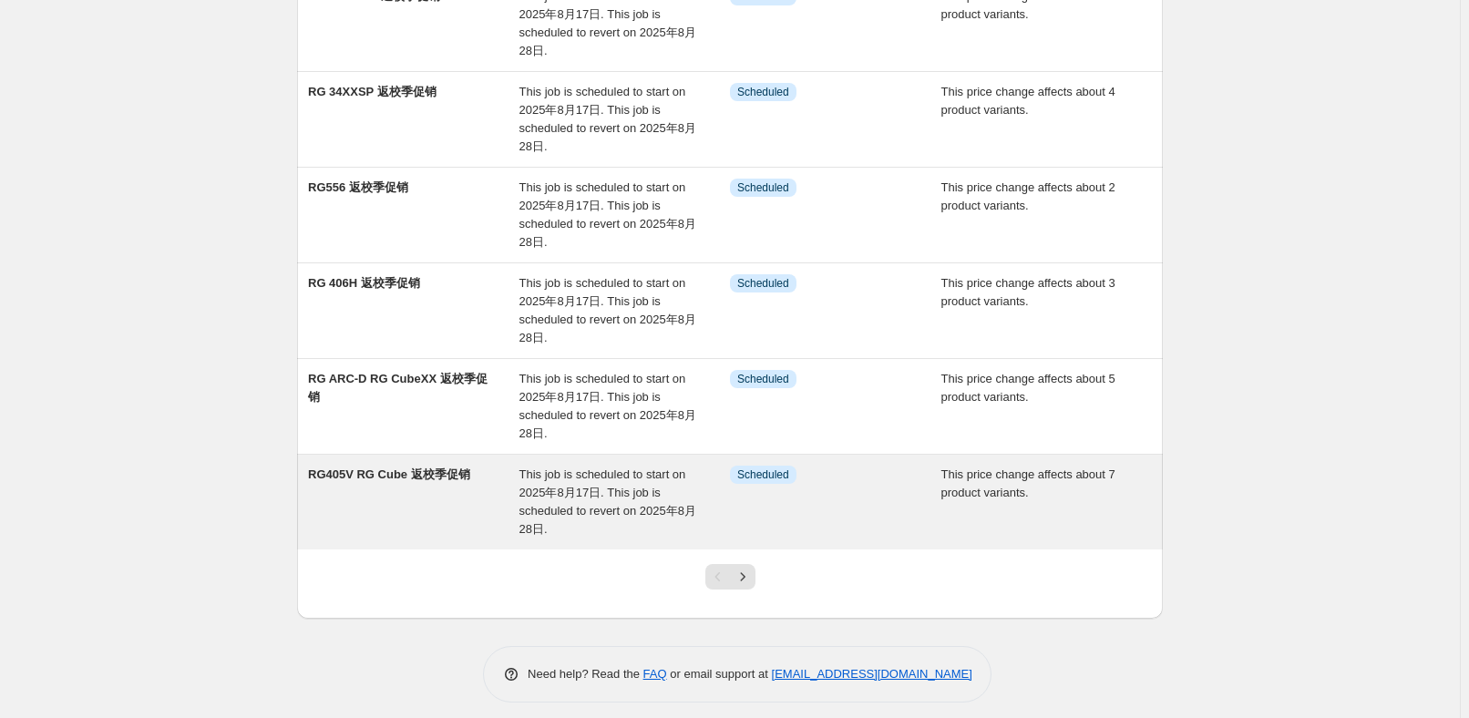
scroll to position [580, 0]
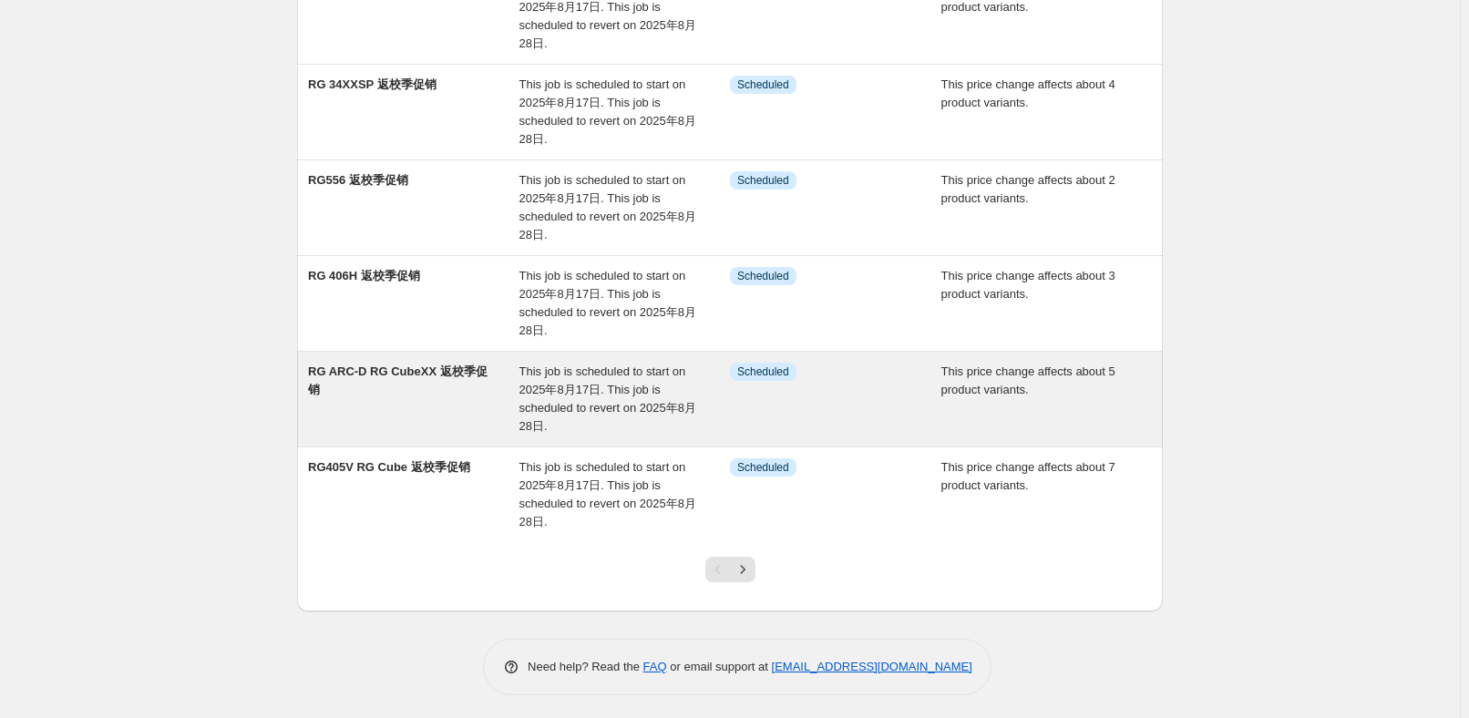
click at [523, 412] on span "This job is scheduled to start on 2025年8月17日. This job is scheduled to revert o…" at bounding box center [607, 398] width 177 height 68
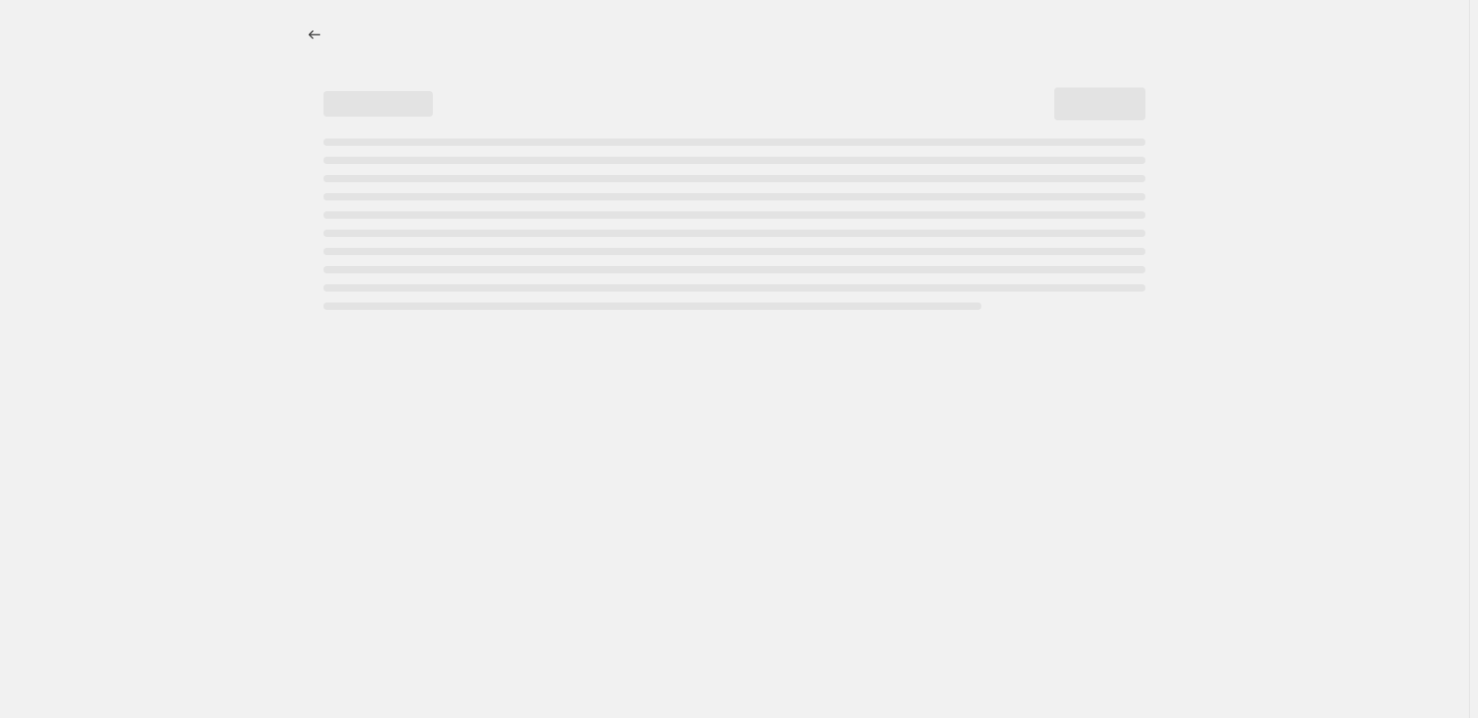
select select "pcap"
select select "no_change"
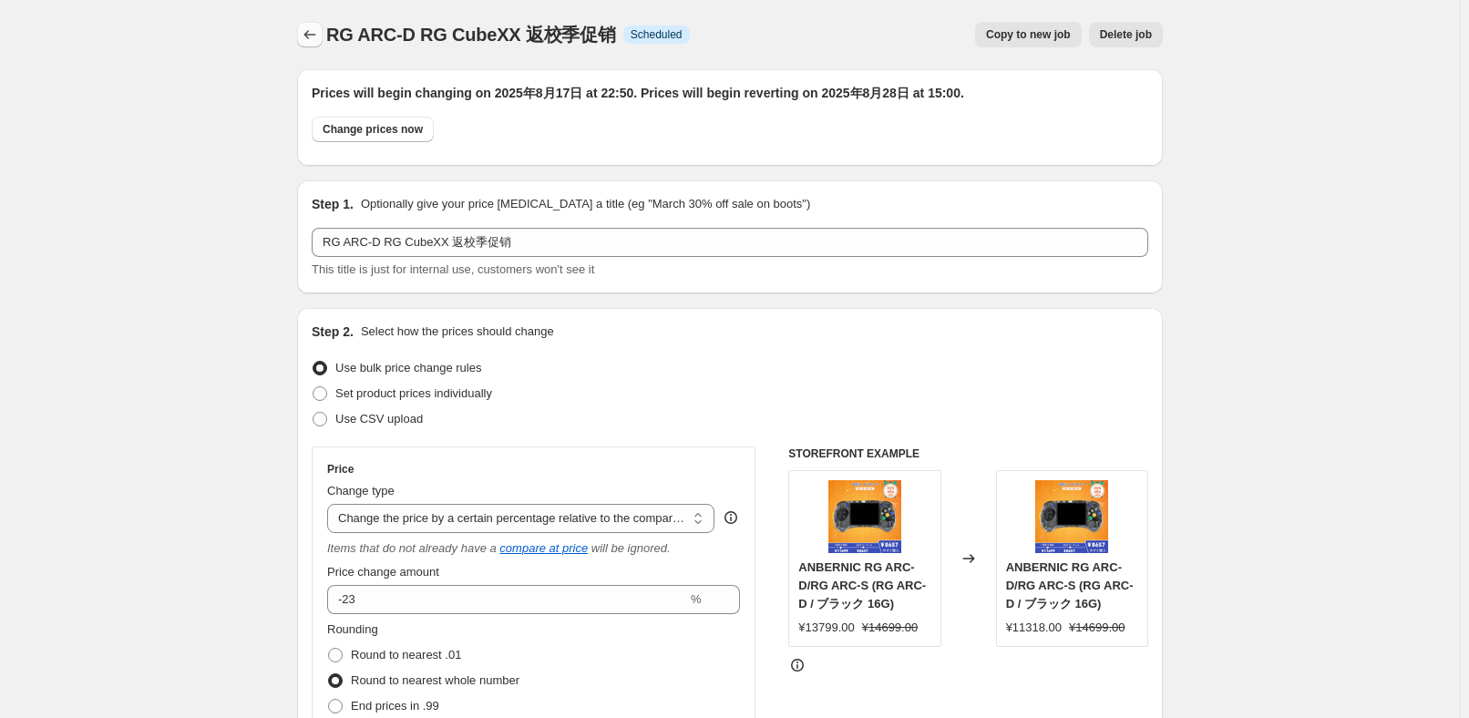
click at [313, 36] on icon "Price change jobs" at bounding box center [310, 35] width 18 height 18
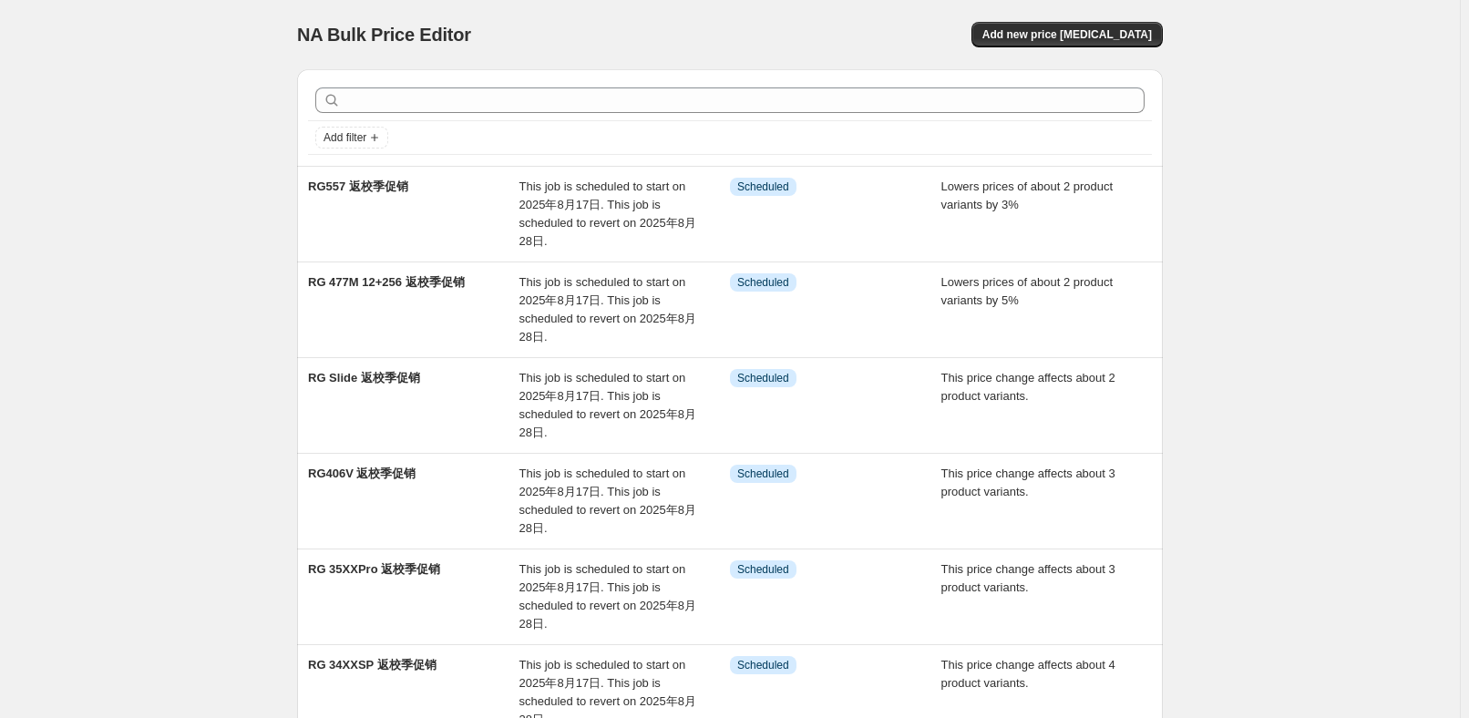
click at [1271, 190] on div "NA Bulk Price Editor. This page is ready NA Bulk Price Editor Add new price [ME…" at bounding box center [730, 651] width 1460 height 1303
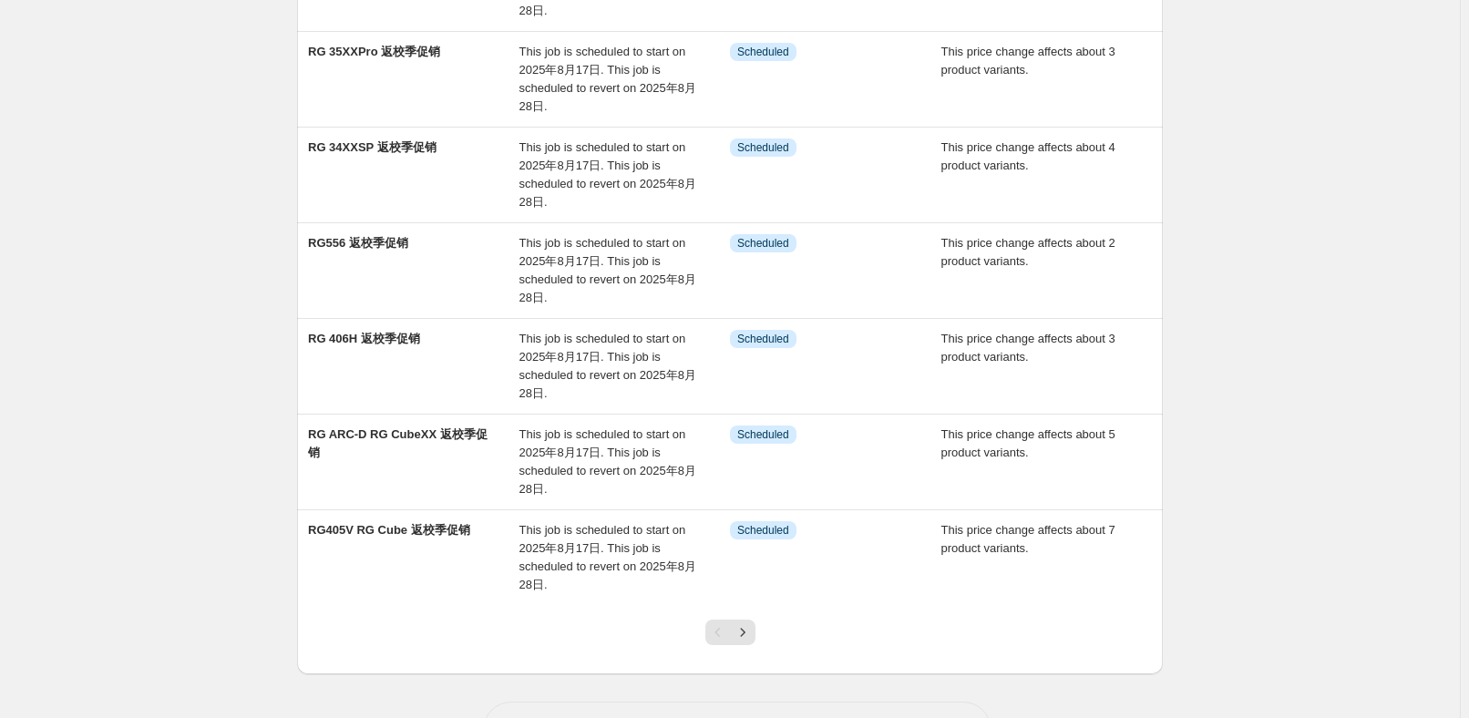
scroll to position [580, 0]
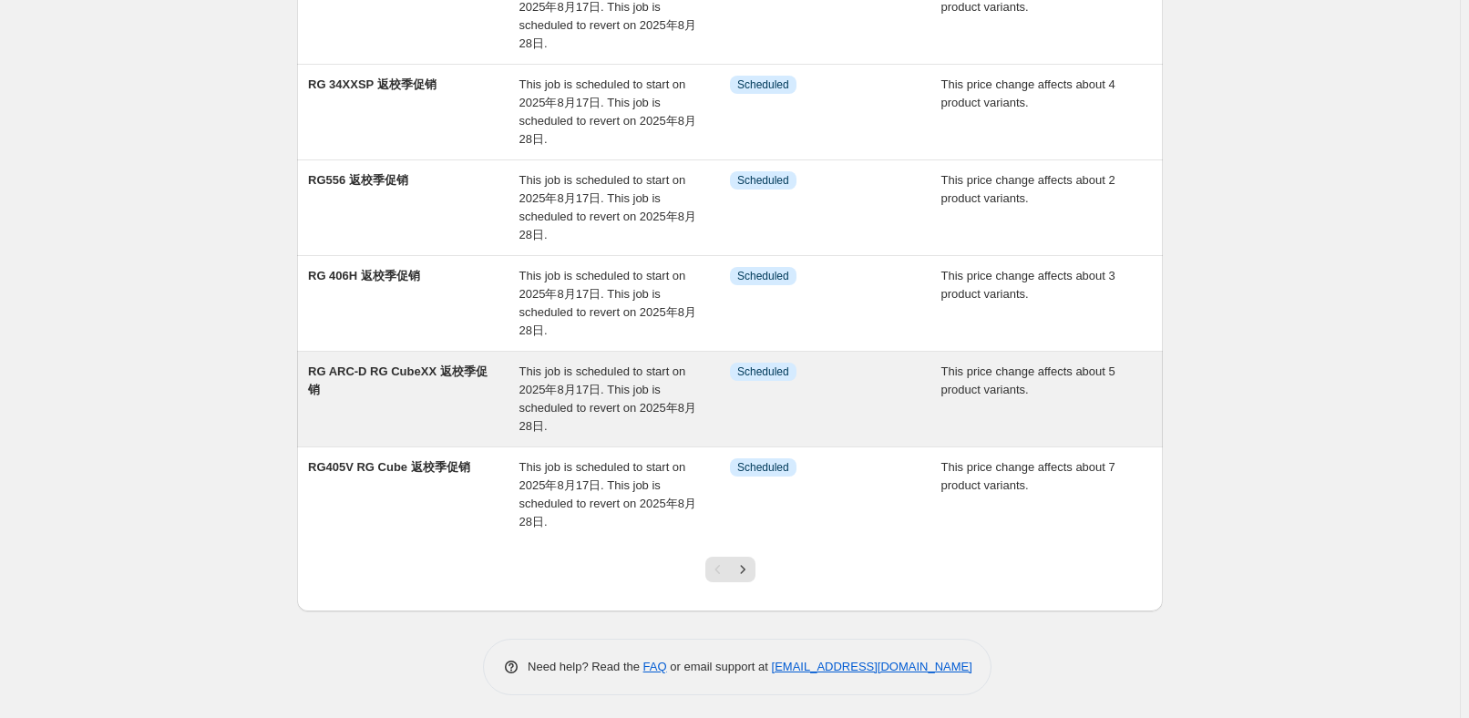
click at [486, 425] on div "RG ARC-D RG CubeXX 返校季促销" at bounding box center [413, 399] width 211 height 73
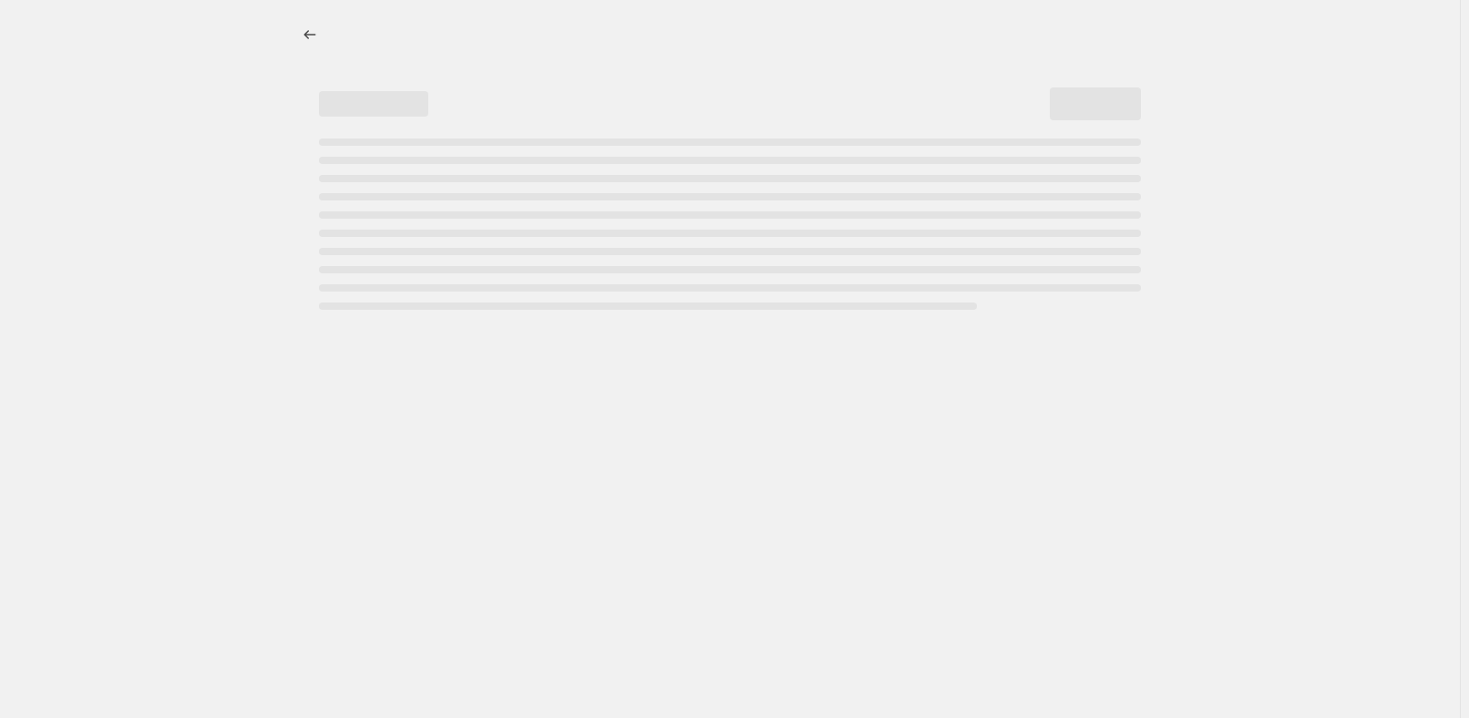
select select "pcap"
select select "no_change"
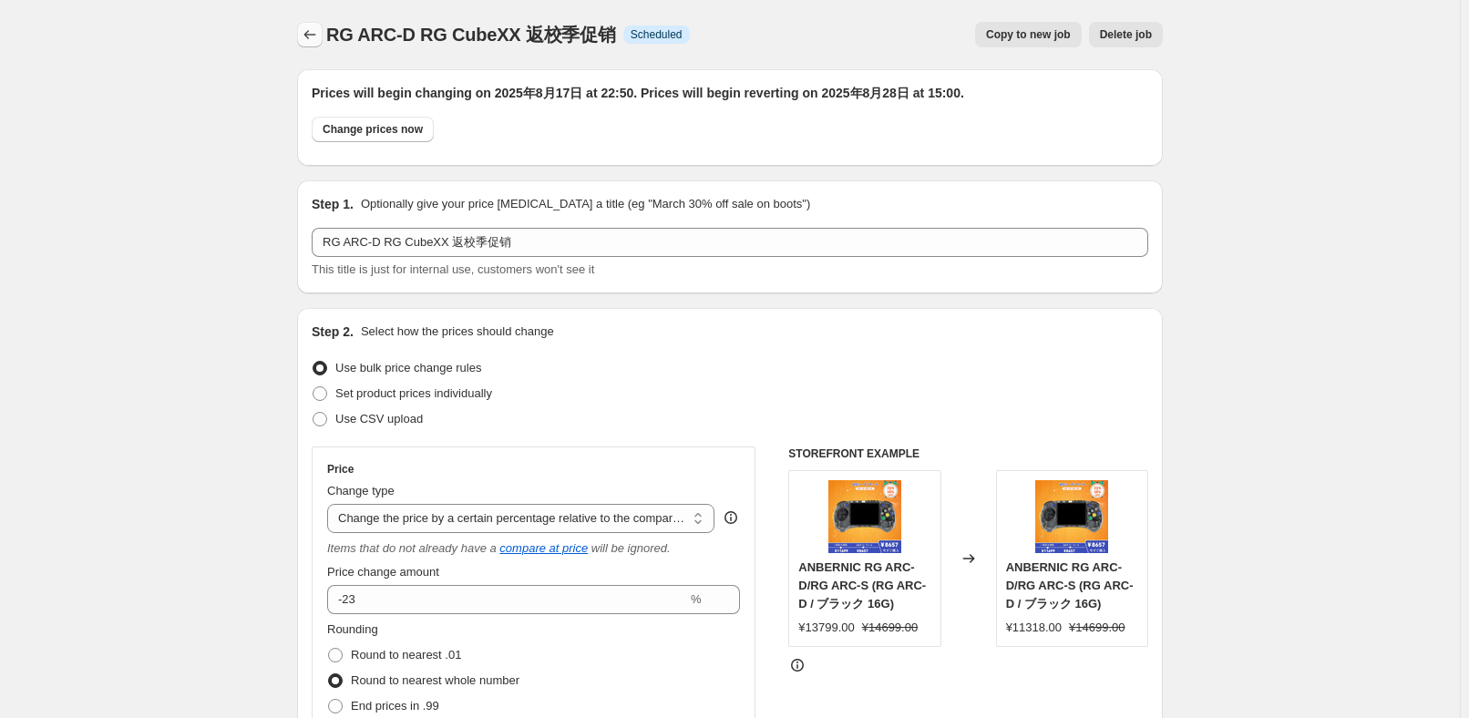
click at [311, 34] on icon "Price change jobs" at bounding box center [310, 35] width 18 height 18
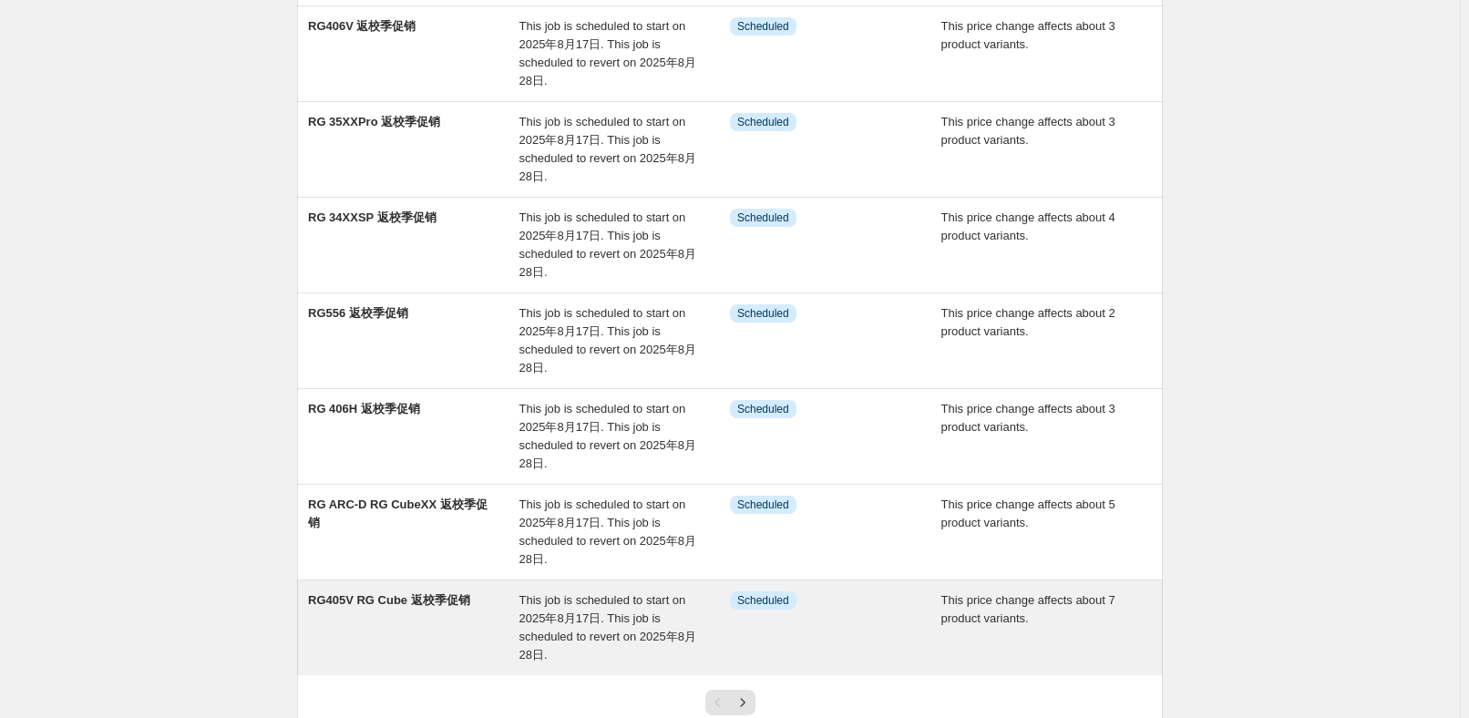
scroll to position [579, 0]
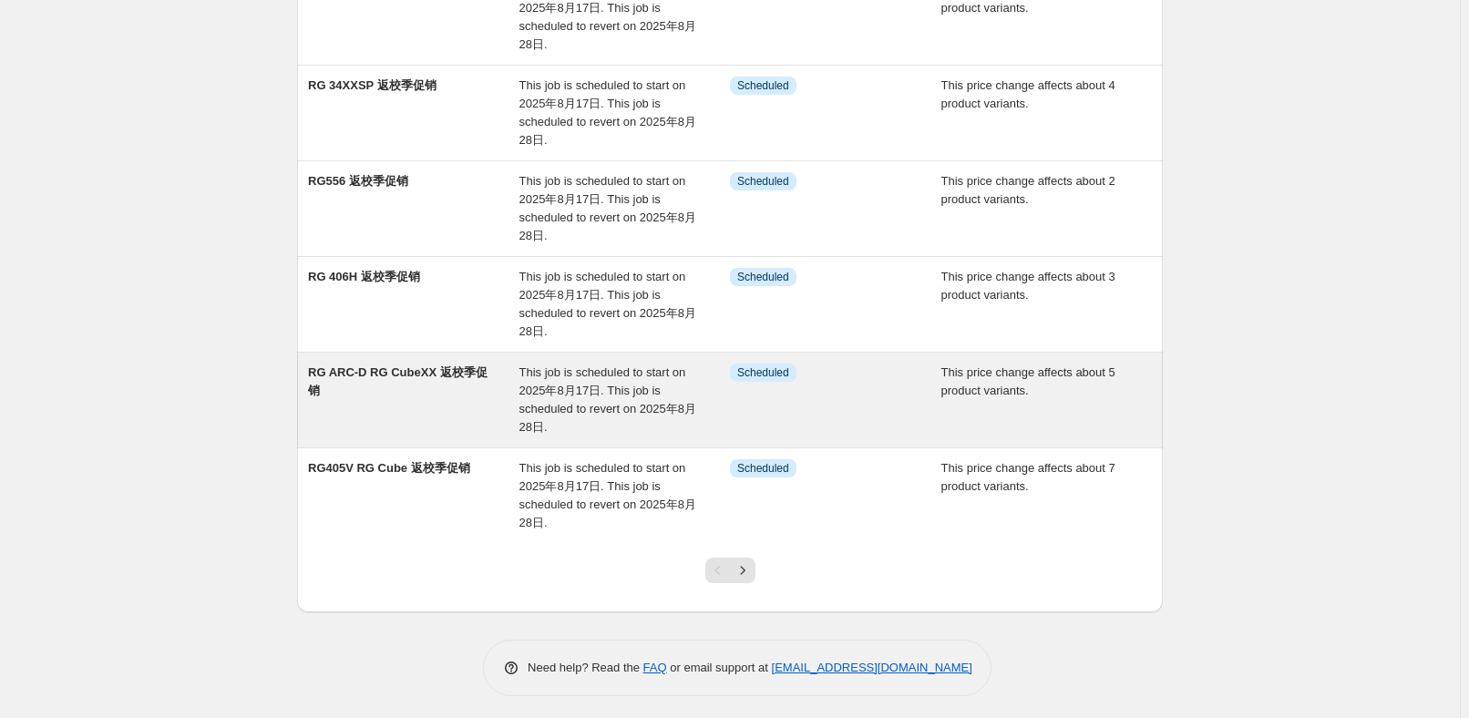
click at [417, 388] on div "RG ARC-D RG CubeXX 返校季促销" at bounding box center [413, 400] width 211 height 73
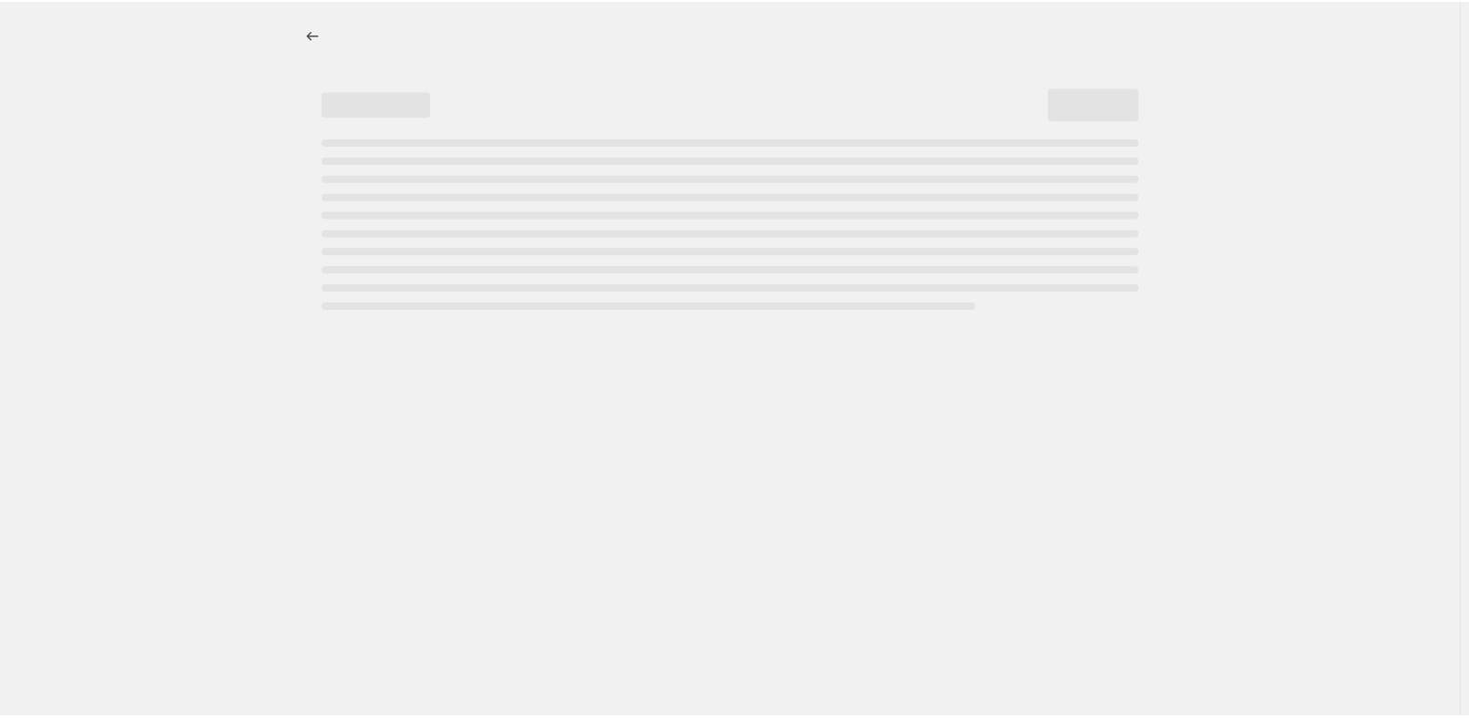
select select "pcap"
select select "no_change"
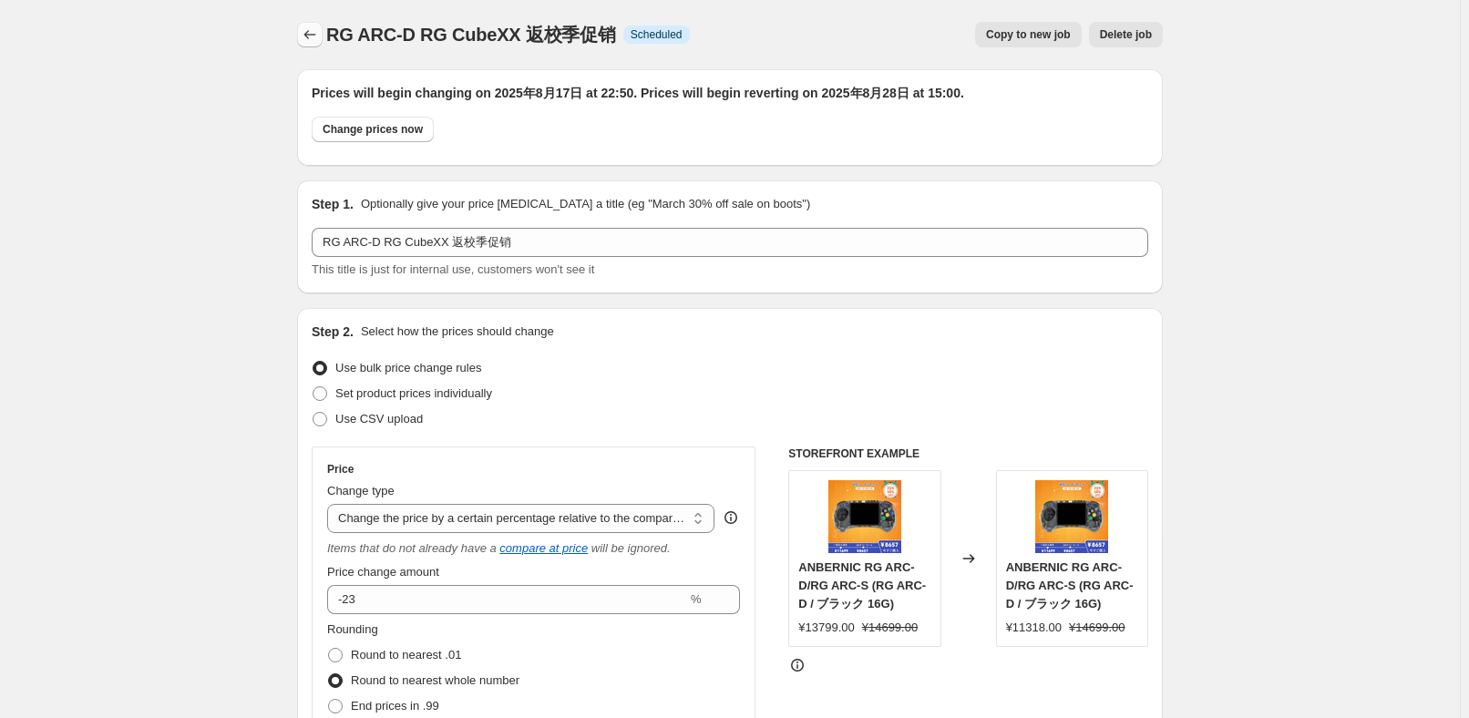
click at [323, 36] on button "Price change jobs" at bounding box center [310, 35] width 26 height 26
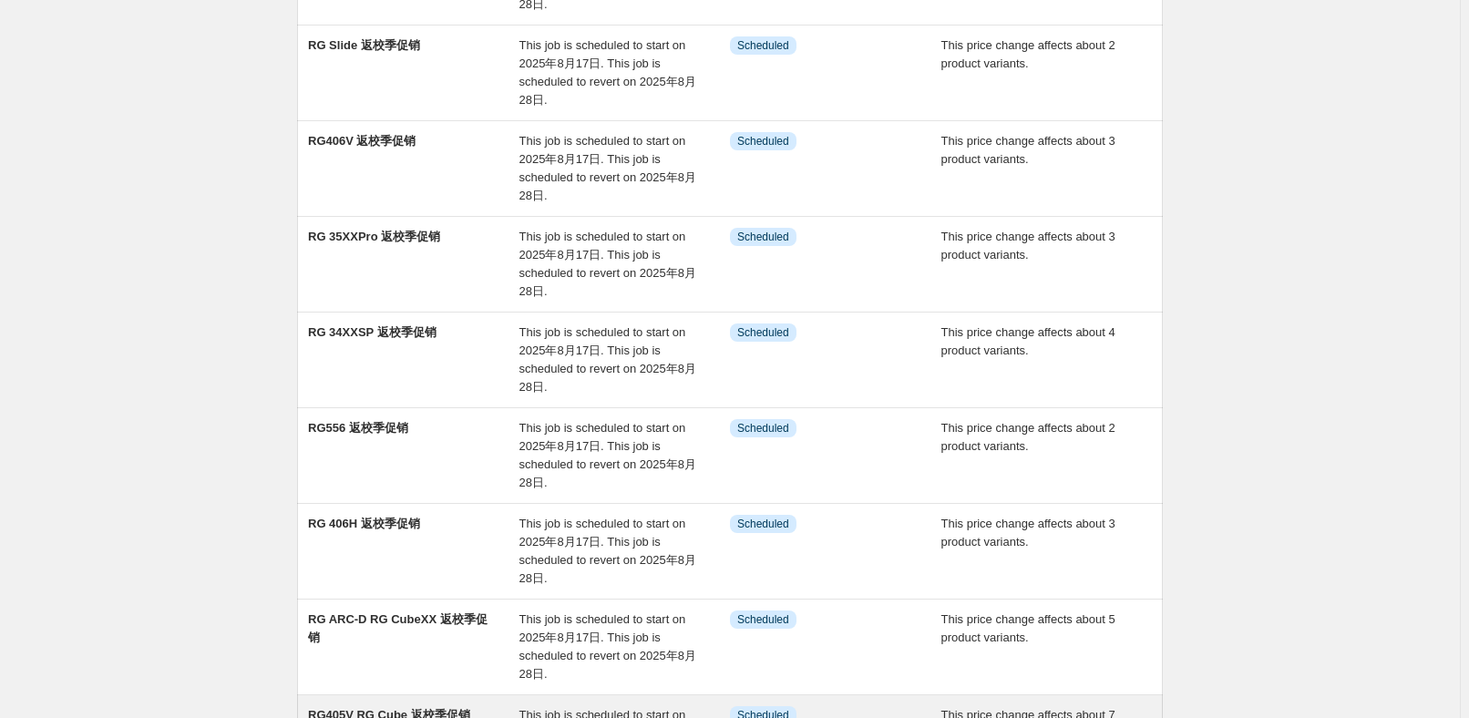
scroll to position [497, 0]
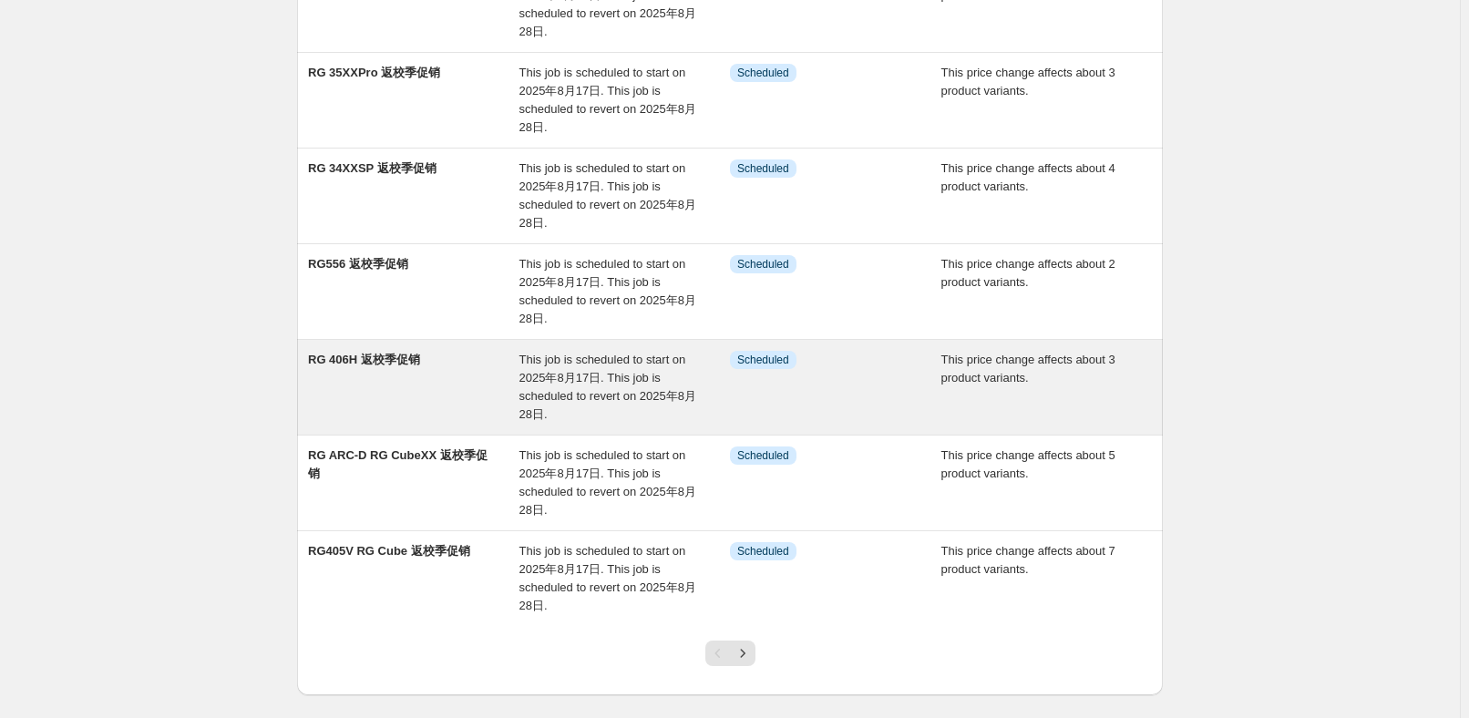
click at [452, 381] on div "RG 406H 返校季促销" at bounding box center [413, 387] width 211 height 73
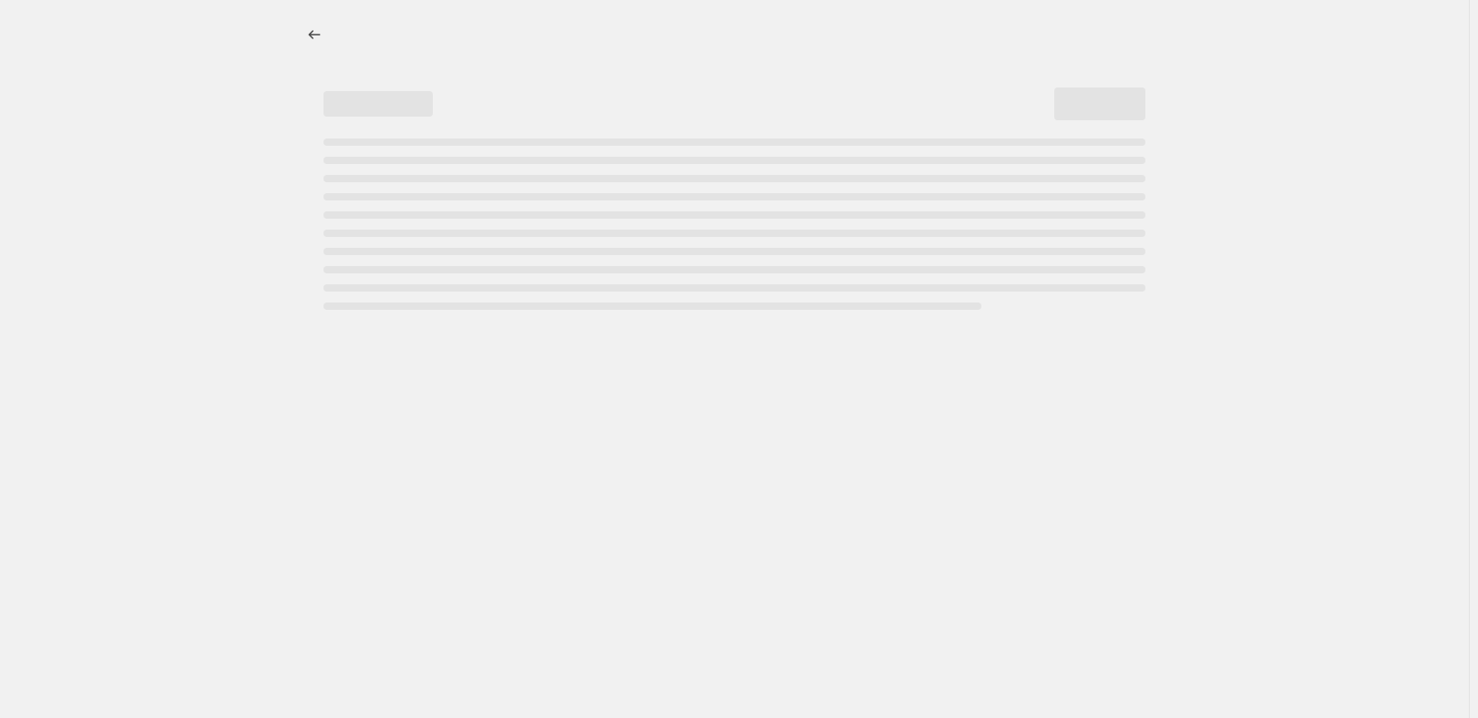
select select "pcap"
select select "no_change"
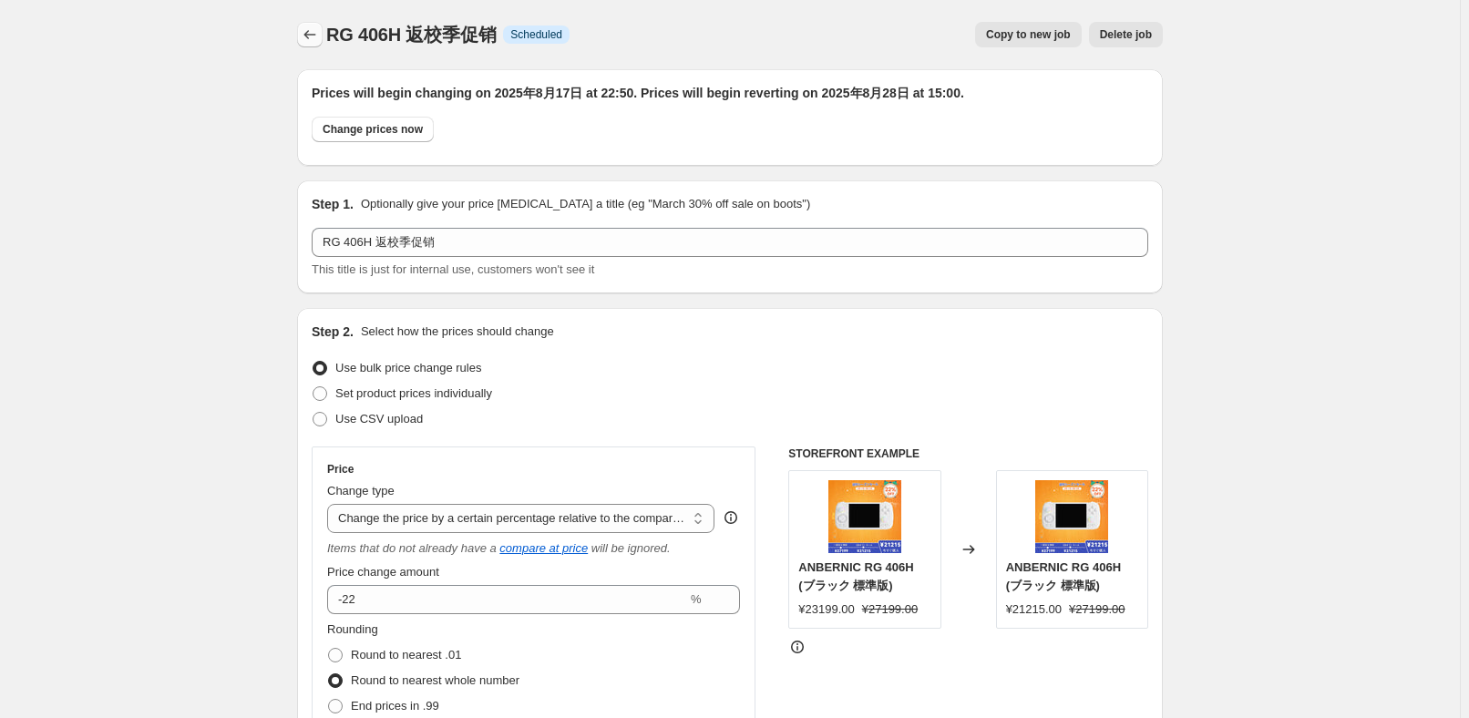
click at [323, 37] on button "Price change jobs" at bounding box center [310, 35] width 26 height 26
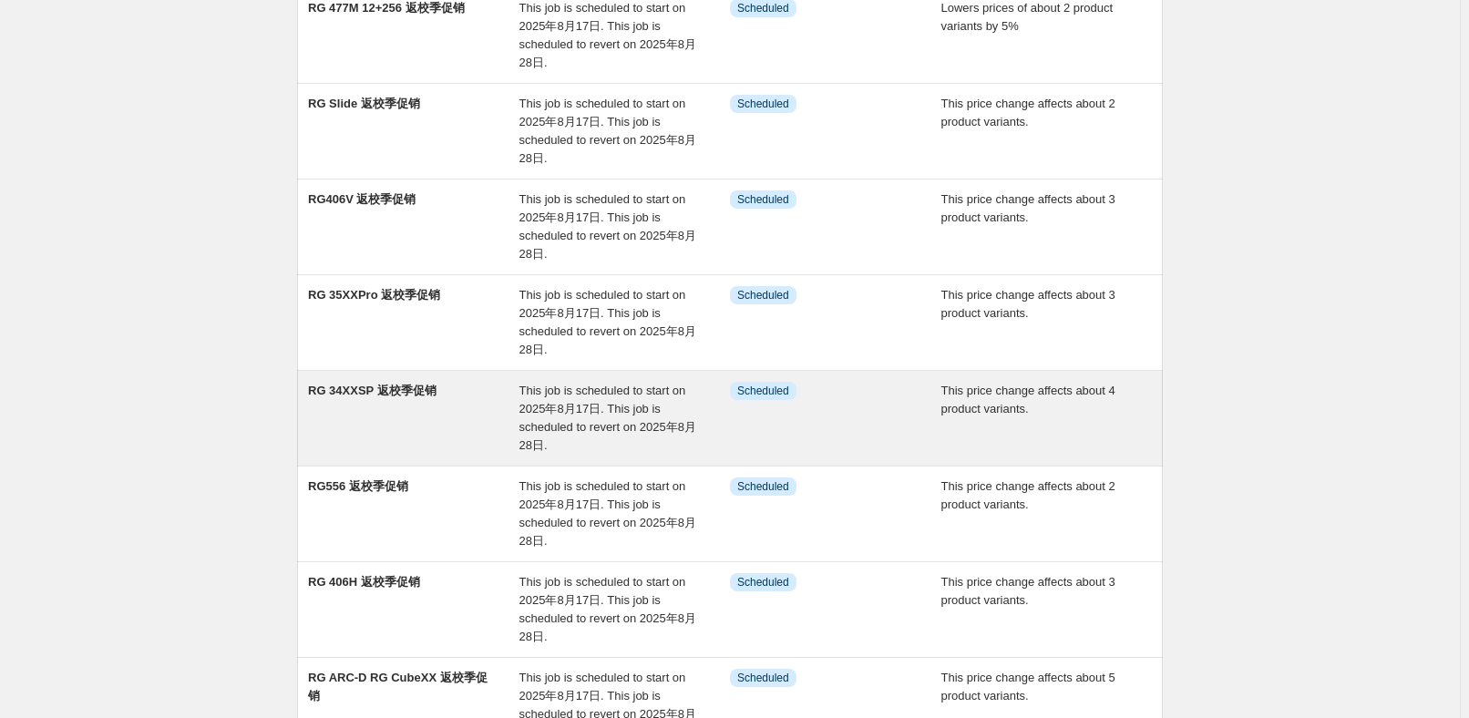
scroll to position [248, 0]
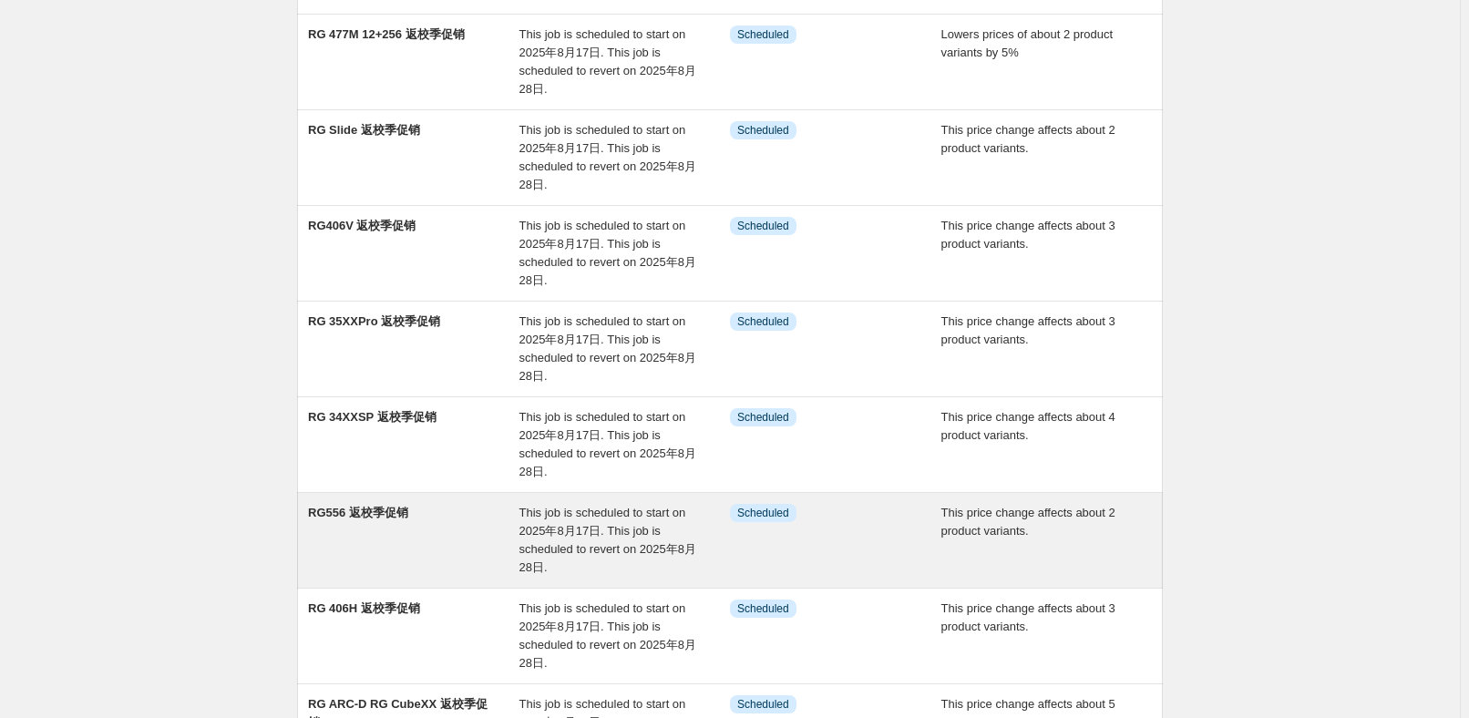
click at [475, 533] on div "RG556 返校季促销" at bounding box center [413, 540] width 211 height 73
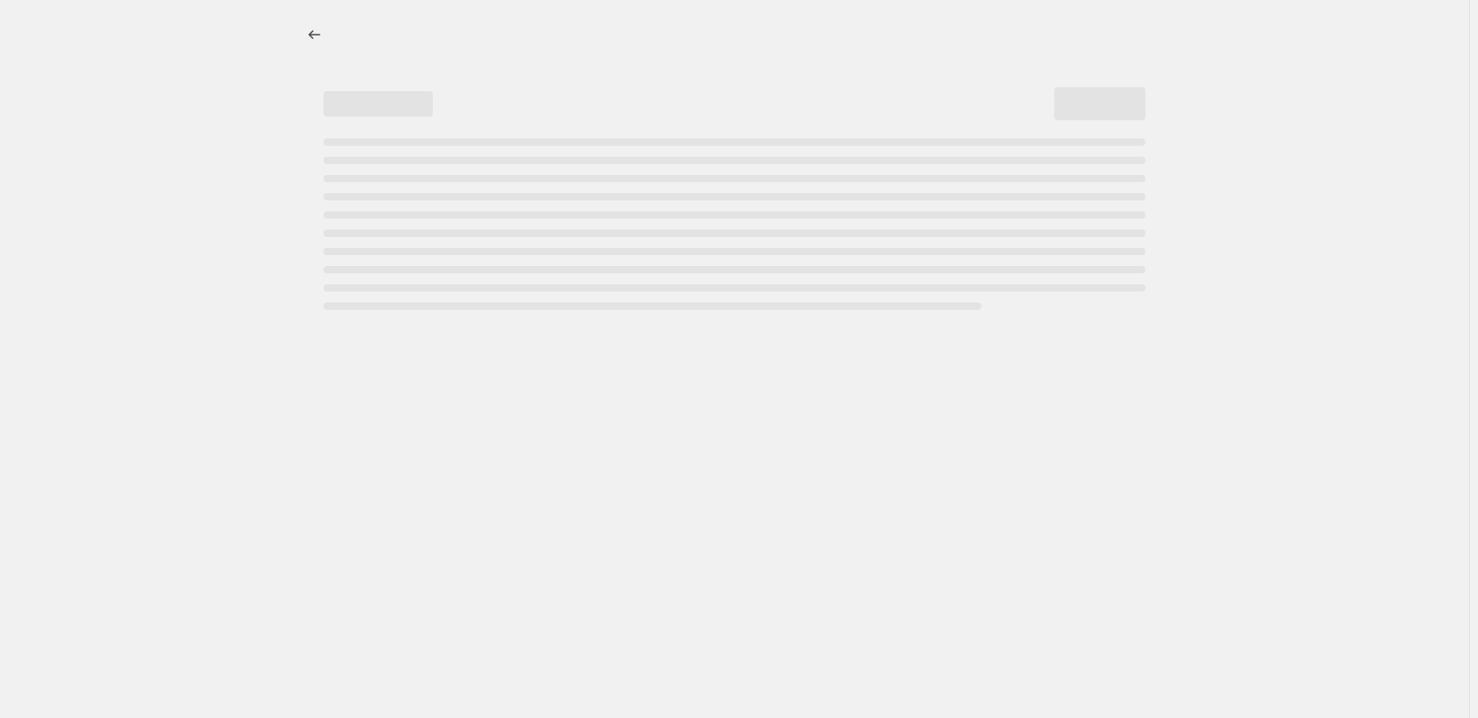
select select "pcap"
select select "no_change"
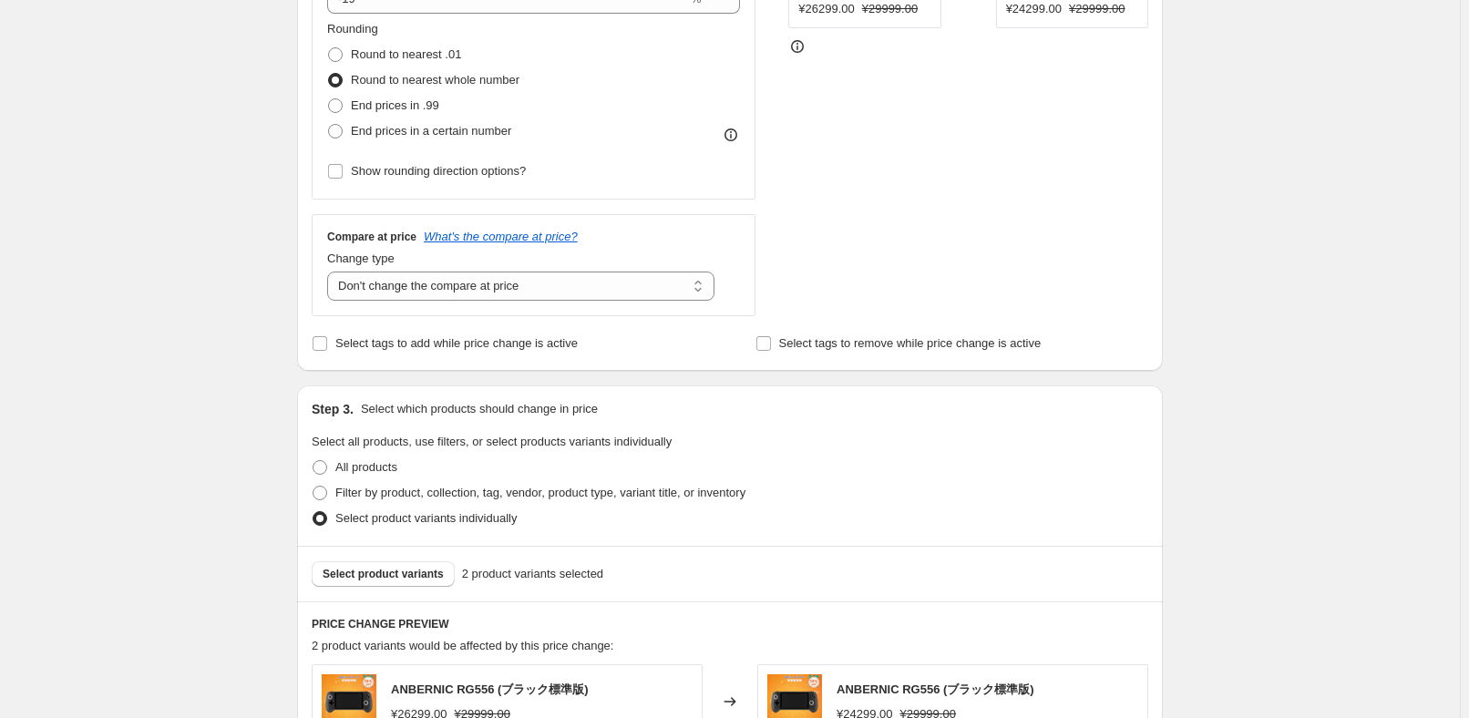
scroll to position [828, 0]
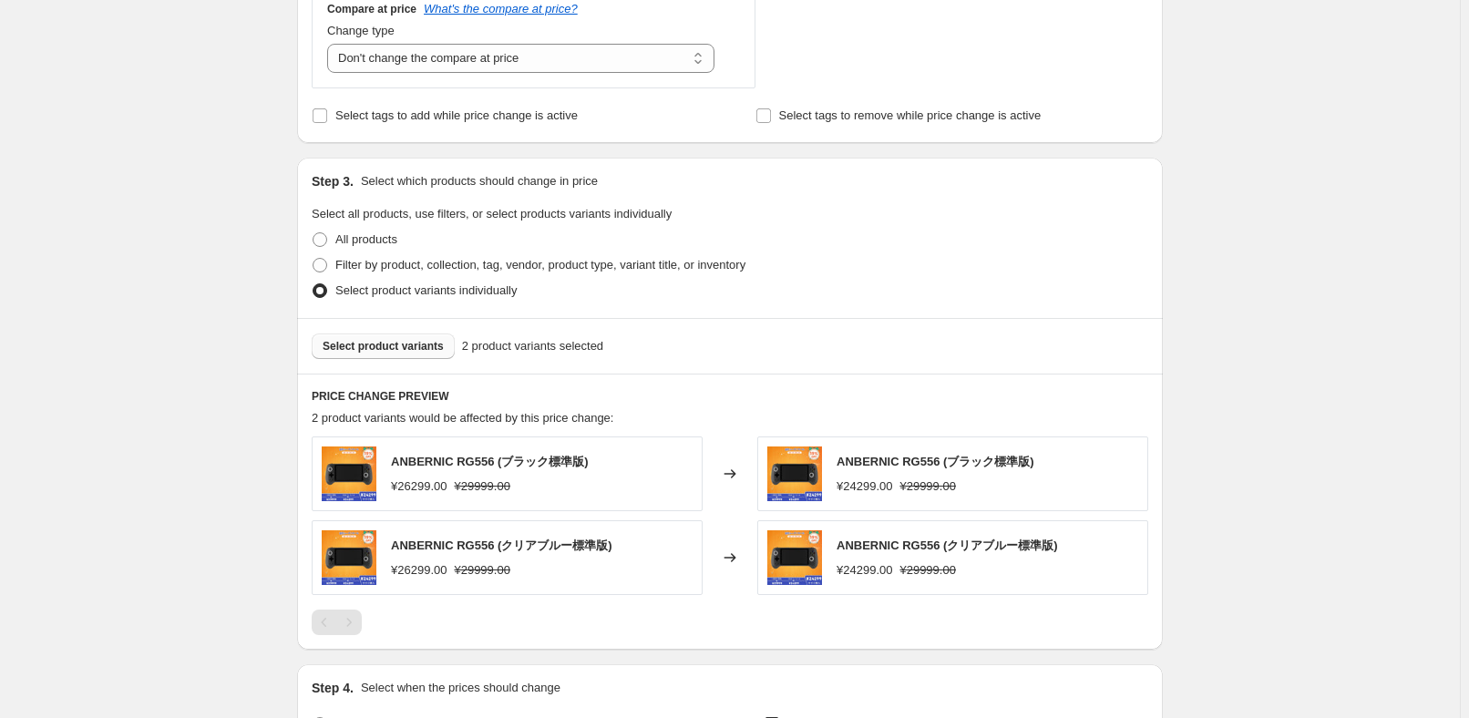
click at [415, 344] on span "Select product variants" at bounding box center [383, 346] width 121 height 15
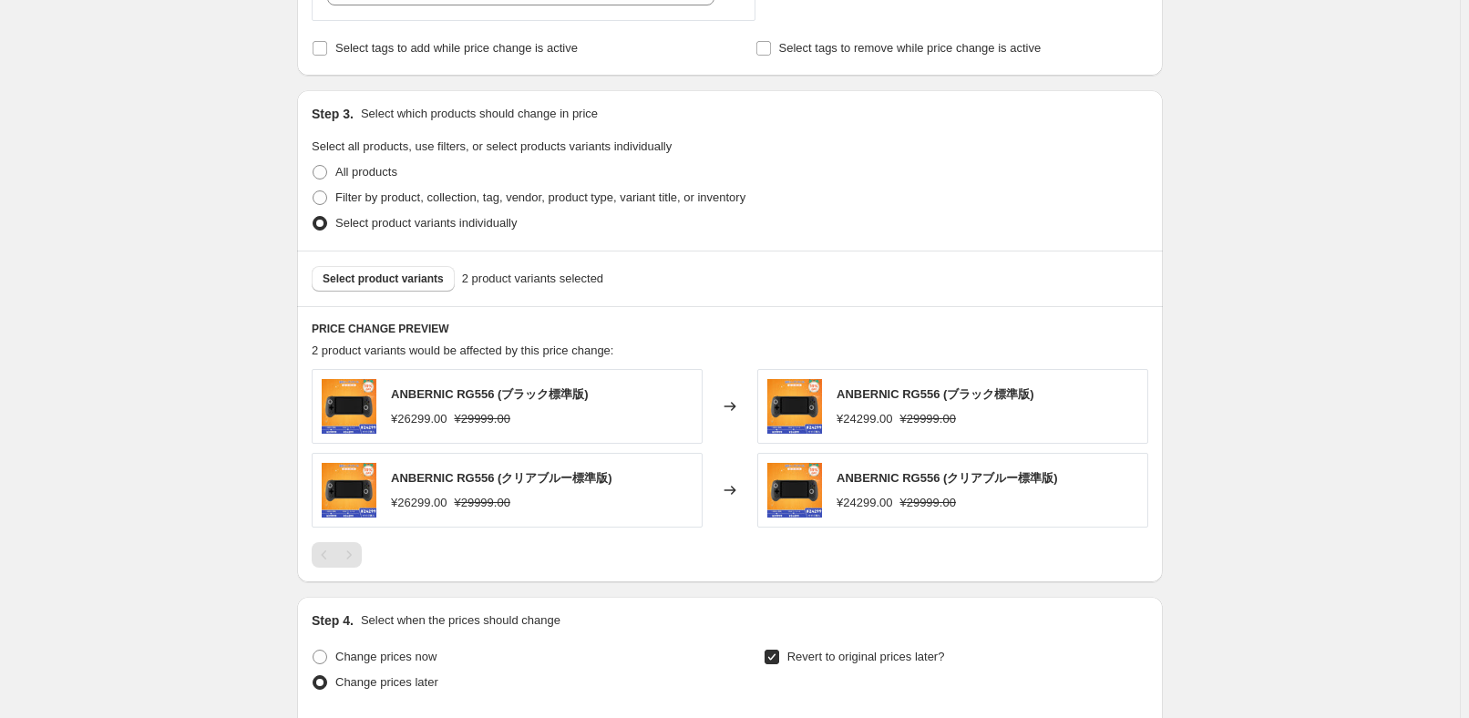
scroll to position [993, 0]
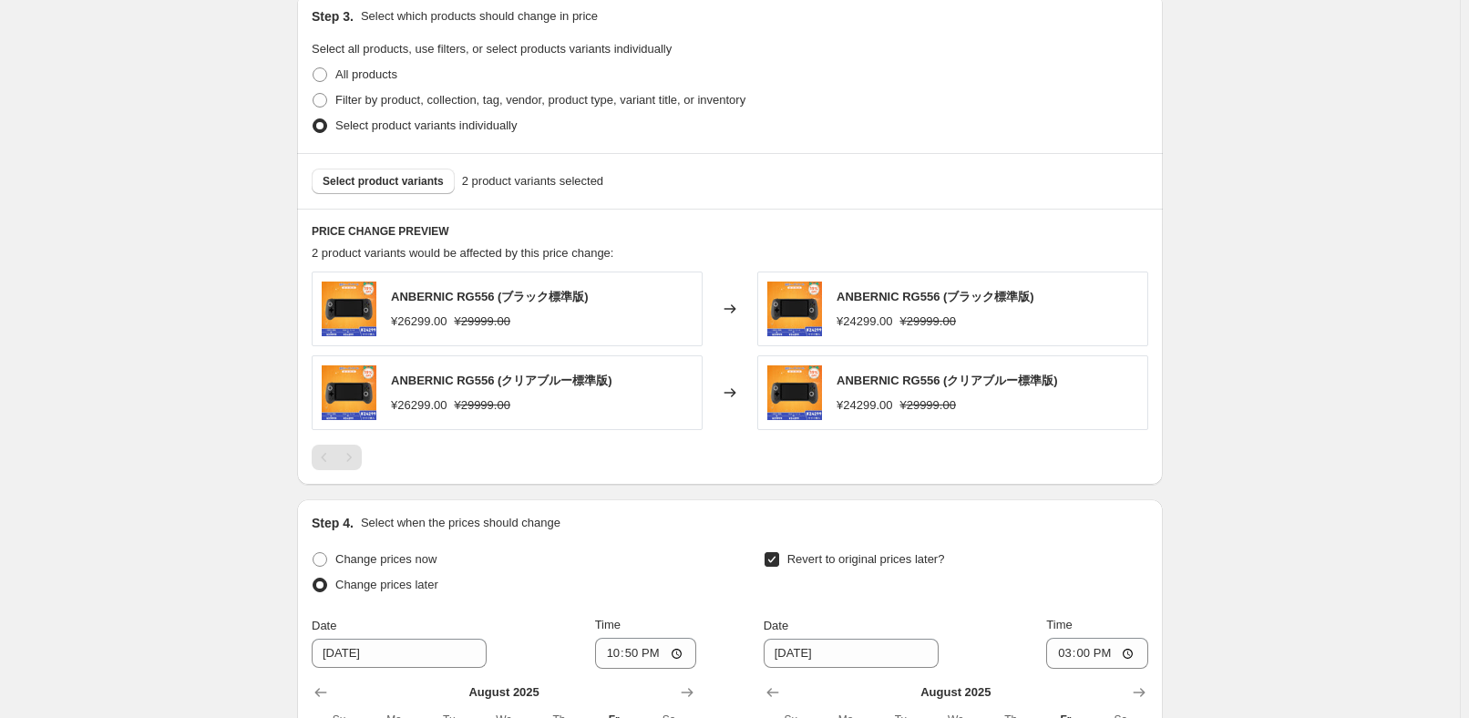
click at [1303, 243] on div "RG556 返校季促销. This page is ready RG556 返校季促销 Info Scheduled Copy to new job Dele…" at bounding box center [730, 57] width 1460 height 2101
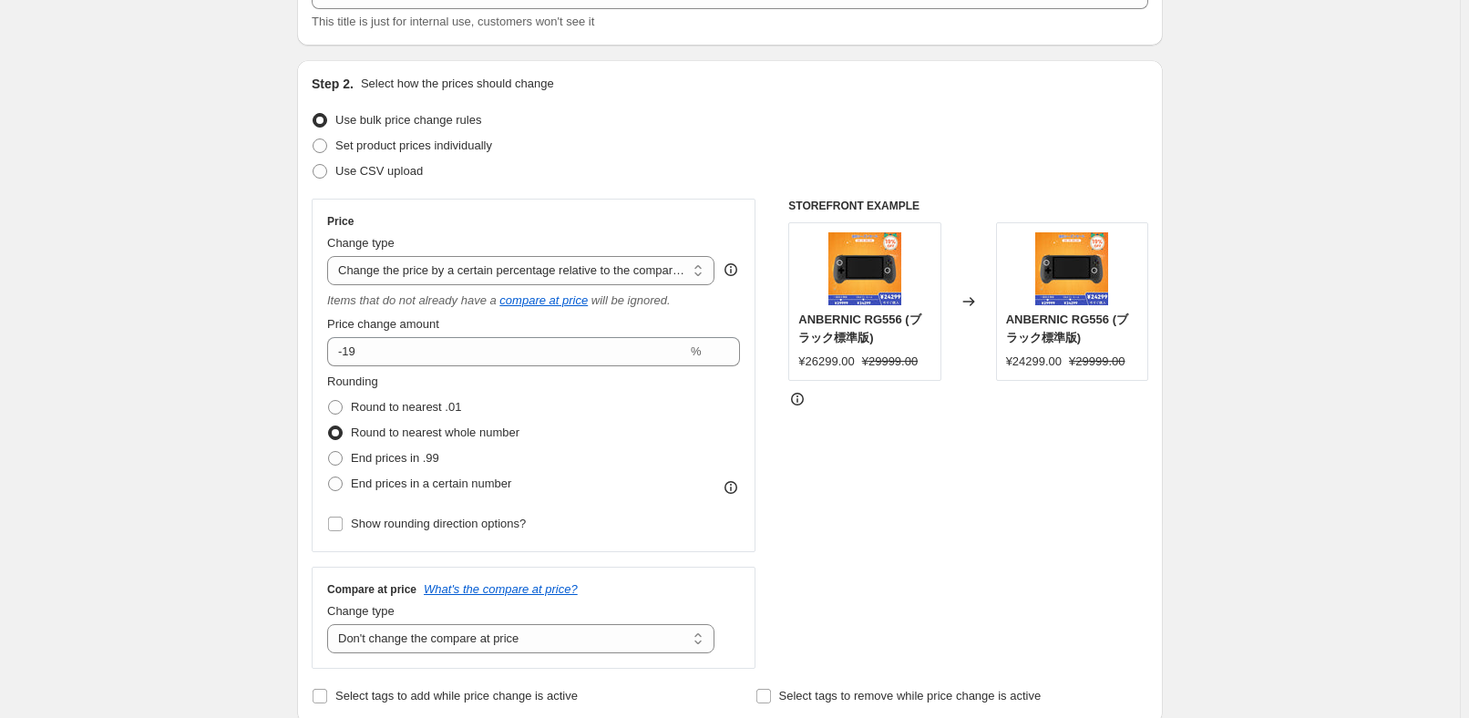
scroll to position [0, 0]
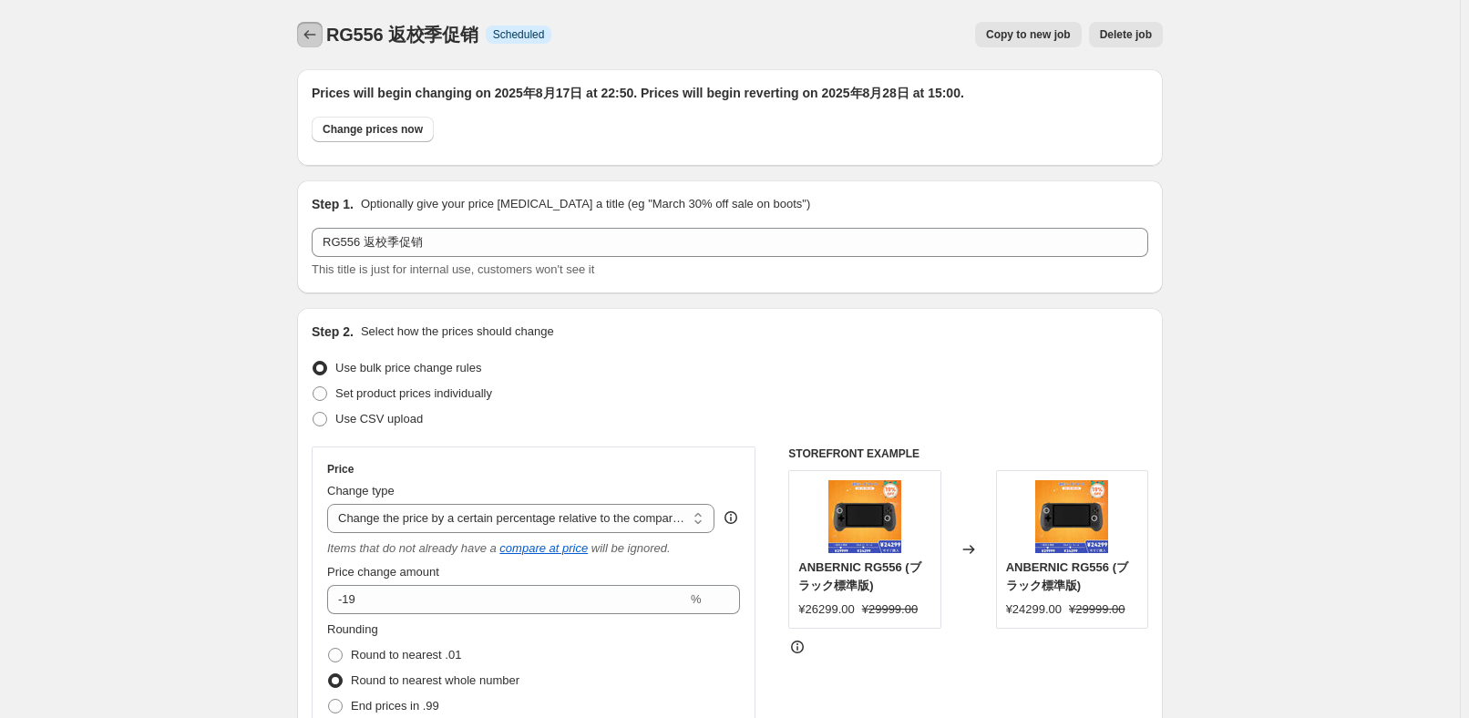
click at [319, 36] on icon "Price change jobs" at bounding box center [310, 35] width 18 height 18
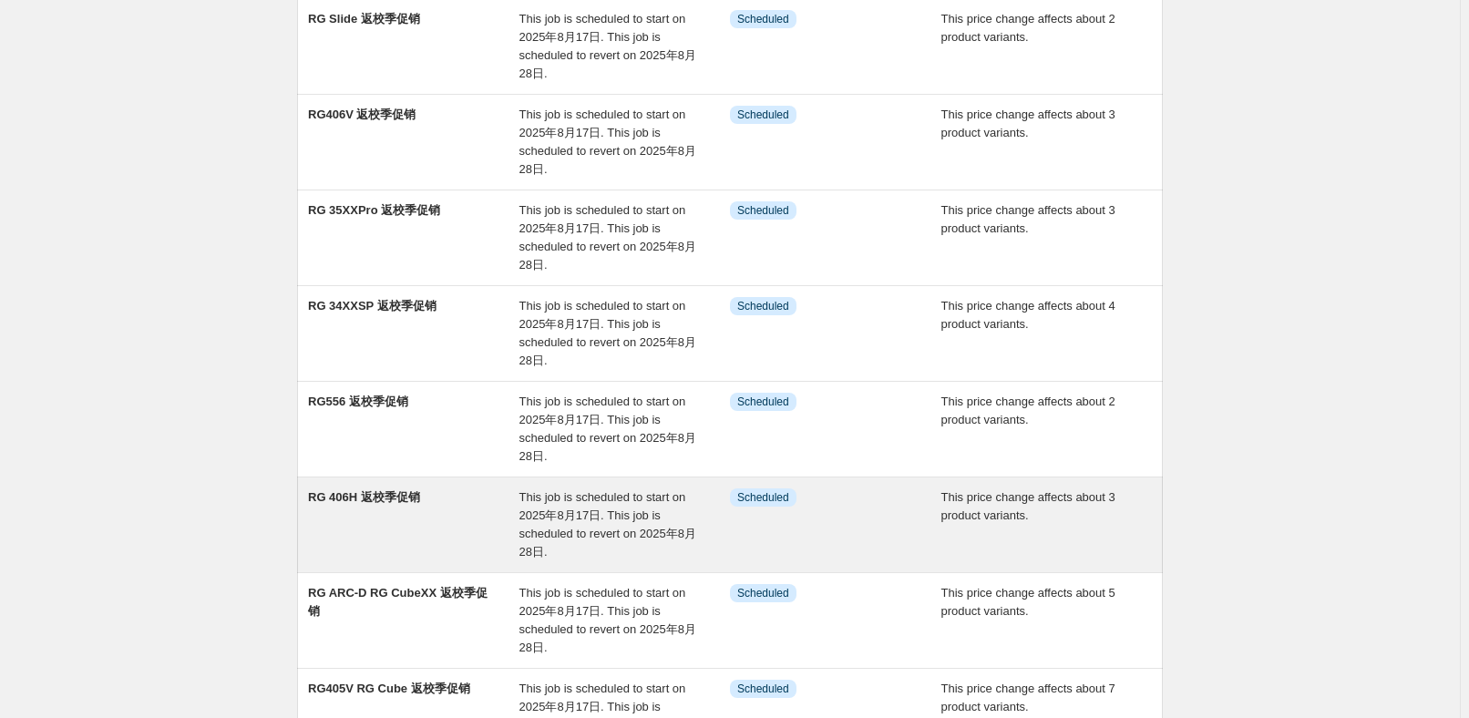
scroll to position [331, 0]
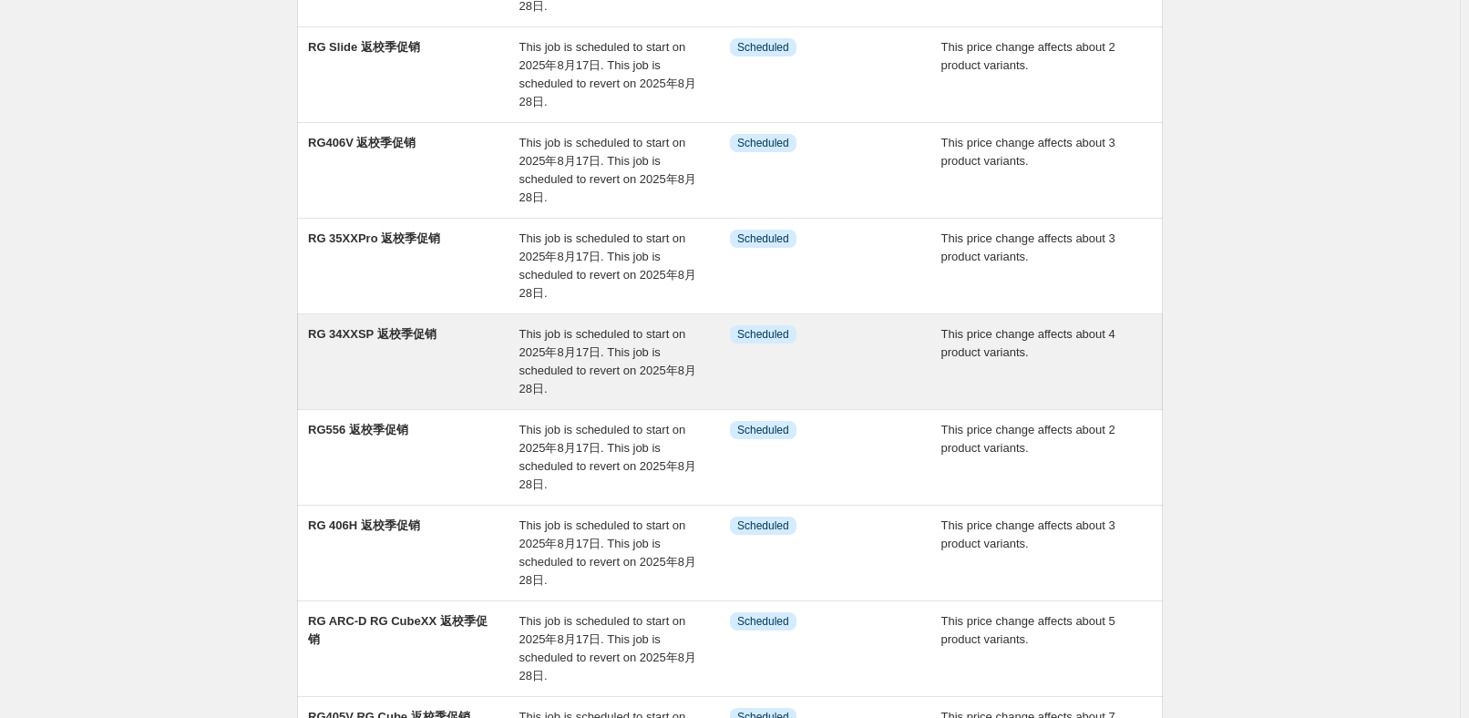
click at [393, 357] on div "RG 34XXSP 返校季促销" at bounding box center [413, 361] width 211 height 73
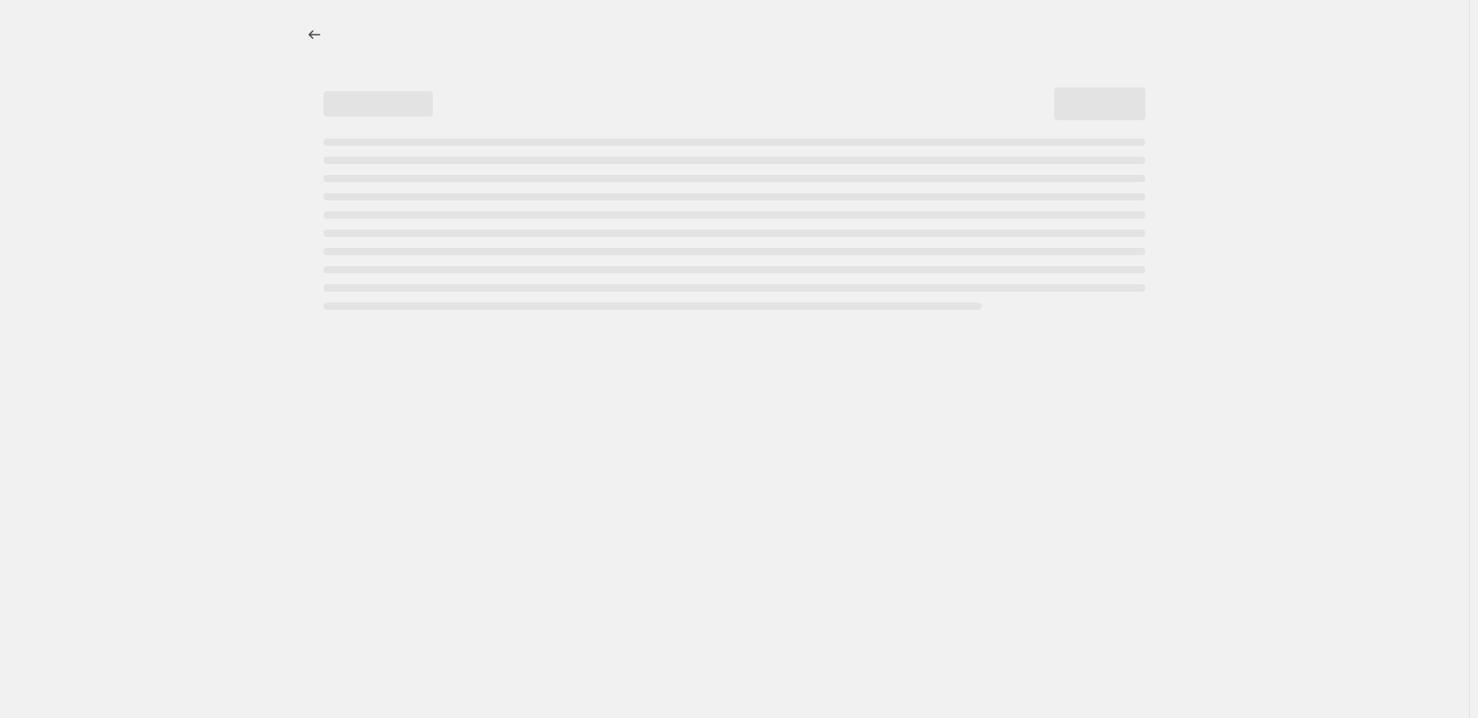
select select "pcap"
select select "no_change"
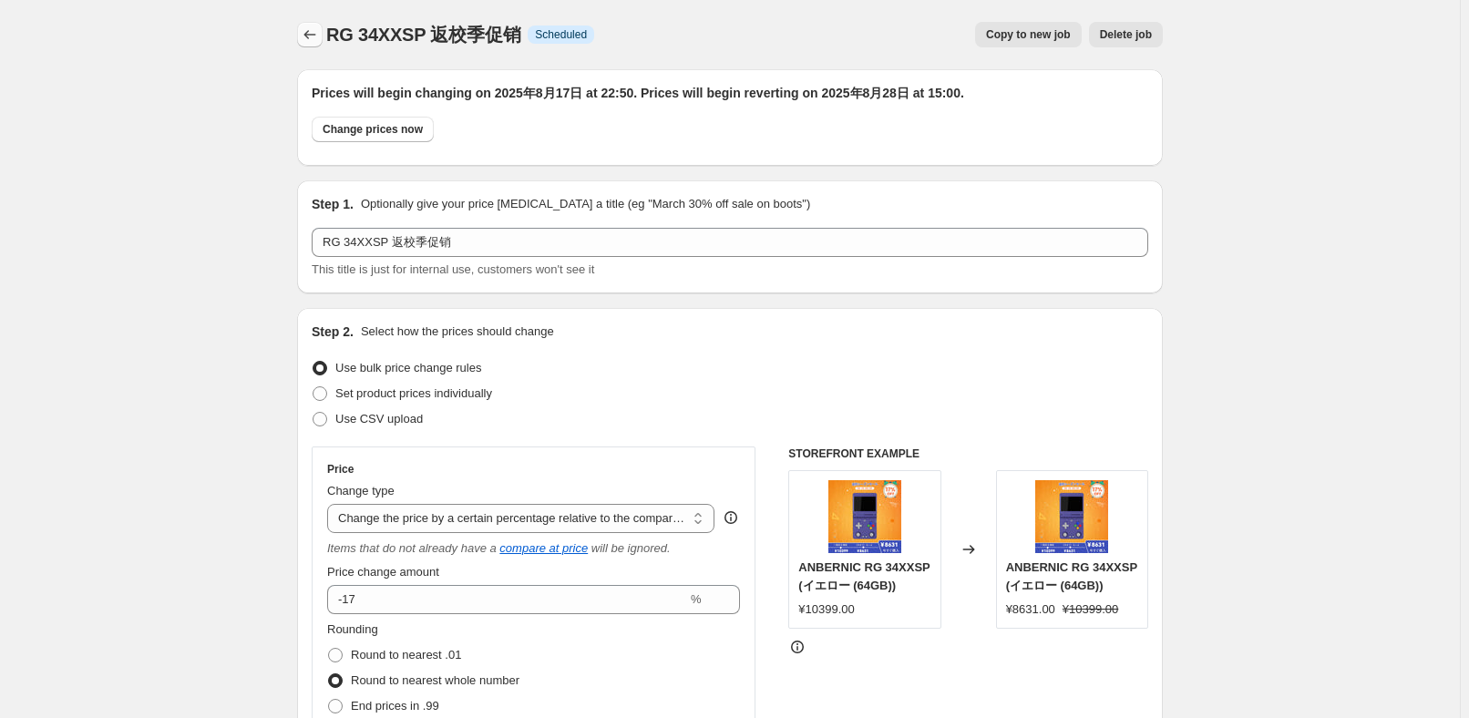
click at [312, 42] on icon "Price change jobs" at bounding box center [310, 35] width 18 height 18
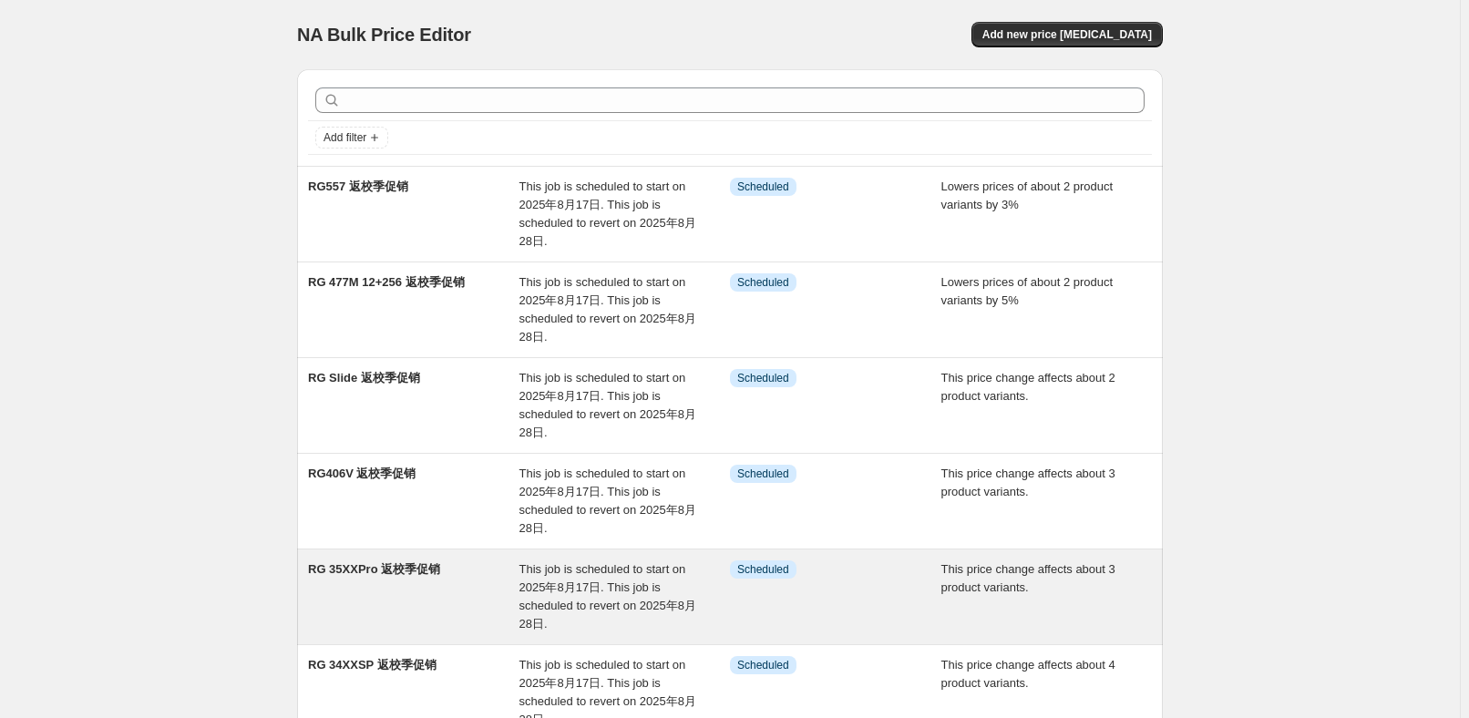
click at [440, 594] on div "RG 35XXPro 返校季促销" at bounding box center [413, 596] width 211 height 73
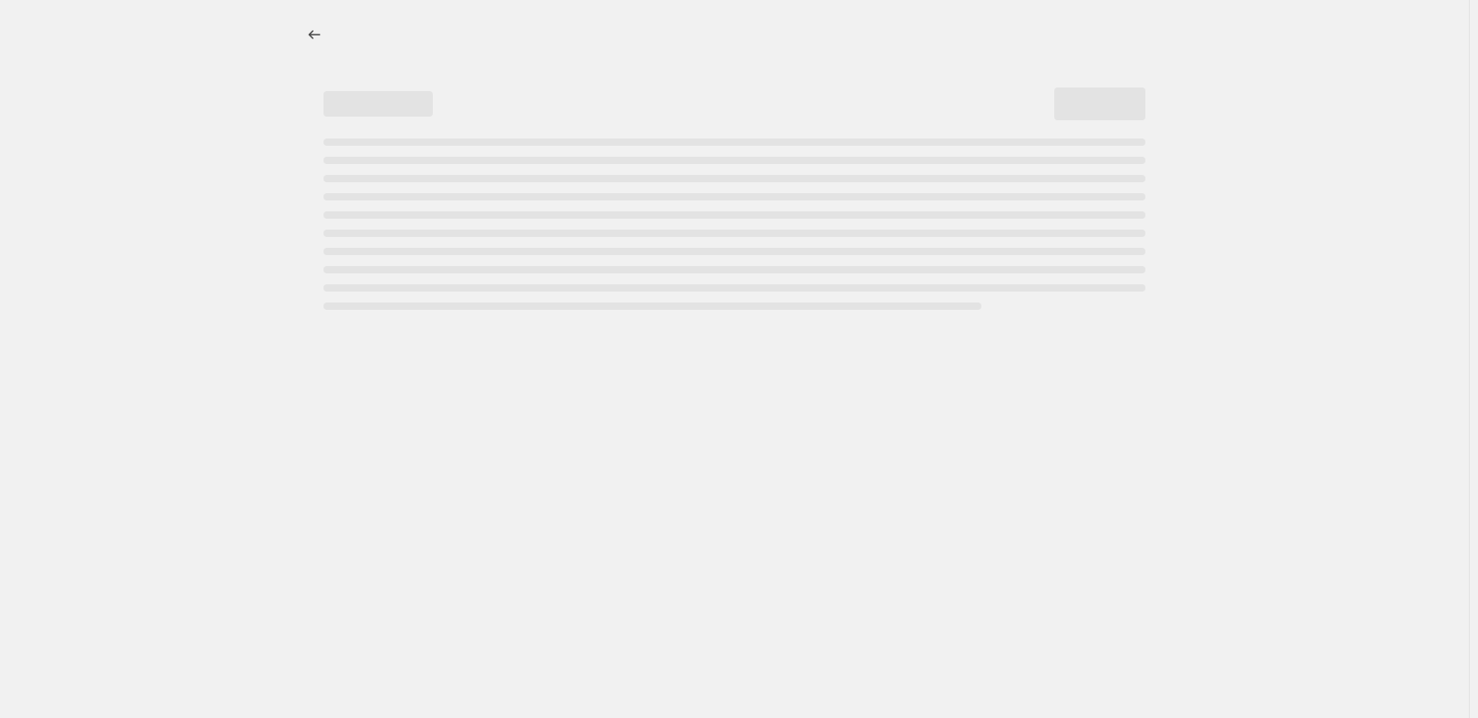
select select "pcap"
select select "no_change"
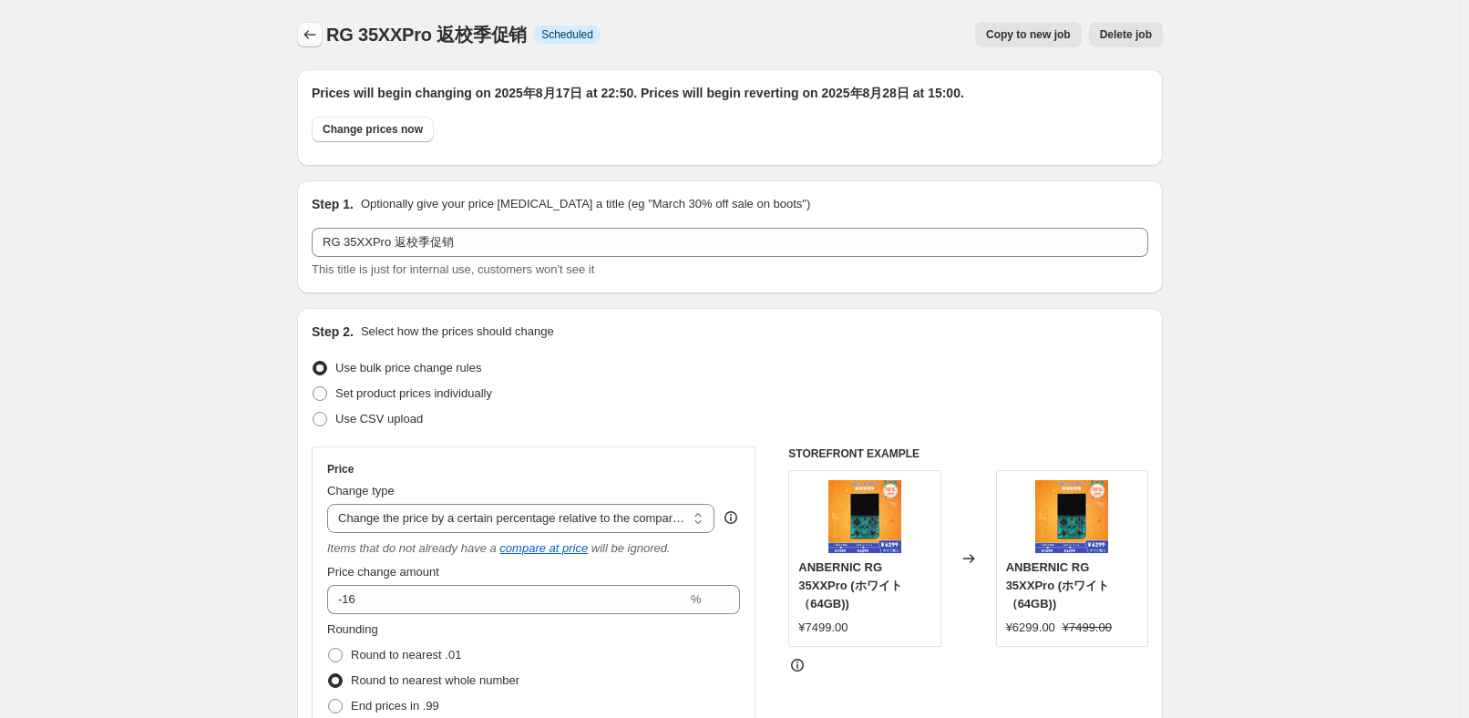
click at [310, 35] on icon "Price change jobs" at bounding box center [310, 34] width 12 height 9
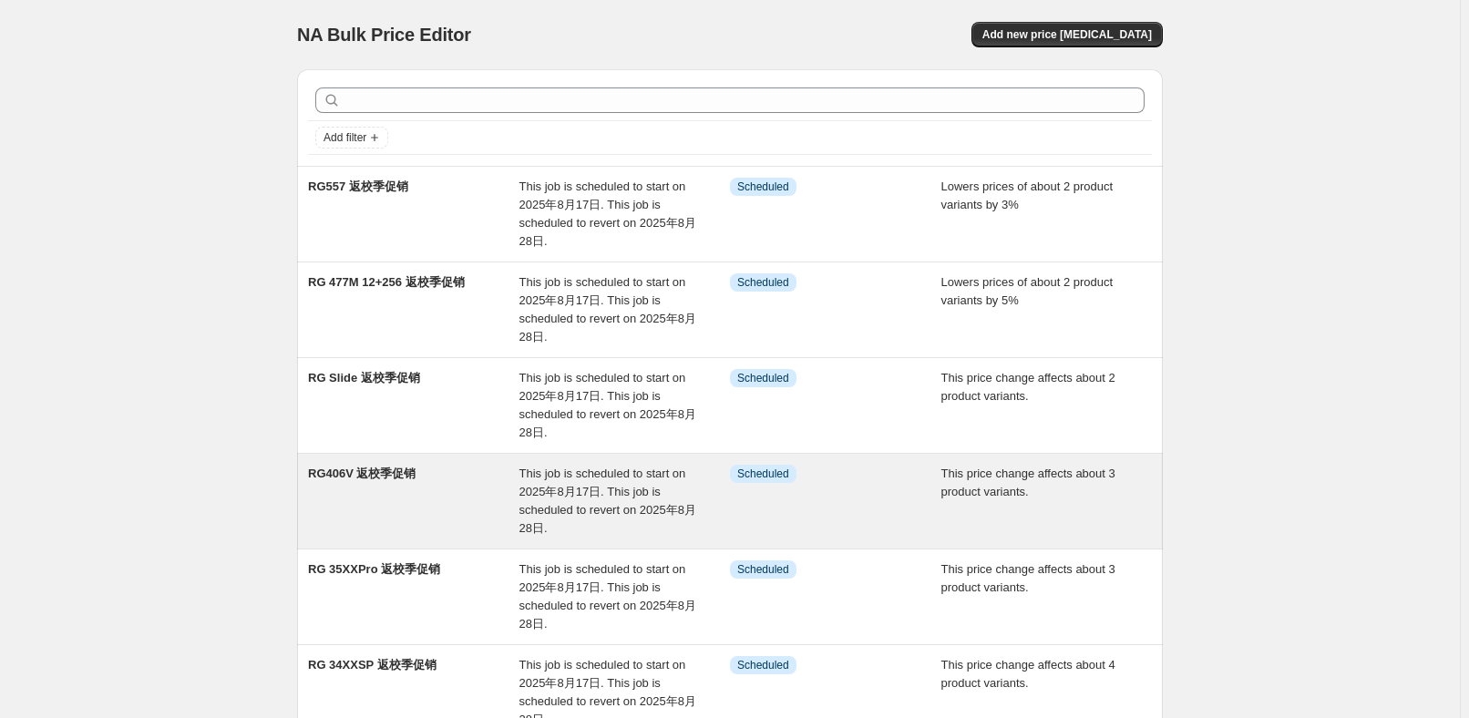
click at [391, 493] on div "RG406V 返校季促销" at bounding box center [413, 501] width 211 height 73
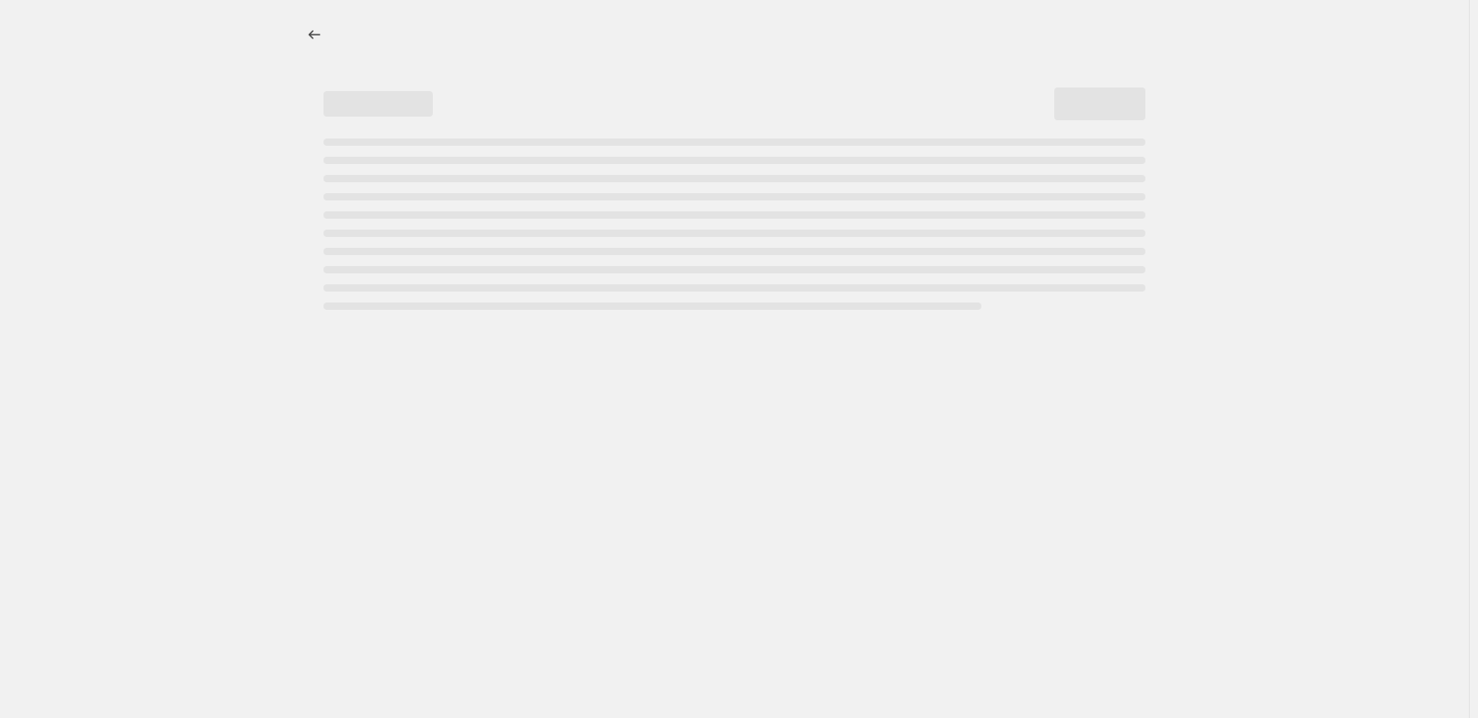
select select "pcap"
select select "no_change"
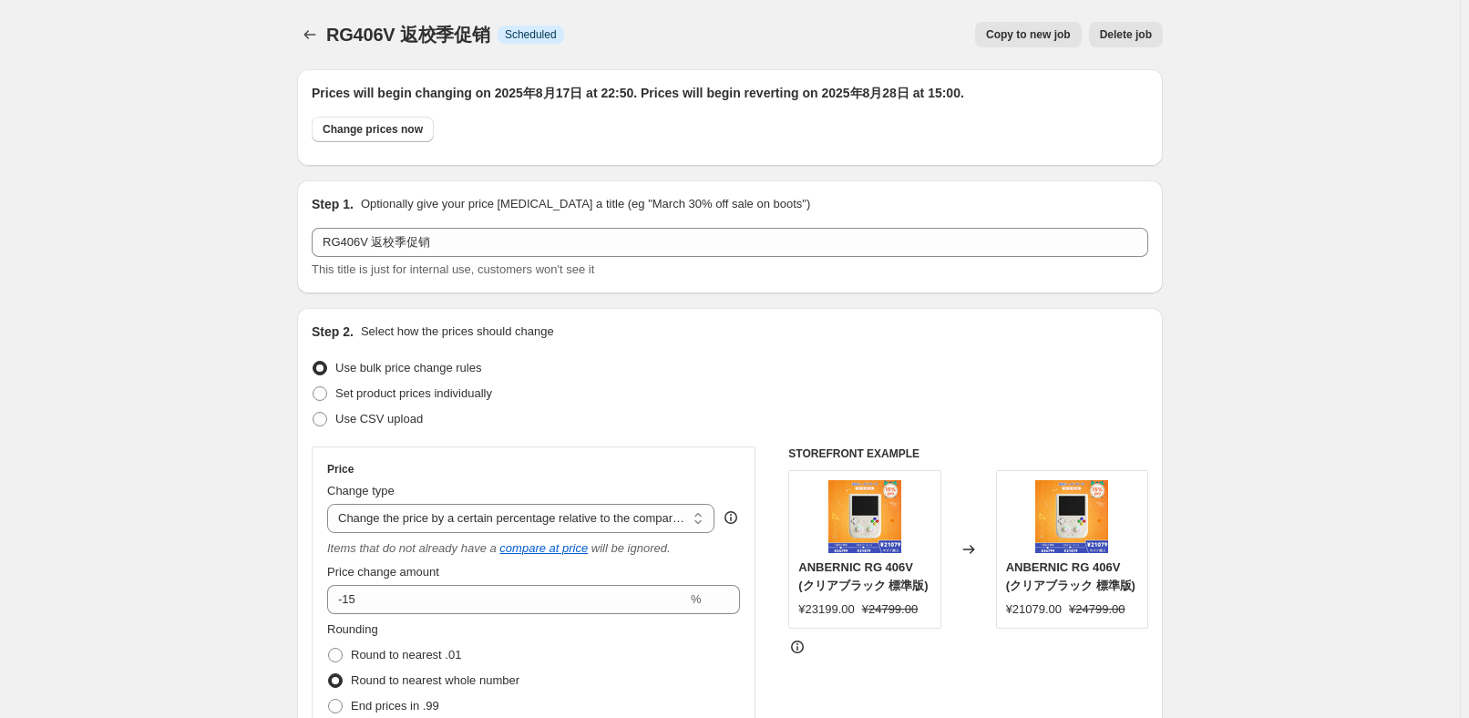
click at [317, 40] on icon "Price change jobs" at bounding box center [310, 35] width 18 height 18
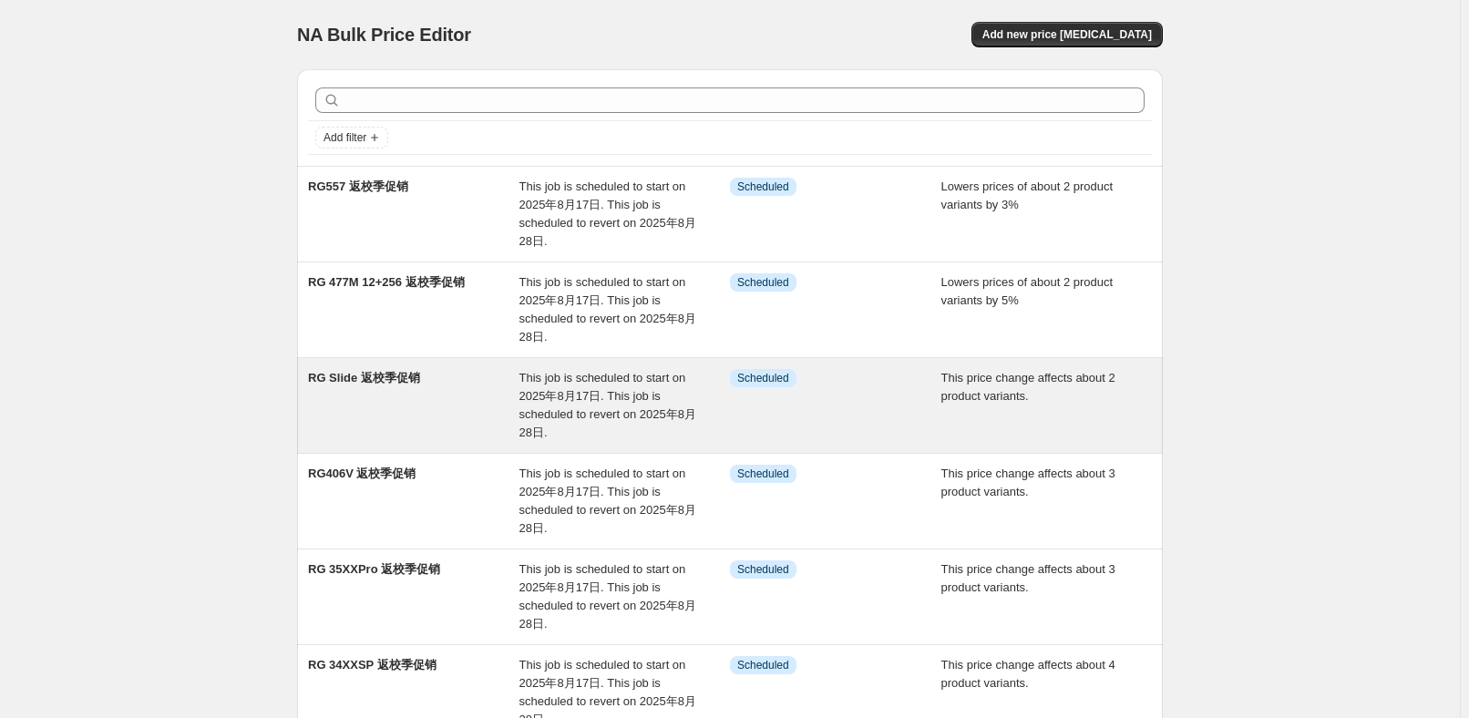
click at [481, 425] on div "RG Slide 返校季促销" at bounding box center [413, 405] width 211 height 73
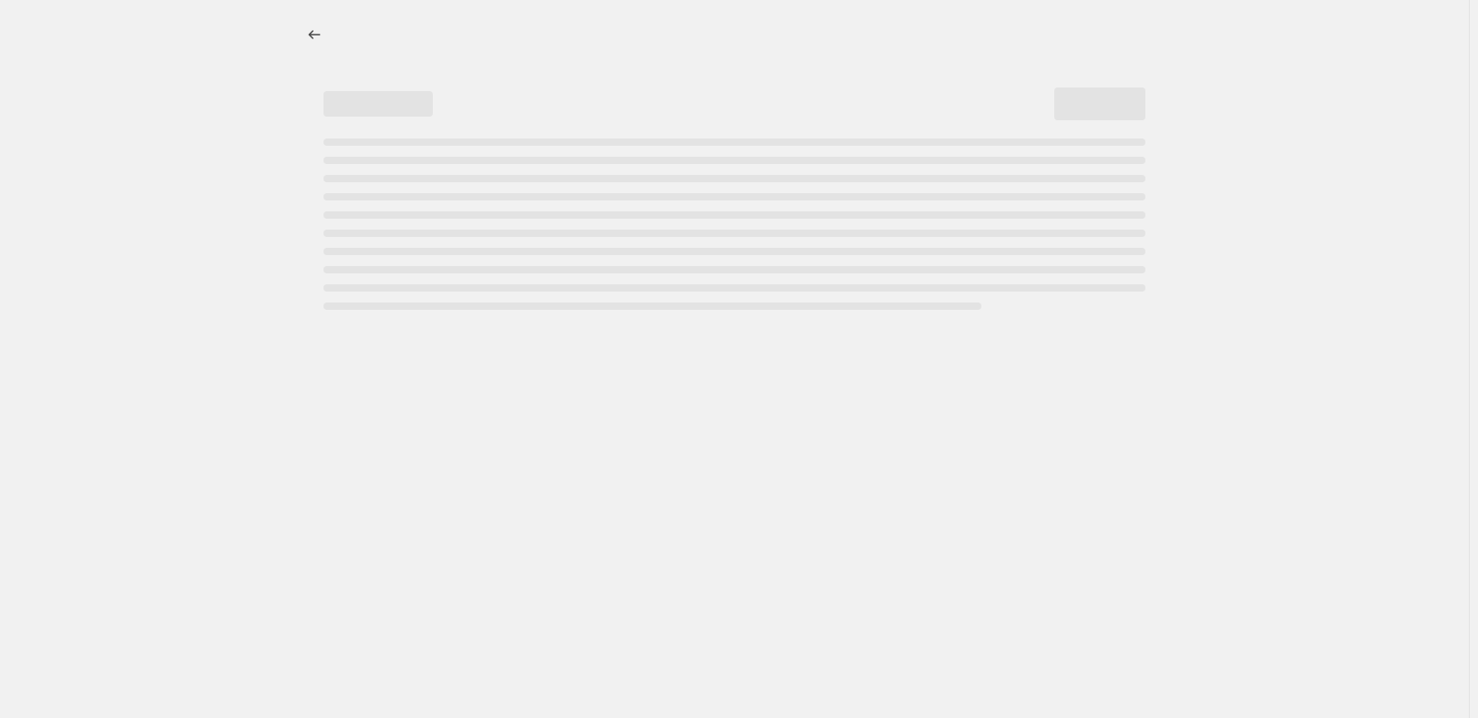
select select "pcap"
select select "no_change"
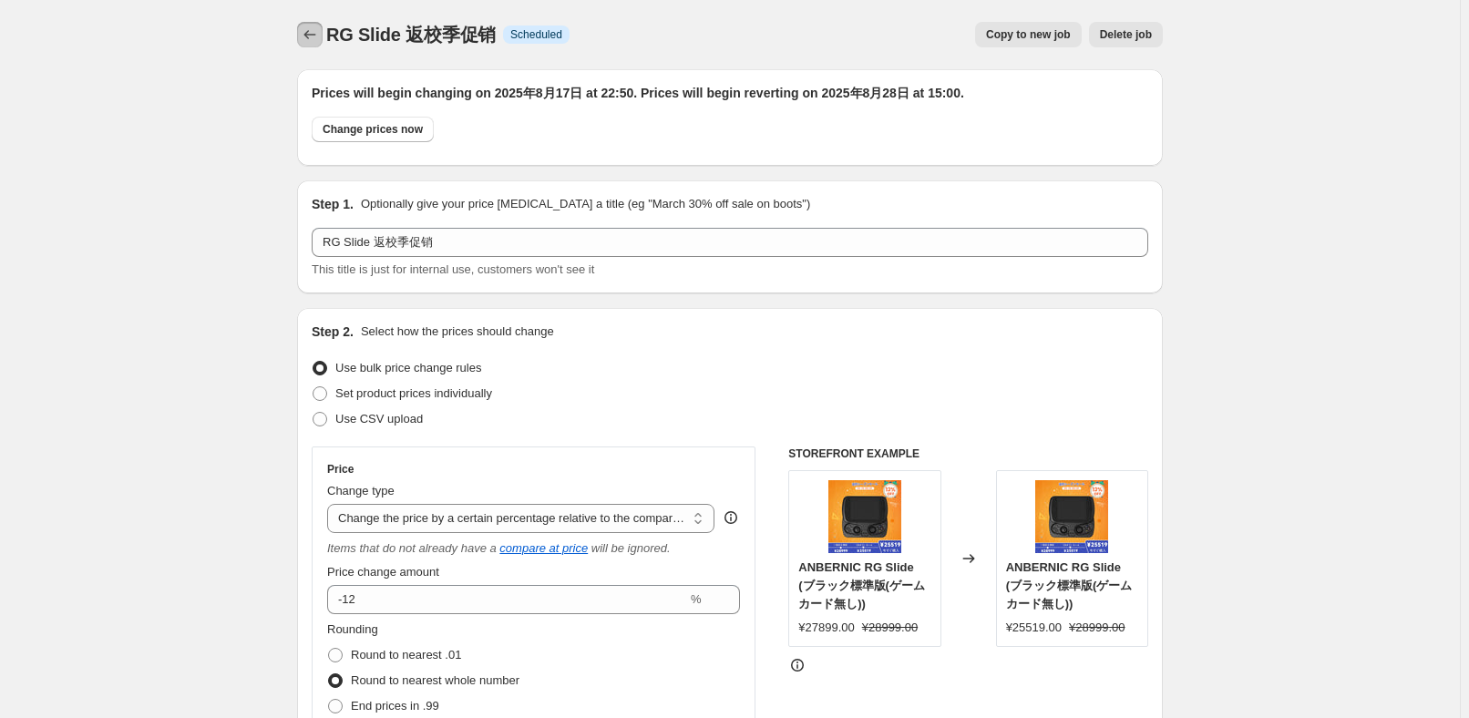
click at [314, 44] on button "Price change jobs" at bounding box center [310, 35] width 26 height 26
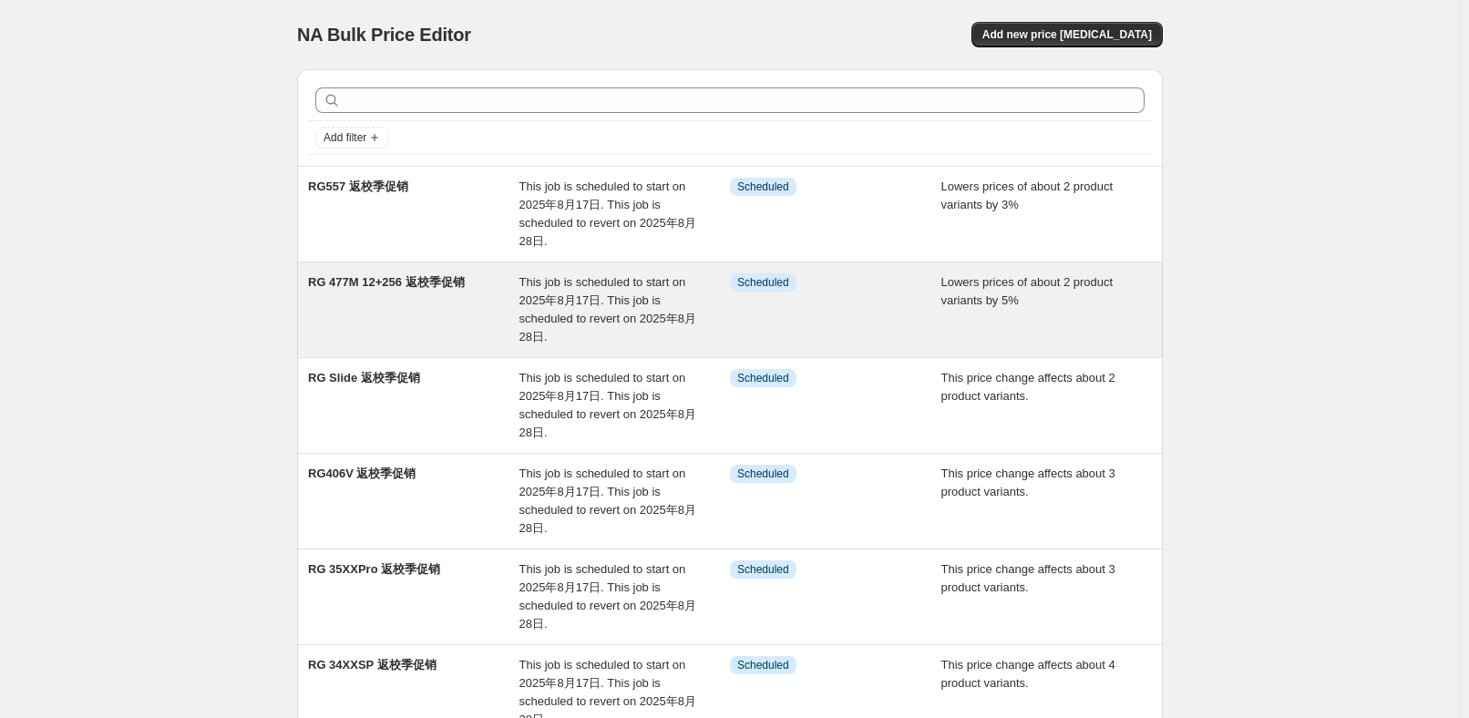
click at [469, 293] on div "RG 477M 12+256 返校季促销" at bounding box center [413, 309] width 211 height 73
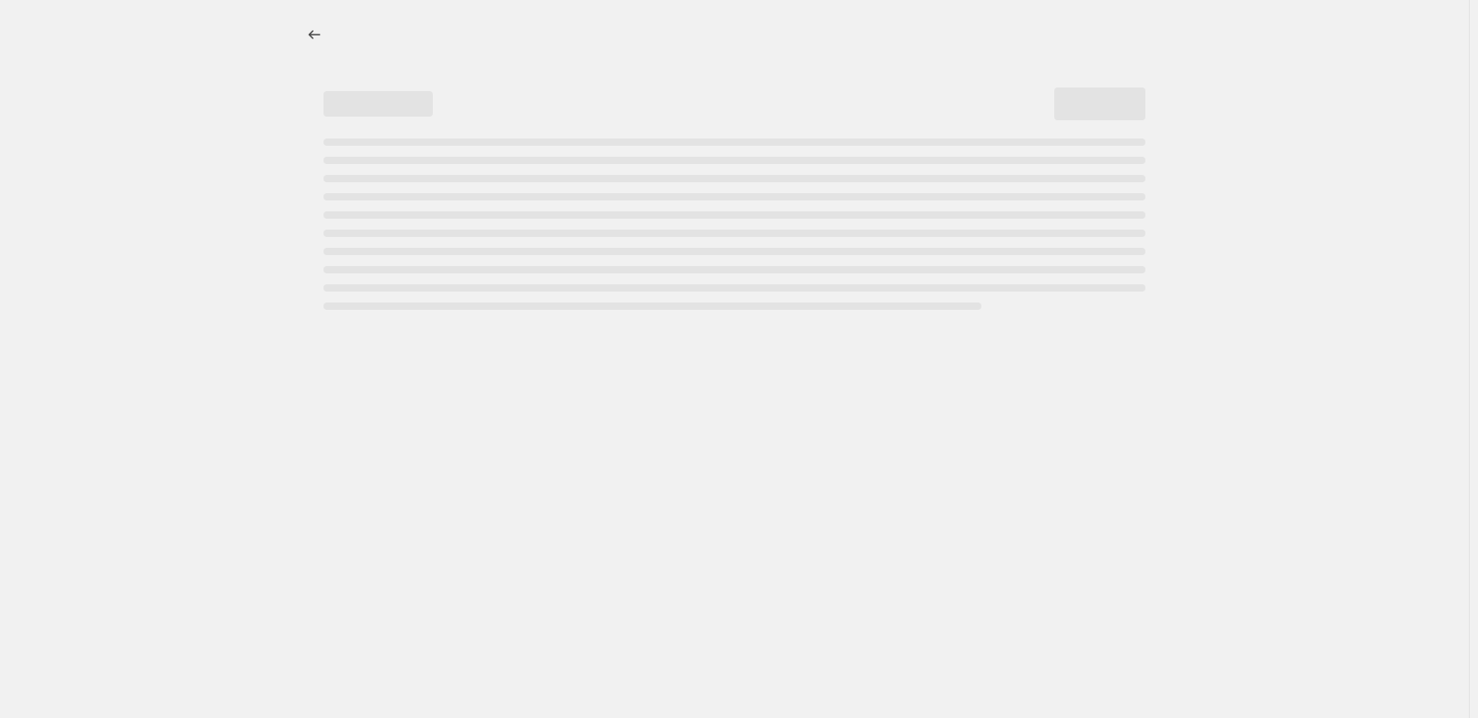
select select "percentage"
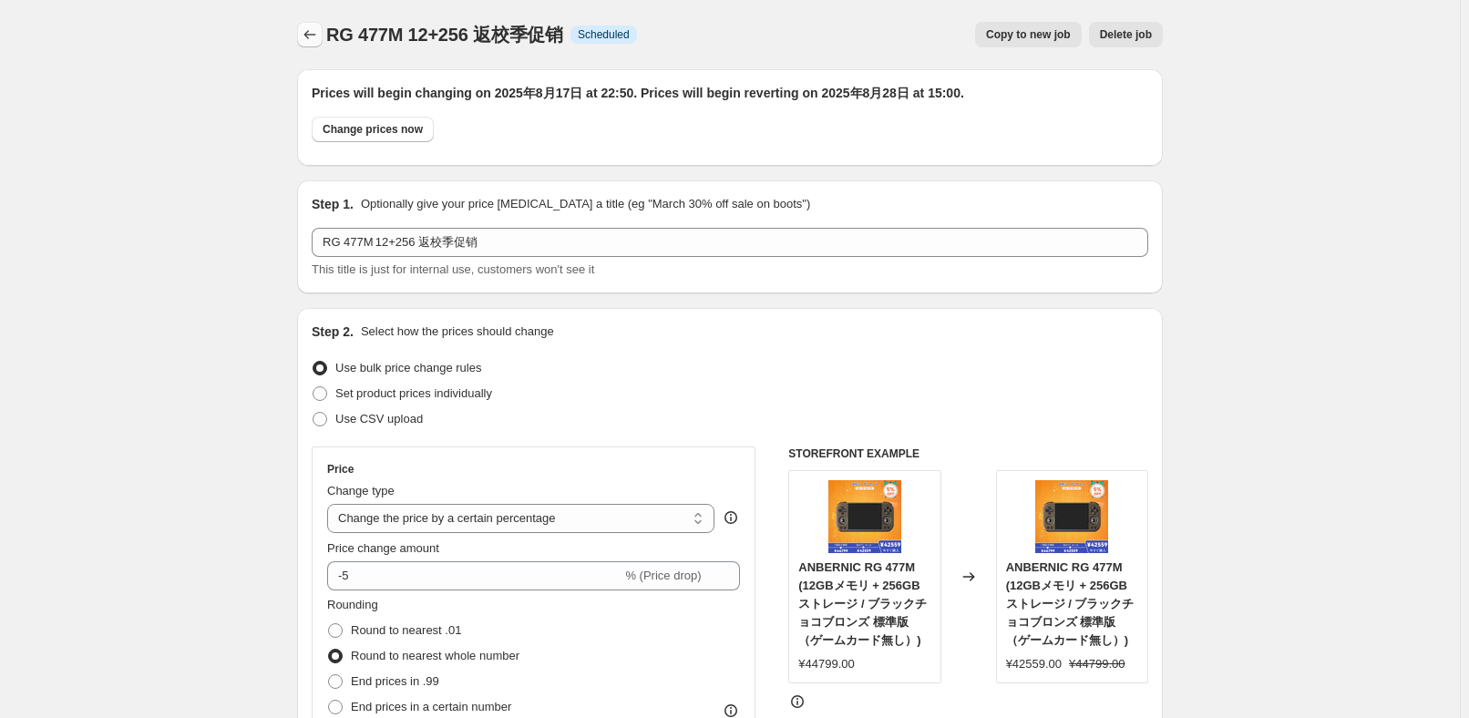
click at [319, 35] on icon "Price change jobs" at bounding box center [310, 35] width 18 height 18
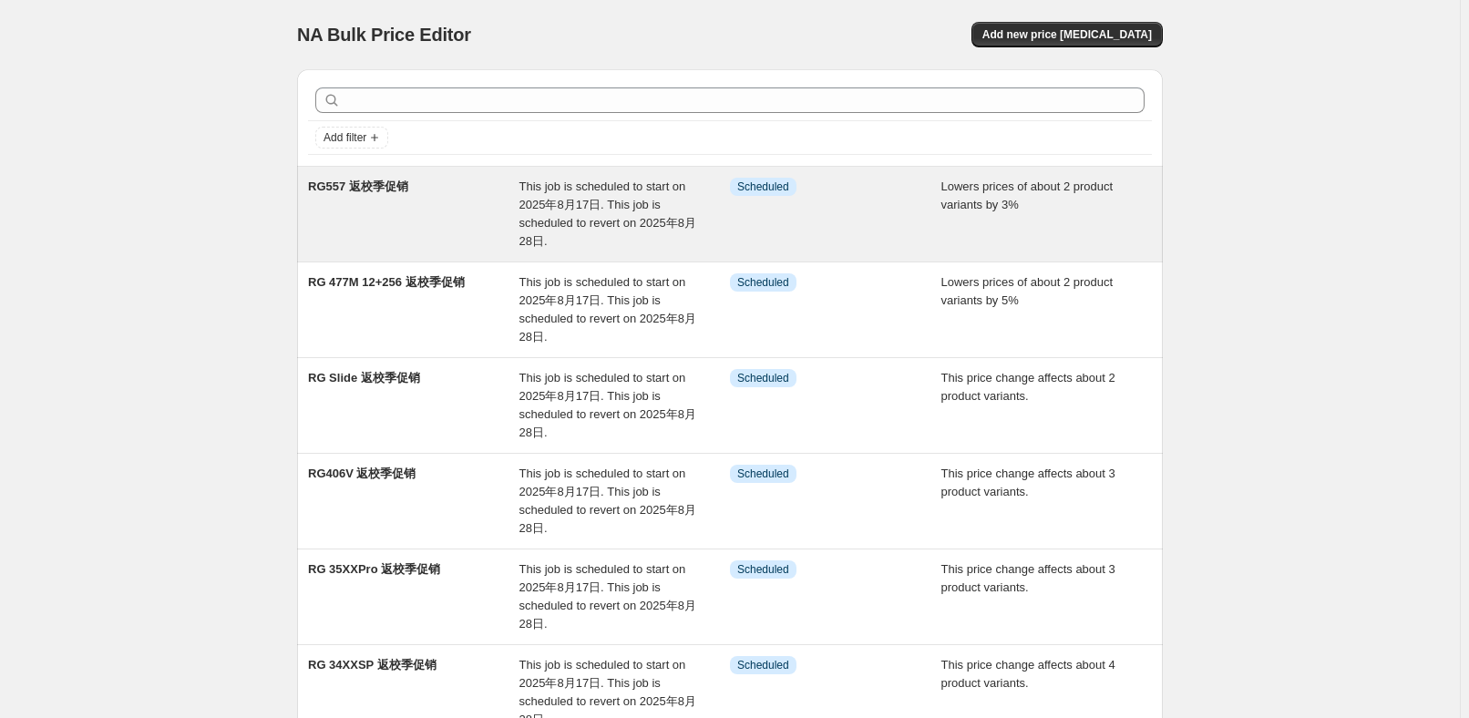
click at [497, 217] on div "RG557 返校季促销" at bounding box center [413, 214] width 211 height 73
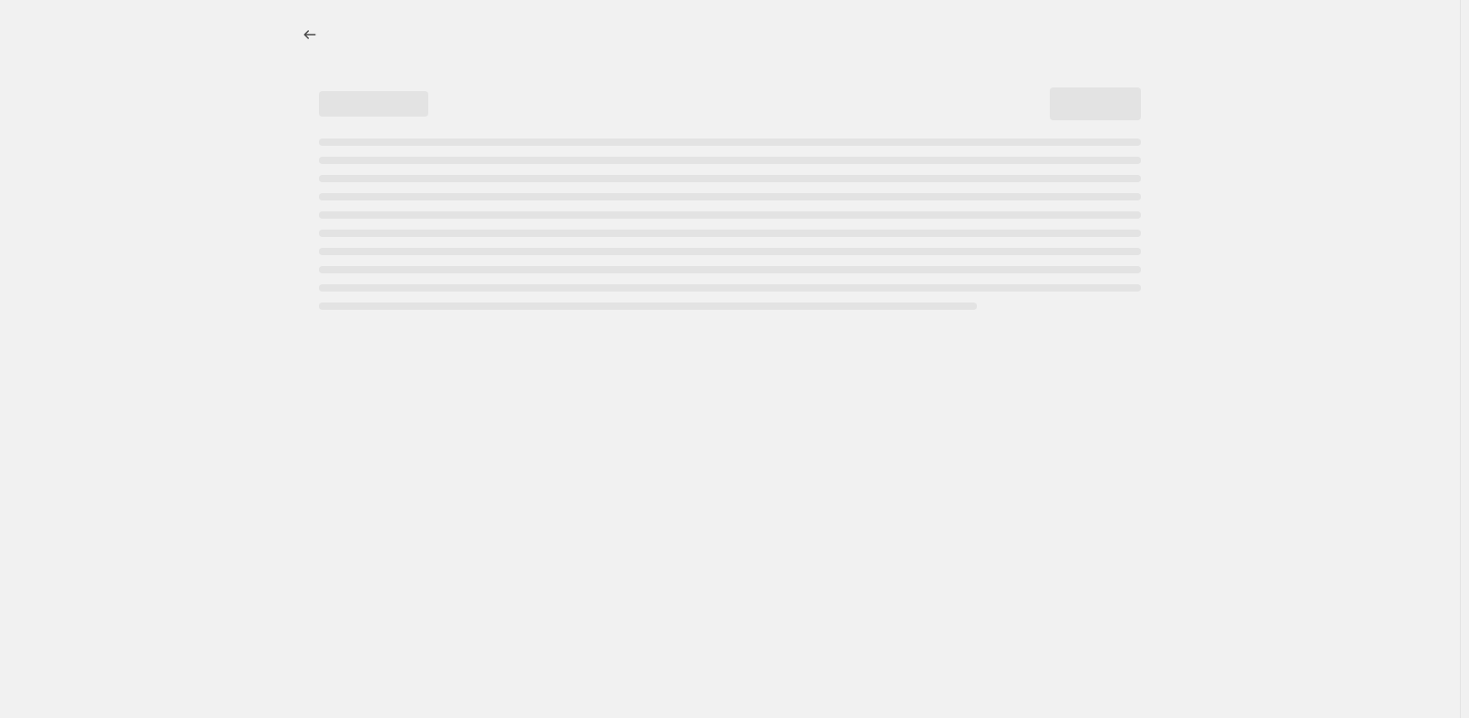
select select "percentage"
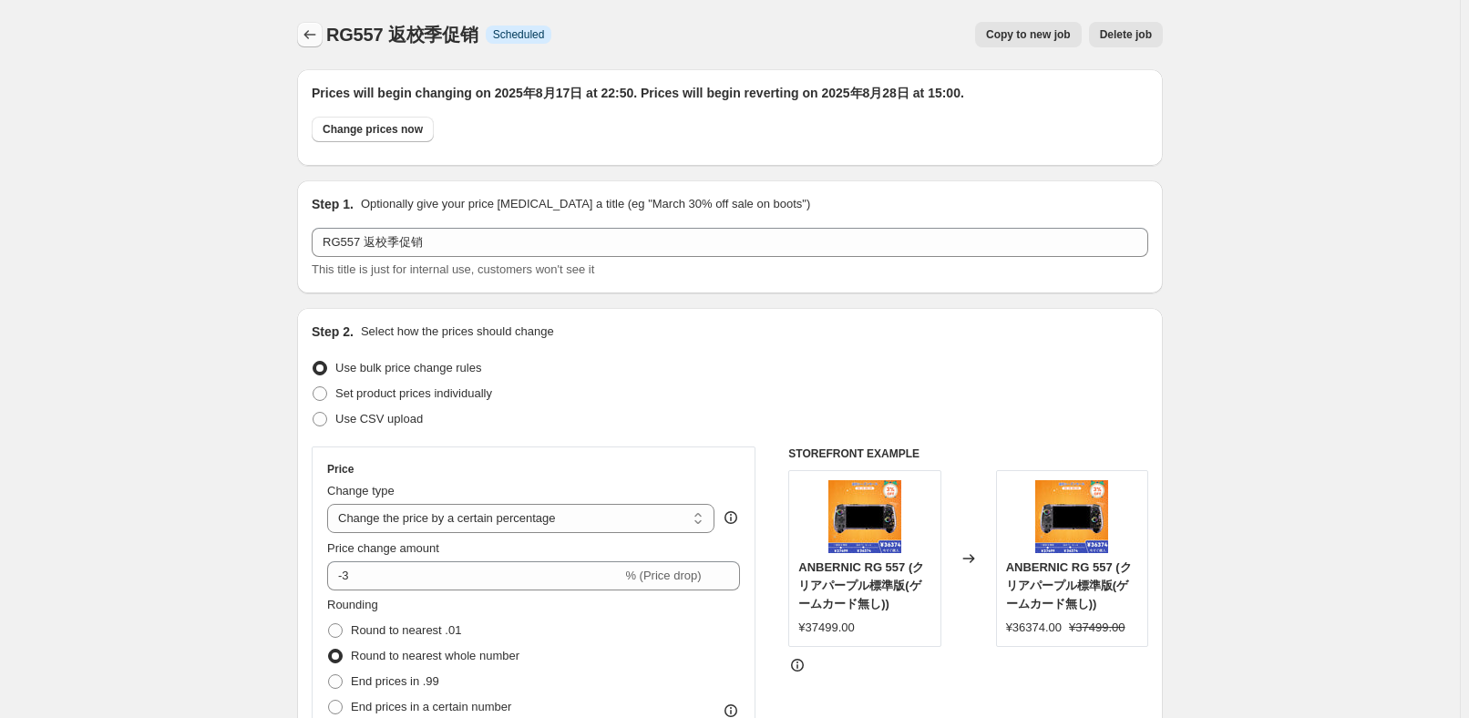
click at [311, 45] on button "Price change jobs" at bounding box center [310, 35] width 26 height 26
